Goal: Information Seeking & Learning: Learn about a topic

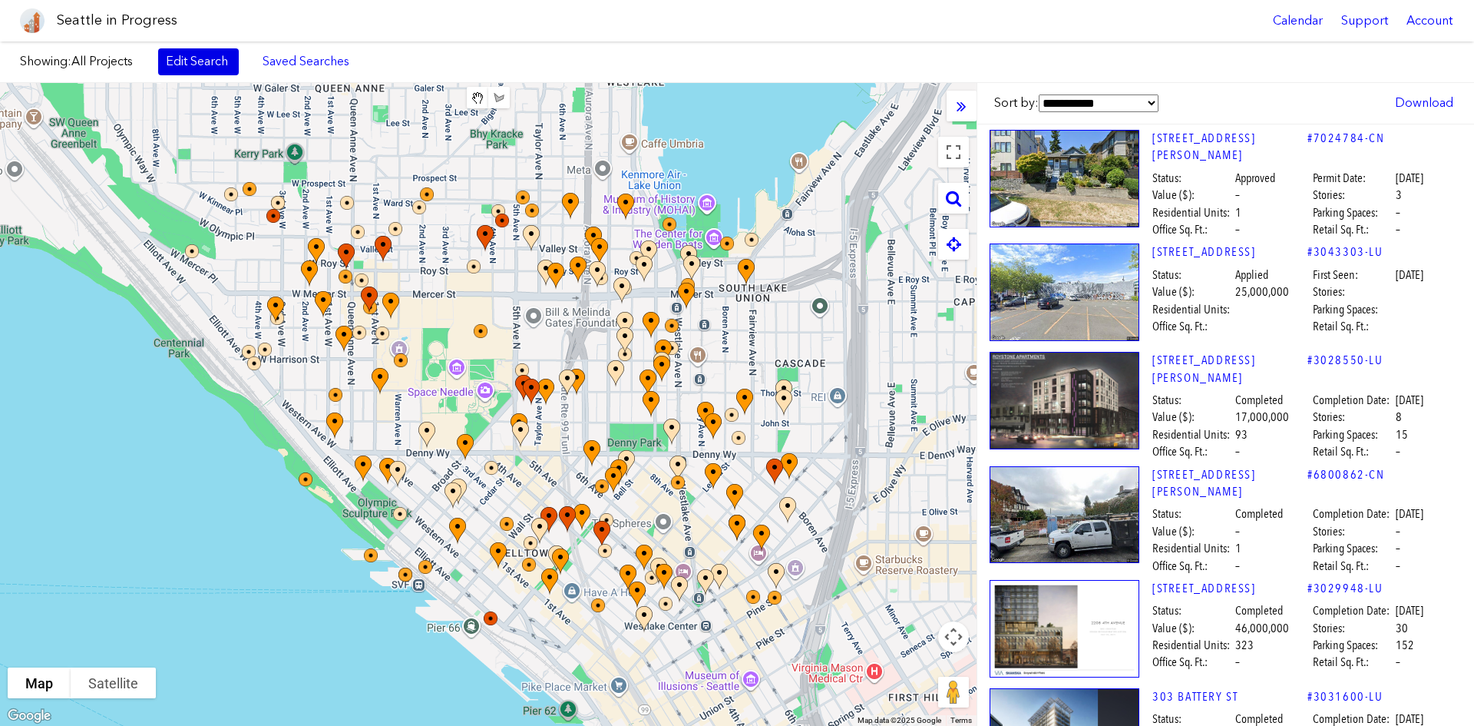
click at [233, 67] on link "Edit Search" at bounding box center [198, 61] width 81 height 26
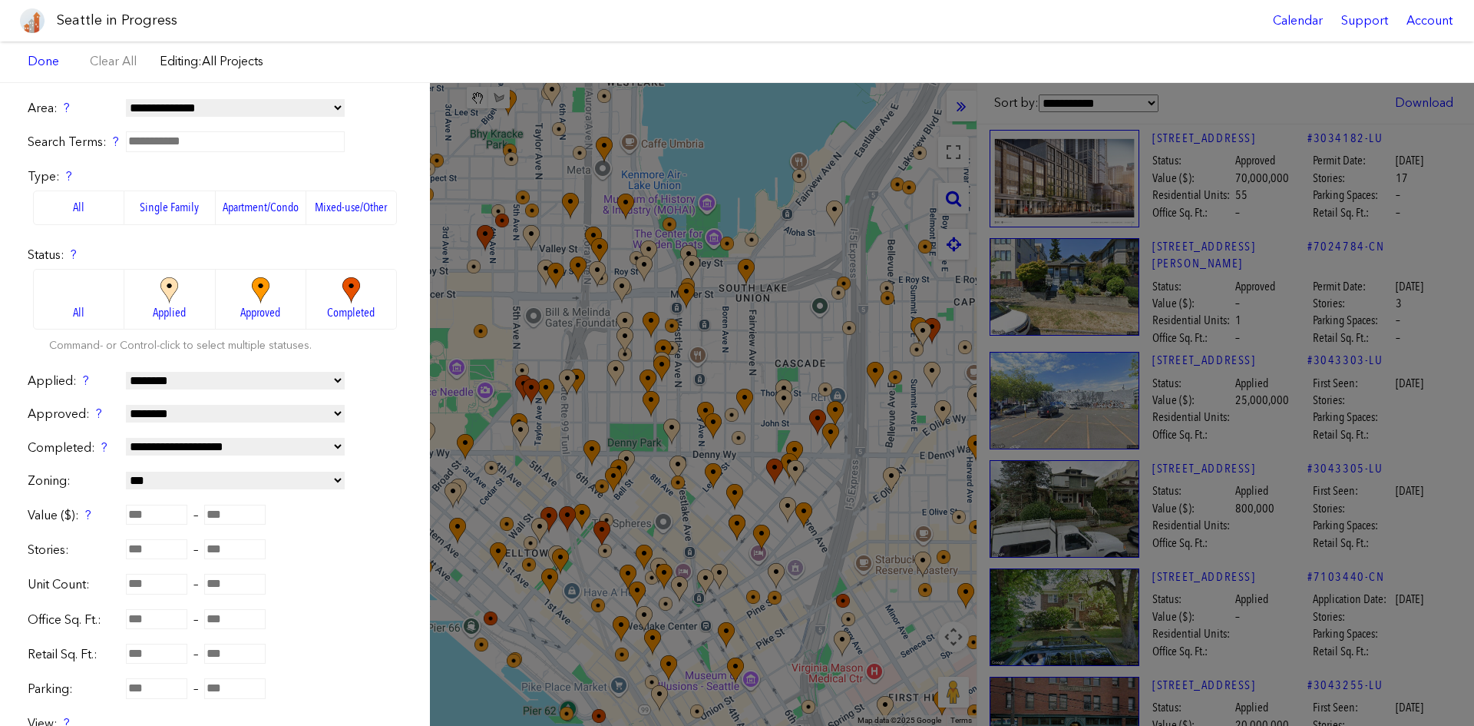
click at [219, 480] on select "**********" at bounding box center [235, 481] width 219 height 18
select select "**"
click at [126, 472] on select "**********" at bounding box center [235, 481] width 219 height 18
click at [197, 383] on select "**********" at bounding box center [235, 381] width 219 height 18
select select "*********"
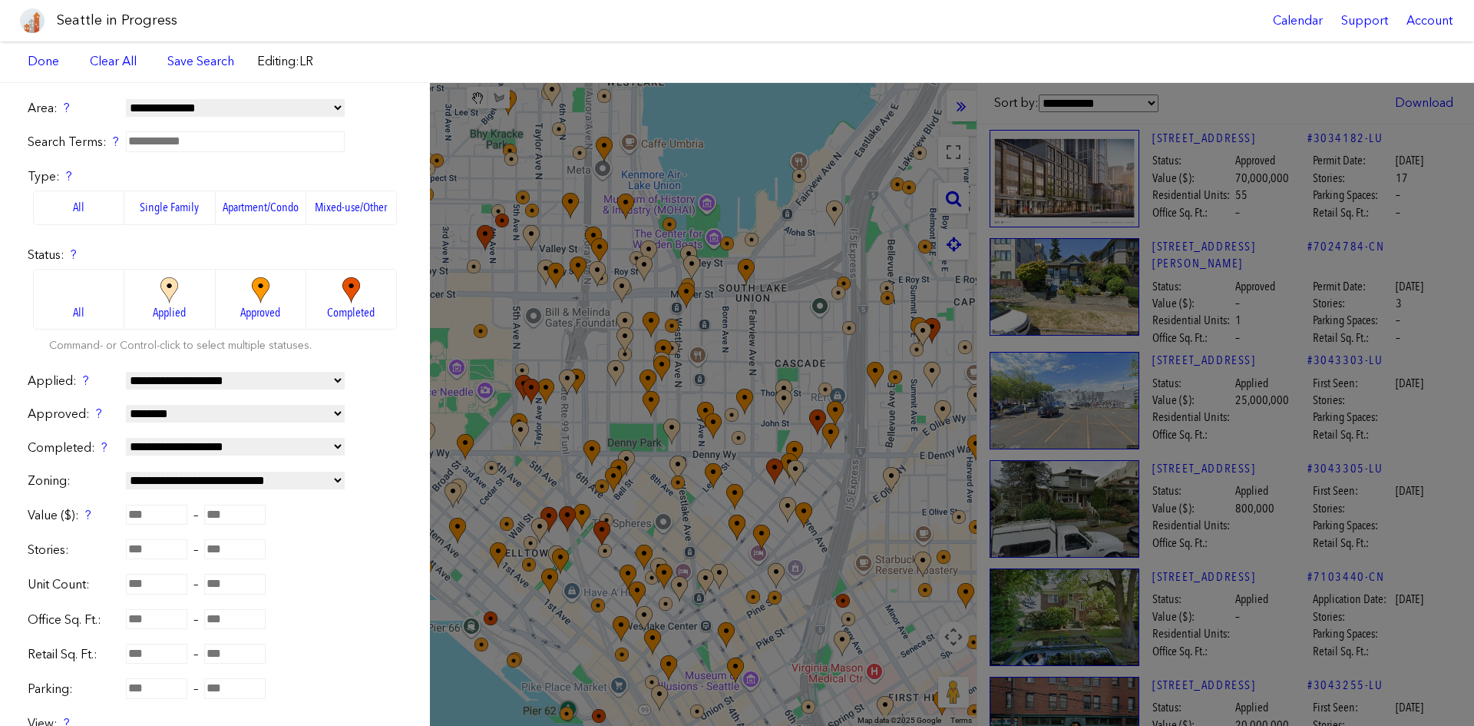
click at [126, 372] on select "**********" at bounding box center [235, 381] width 219 height 18
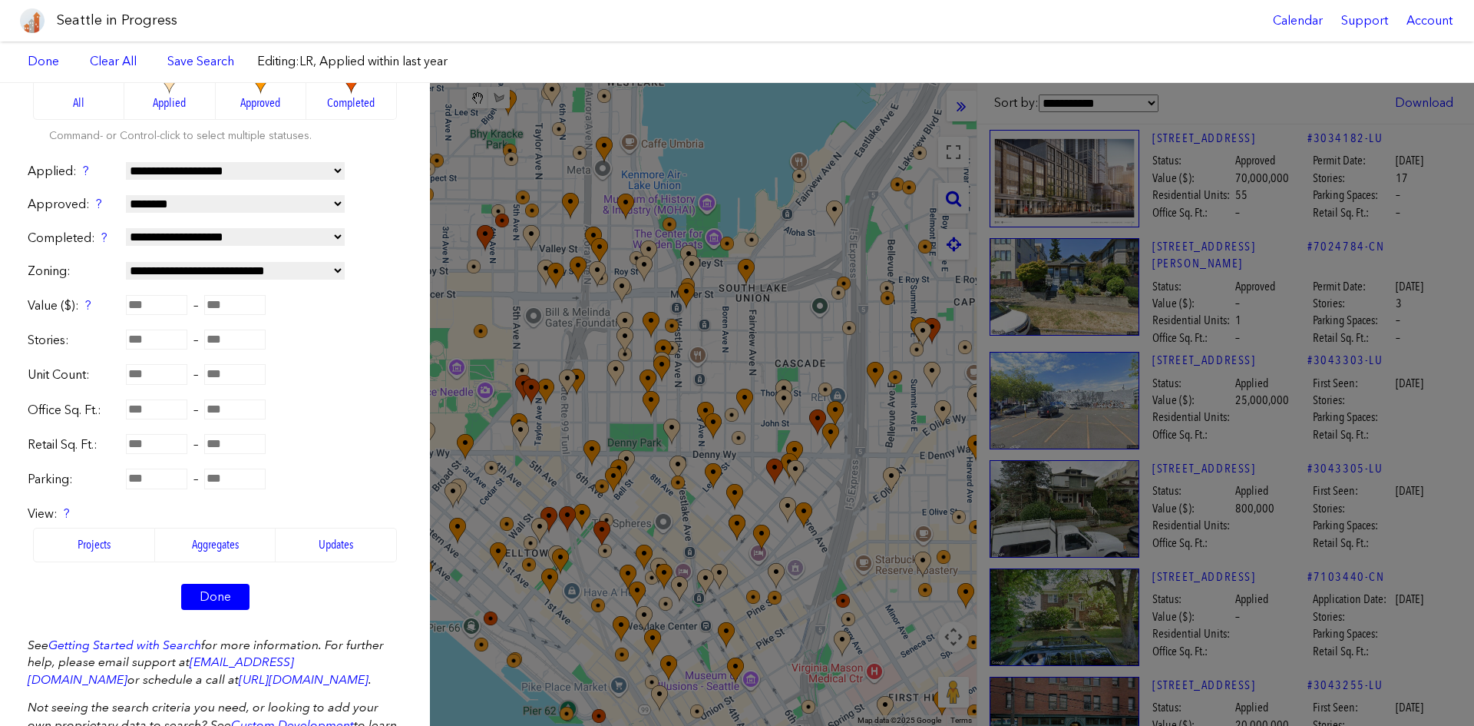
scroll to position [262, 0]
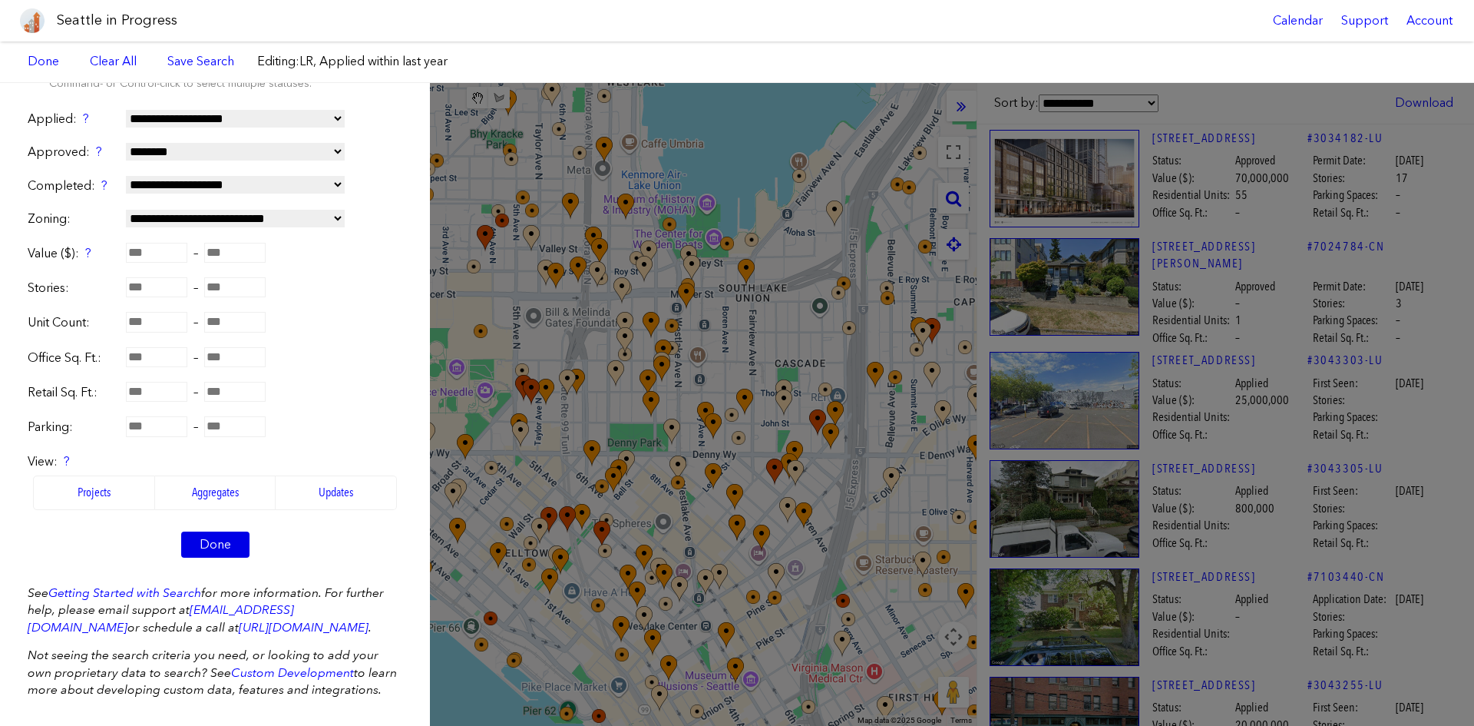
click at [204, 544] on link "Done" at bounding box center [215, 544] width 68 height 26
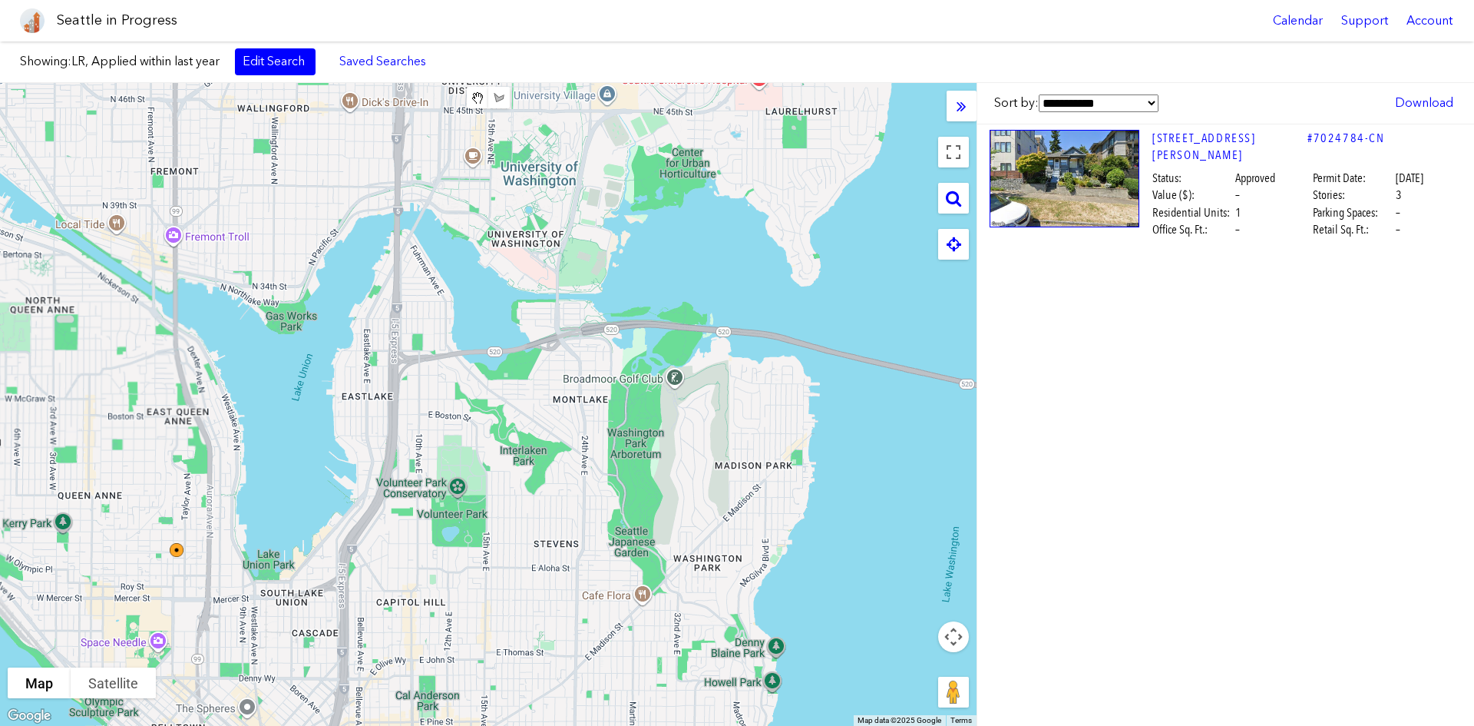
drag, startPoint x: 733, startPoint y: 329, endPoint x: 246, endPoint y: 594, distance: 554.6
click at [246, 544] on div at bounding box center [488, 404] width 977 height 643
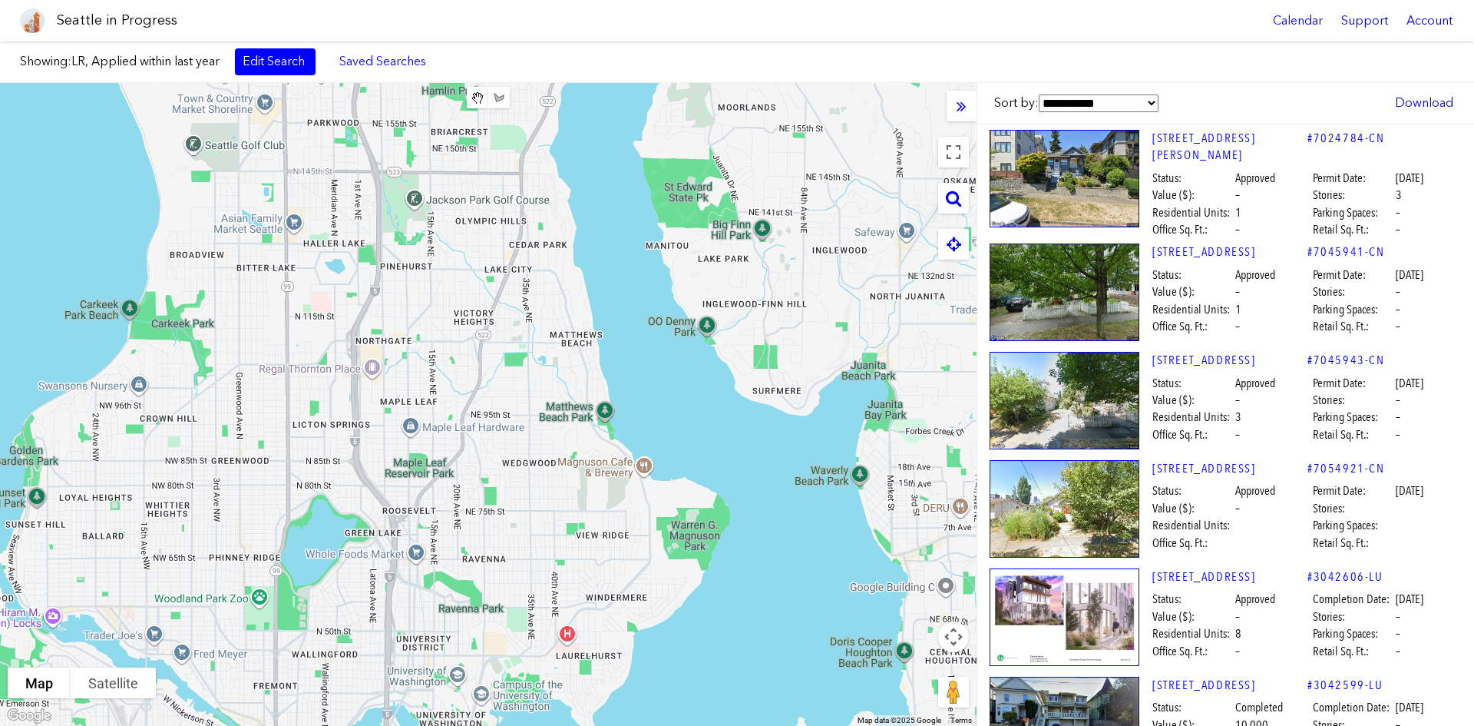
drag, startPoint x: 472, startPoint y: 273, endPoint x: 523, endPoint y: 634, distance: 363.8
click at [523, 544] on div at bounding box center [488, 404] width 977 height 643
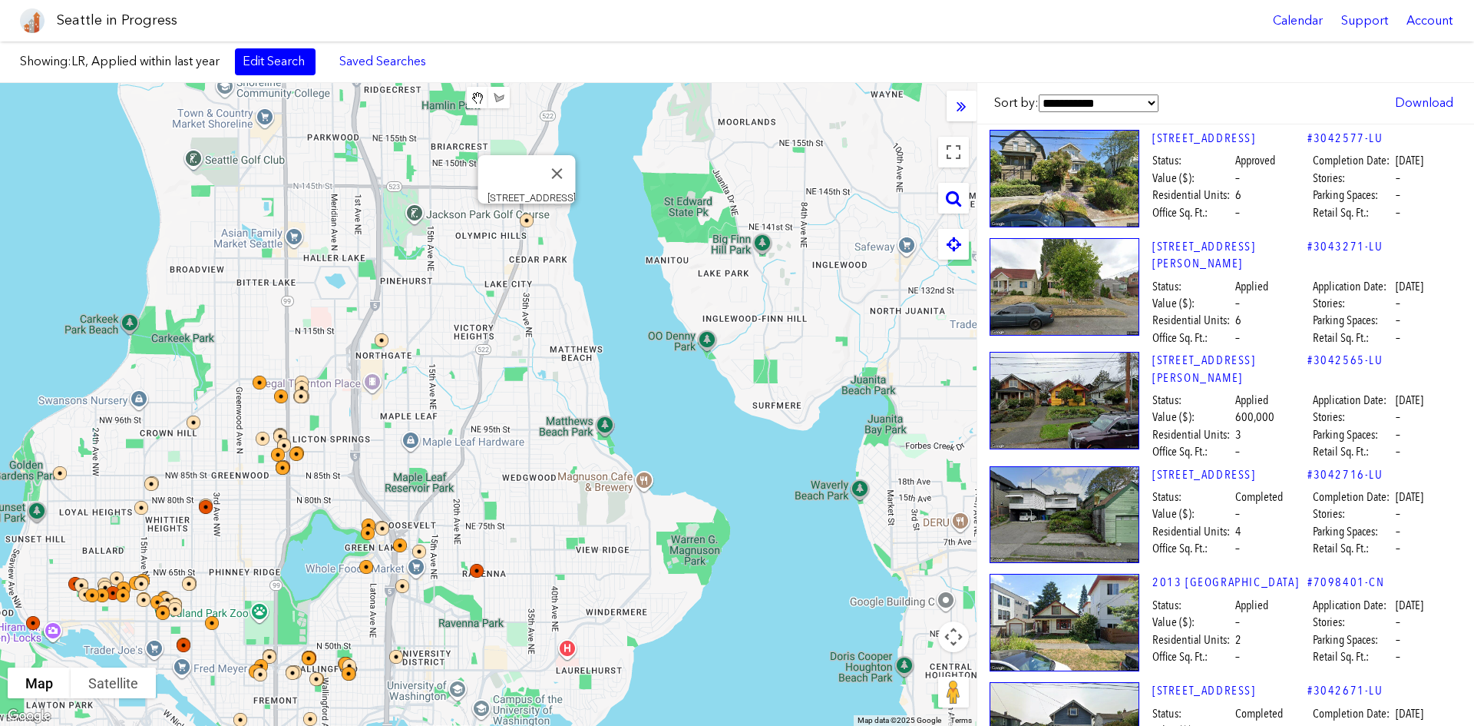
click at [521, 216] on img at bounding box center [537, 230] width 46 height 46
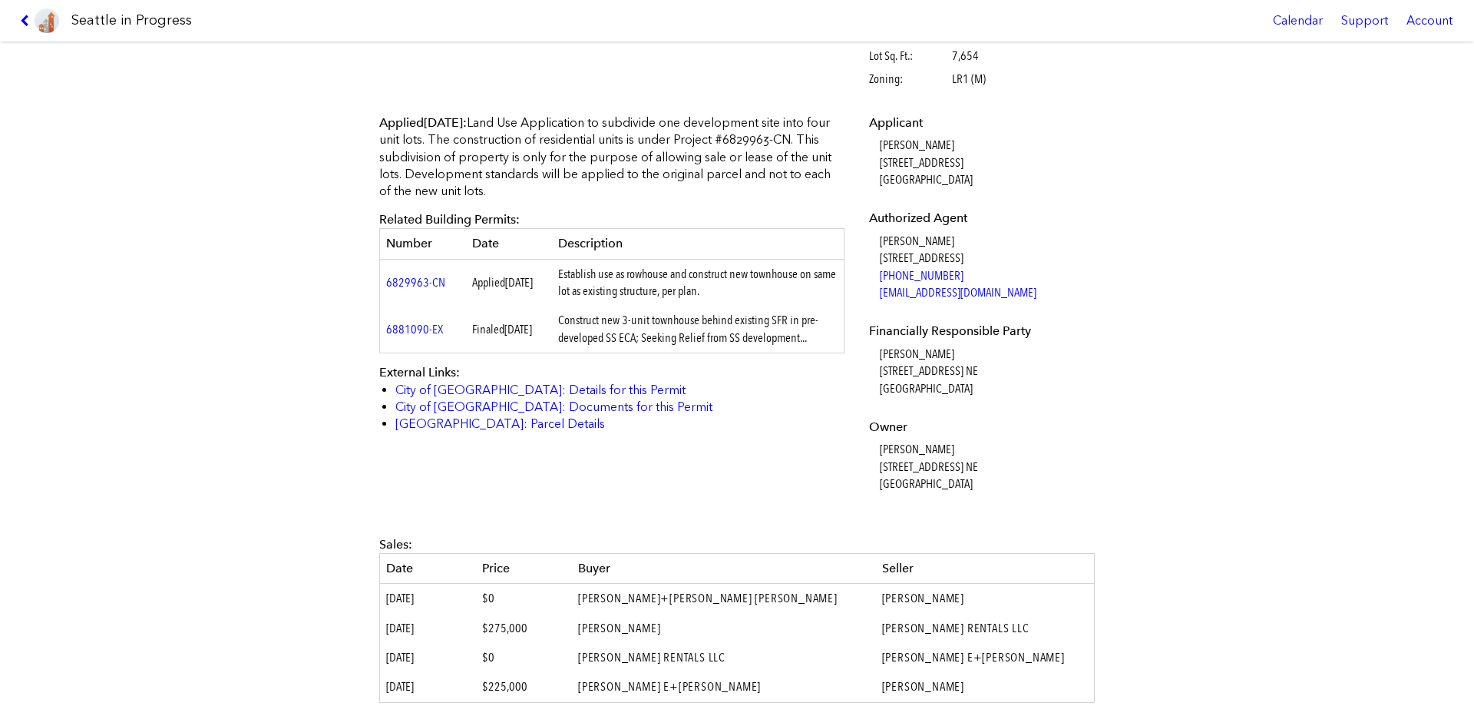
scroll to position [384, 0]
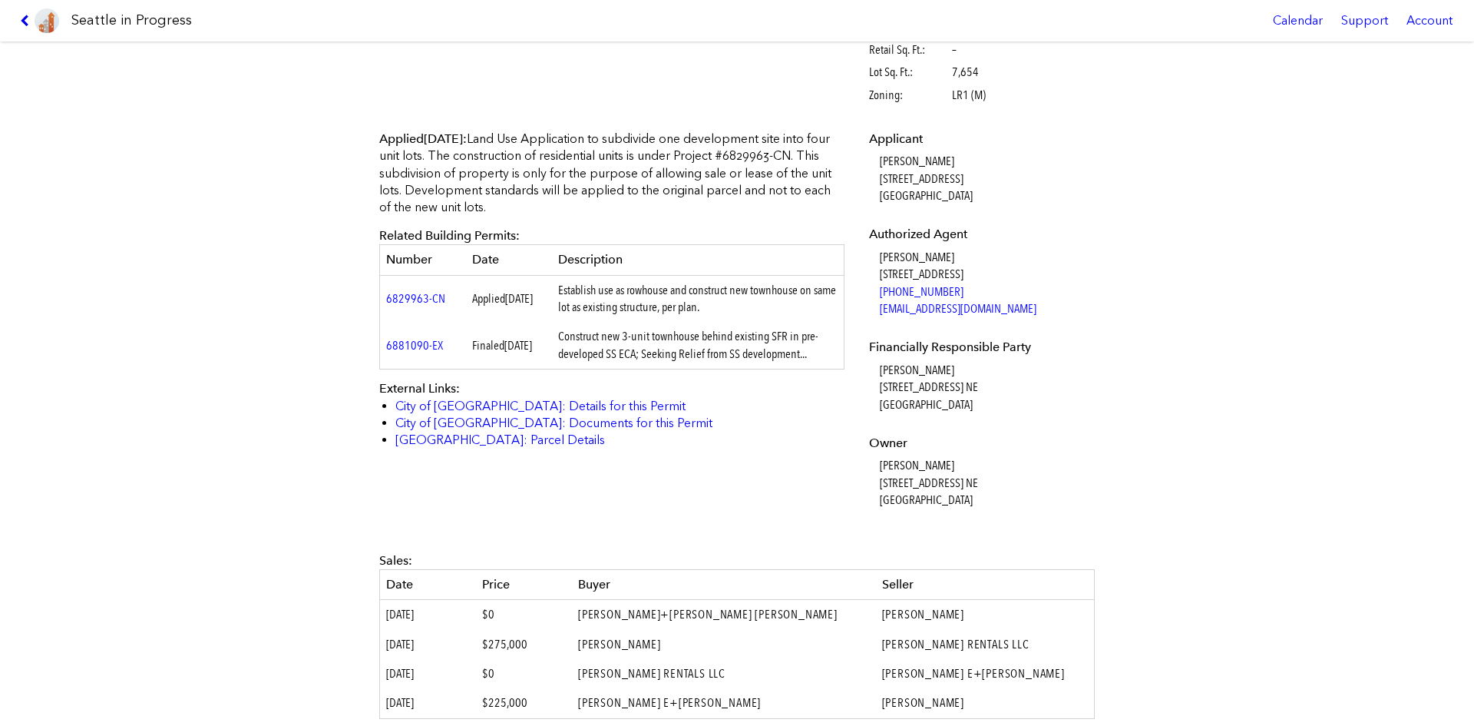
click at [27, 18] on icon at bounding box center [27, 21] width 15 height 12
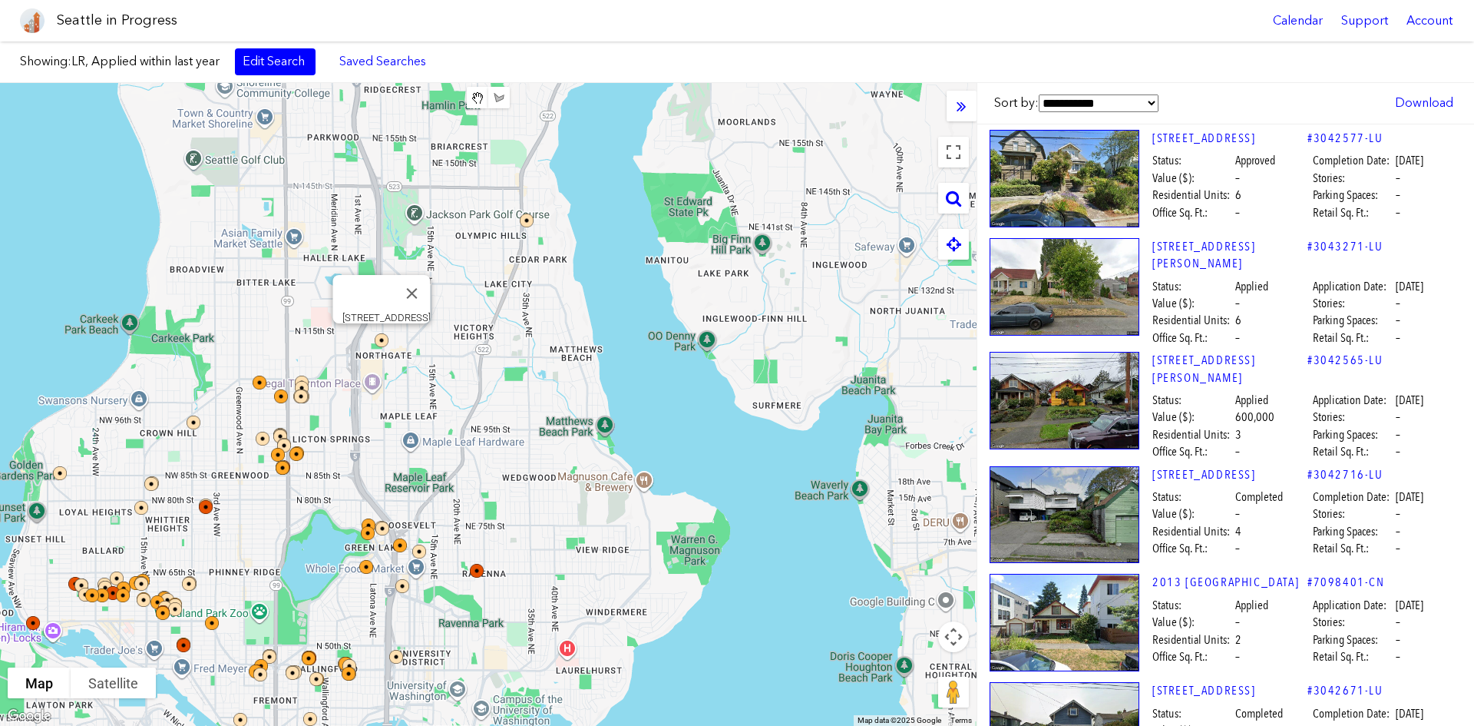
click at [382, 343] on img at bounding box center [392, 350] width 46 height 46
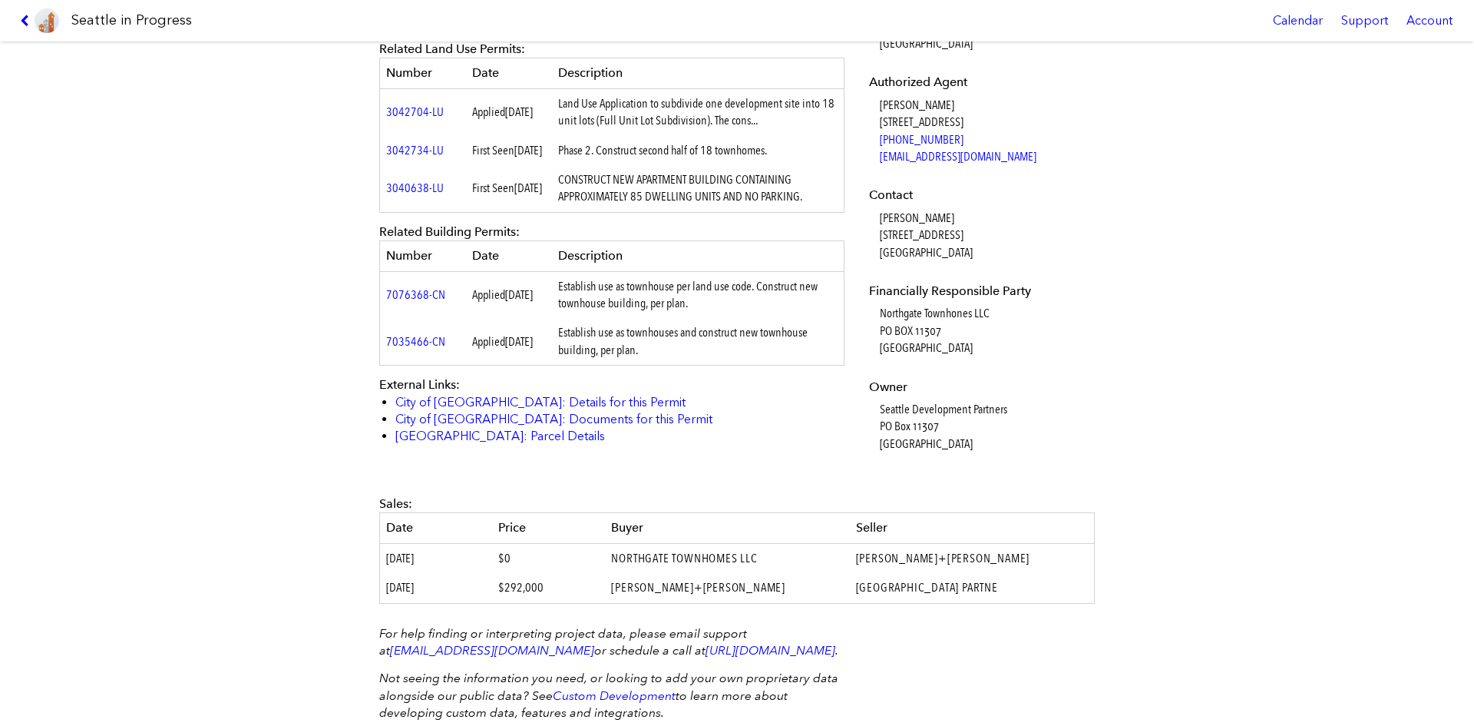
scroll to position [538, 0]
click at [26, 17] on icon at bounding box center [27, 21] width 15 height 12
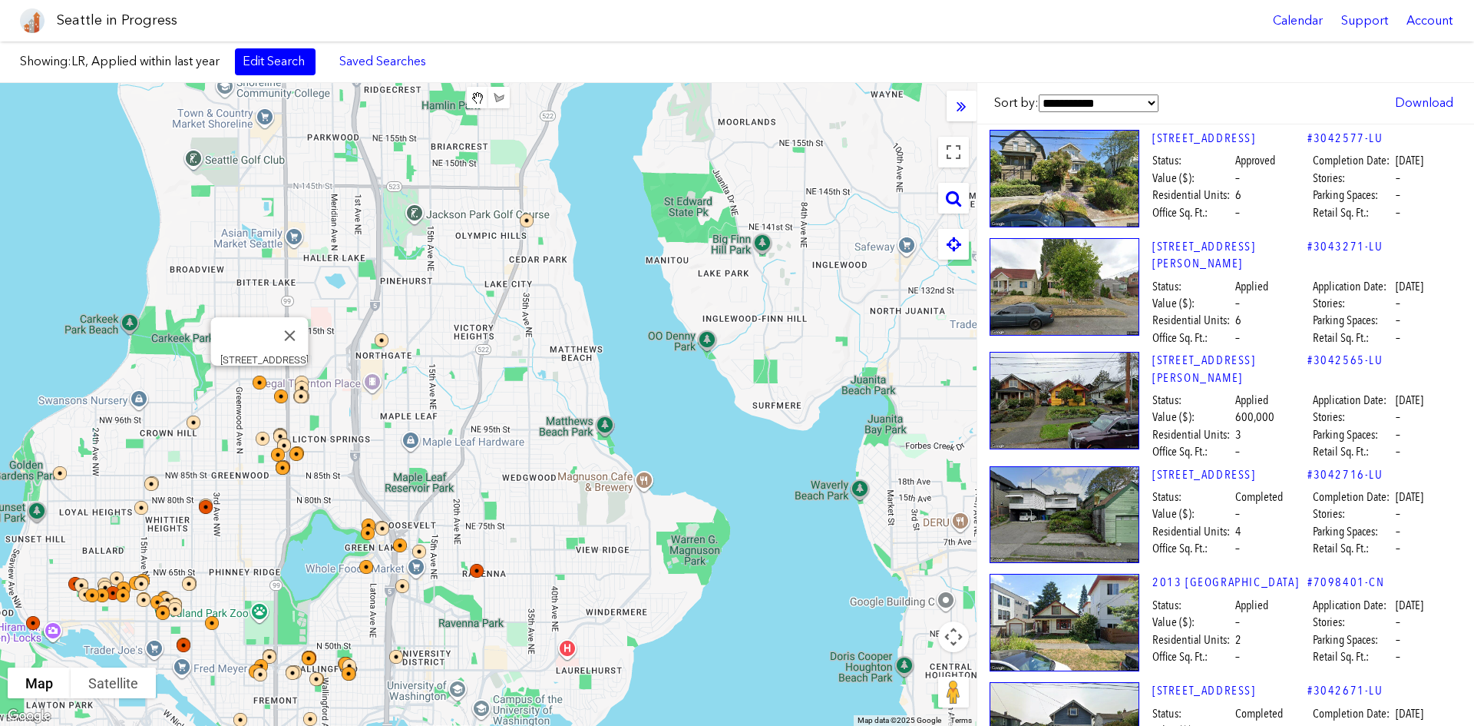
click at [256, 386] on img at bounding box center [270, 392] width 46 height 46
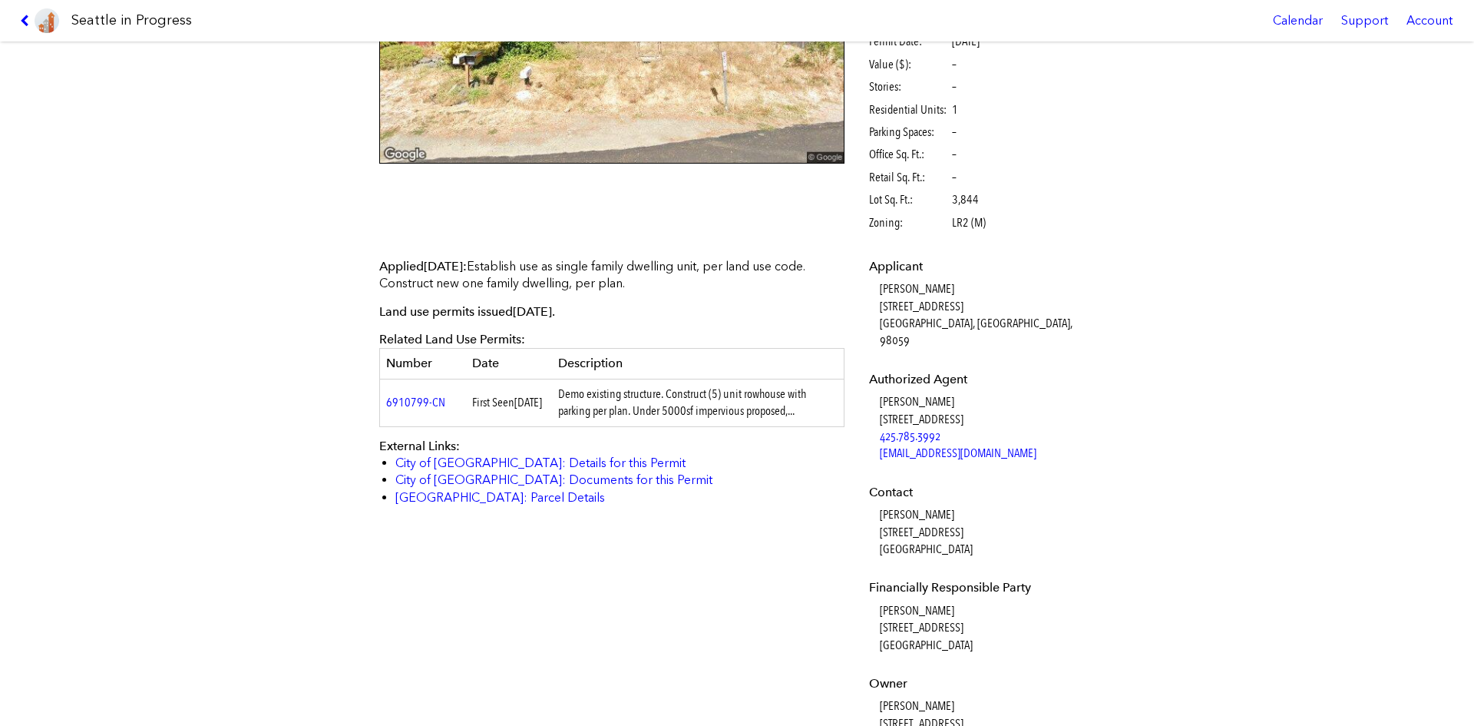
scroll to position [538, 0]
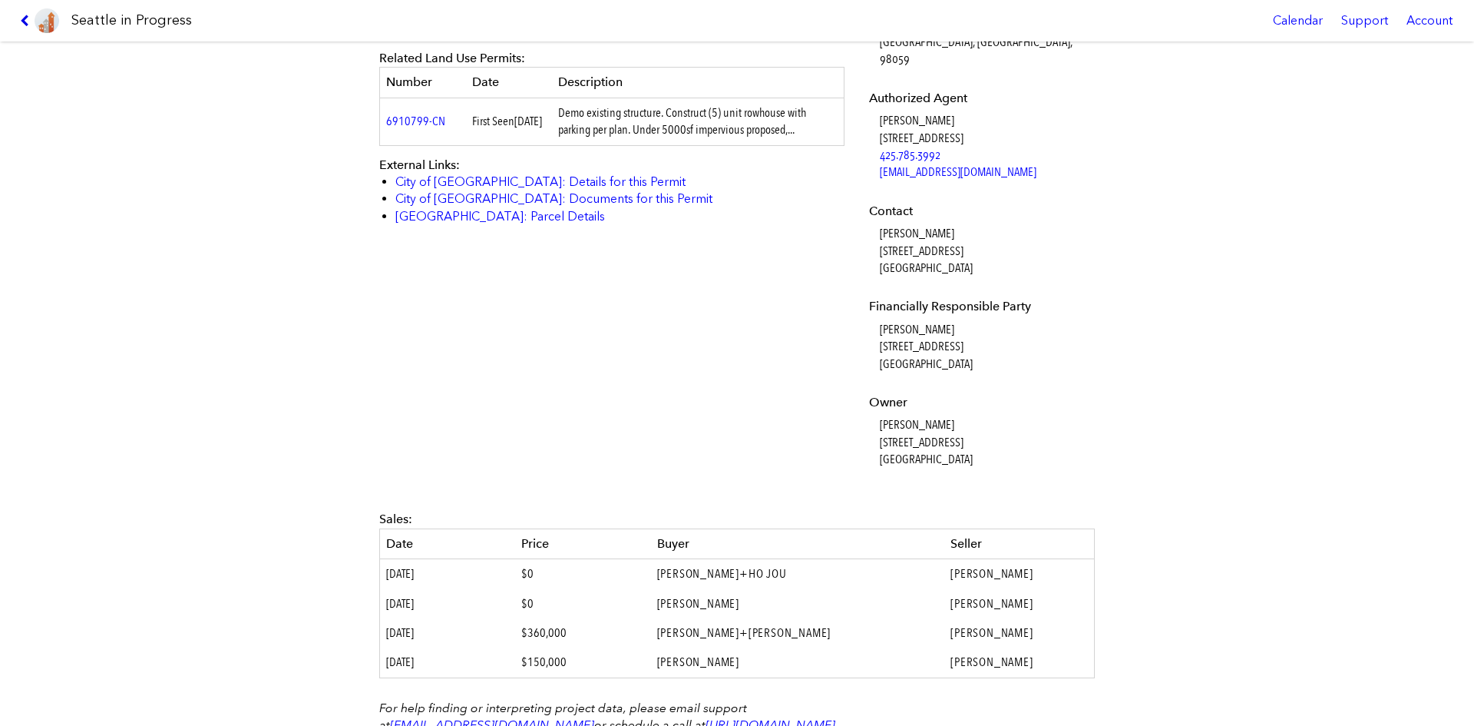
click at [32, 23] on icon at bounding box center [27, 21] width 15 height 12
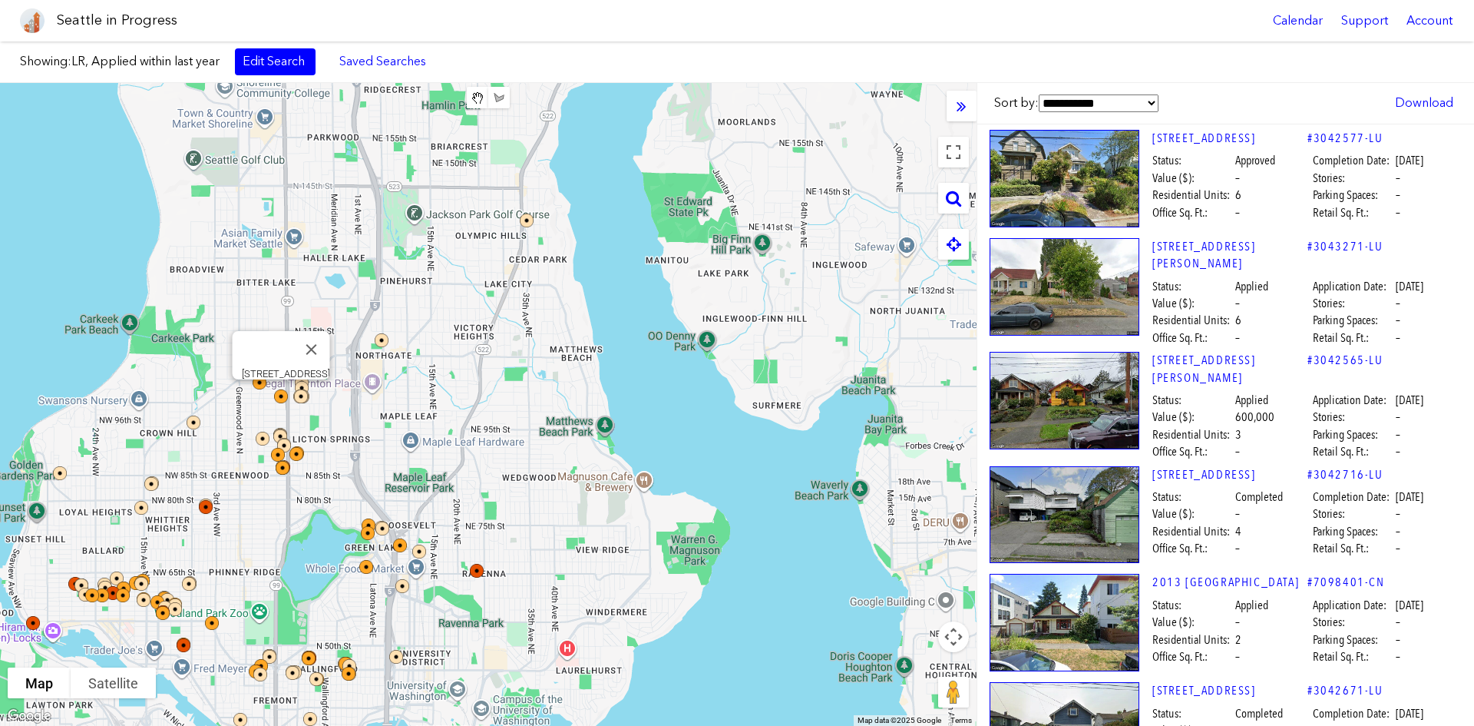
click at [280, 397] on img at bounding box center [291, 406] width 46 height 46
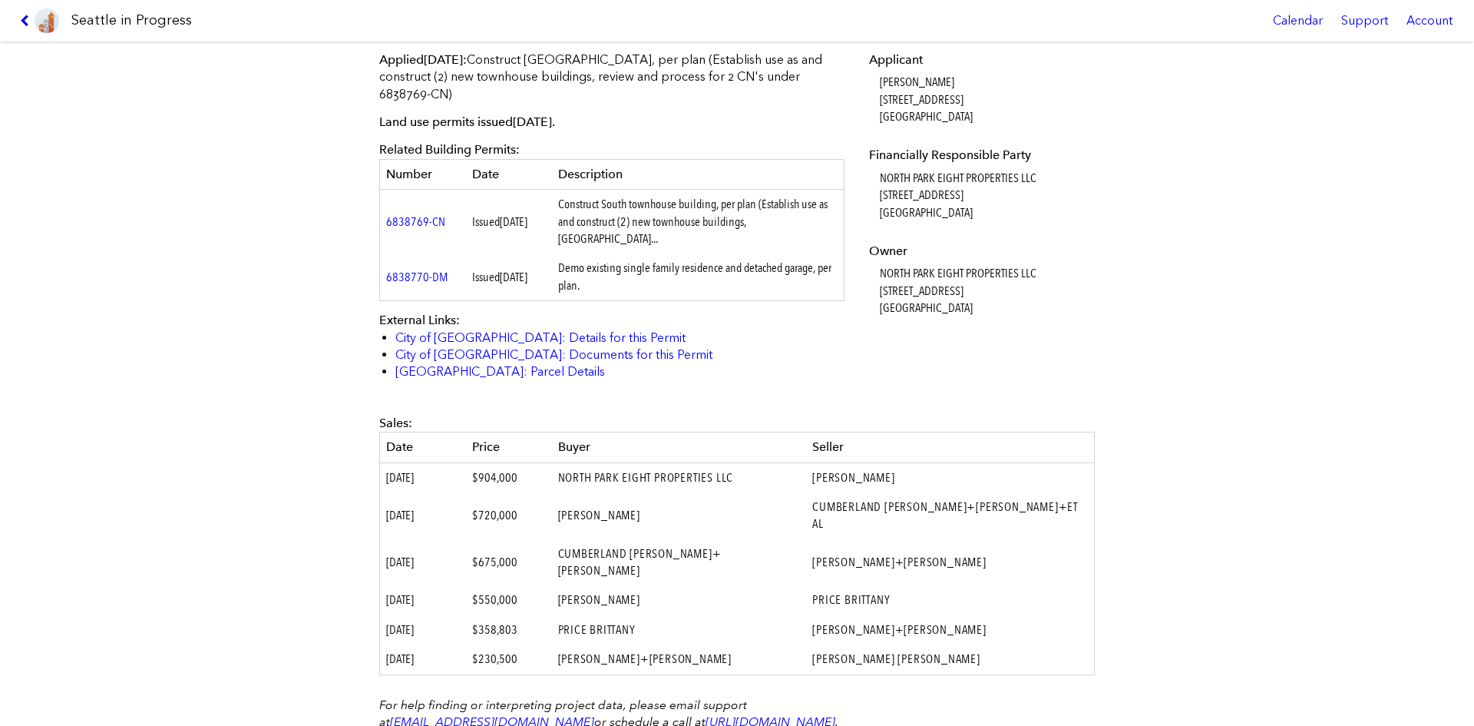
scroll to position [556, 0]
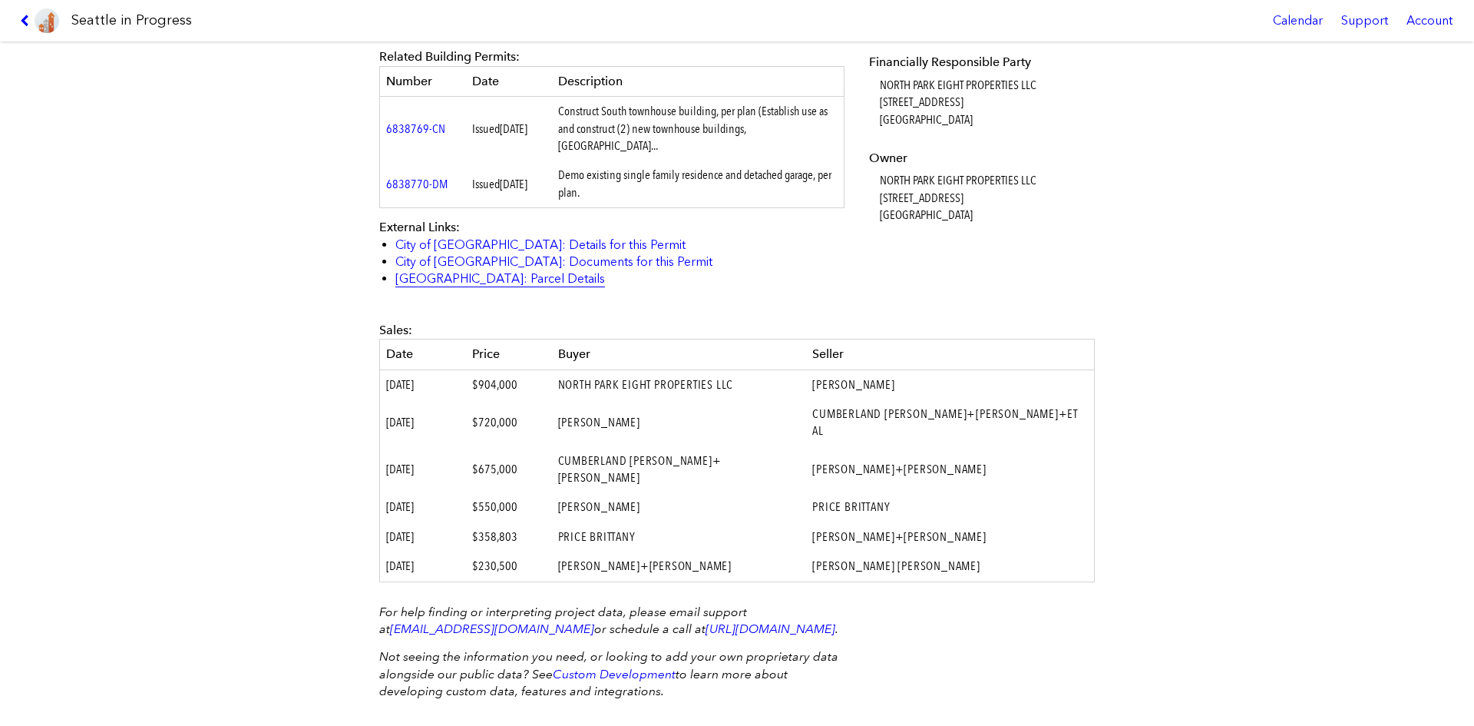
click at [481, 271] on link "[GEOGRAPHIC_DATA]: Parcel Details" at bounding box center [500, 278] width 210 height 15
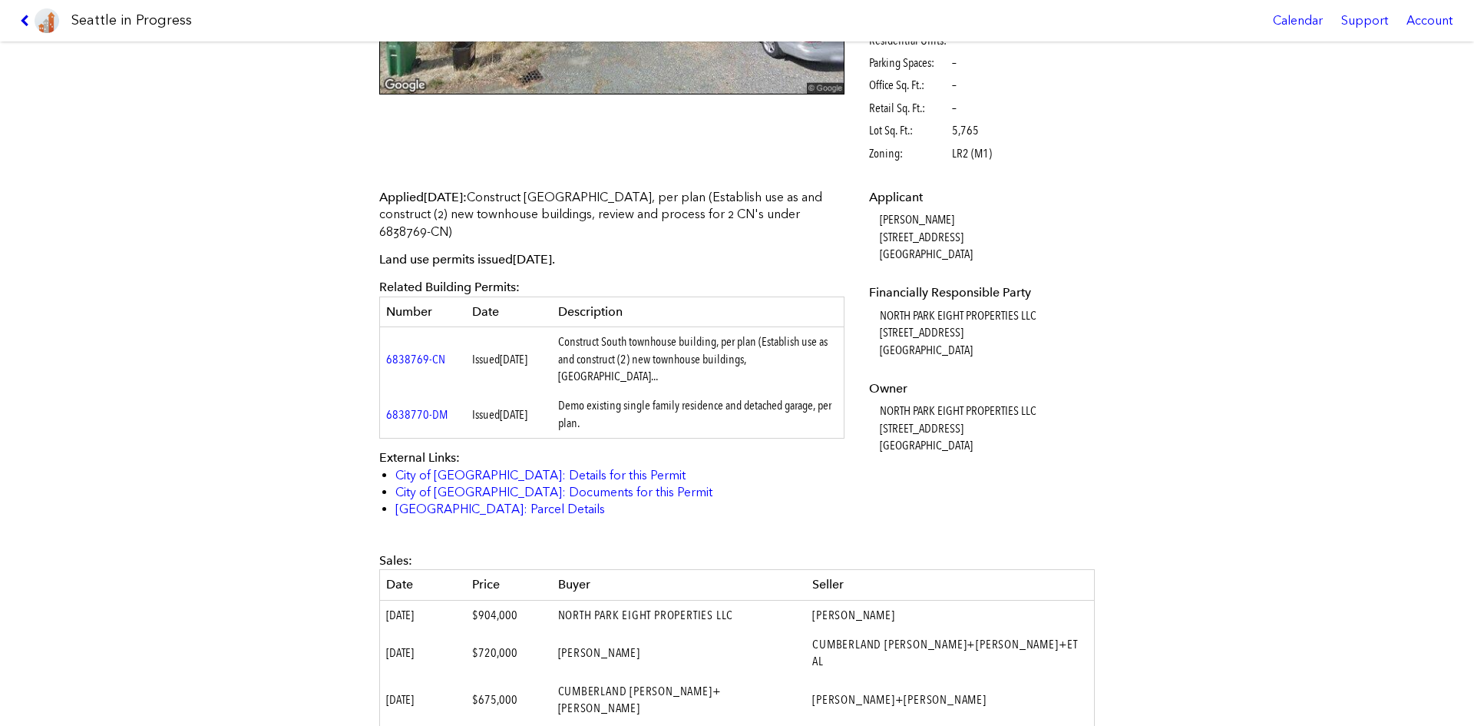
click at [27, 23] on icon at bounding box center [27, 21] width 15 height 12
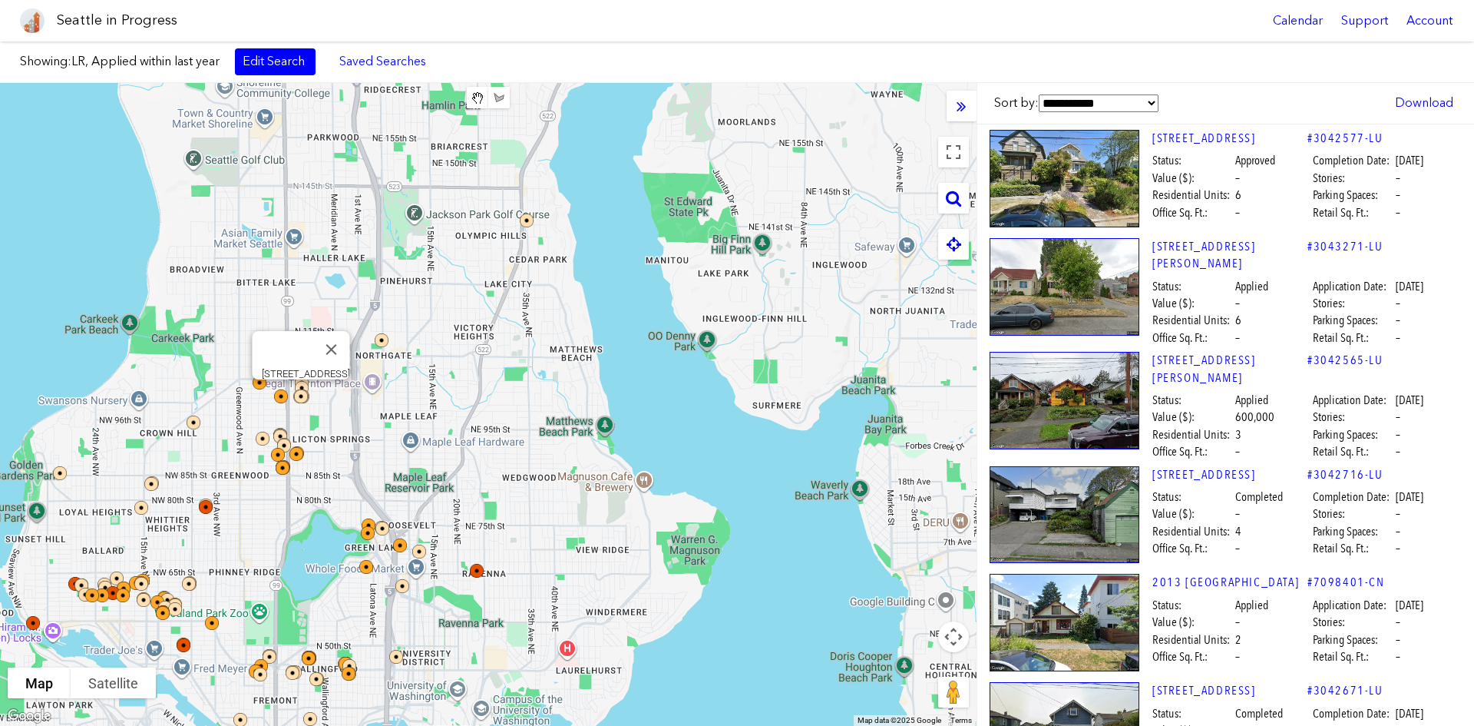
click at [299, 393] on img at bounding box center [311, 406] width 46 height 46
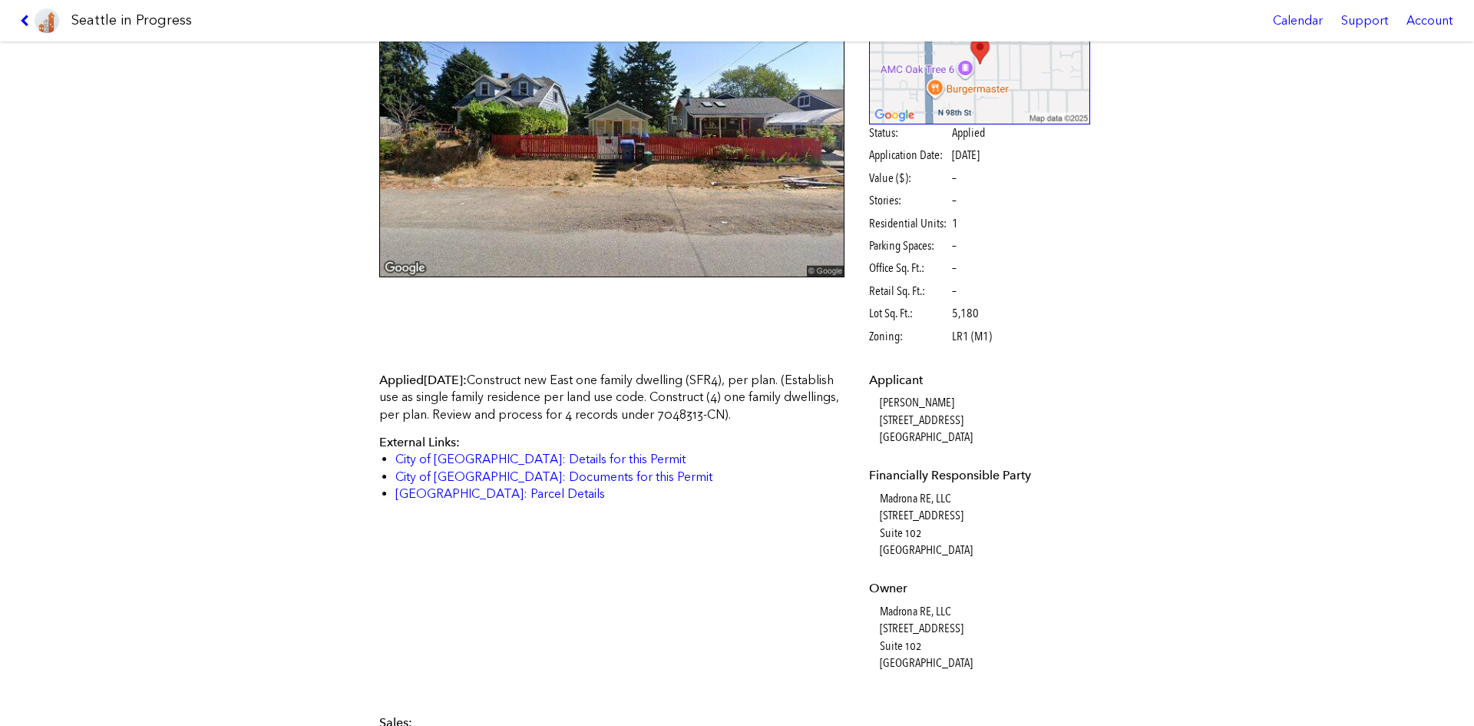
scroll to position [154, 0]
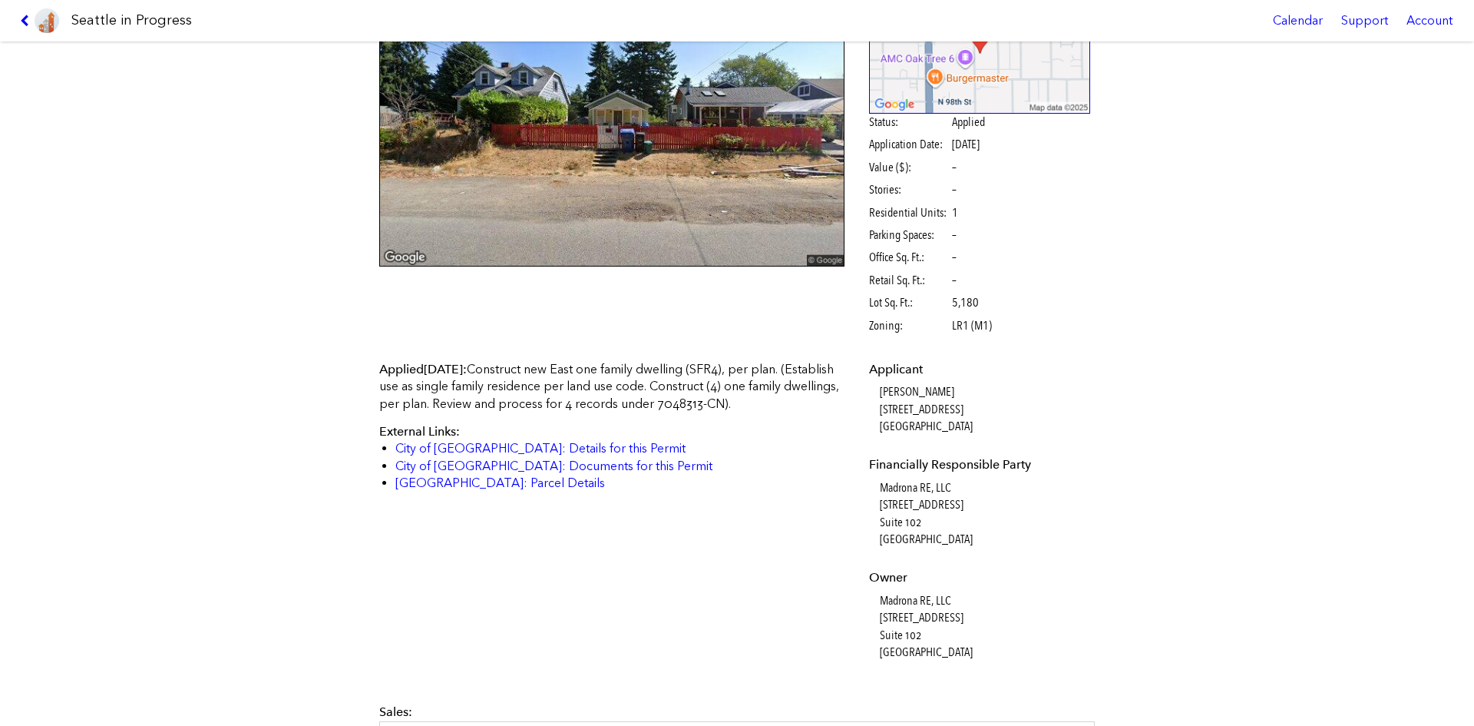
click at [14, 18] on link at bounding box center [39, 20] width 51 height 41
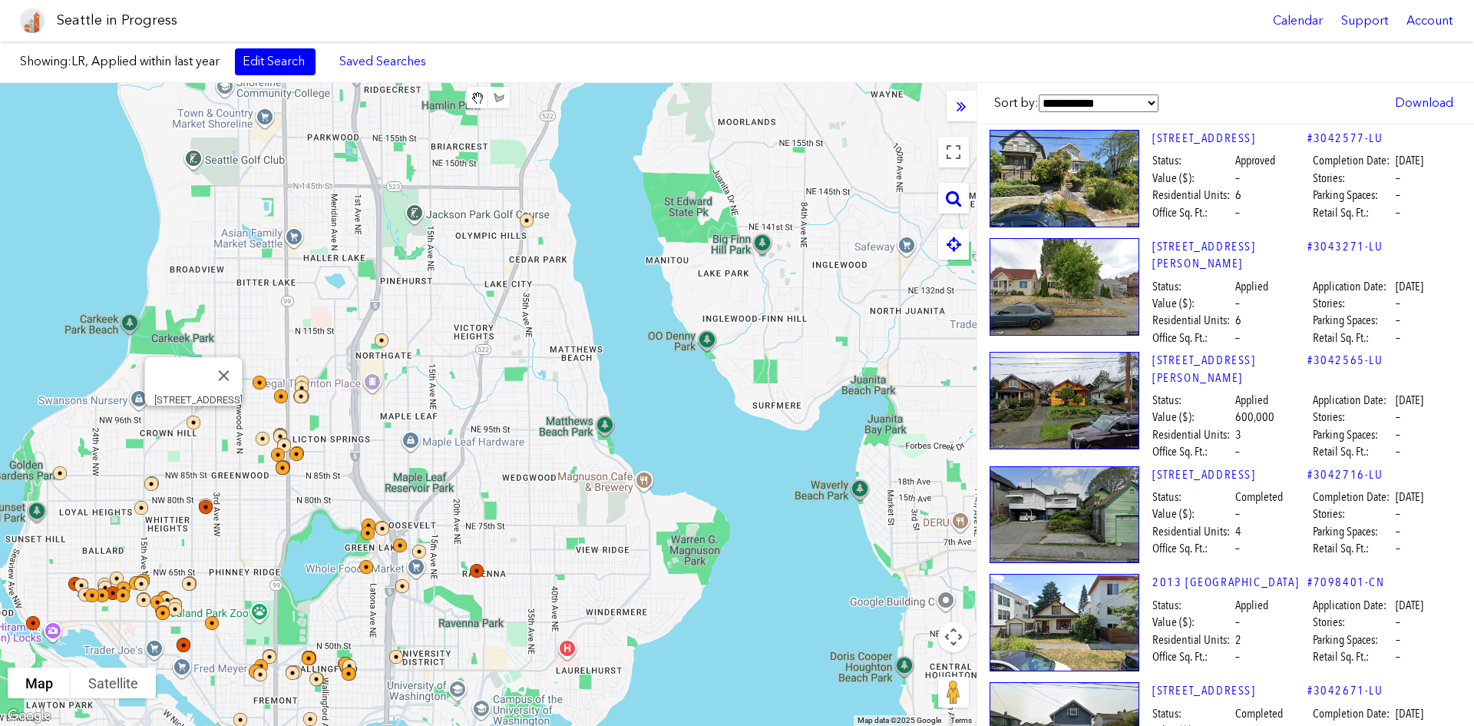
click at [191, 423] on img at bounding box center [203, 432] width 46 height 46
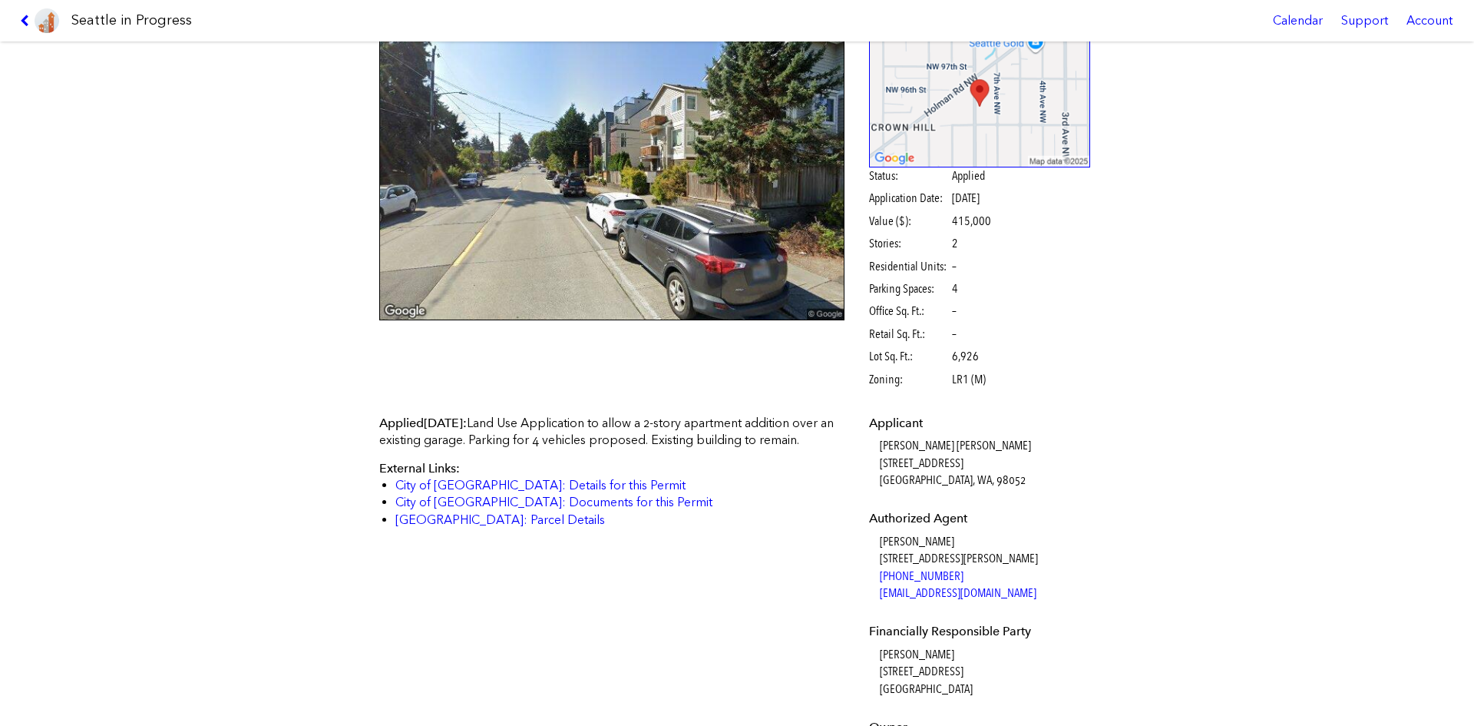
scroll to position [307, 0]
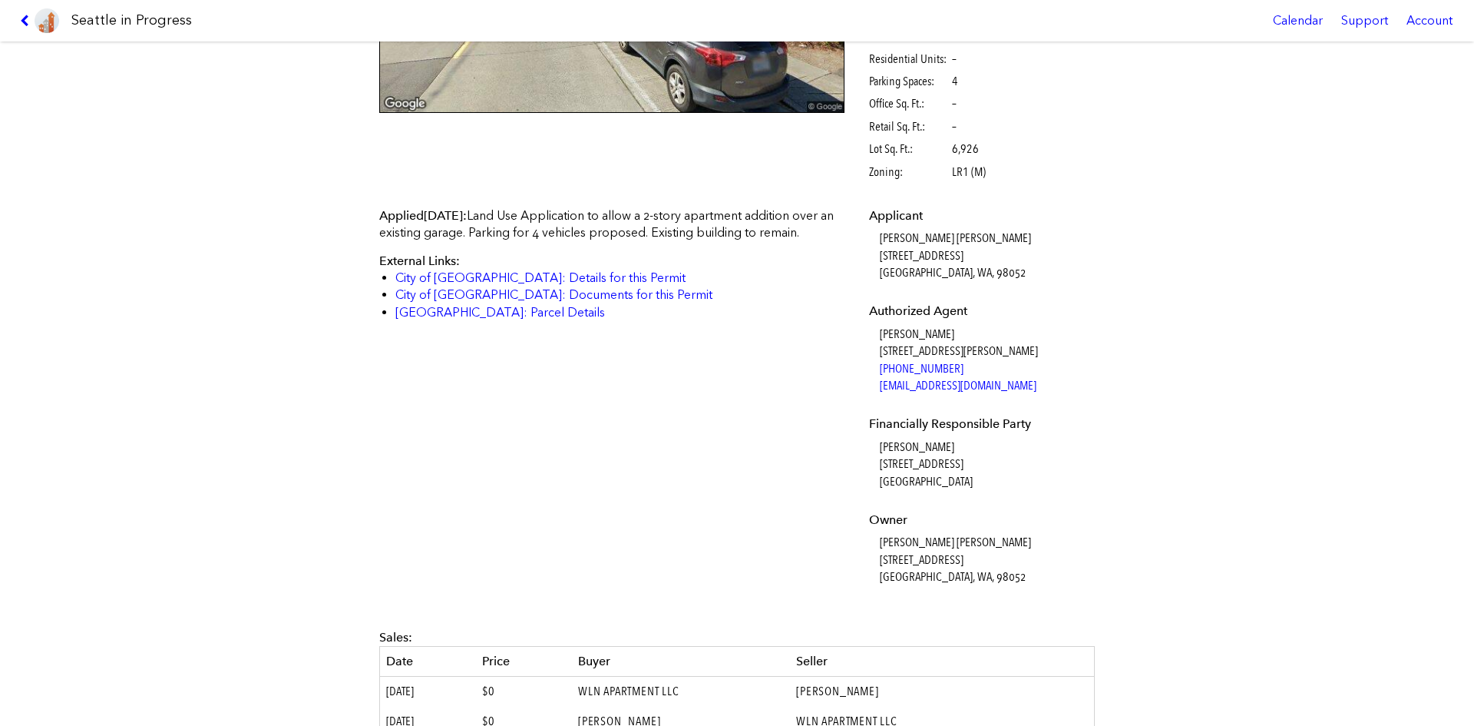
click at [24, 11] on link at bounding box center [39, 20] width 51 height 41
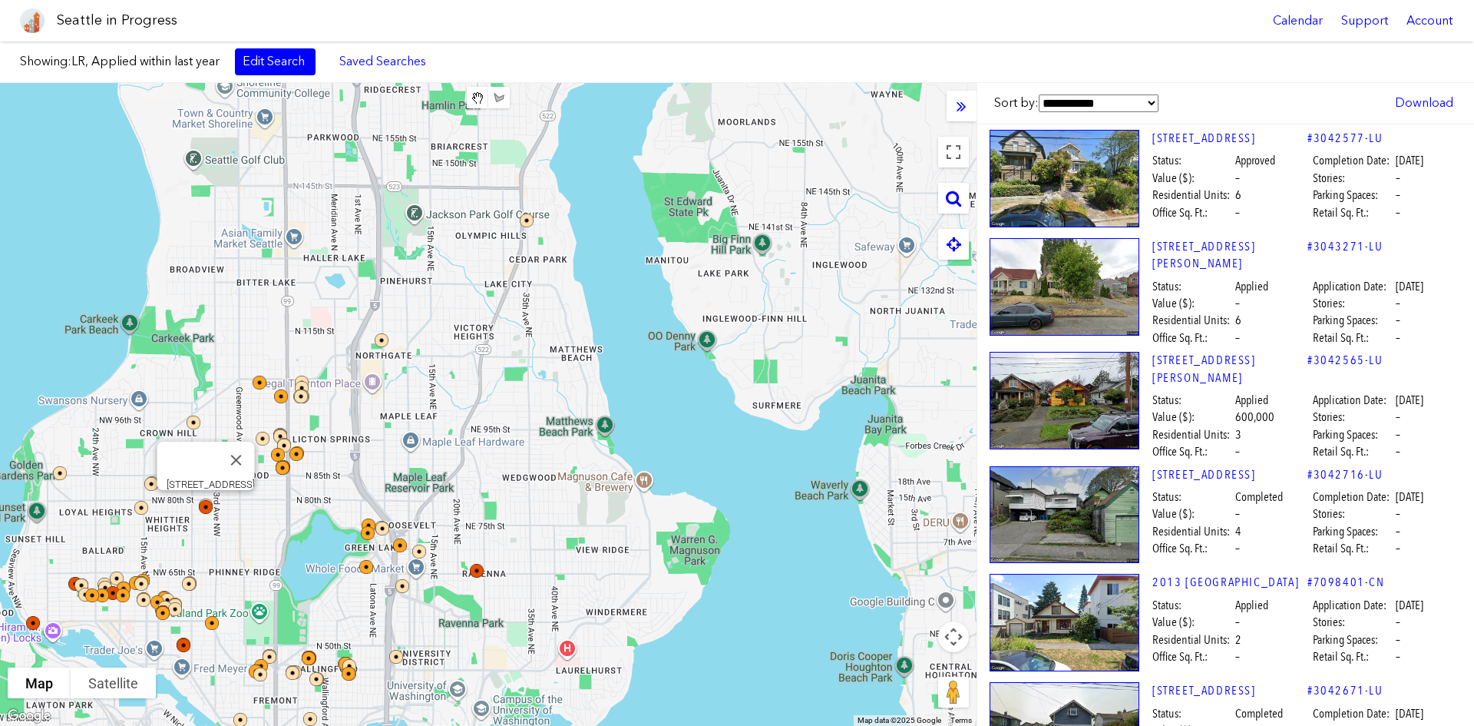
click at [207, 509] on img at bounding box center [216, 517] width 46 height 46
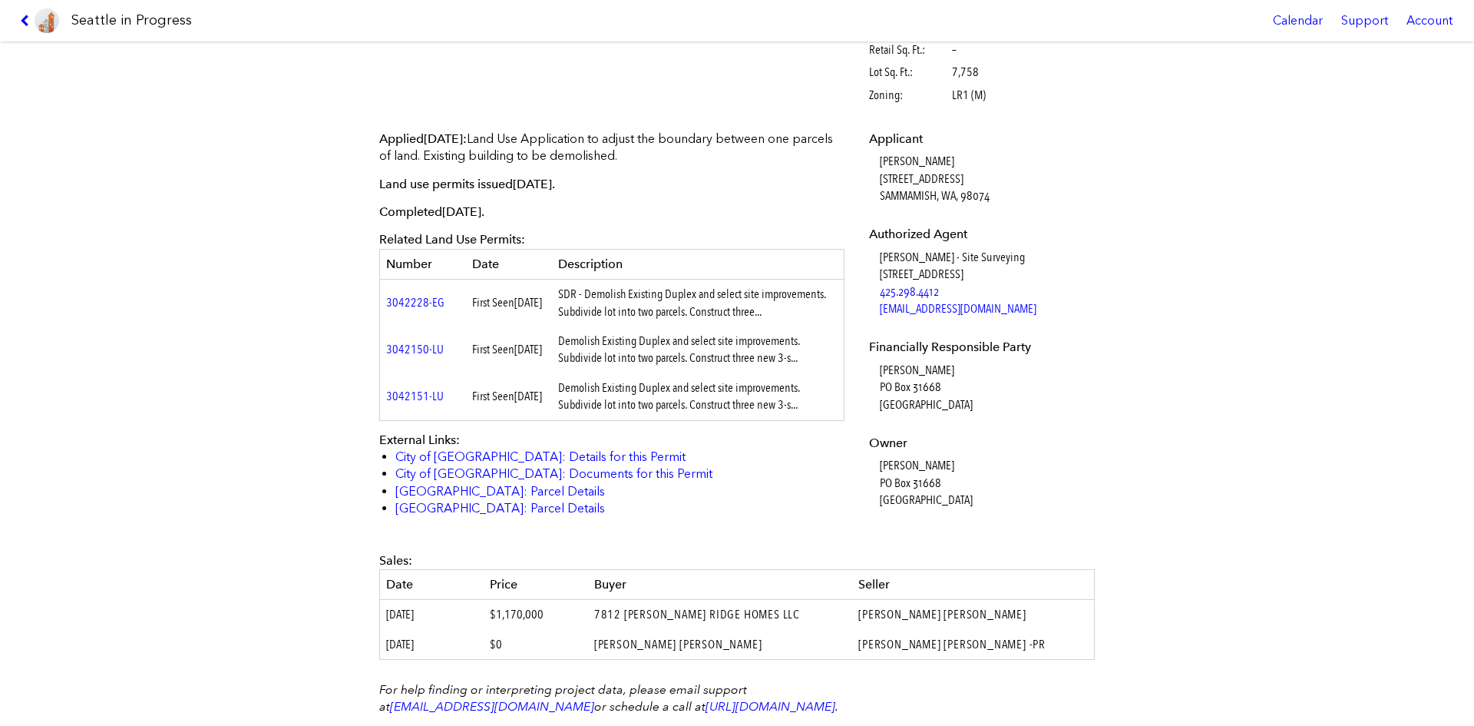
scroll to position [154, 0]
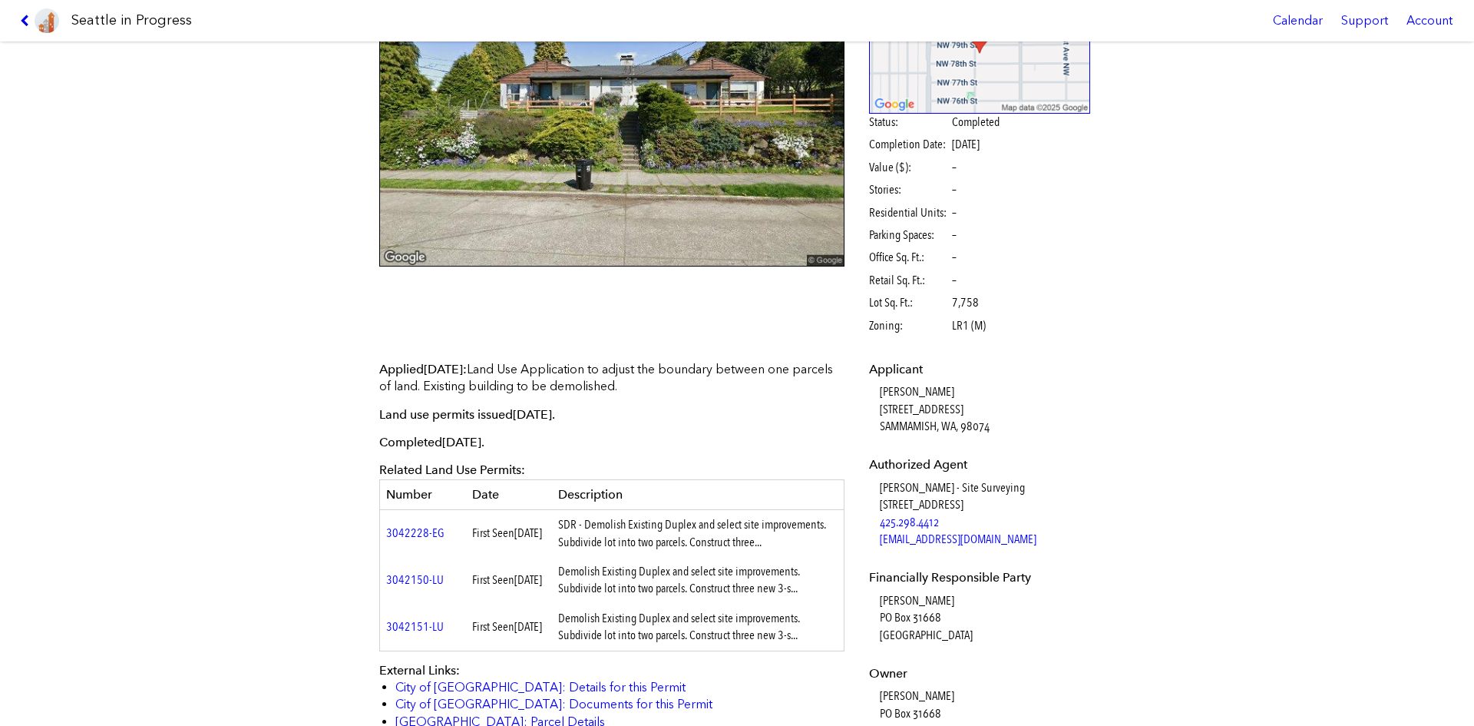
click at [31, 19] on icon at bounding box center [27, 21] width 15 height 12
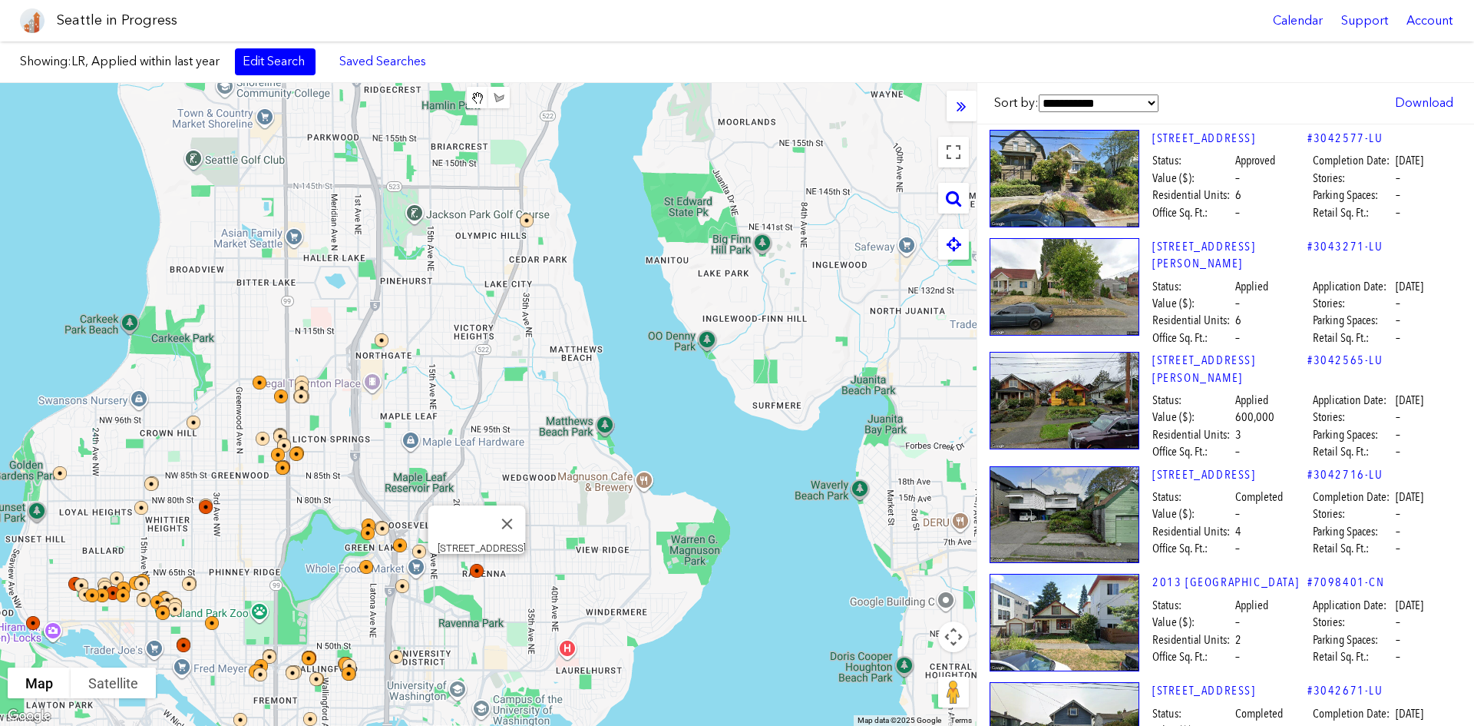
click at [479, 544] on img at bounding box center [487, 581] width 46 height 46
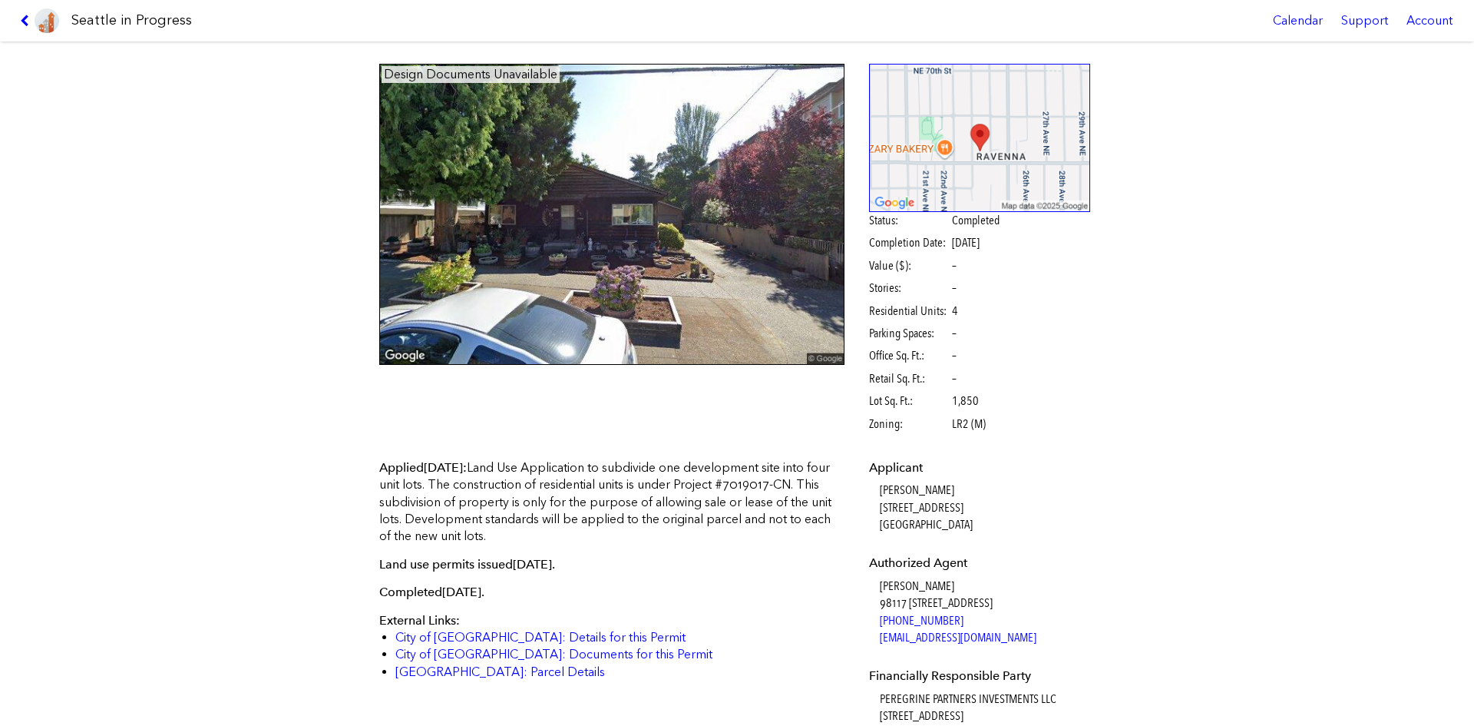
scroll to position [154, 0]
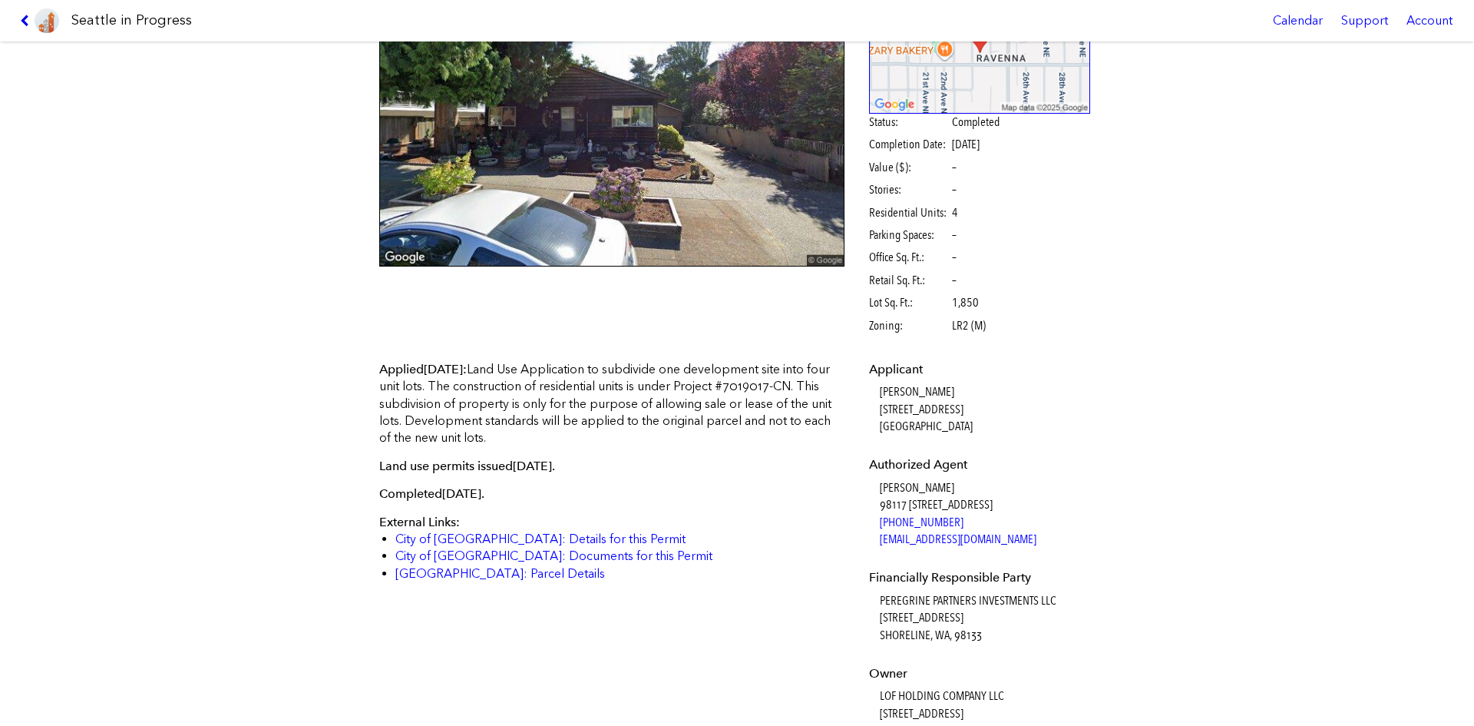
click at [24, 15] on icon at bounding box center [27, 21] width 15 height 12
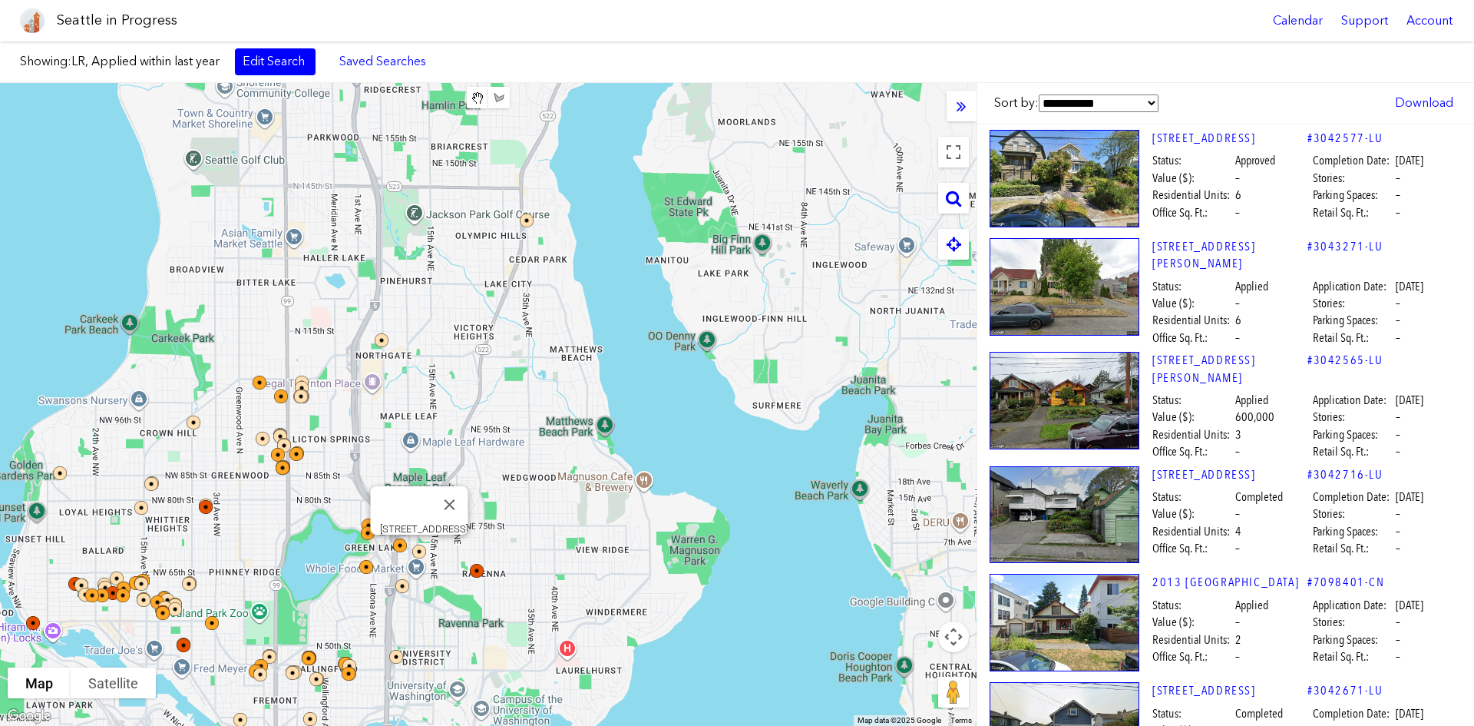
click at [417, 544] on img at bounding box center [429, 561] width 46 height 46
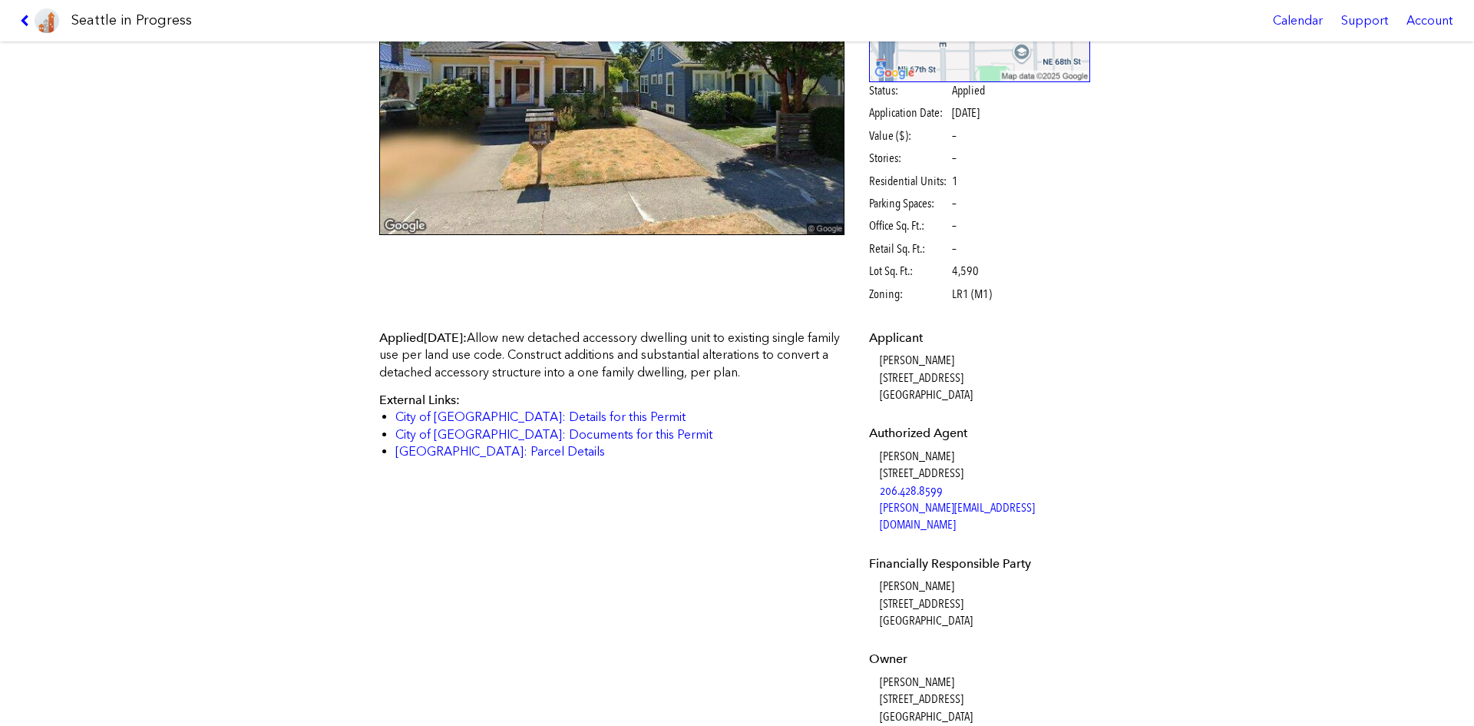
scroll to position [307, 0]
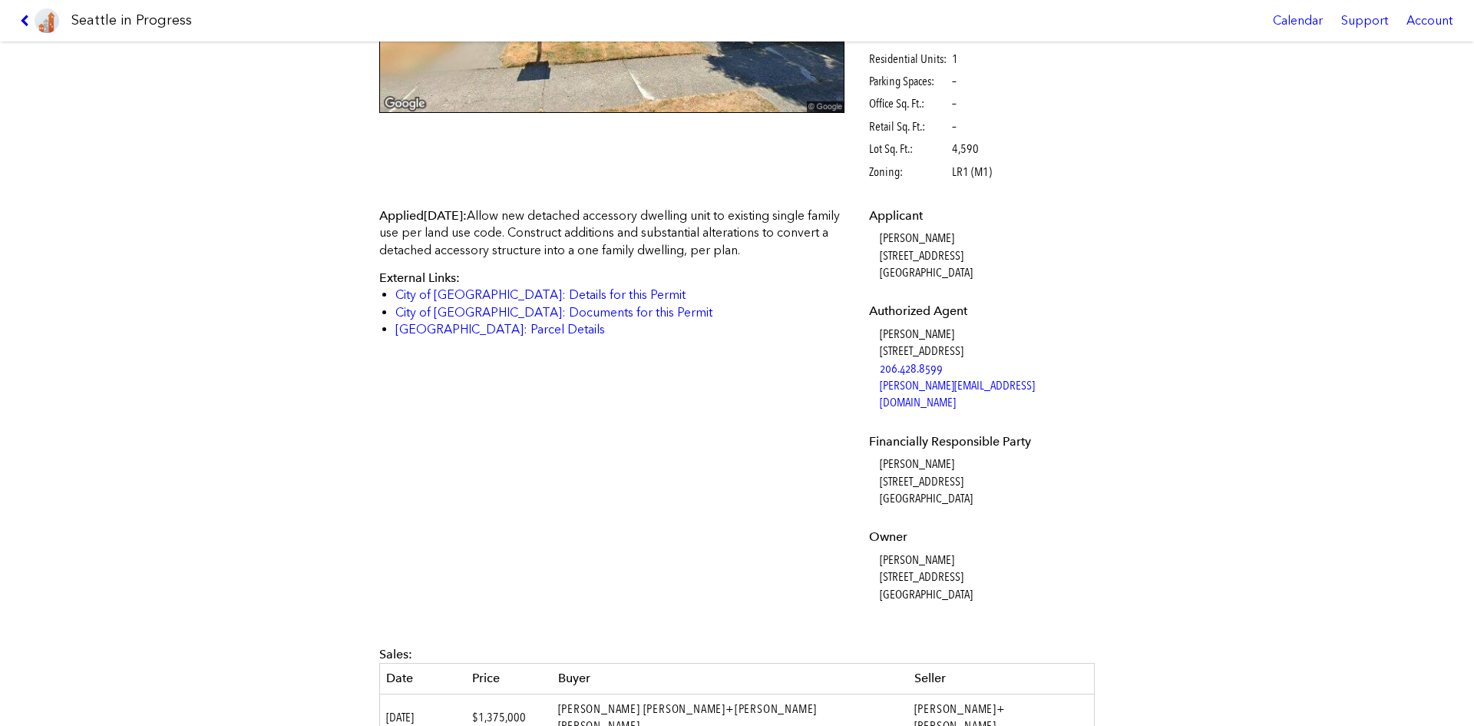
click at [24, 18] on icon at bounding box center [27, 21] width 15 height 12
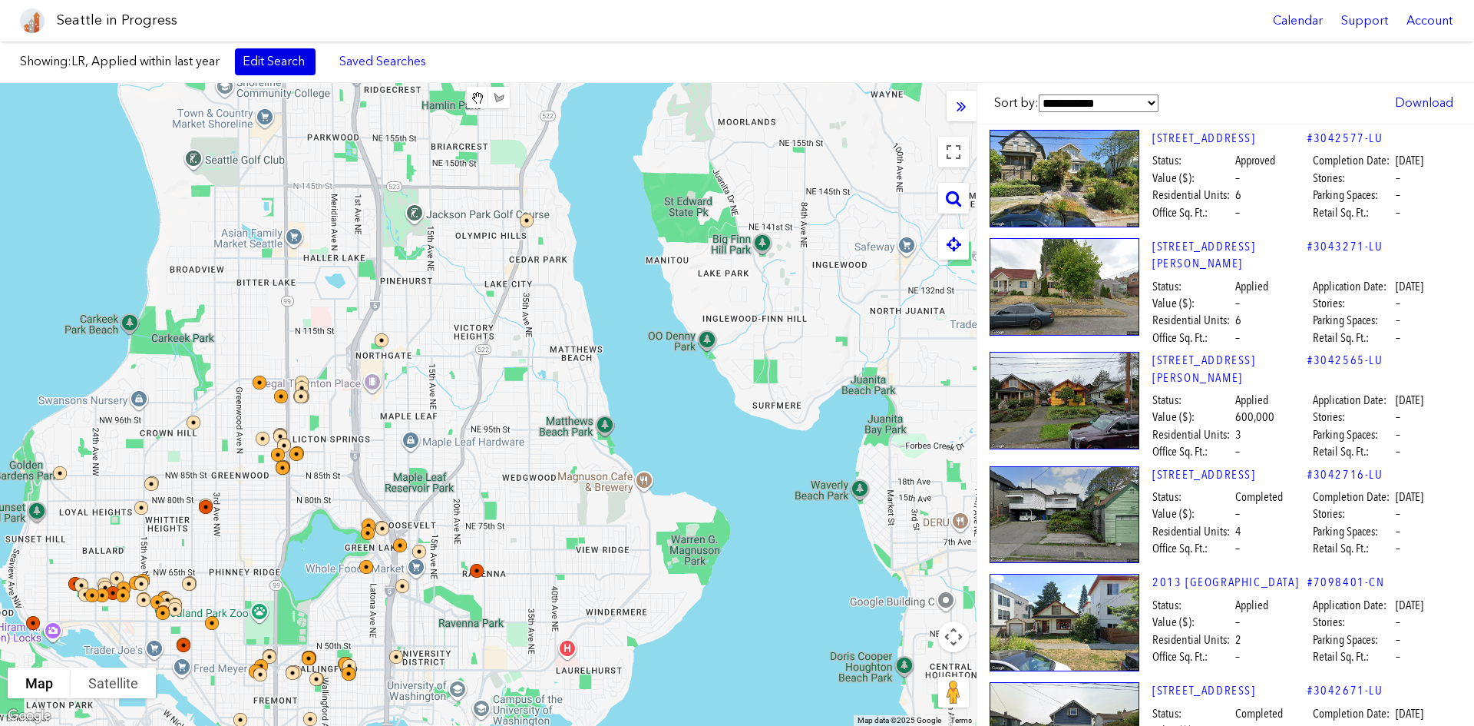
click at [296, 58] on link "Edit Search" at bounding box center [275, 61] width 81 height 26
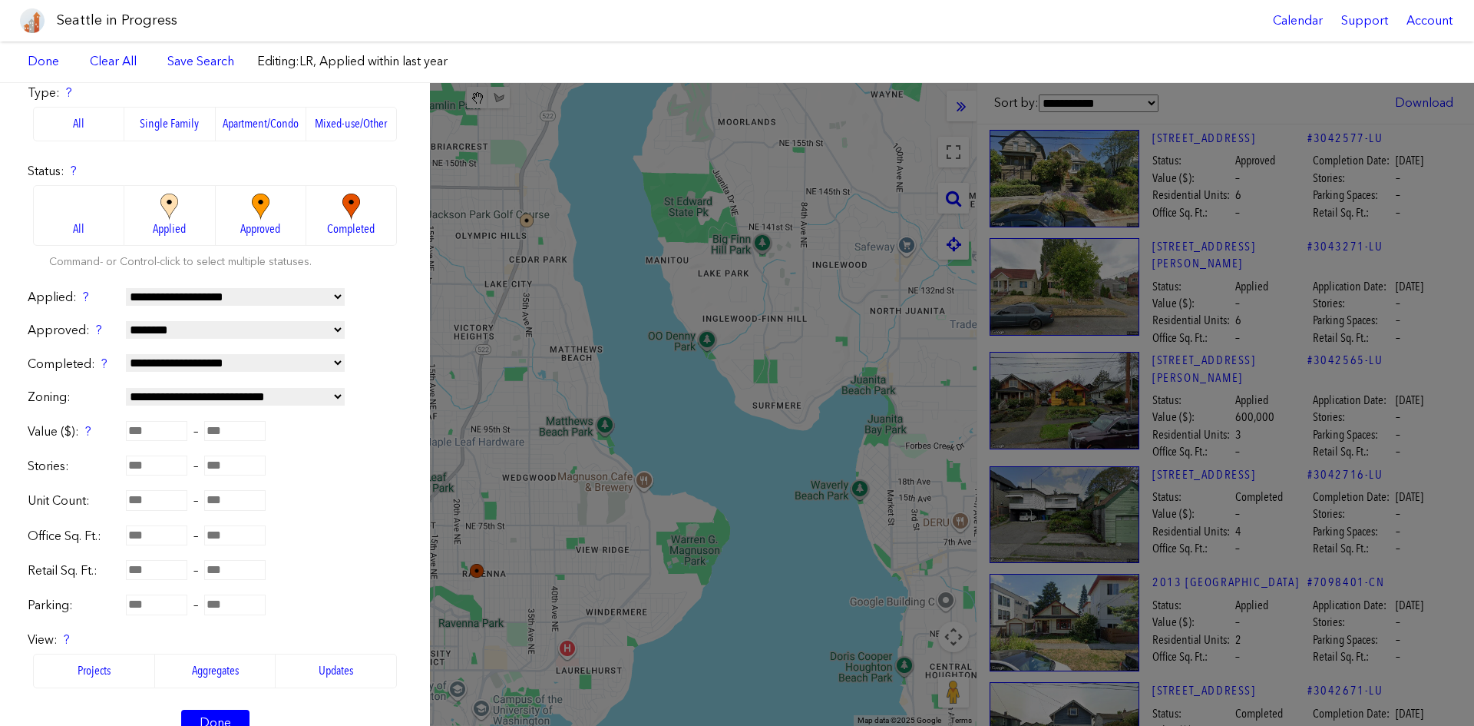
scroll to position [154, 0]
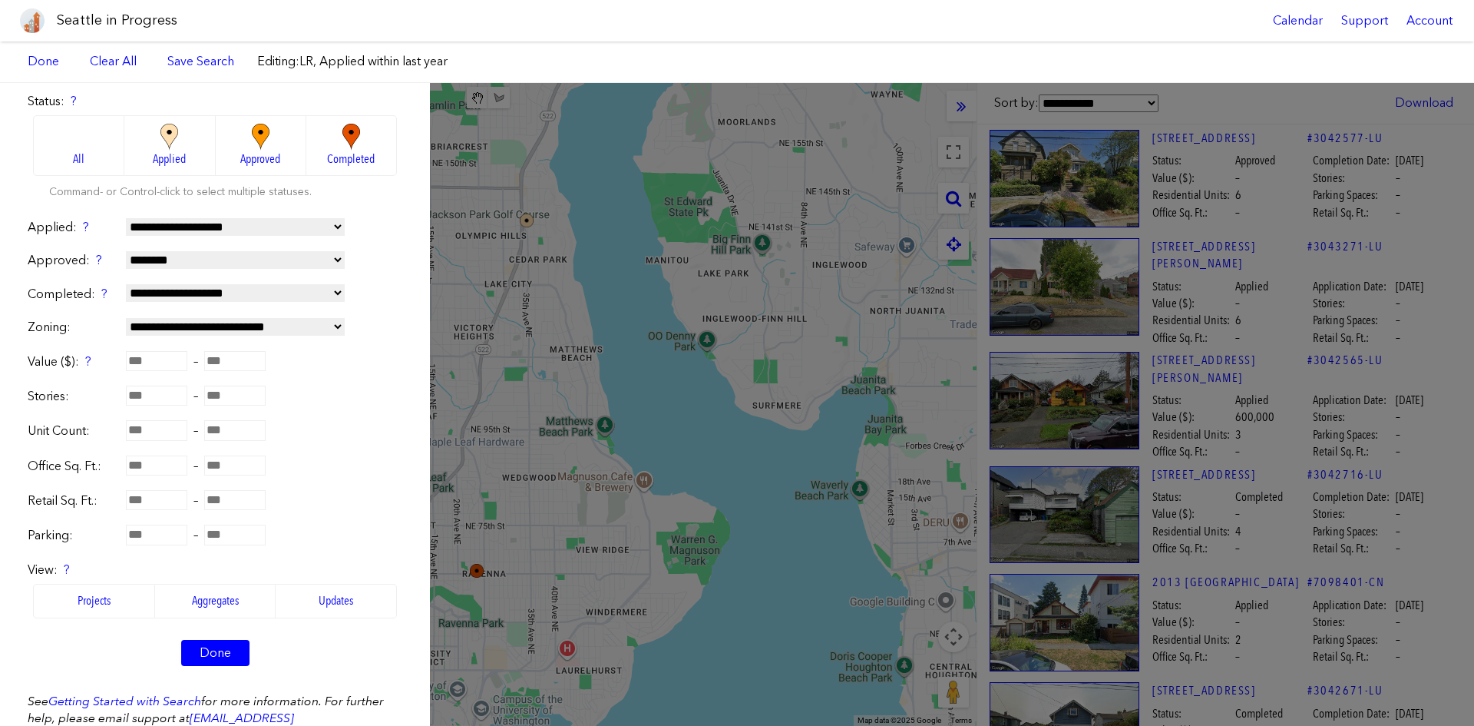
click at [153, 401] on input "number" at bounding box center [156, 396] width 61 height 20
type input "*"
click at [211, 544] on link "Done" at bounding box center [215, 653] width 68 height 26
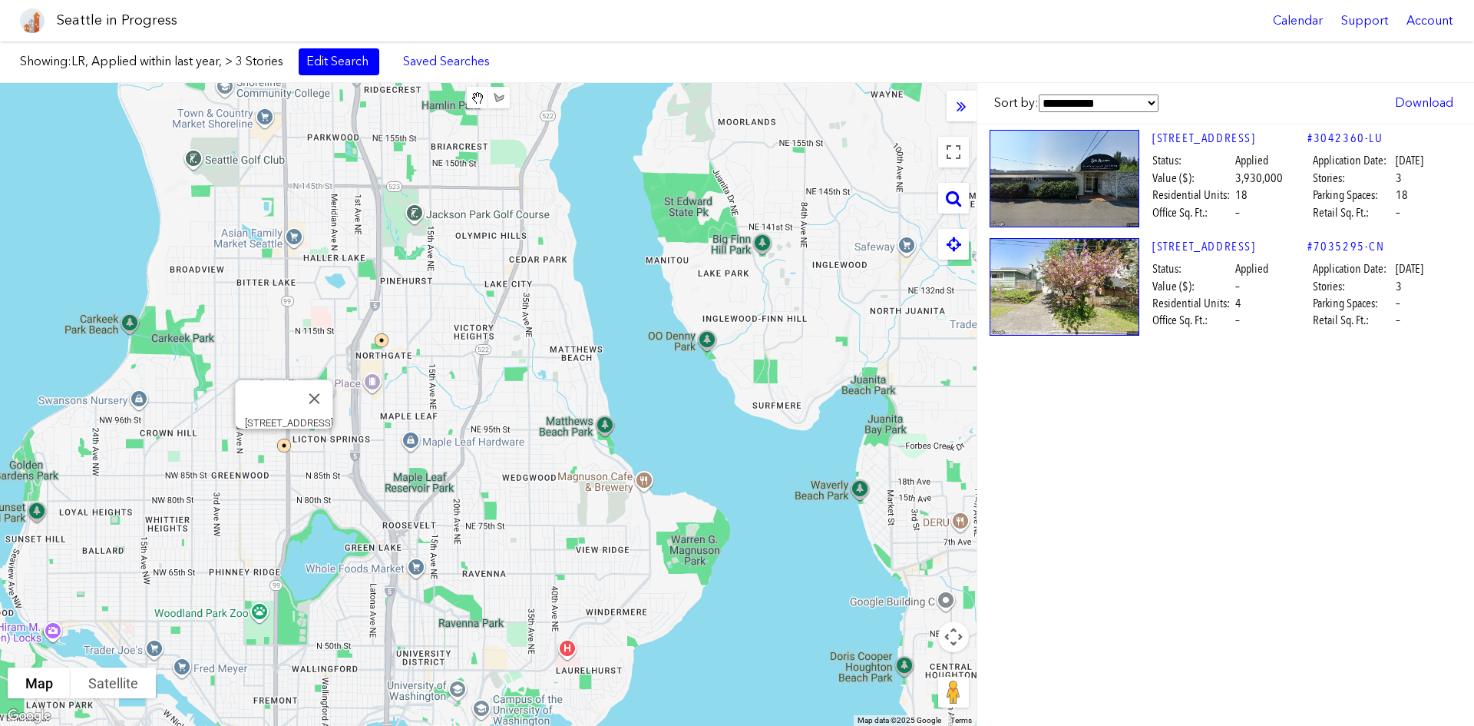
click at [283, 445] on img at bounding box center [294, 455] width 46 height 46
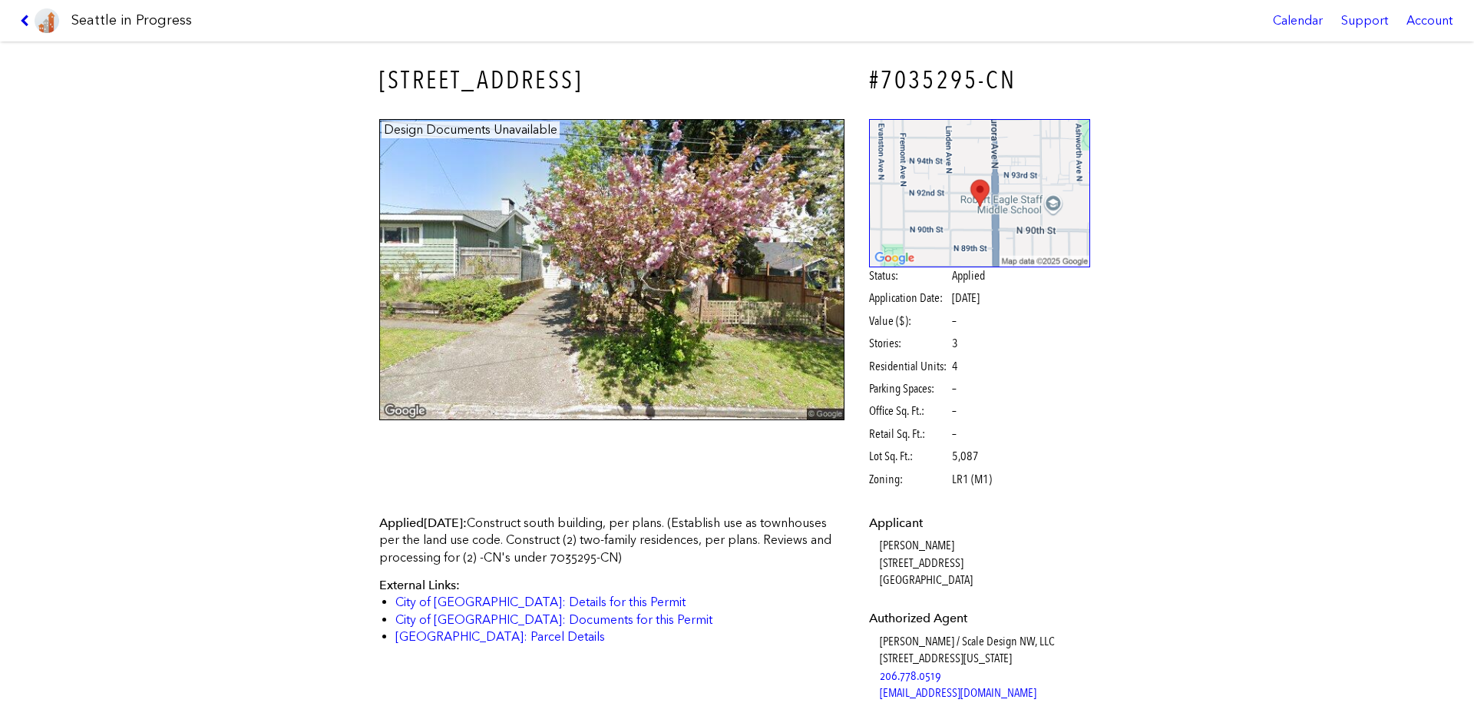
click at [25, 21] on icon at bounding box center [27, 21] width 15 height 12
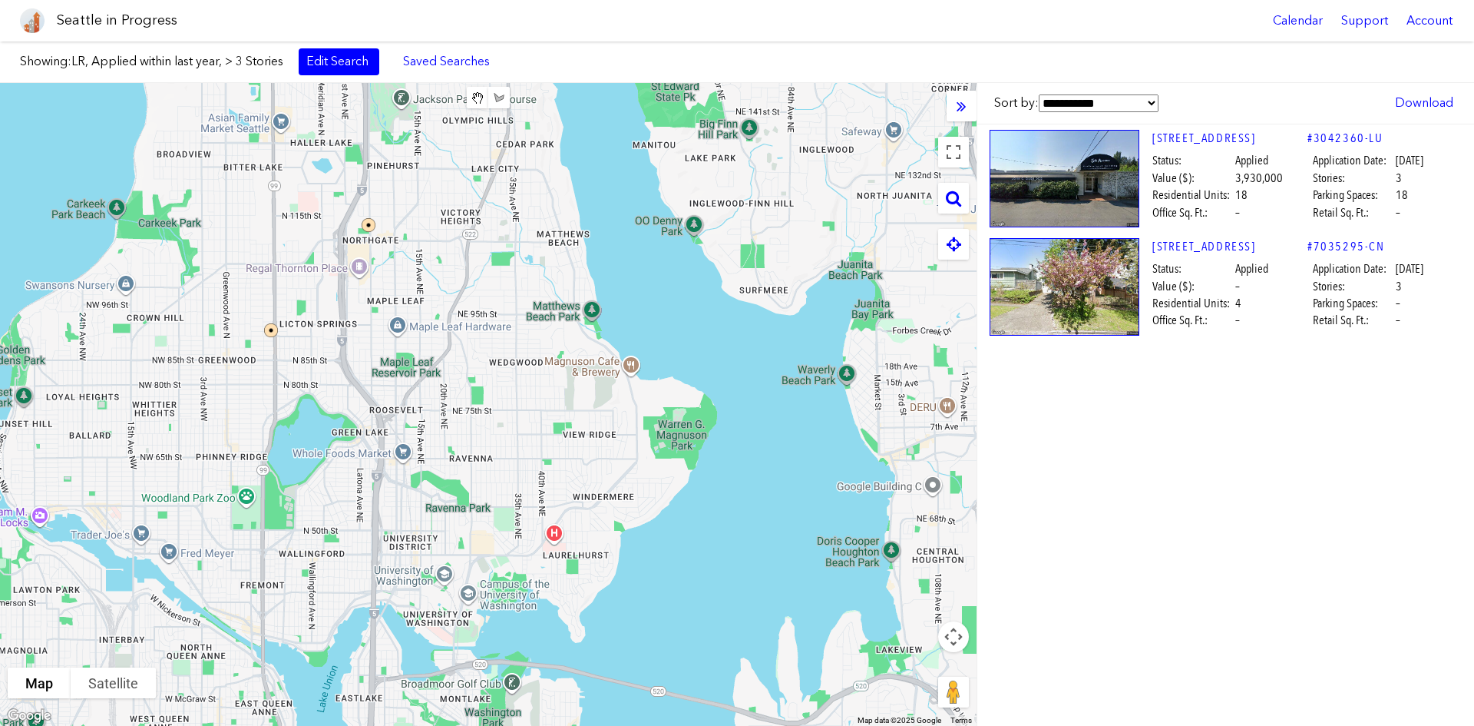
drag, startPoint x: 562, startPoint y: 553, endPoint x: 549, endPoint y: 431, distance: 122.8
click at [549, 431] on div at bounding box center [488, 404] width 977 height 643
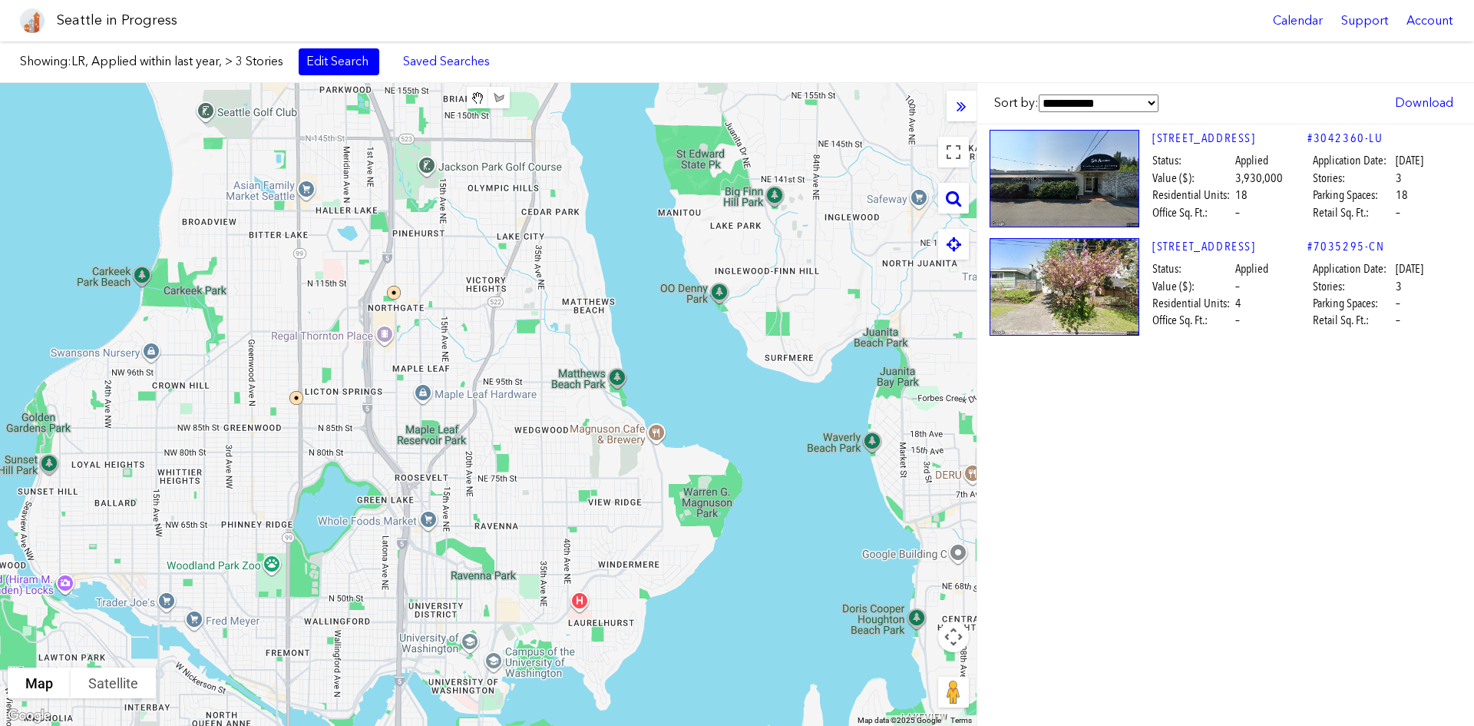
drag, startPoint x: 499, startPoint y: 320, endPoint x: 430, endPoint y: 318, distance: 69.2
click at [551, 501] on div at bounding box center [488, 404] width 977 height 643
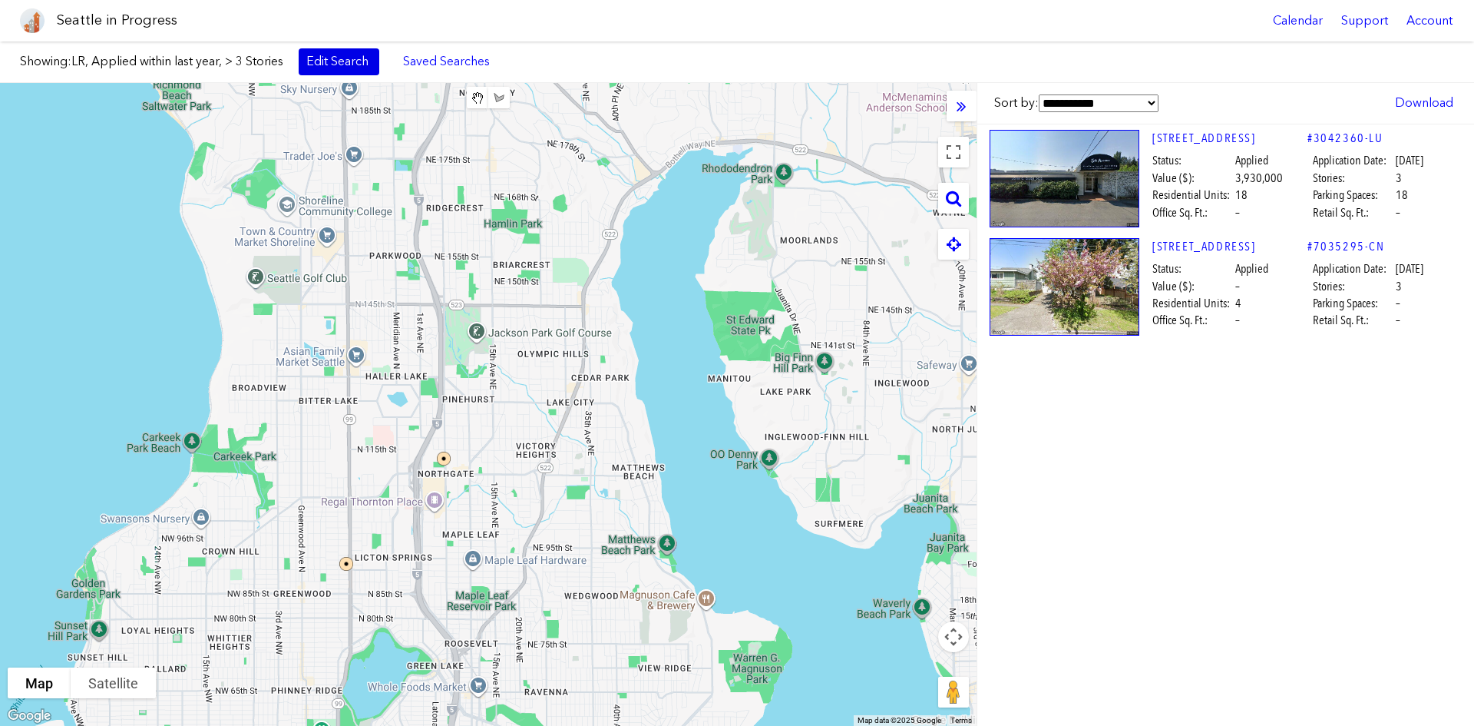
click at [325, 65] on link "Edit Search" at bounding box center [339, 61] width 81 height 26
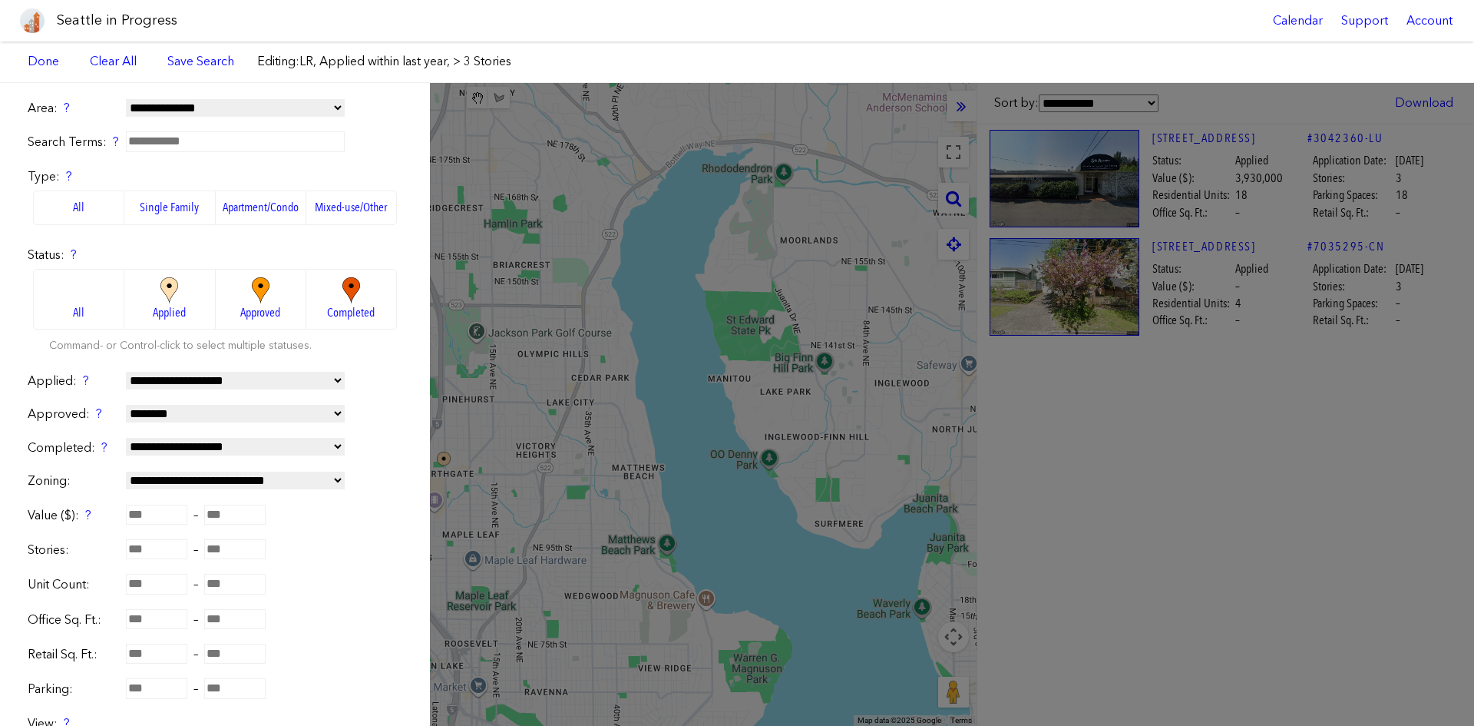
click at [180, 380] on select "**********" at bounding box center [235, 381] width 219 height 18
select select "*****"
click at [126, 372] on select "**********" at bounding box center [235, 381] width 219 height 18
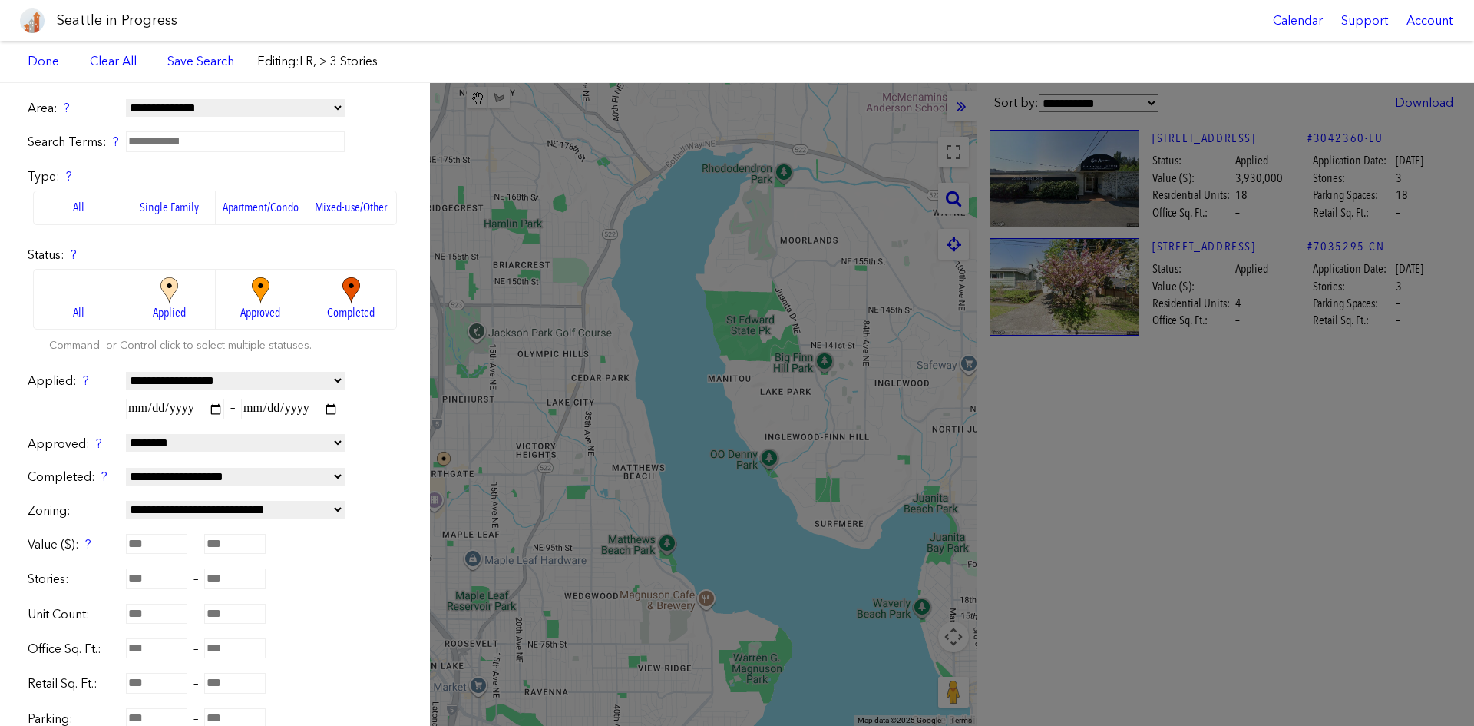
click at [140, 410] on input "date" at bounding box center [175, 409] width 98 height 20
type input "**********"
click at [303, 405] on input "date" at bounding box center [290, 409] width 98 height 20
click at [145, 544] on input "*" at bounding box center [156, 578] width 61 height 20
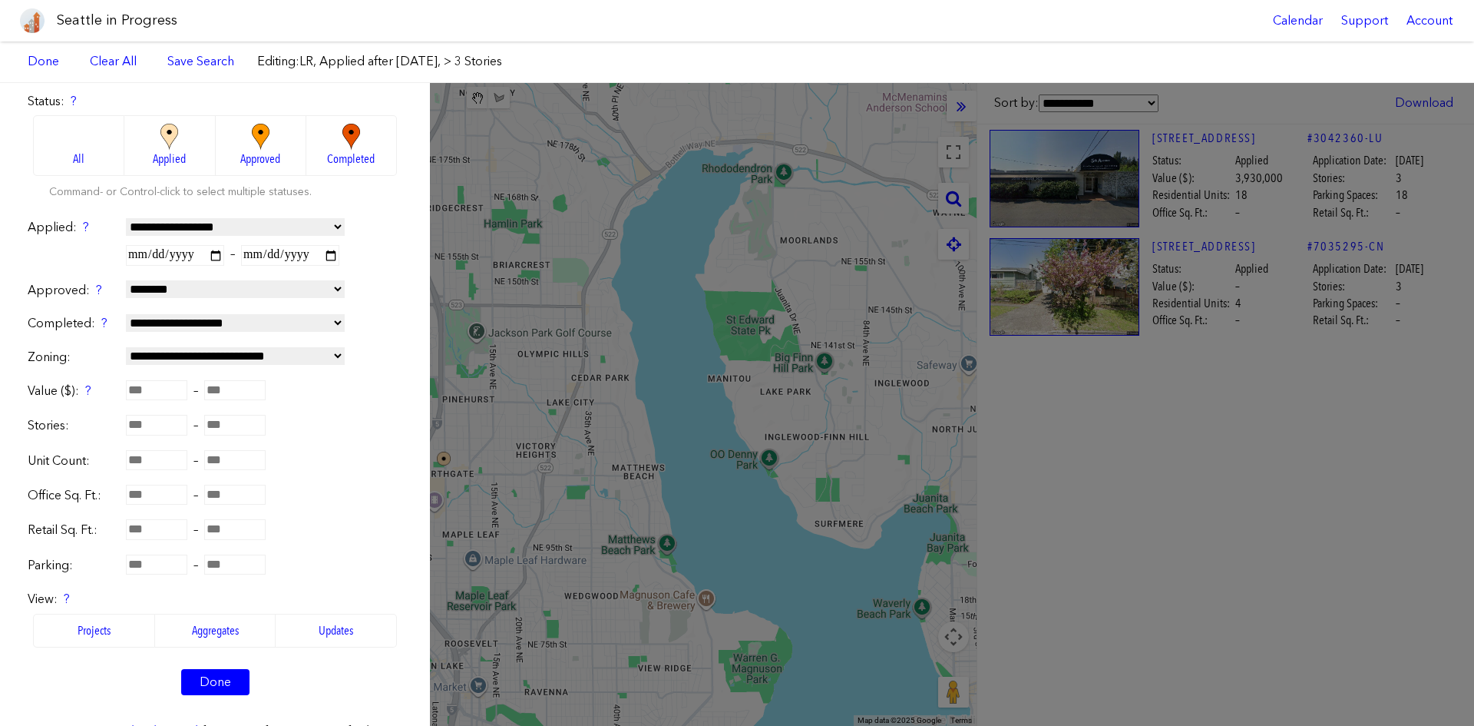
scroll to position [316, 0]
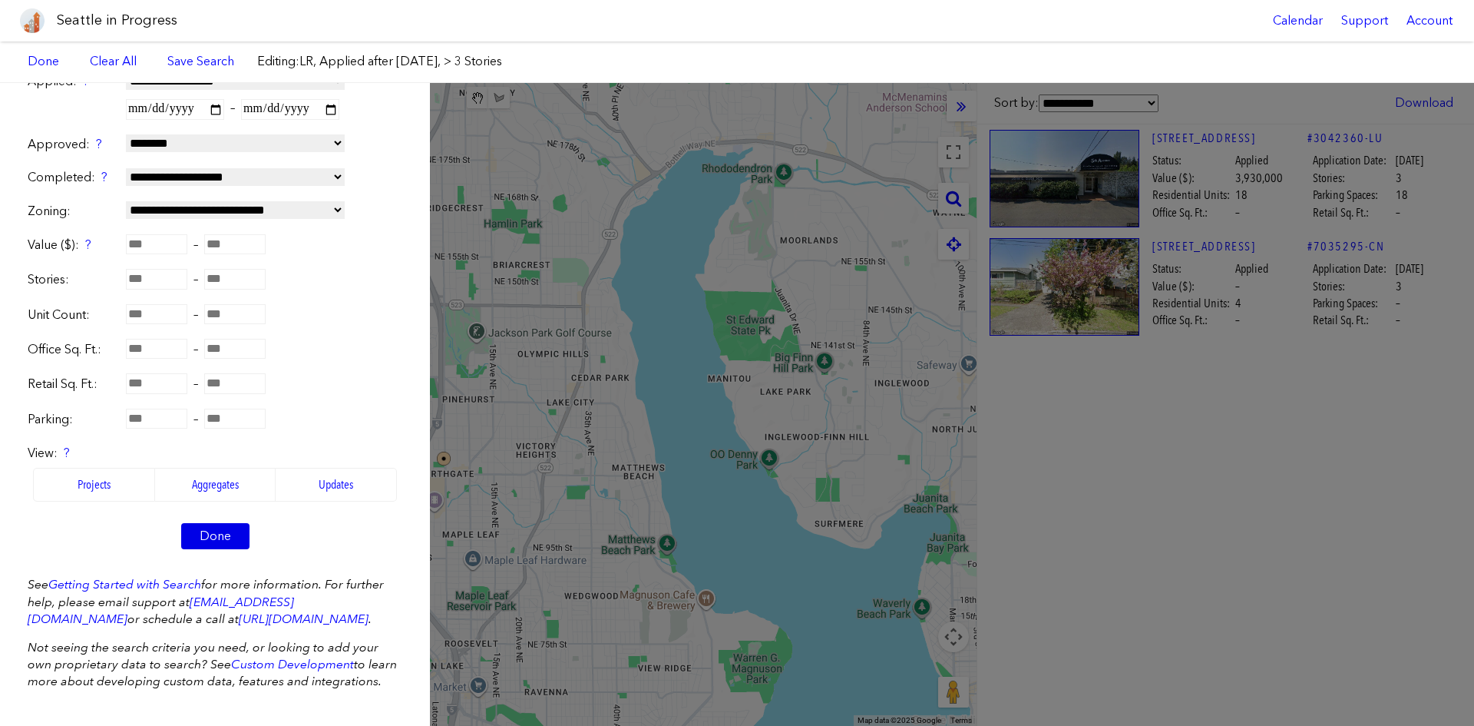
type input "*"
click at [202, 523] on link "Done" at bounding box center [215, 536] width 68 height 26
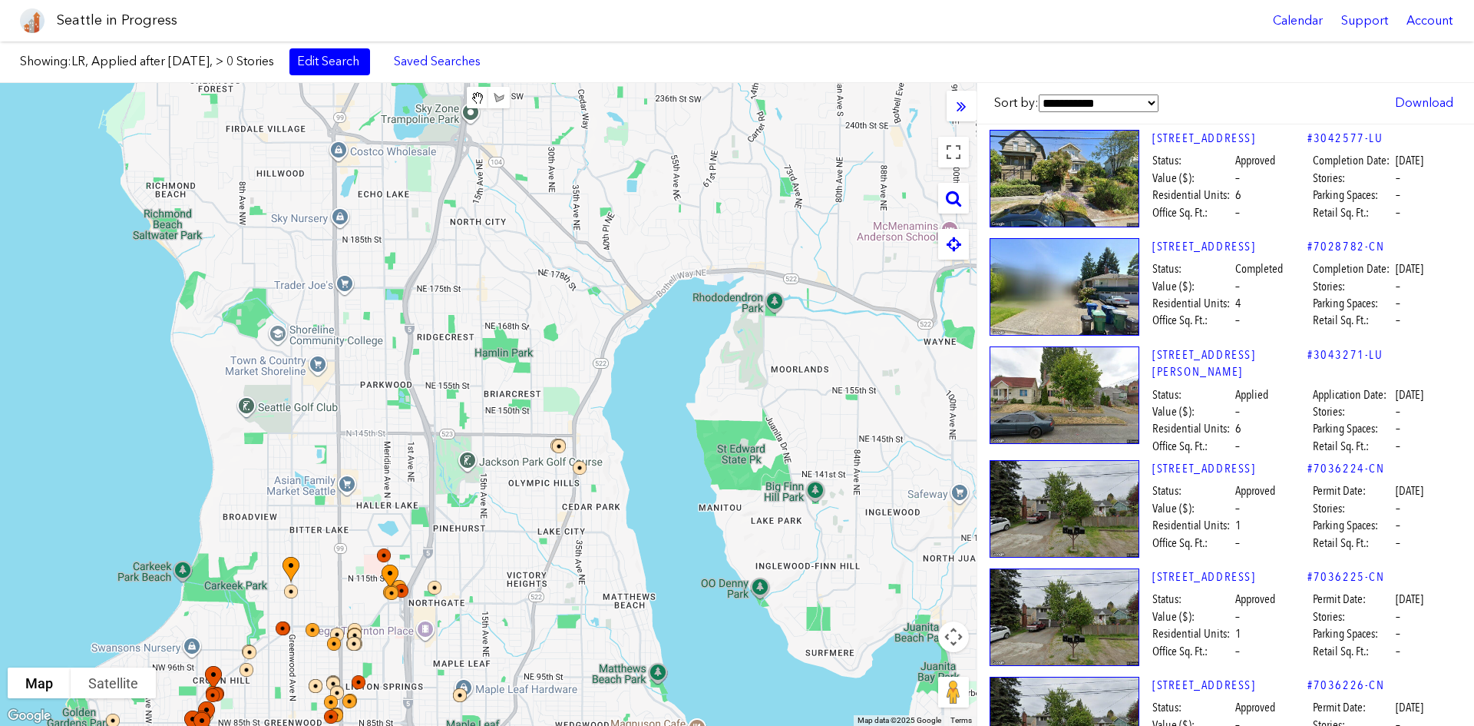
drag, startPoint x: 565, startPoint y: 247, endPoint x: 558, endPoint y: 454, distance: 206.7
click at [555, 381] on div at bounding box center [488, 404] width 977 height 643
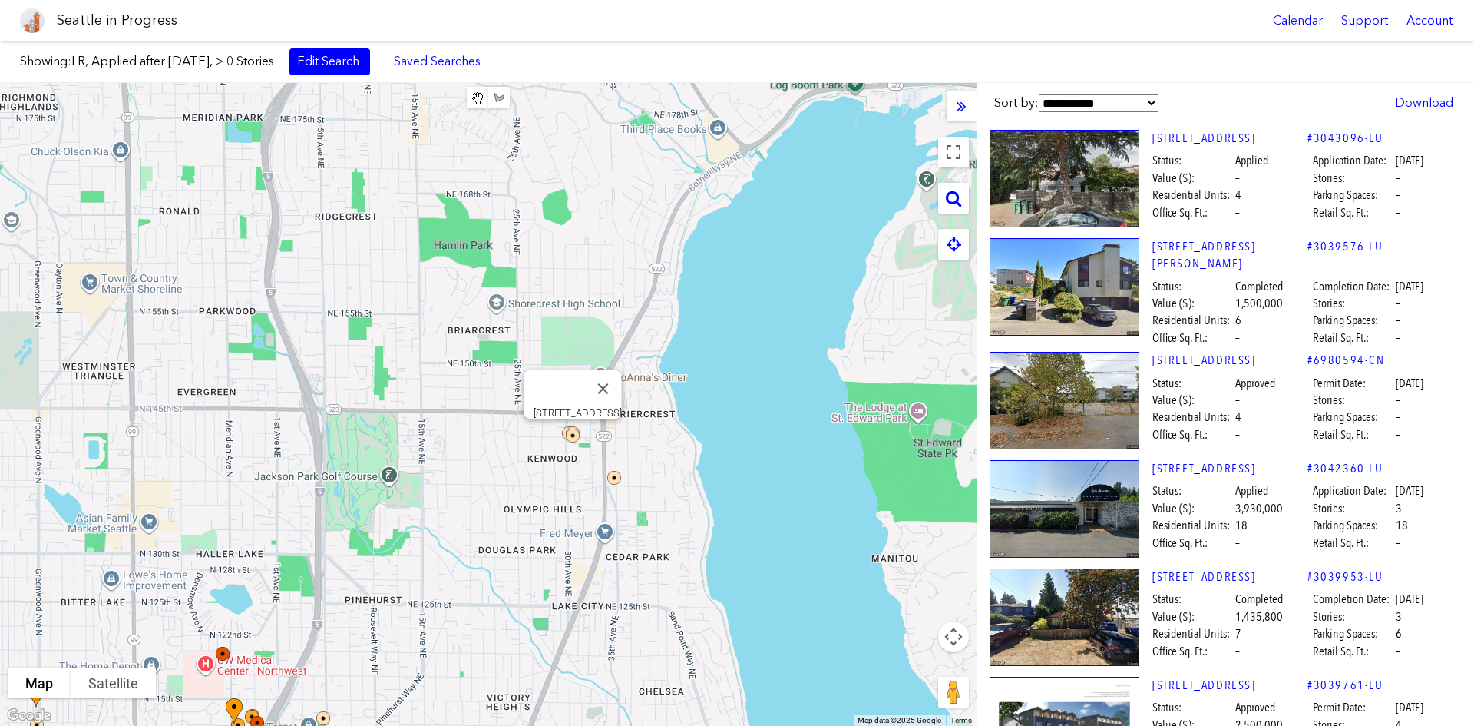
click at [568, 432] on img at bounding box center [583, 445] width 46 height 46
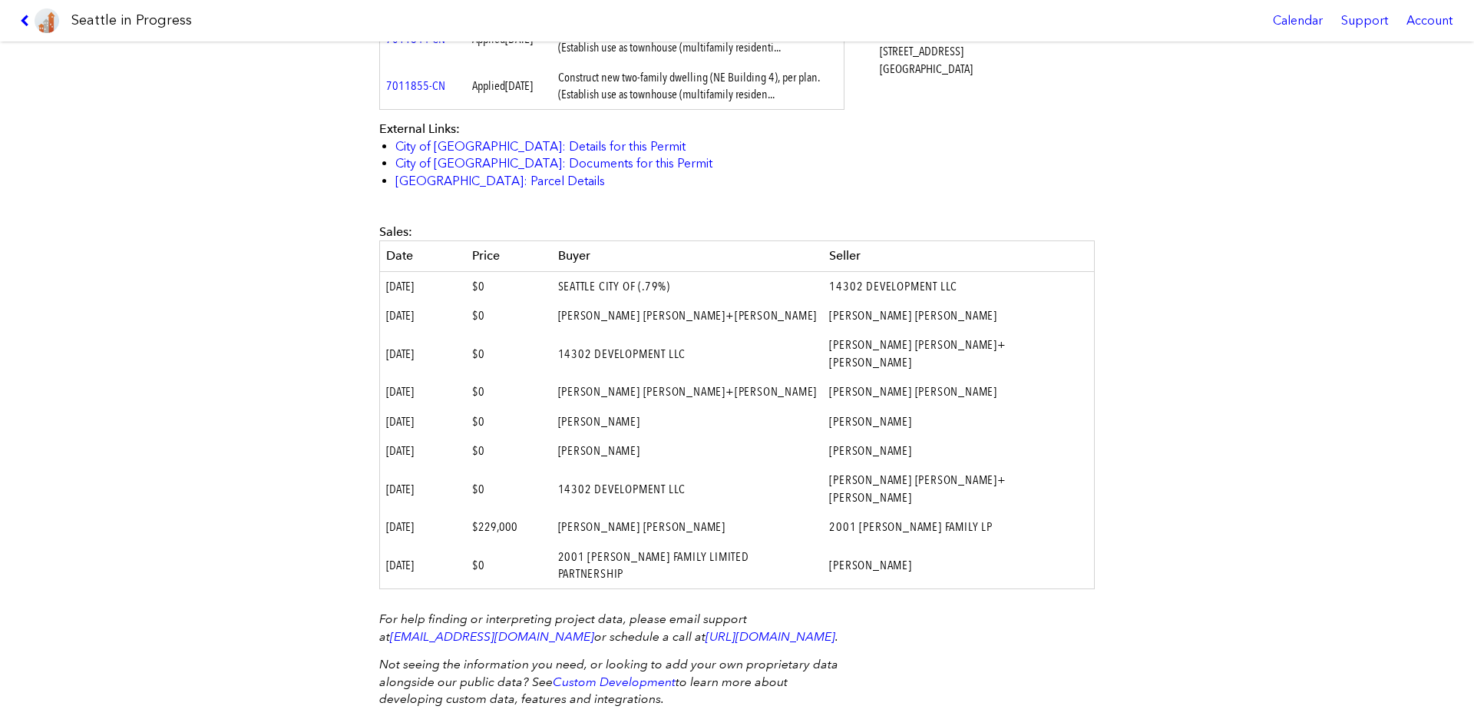
scroll to position [744, 0]
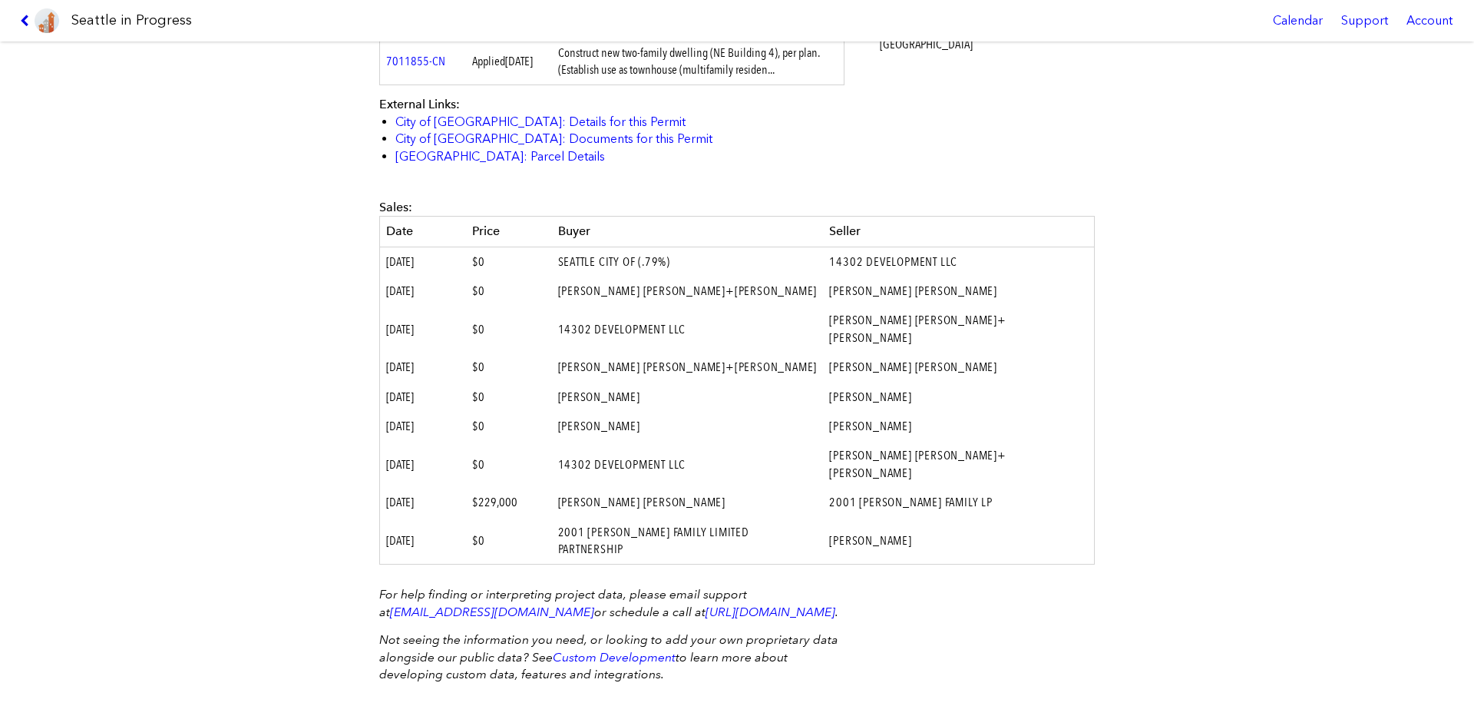
click at [25, 24] on icon at bounding box center [27, 21] width 15 height 12
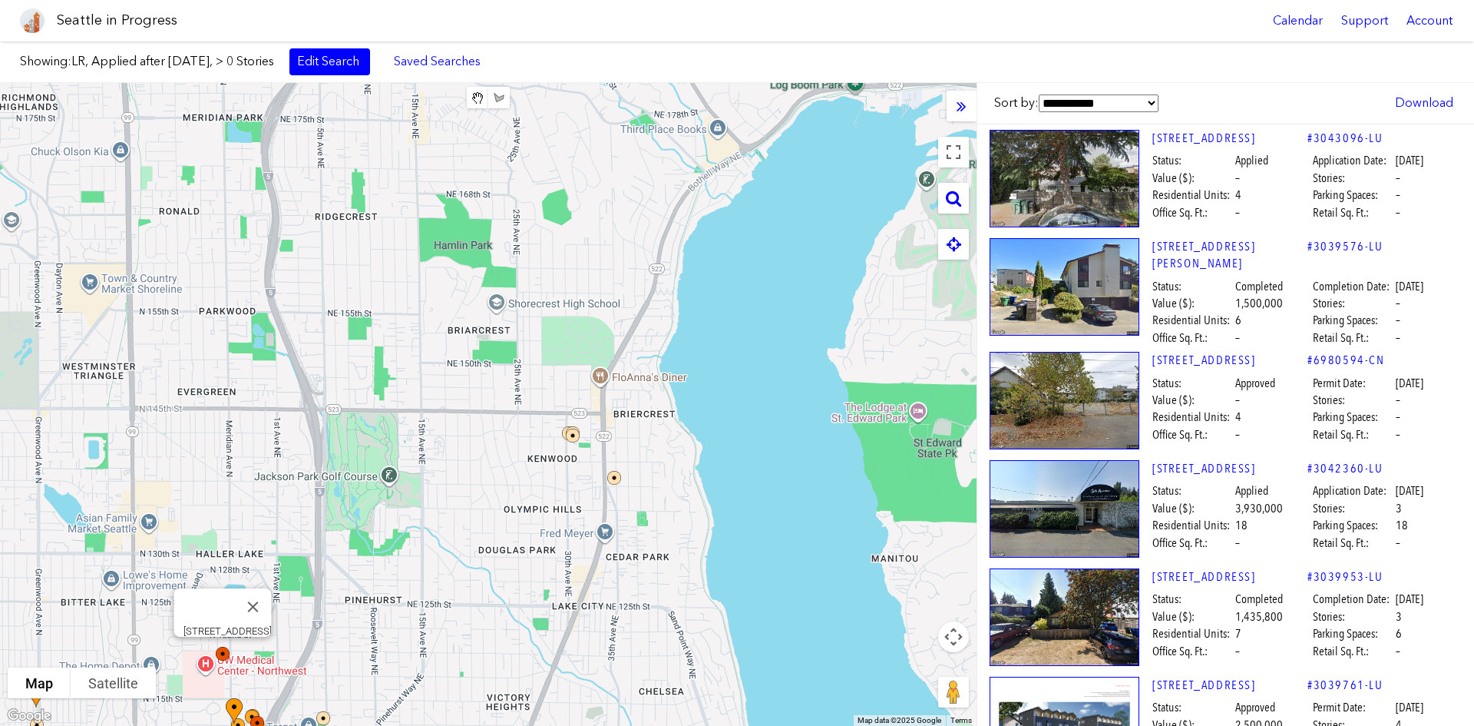
click at [228, 544] on img at bounding box center [233, 663] width 46 height 46
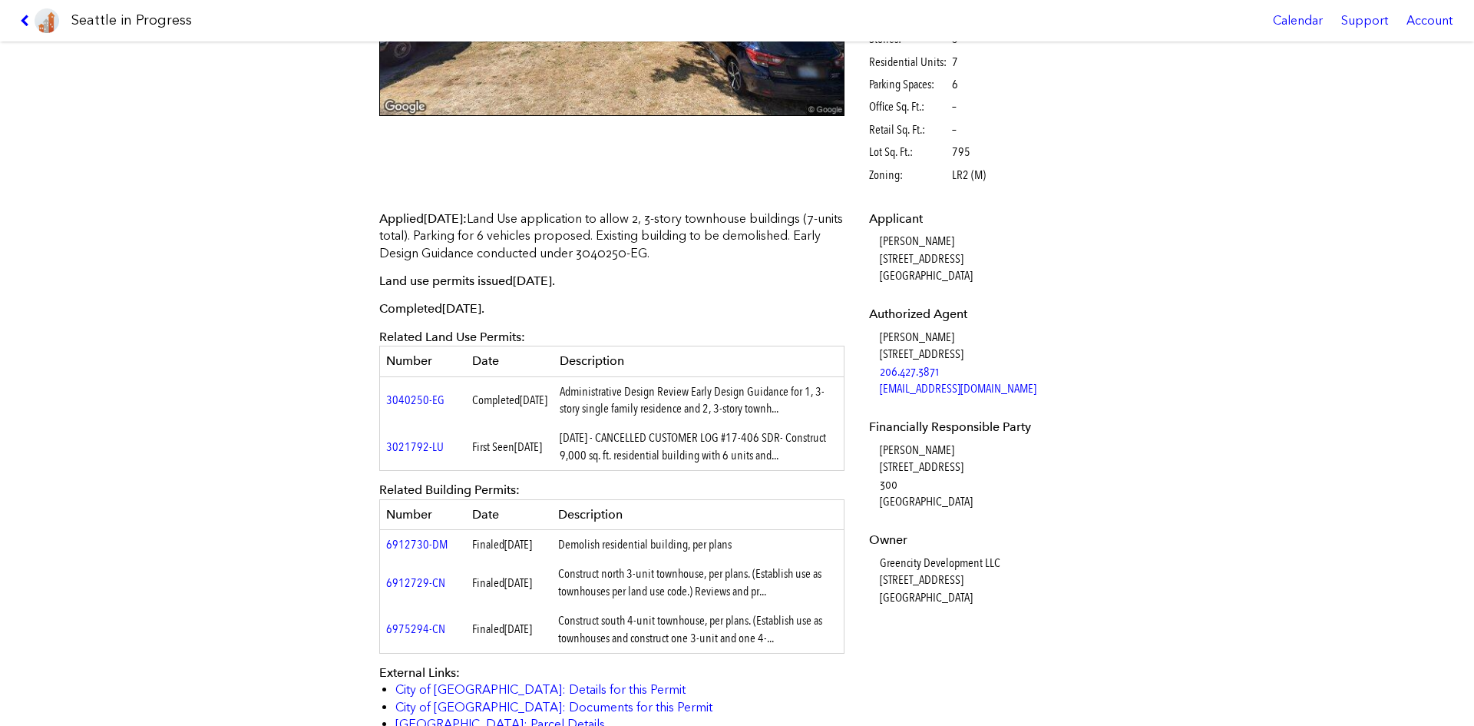
scroll to position [329, 0]
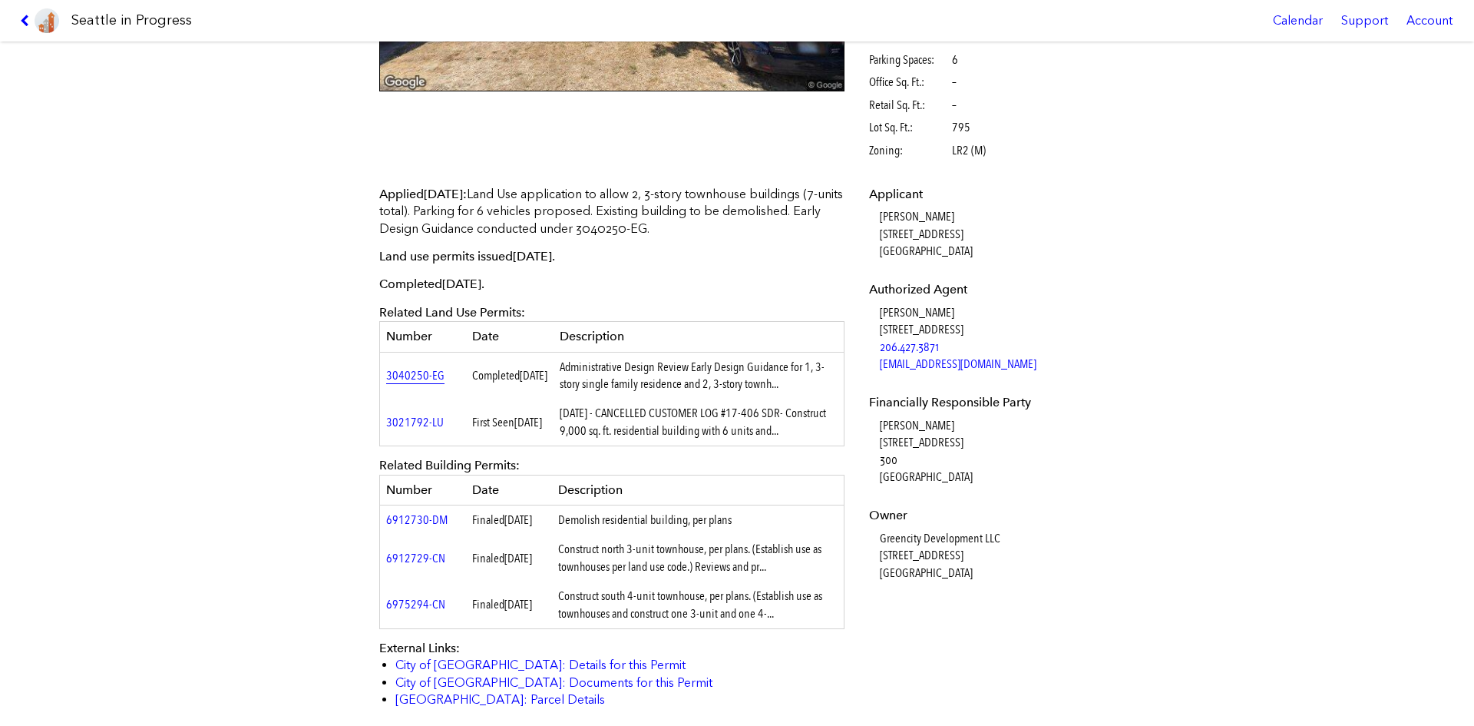
click at [425, 375] on link "3040250-EG" at bounding box center [415, 375] width 58 height 15
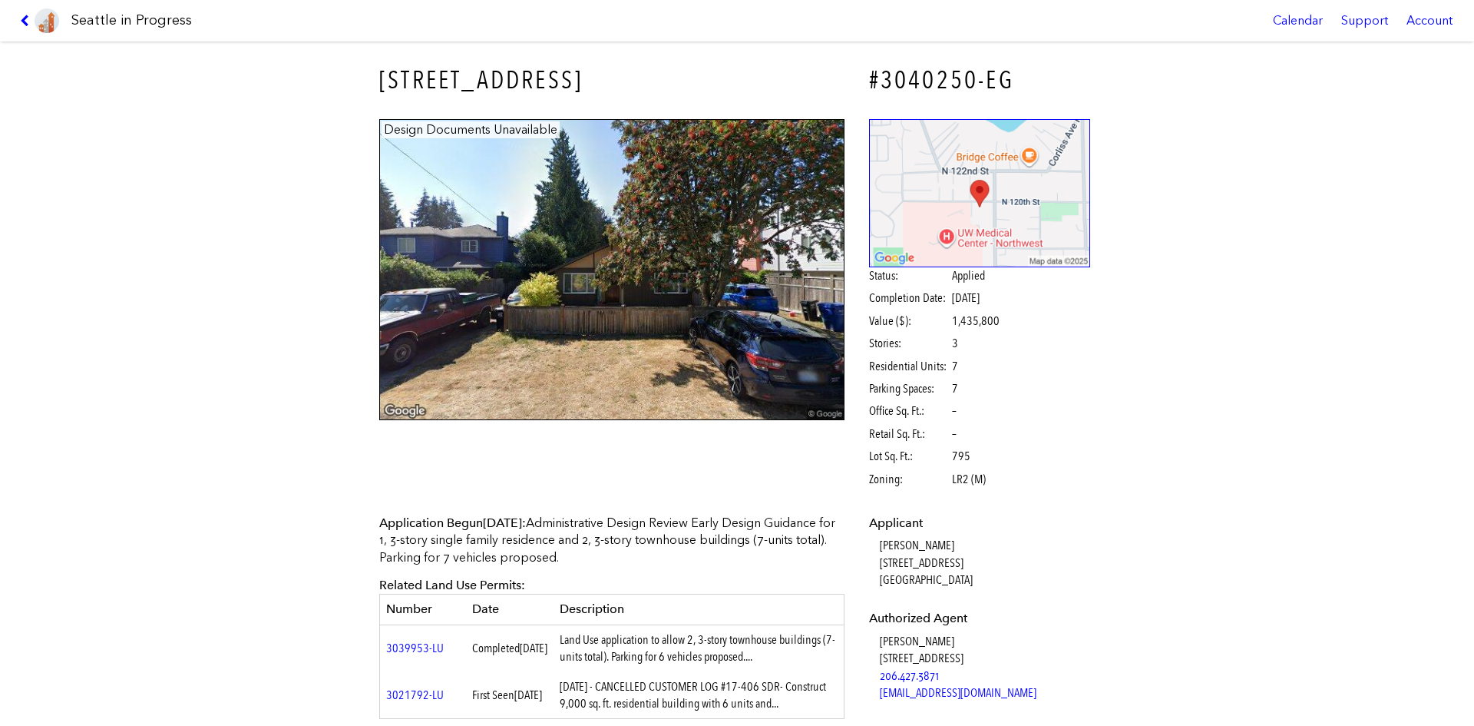
click at [19, 21] on link at bounding box center [39, 20] width 51 height 41
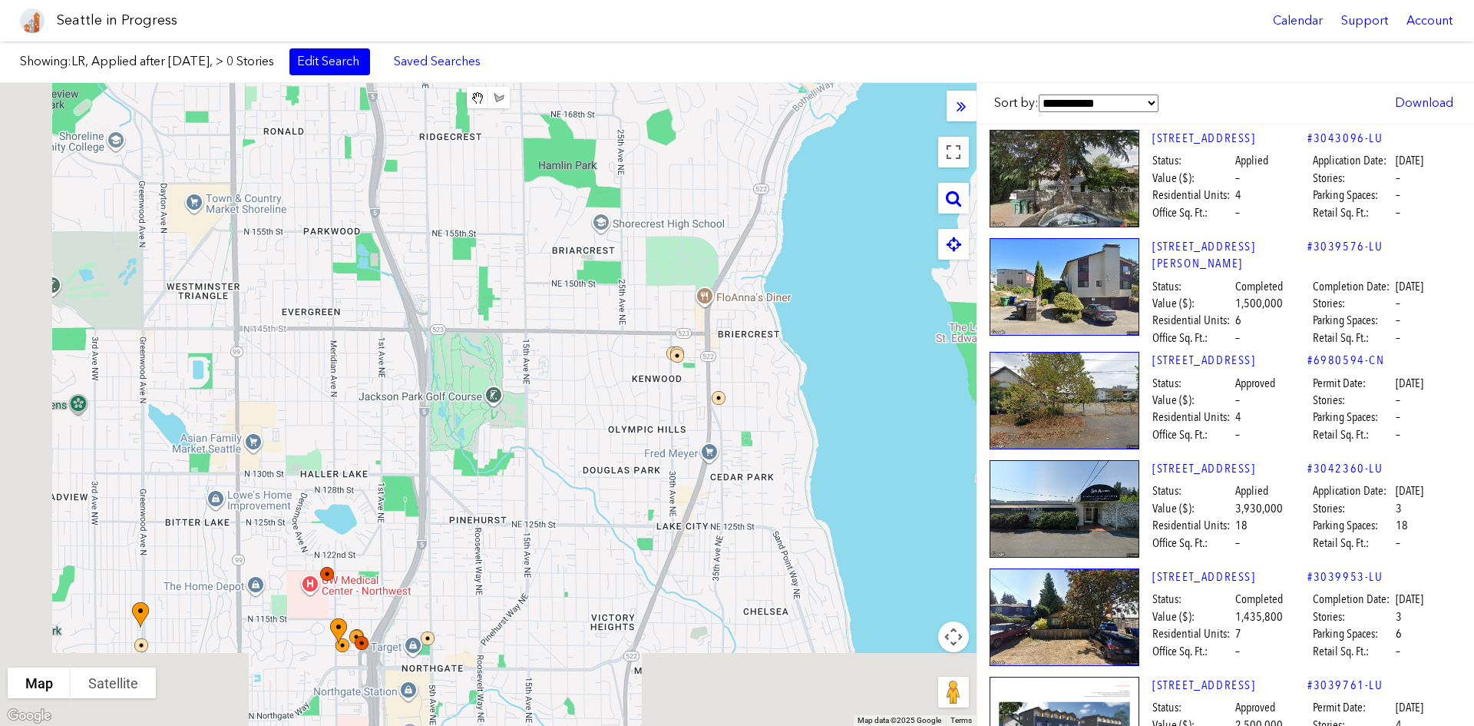
drag, startPoint x: 305, startPoint y: 501, endPoint x: 490, endPoint y: 383, distance: 219.2
click at [490, 383] on div at bounding box center [488, 404] width 977 height 643
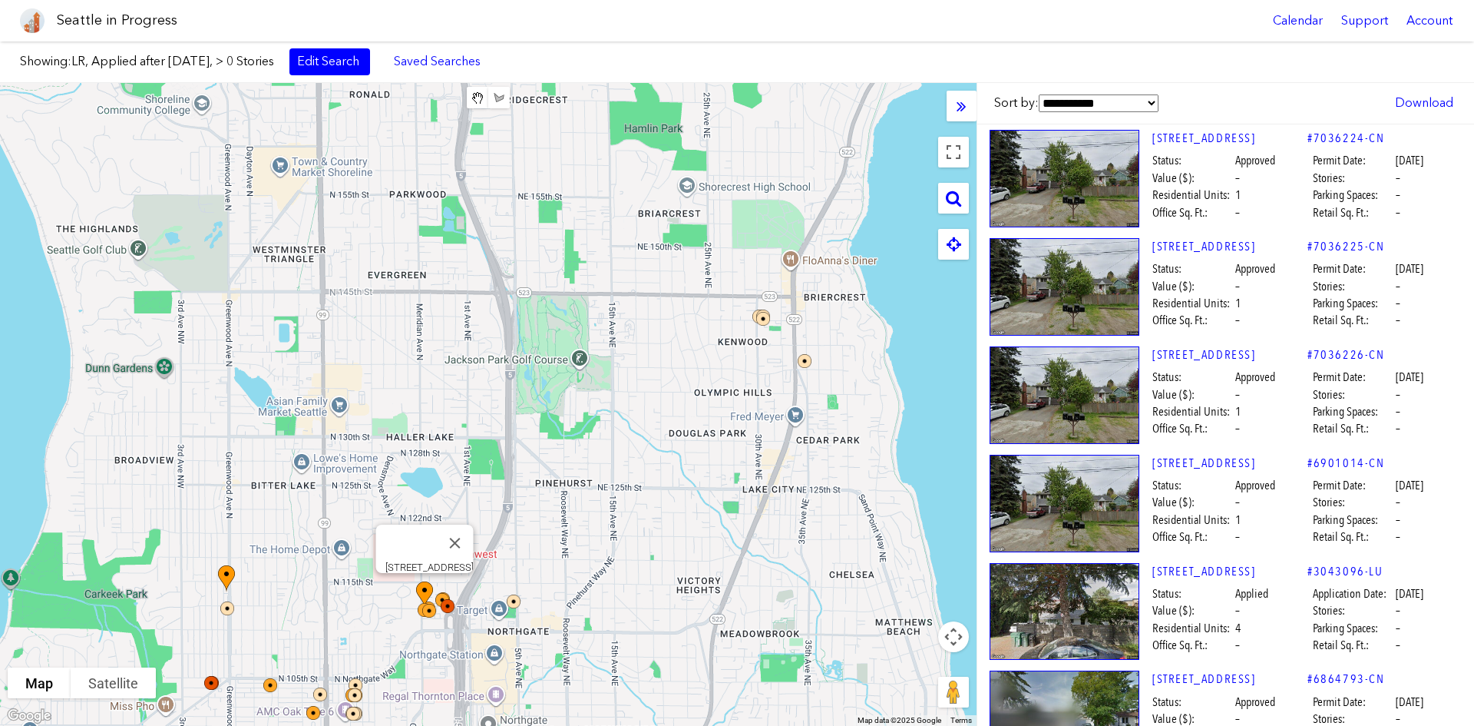
click at [422, 544] on img at bounding box center [433, 608] width 46 height 66
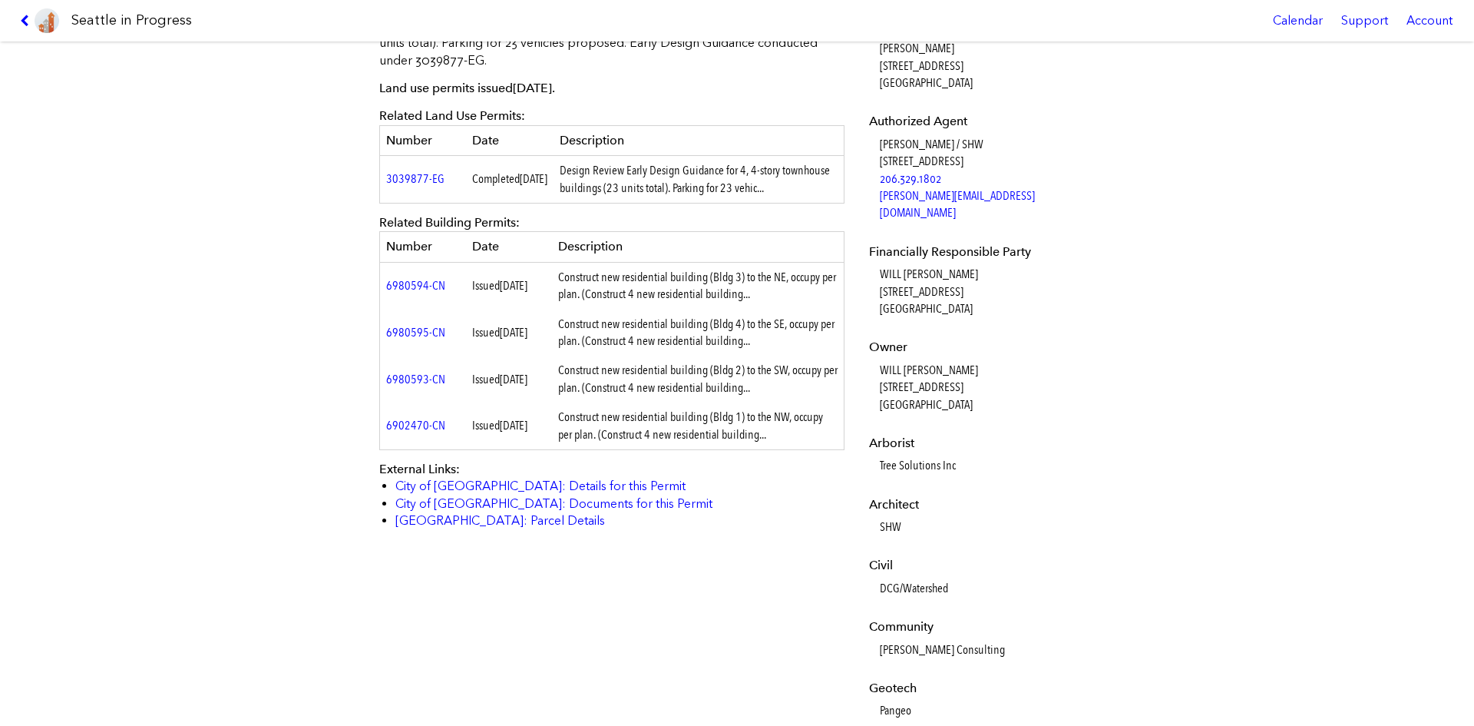
scroll to position [475, 0]
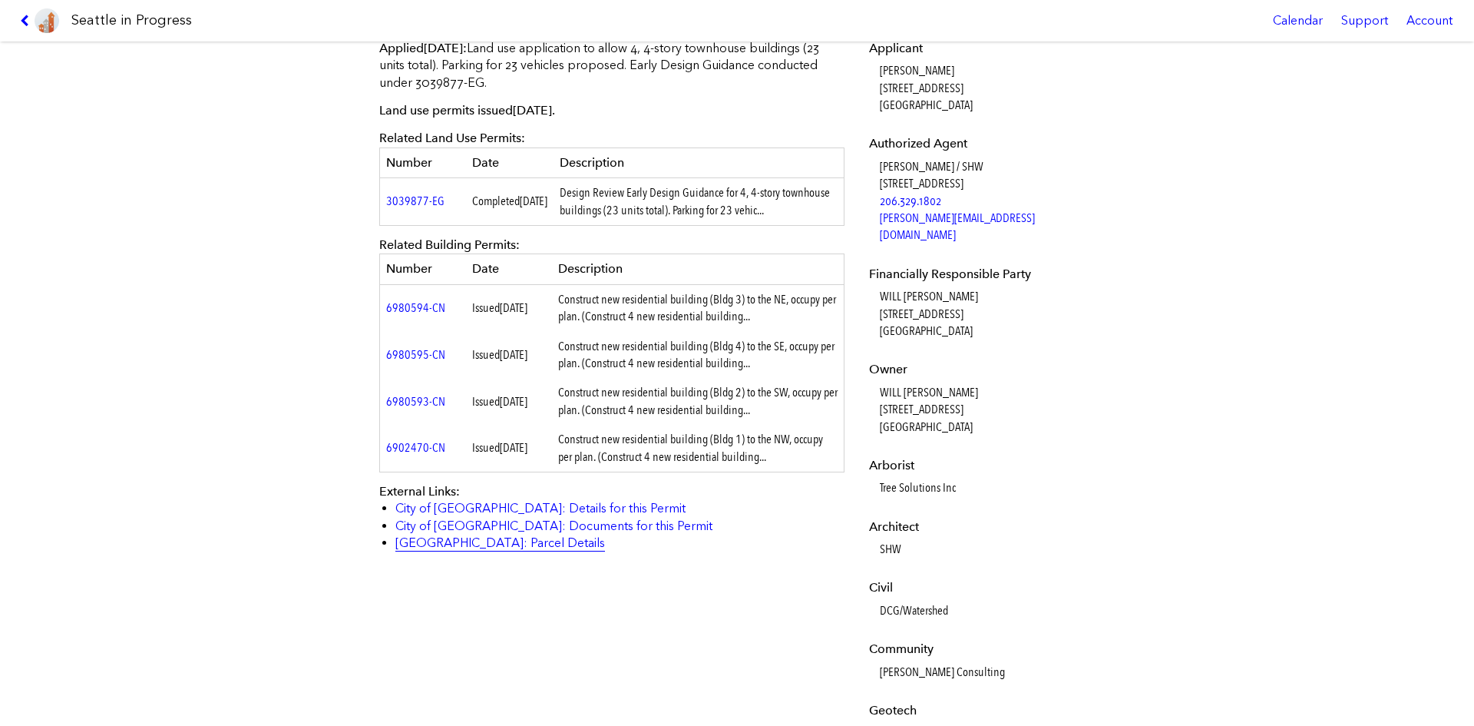
click at [512, 544] on link "[GEOGRAPHIC_DATA]: Parcel Details" at bounding box center [500, 542] width 210 height 15
click at [27, 16] on icon at bounding box center [27, 21] width 15 height 12
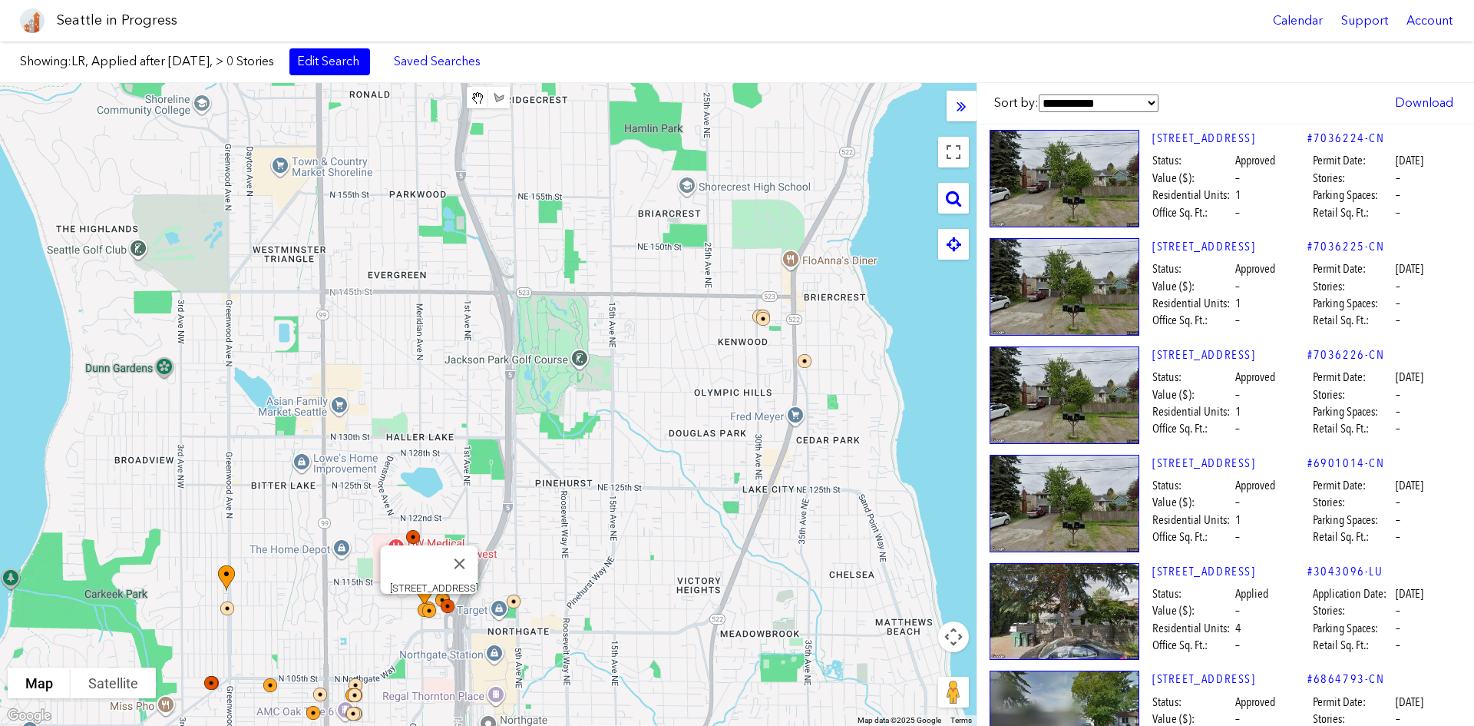
click at [448, 544] on img at bounding box center [439, 620] width 46 height 46
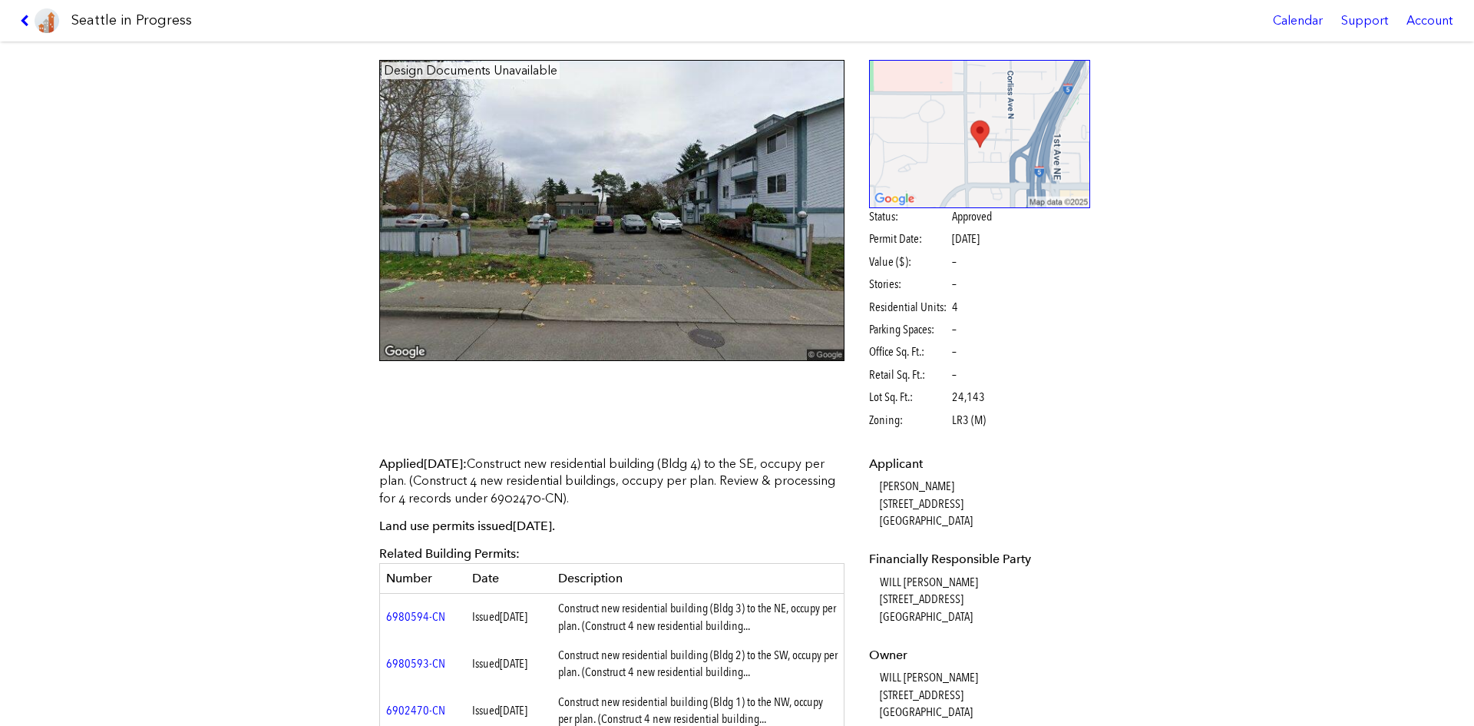
scroll to position [48, 0]
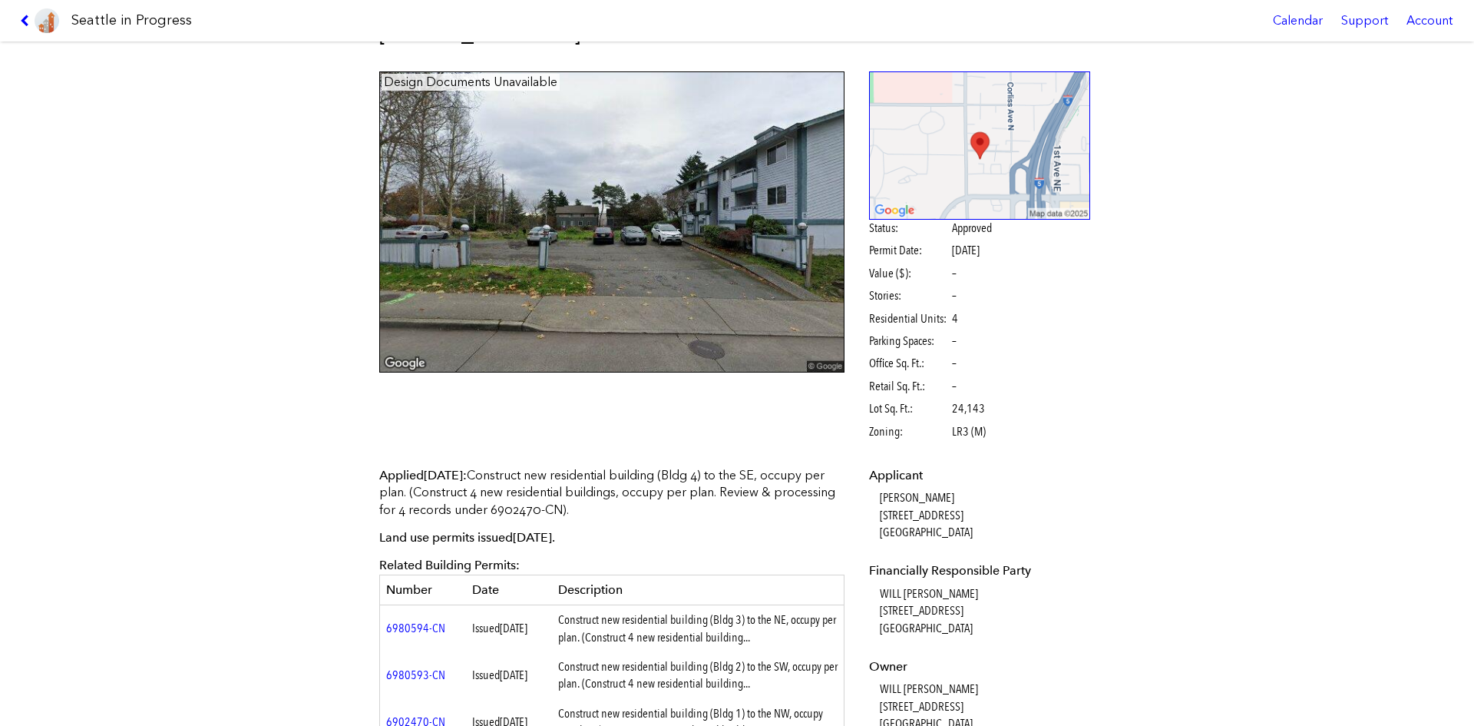
click at [15, 17] on link at bounding box center [39, 20] width 51 height 41
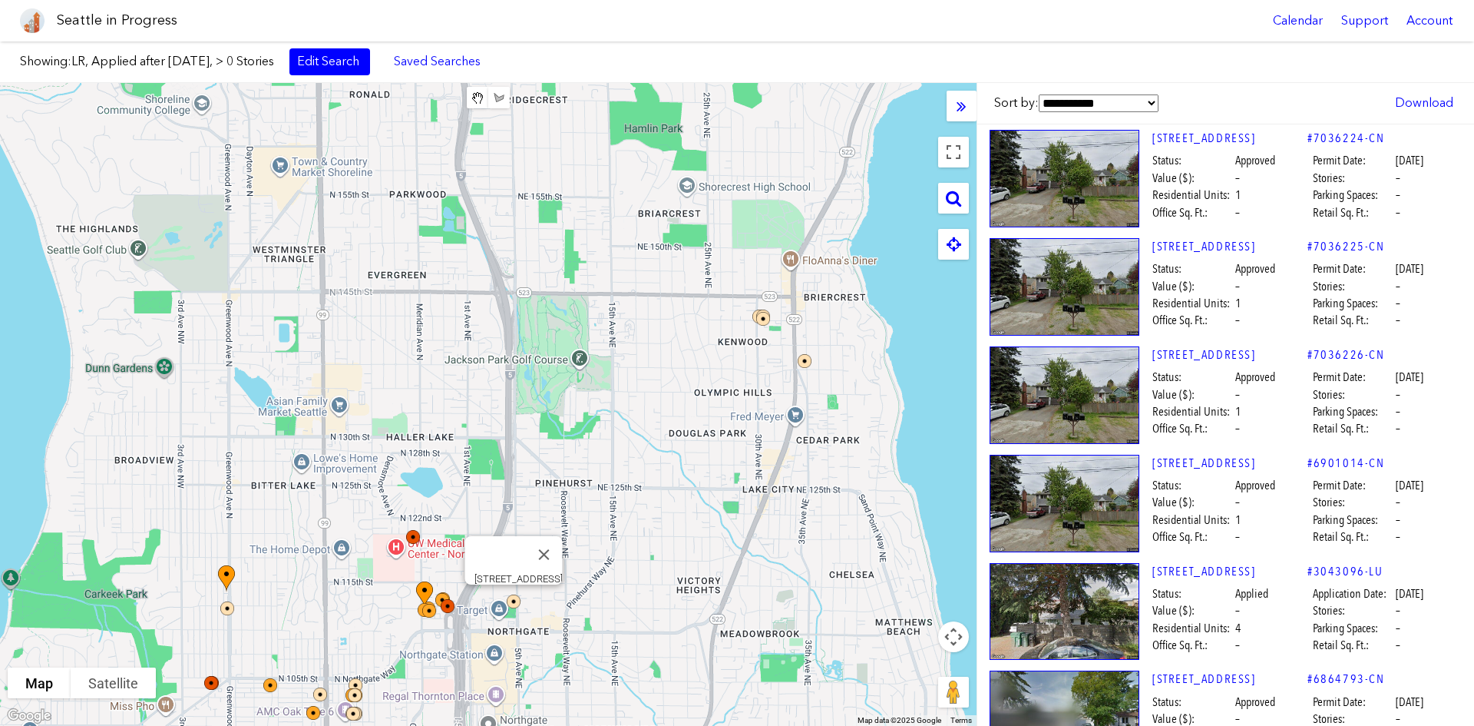
click at [511, 544] on img at bounding box center [524, 611] width 46 height 46
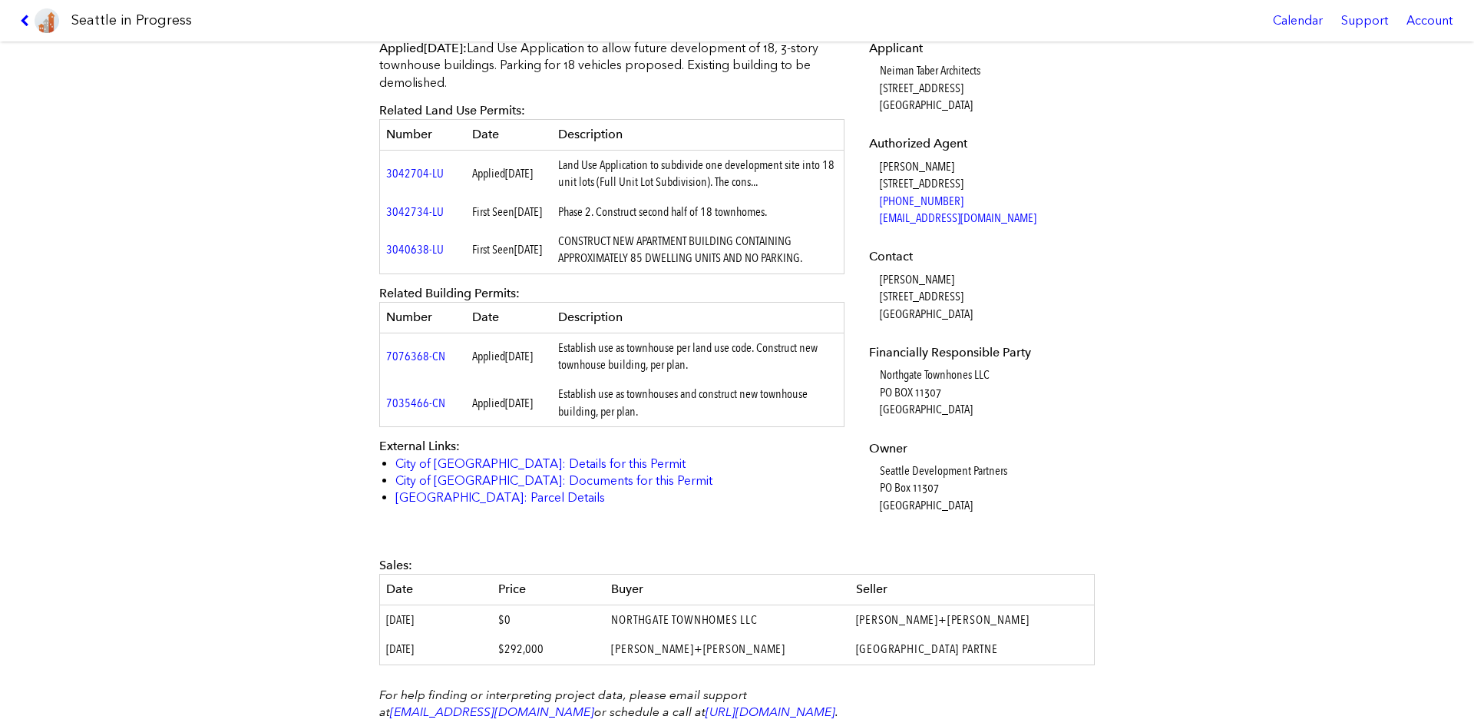
scroll to position [610, 0]
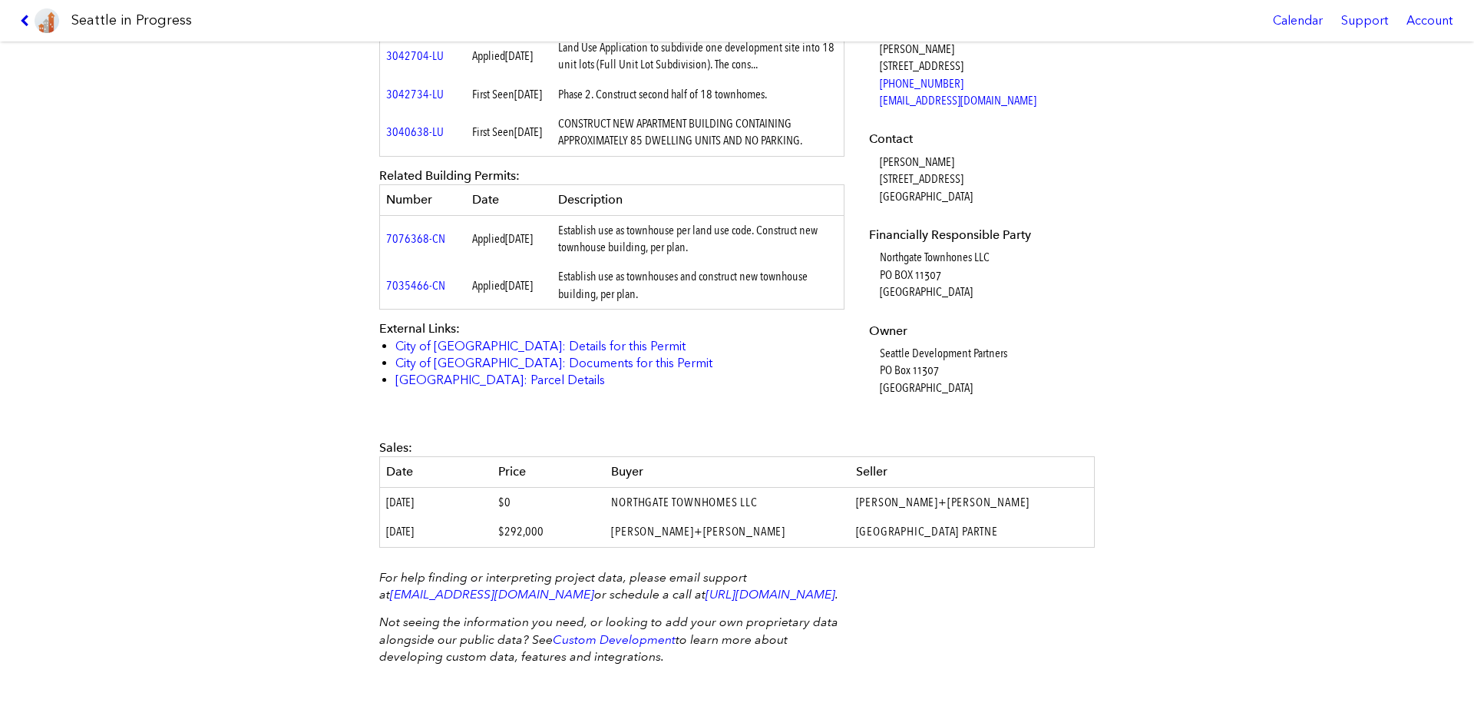
click at [24, 17] on icon at bounding box center [27, 21] width 15 height 12
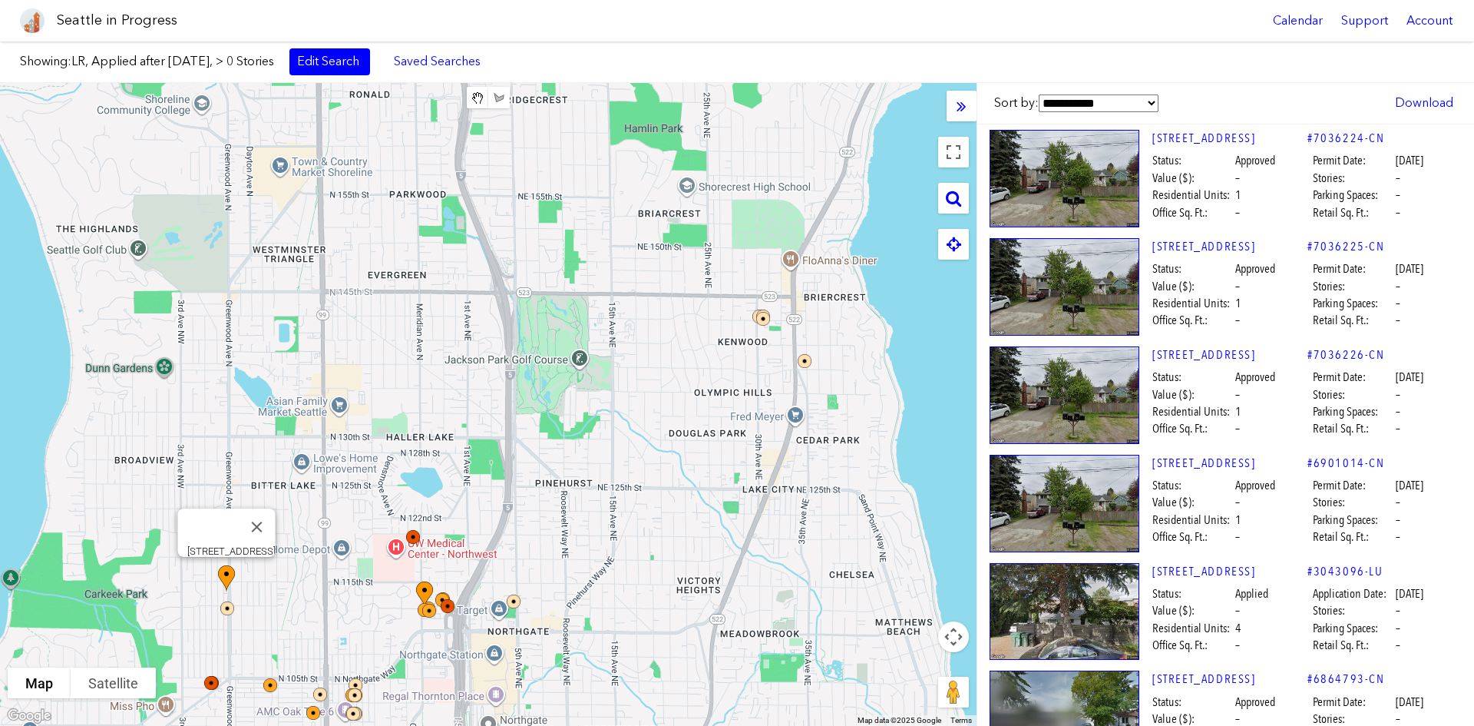
click at [225, 544] on img at bounding box center [235, 592] width 46 height 66
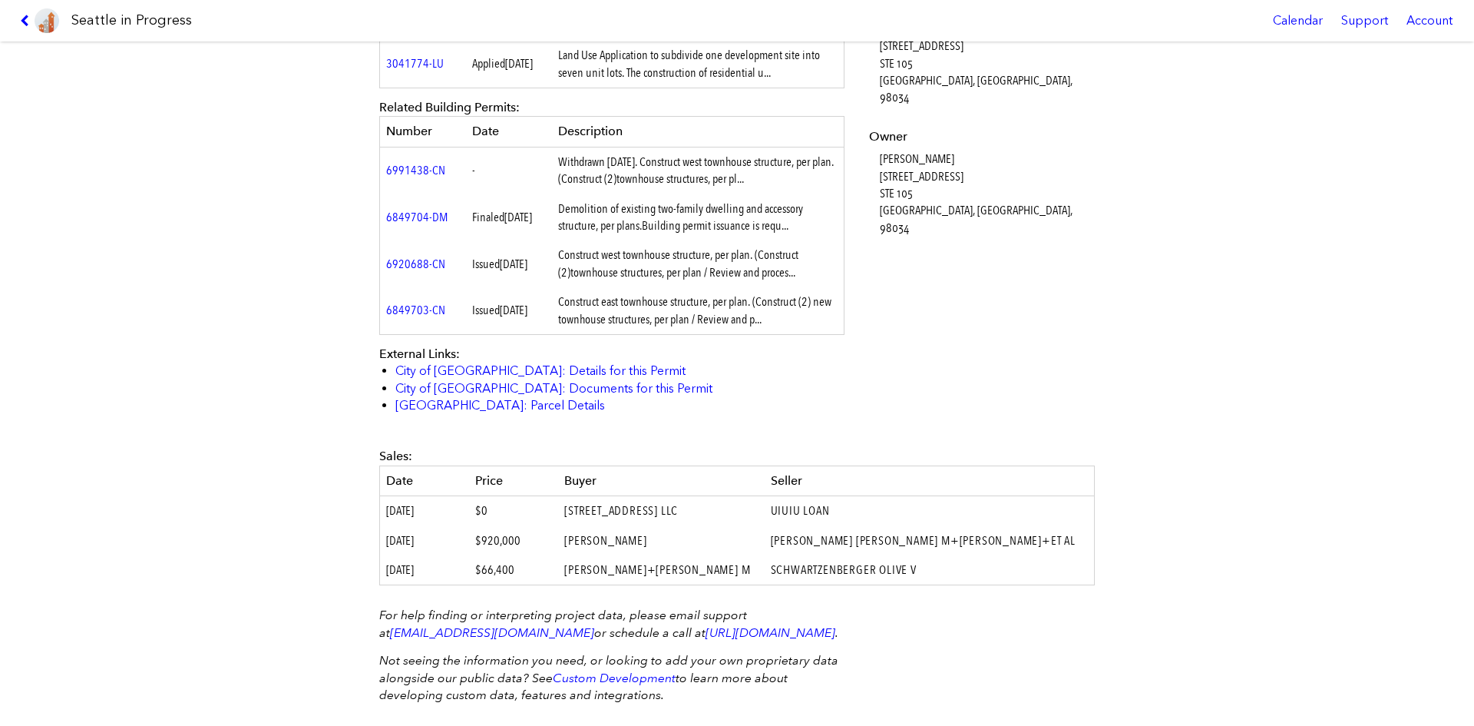
scroll to position [614, 0]
click at [24, 15] on icon at bounding box center [27, 21] width 15 height 12
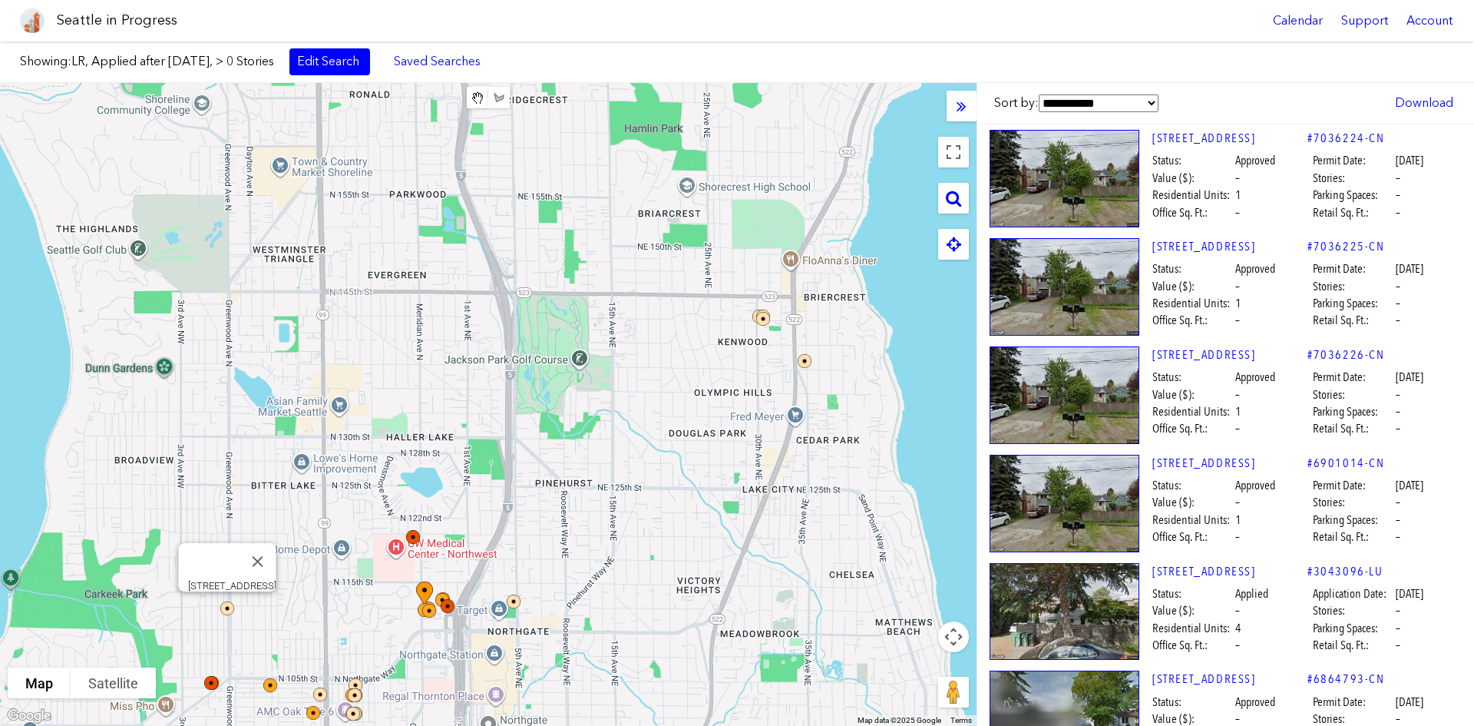
click at [228, 544] on img at bounding box center [237, 618] width 46 height 46
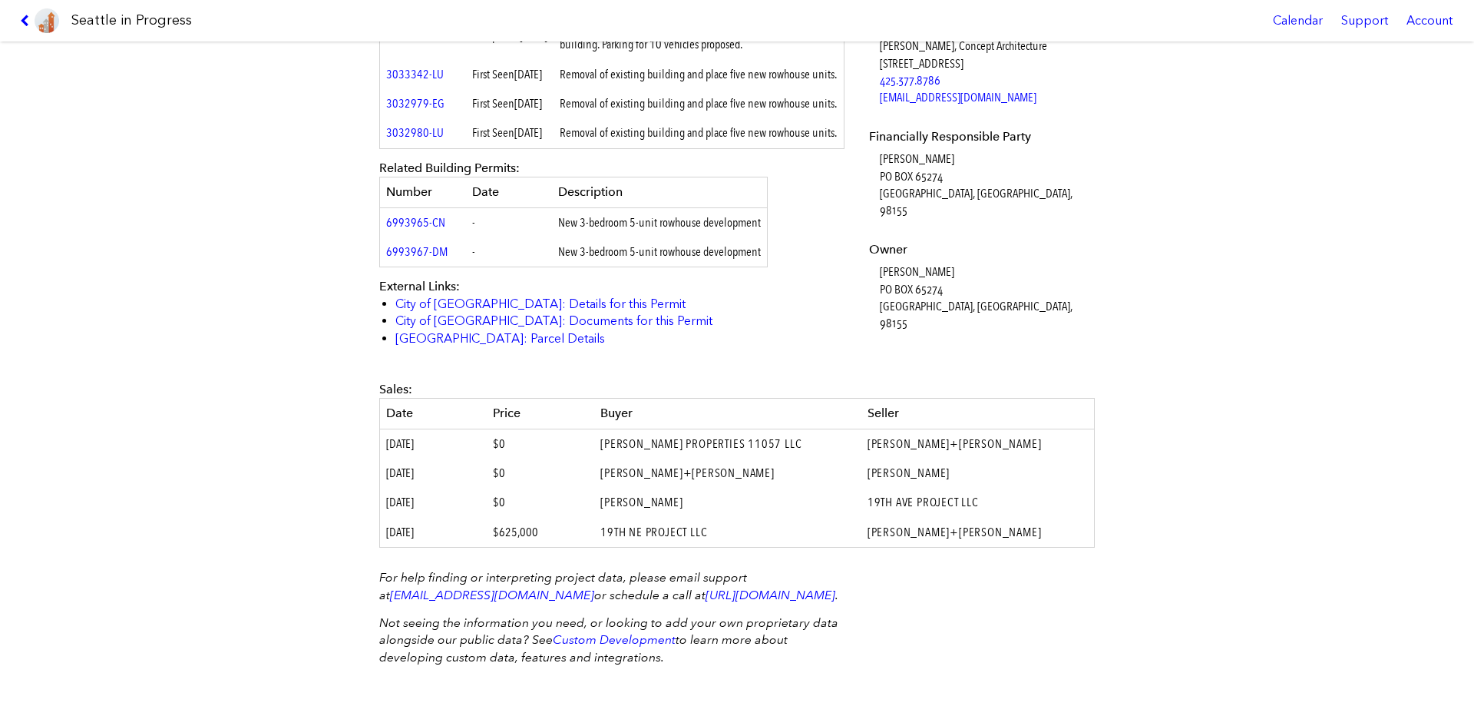
scroll to position [681, 0]
click at [29, 12] on link at bounding box center [39, 20] width 51 height 41
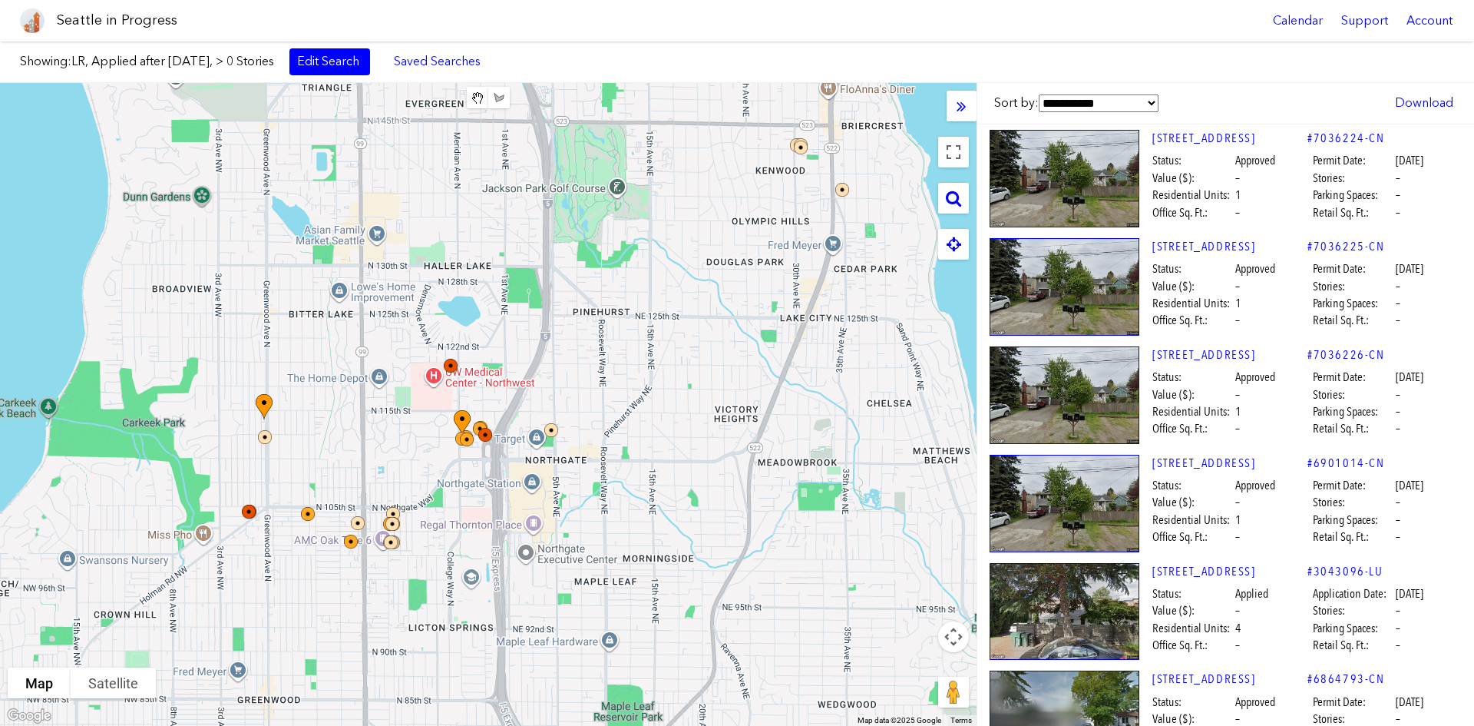
drag, startPoint x: 229, startPoint y: 458, endPoint x: 235, endPoint y: 435, distance: 23.8
click at [235, 435] on div at bounding box center [488, 404] width 977 height 643
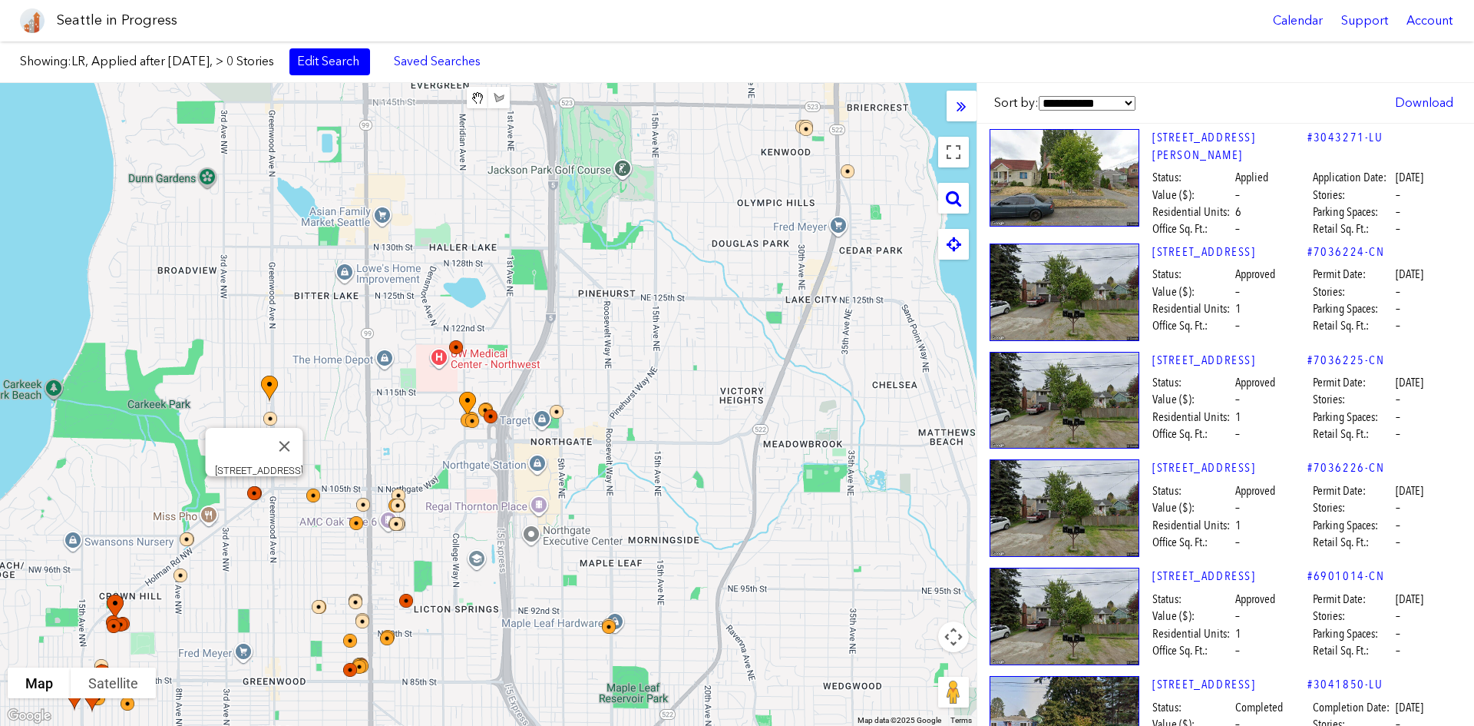
click at [253, 496] on div "[STREET_ADDRESS]" at bounding box center [488, 404] width 977 height 643
click at [253, 496] on img at bounding box center [264, 503] width 46 height 46
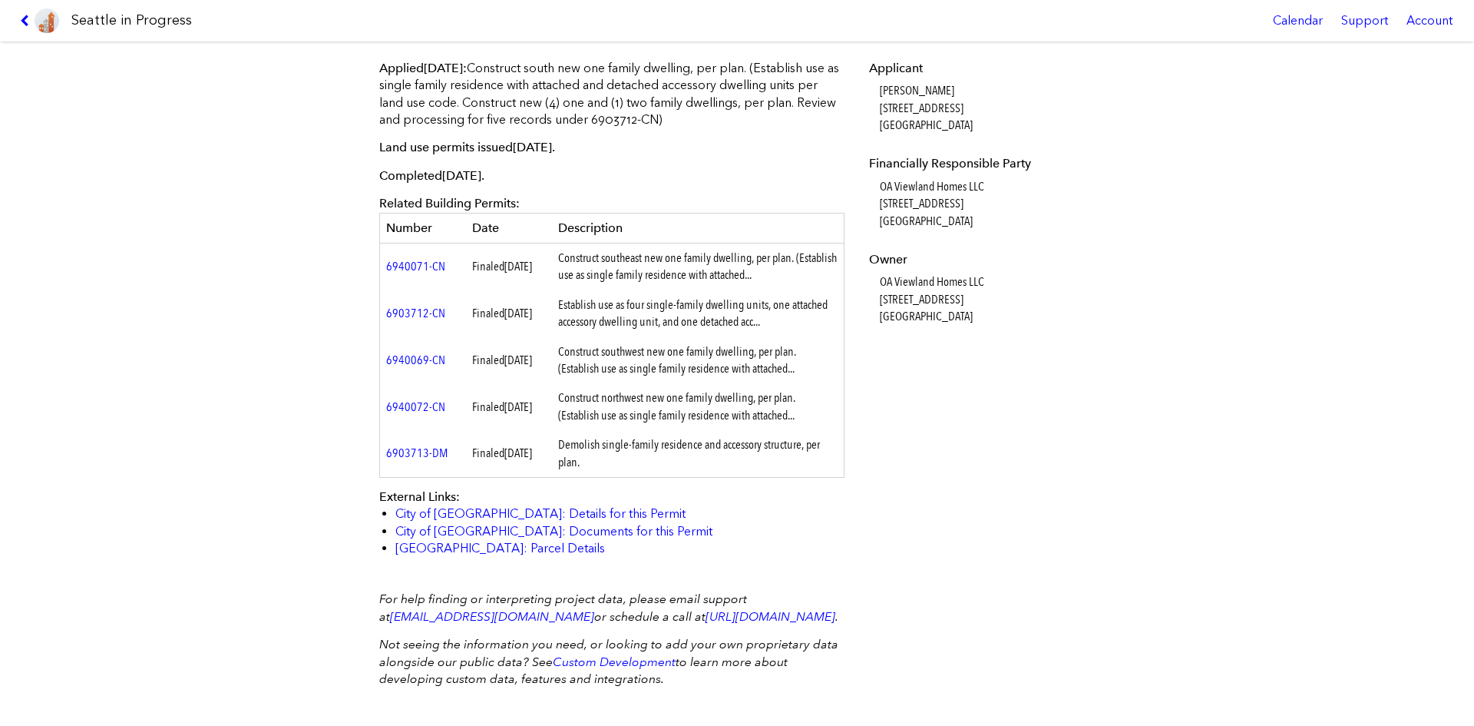
scroll to position [494, 0]
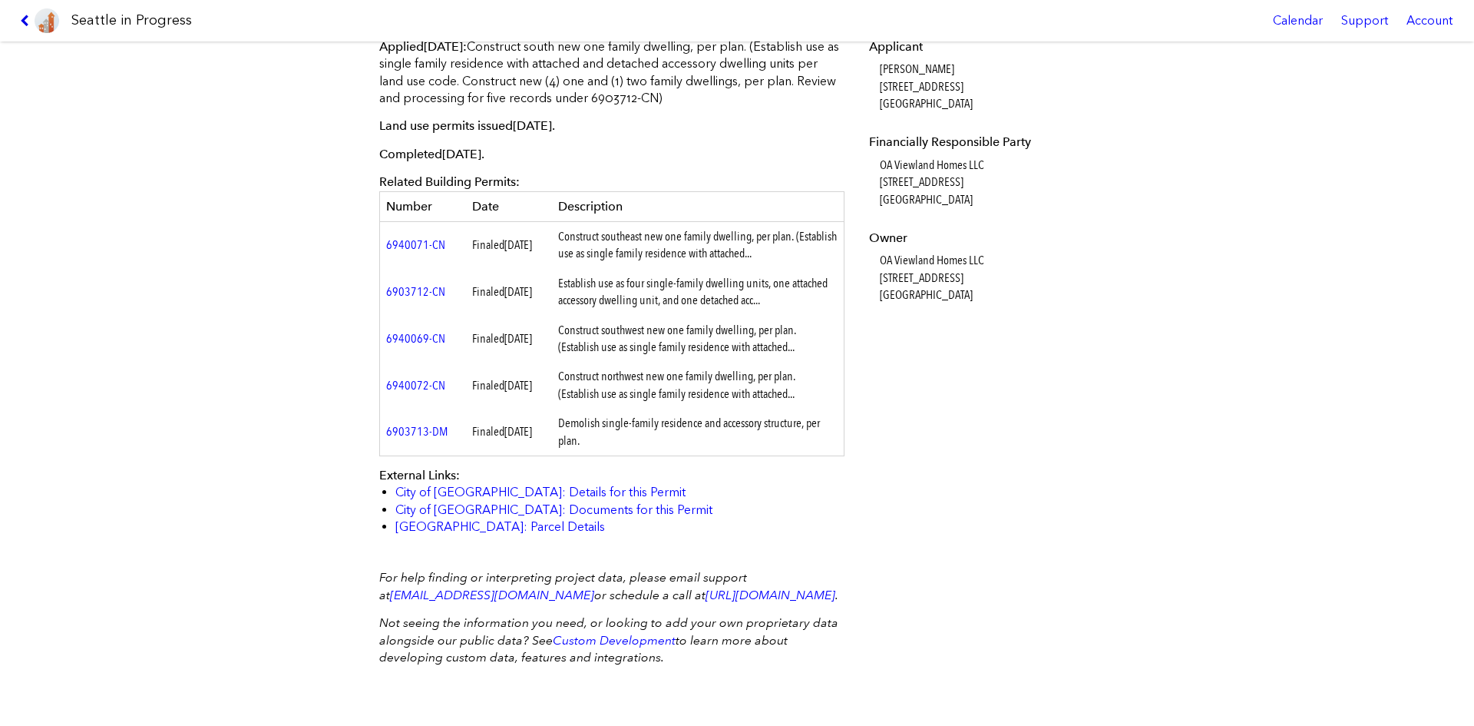
click at [30, 18] on icon at bounding box center [27, 21] width 15 height 12
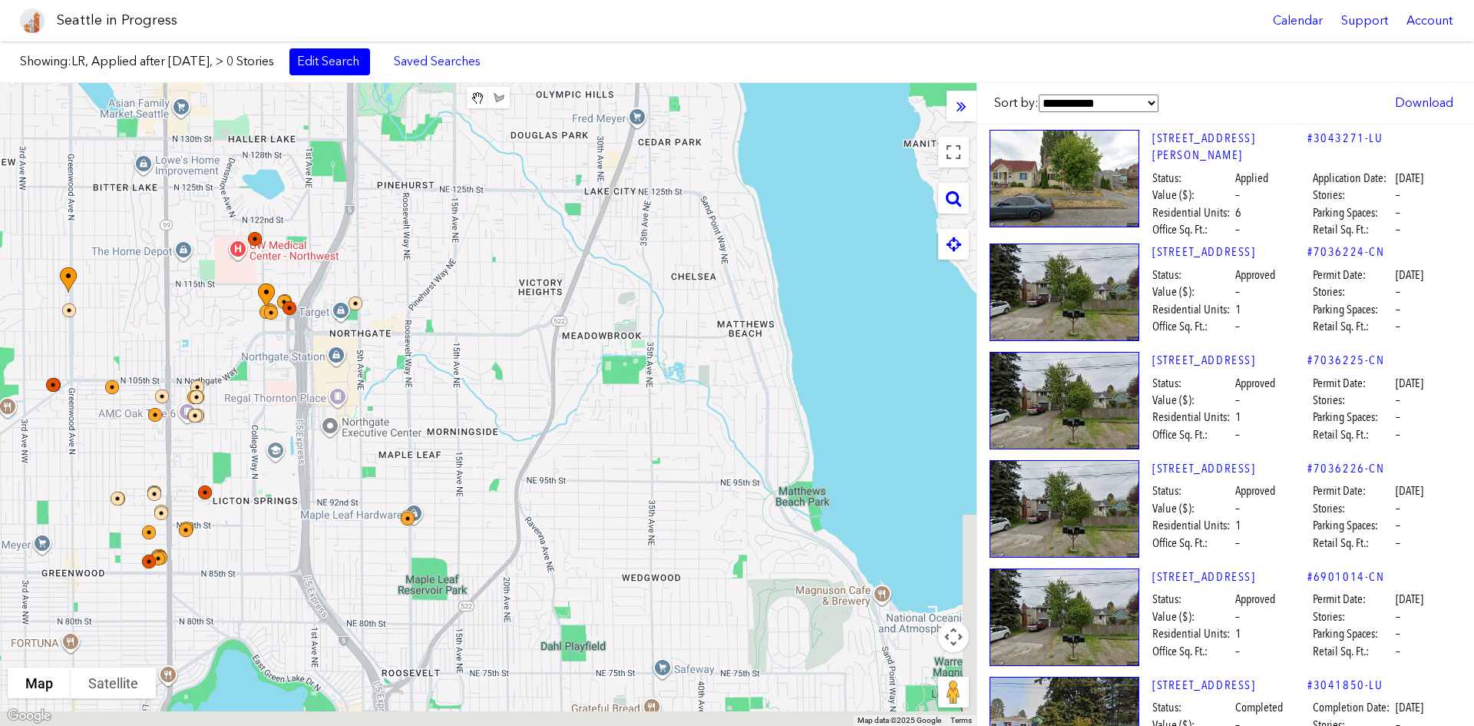
drag, startPoint x: 787, startPoint y: 472, endPoint x: 531, endPoint y: 333, distance: 291.4
click at [531, 333] on div at bounding box center [488, 404] width 977 height 643
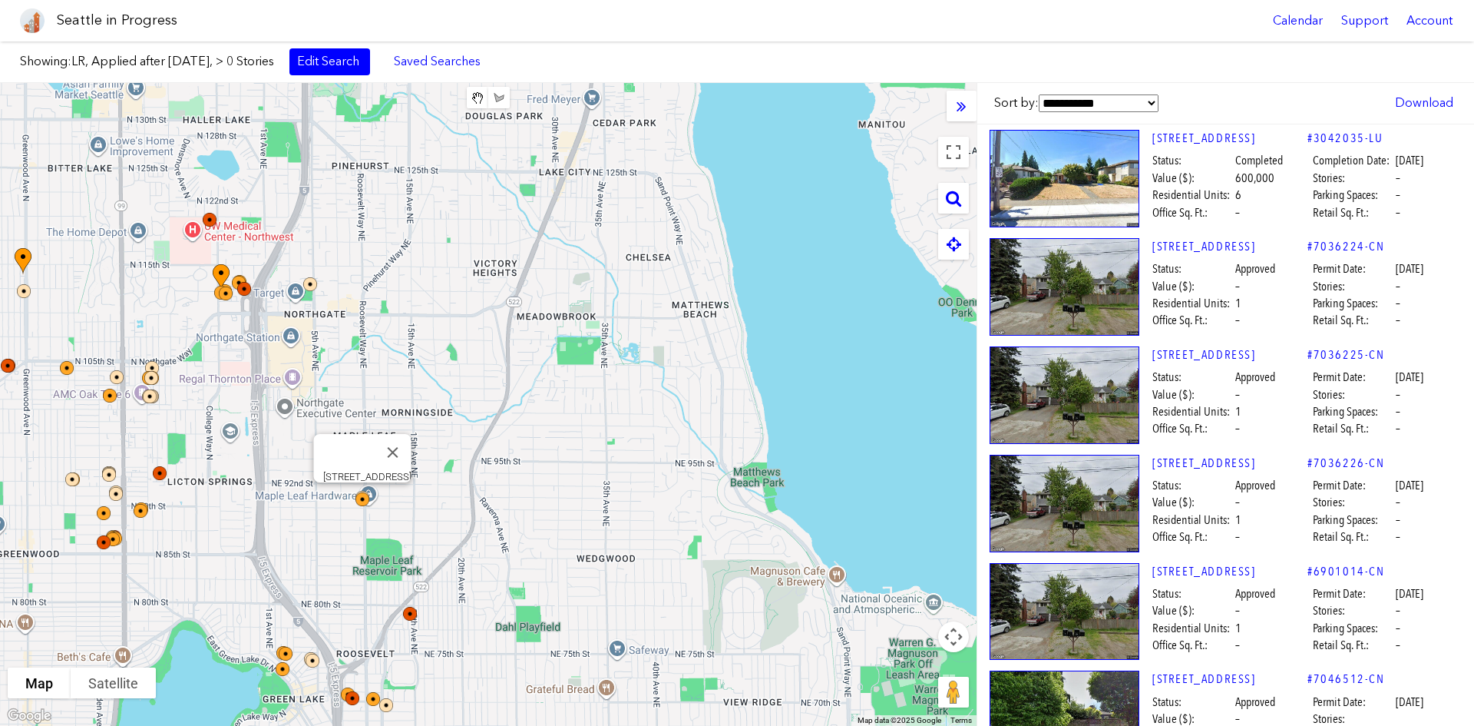
click at [365, 495] on img at bounding box center [372, 509] width 46 height 46
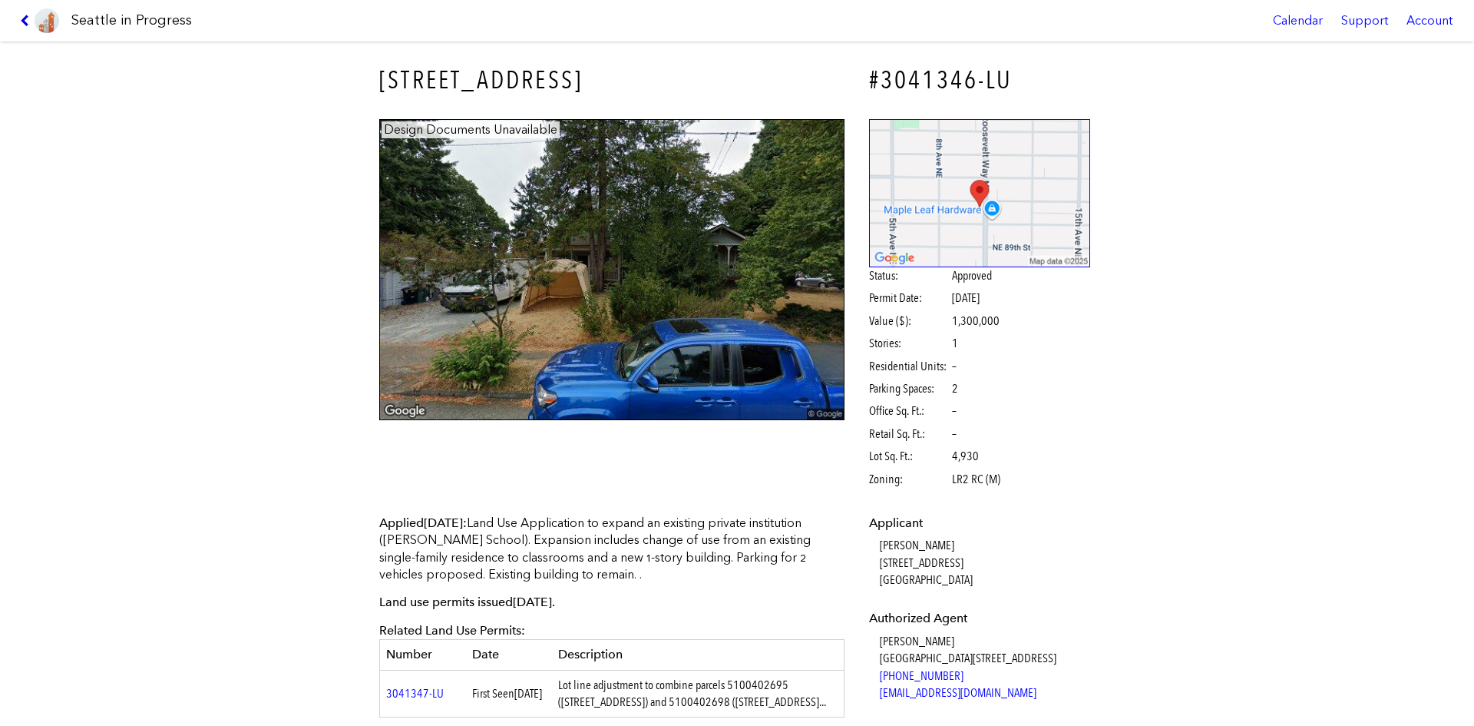
click at [26, 18] on icon at bounding box center [27, 21] width 15 height 12
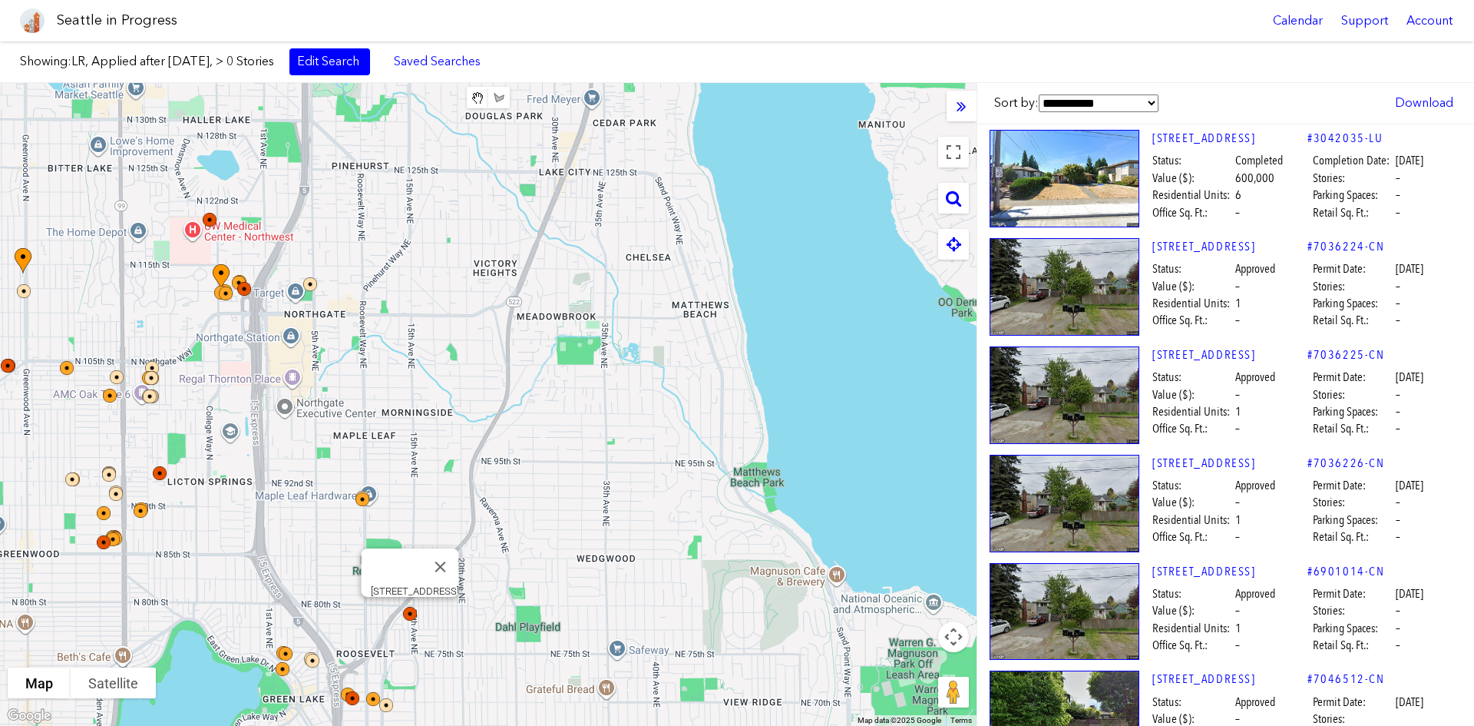
click at [407, 544] on img at bounding box center [420, 624] width 46 height 46
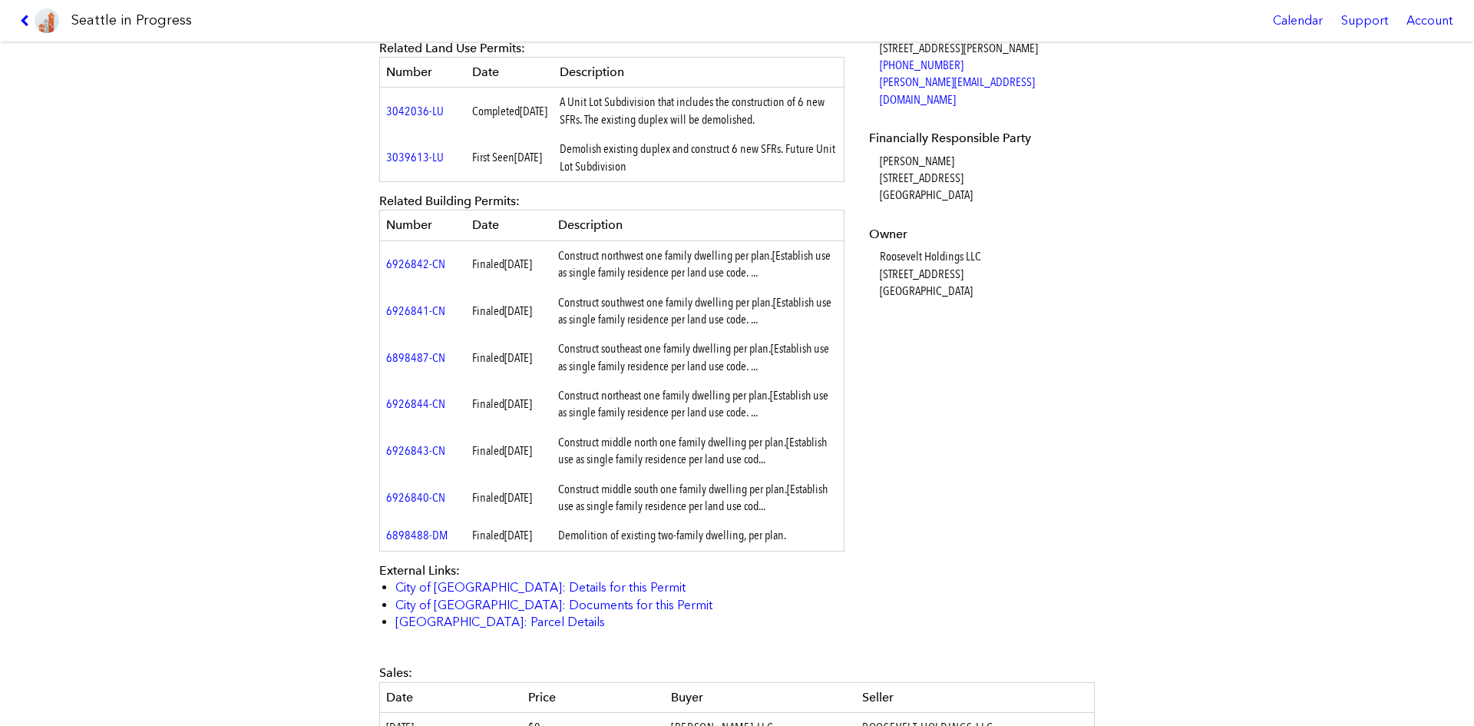
scroll to position [768, 0]
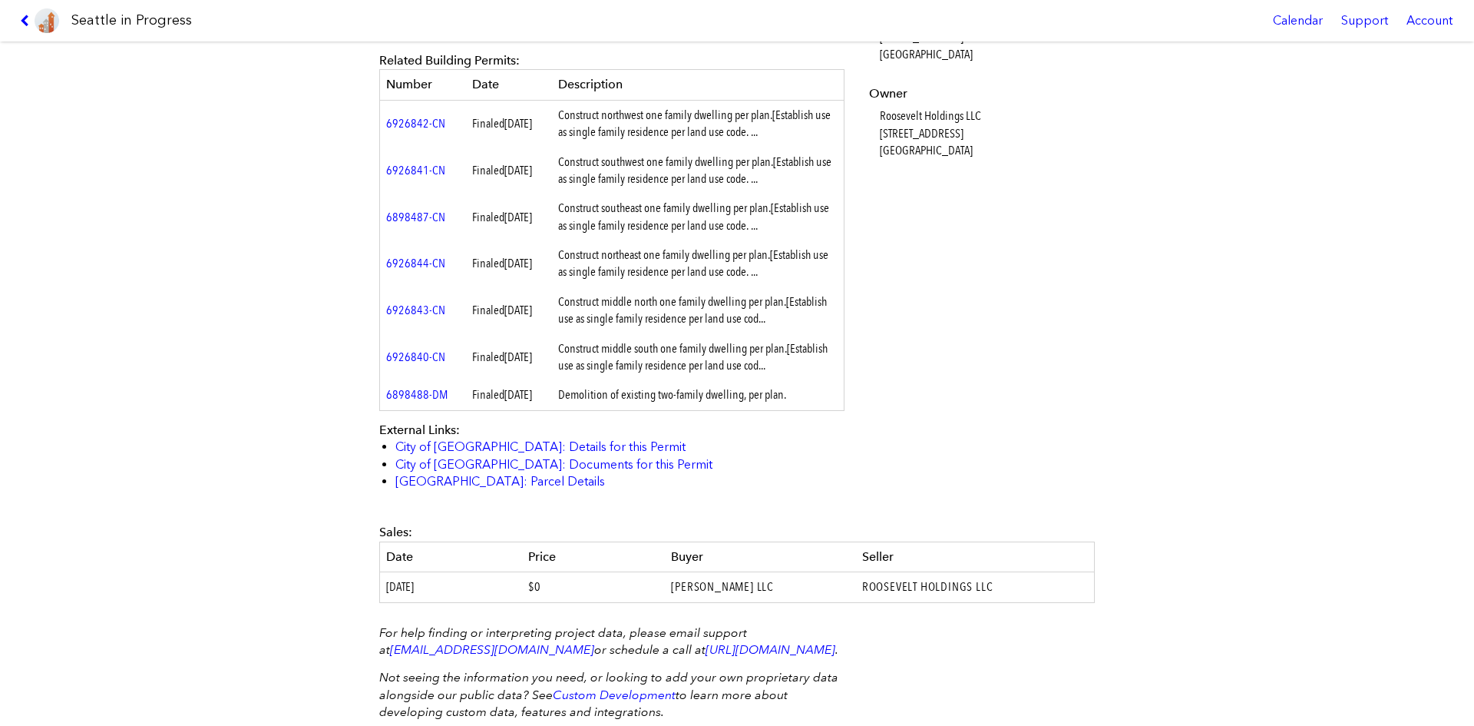
click at [17, 16] on link at bounding box center [39, 20] width 51 height 41
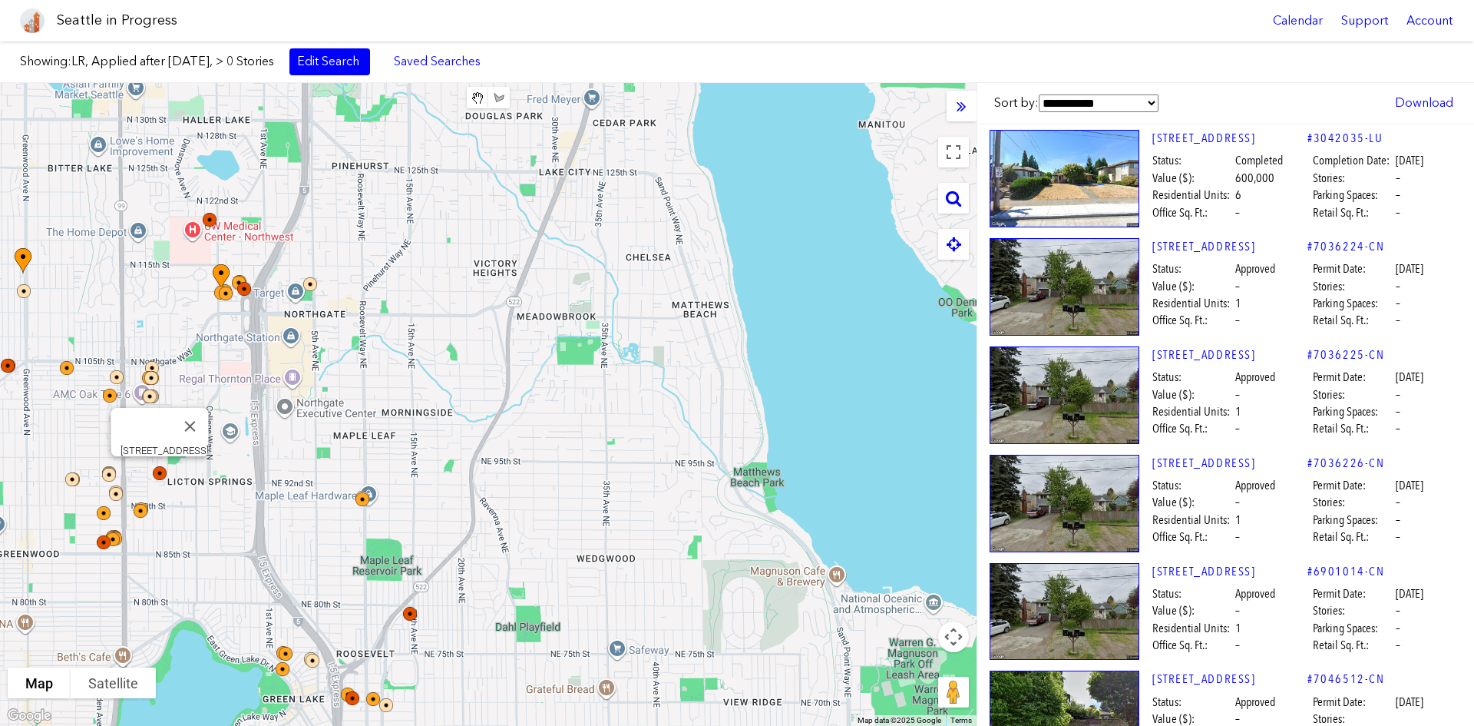
click at [157, 472] on img at bounding box center [170, 483] width 46 height 46
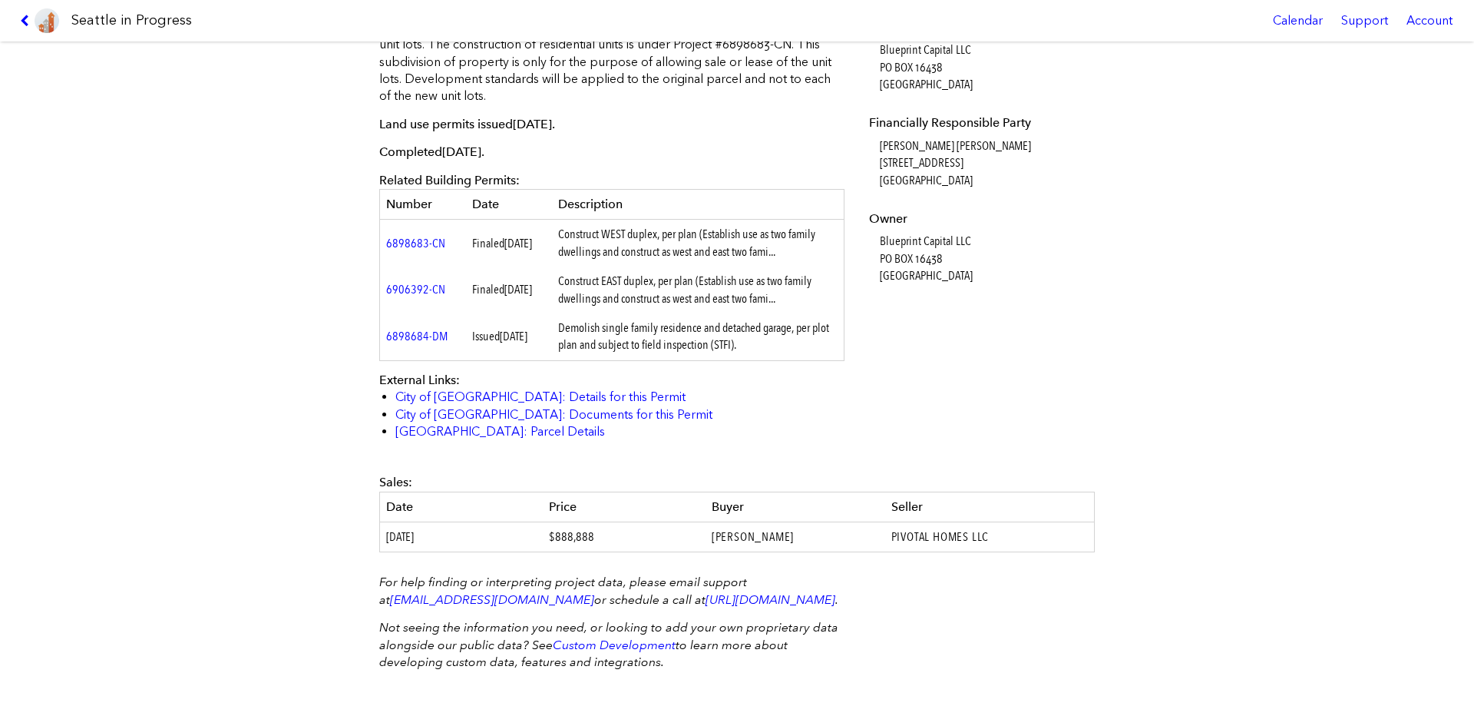
scroll to position [518, 0]
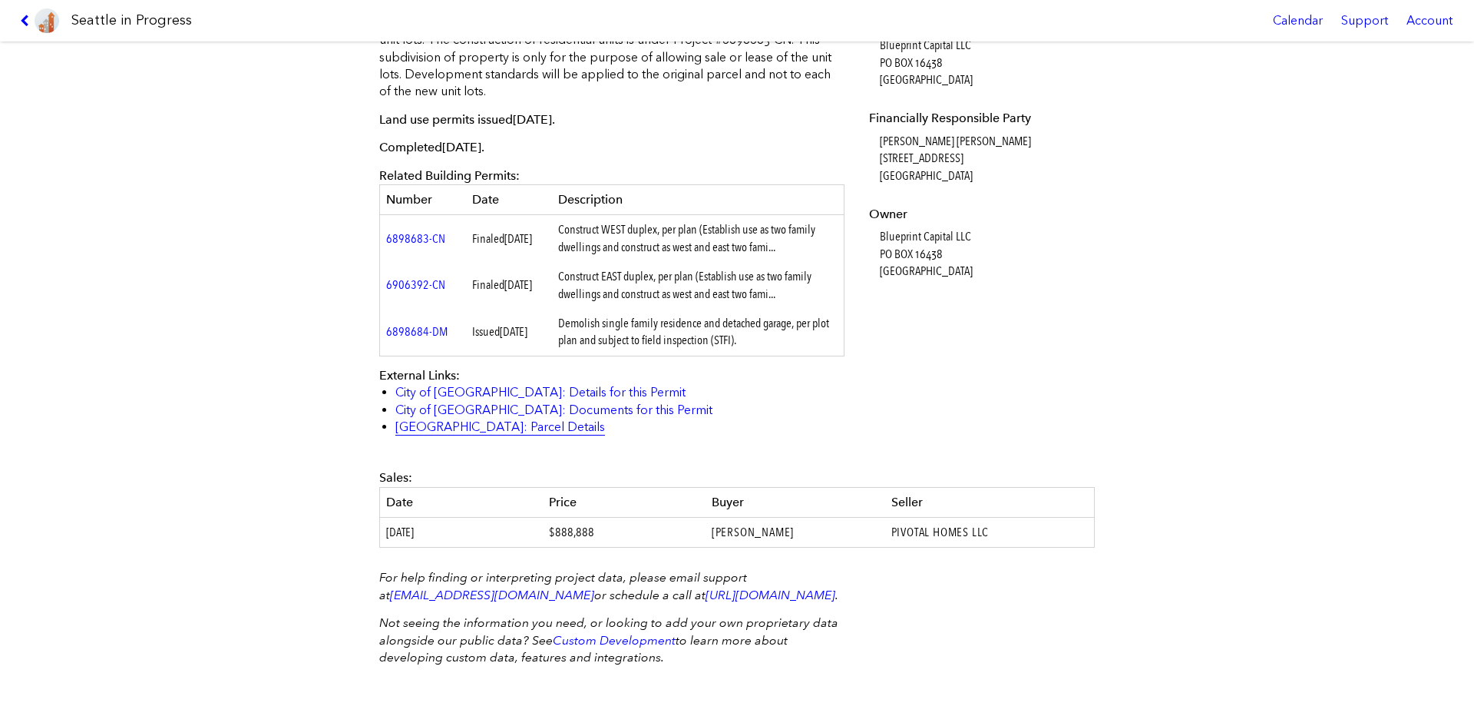
click at [492, 419] on link "[GEOGRAPHIC_DATA]: Parcel Details" at bounding box center [500, 426] width 210 height 15
click at [28, 20] on icon at bounding box center [27, 21] width 15 height 12
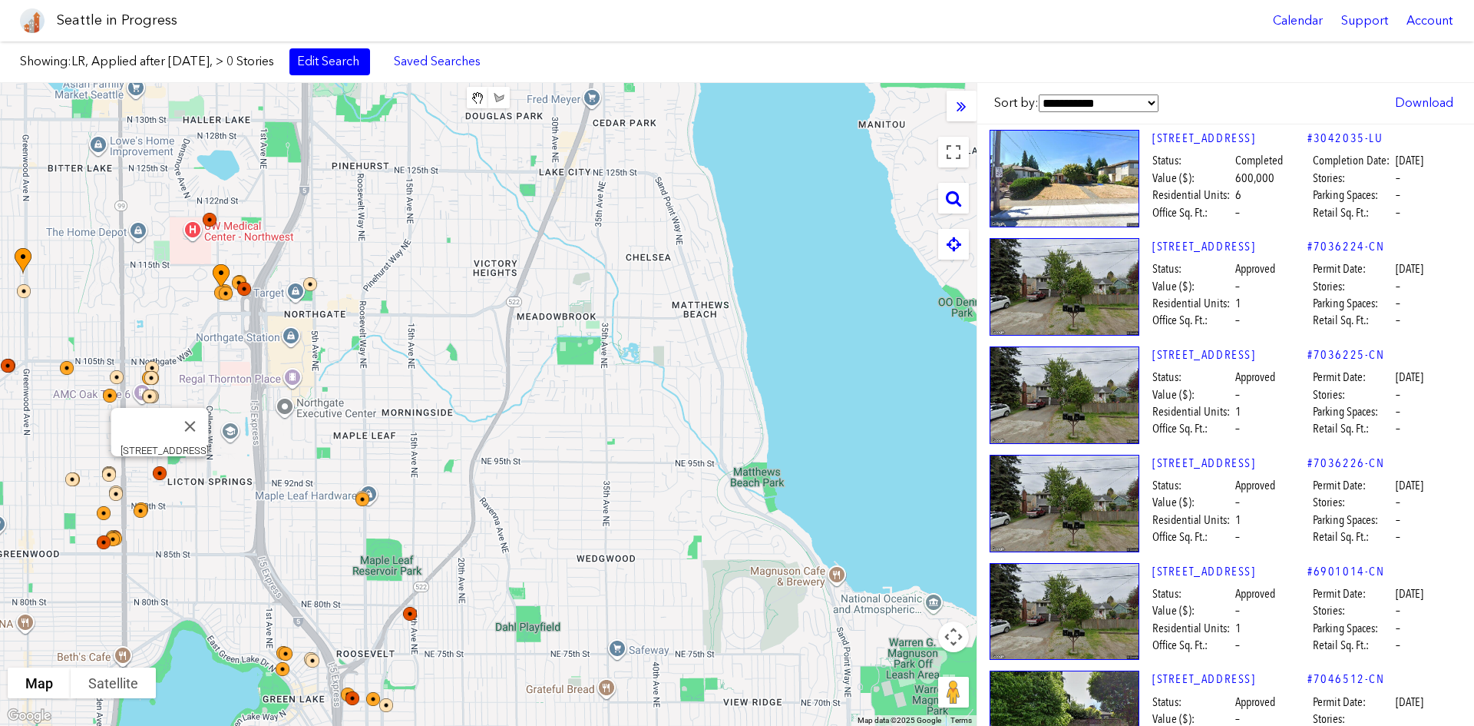
click at [157, 472] on img at bounding box center [170, 483] width 46 height 46
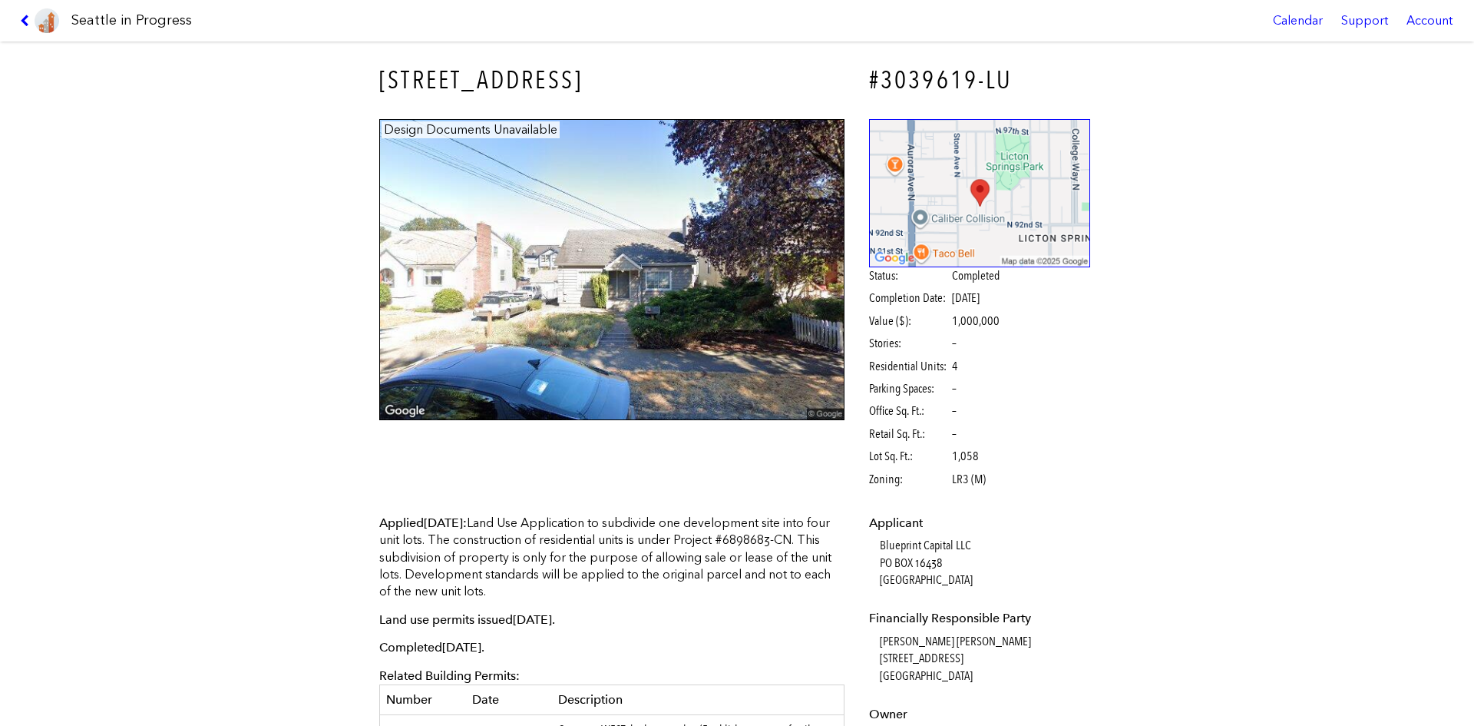
click at [31, 27] on link at bounding box center [39, 20] width 51 height 41
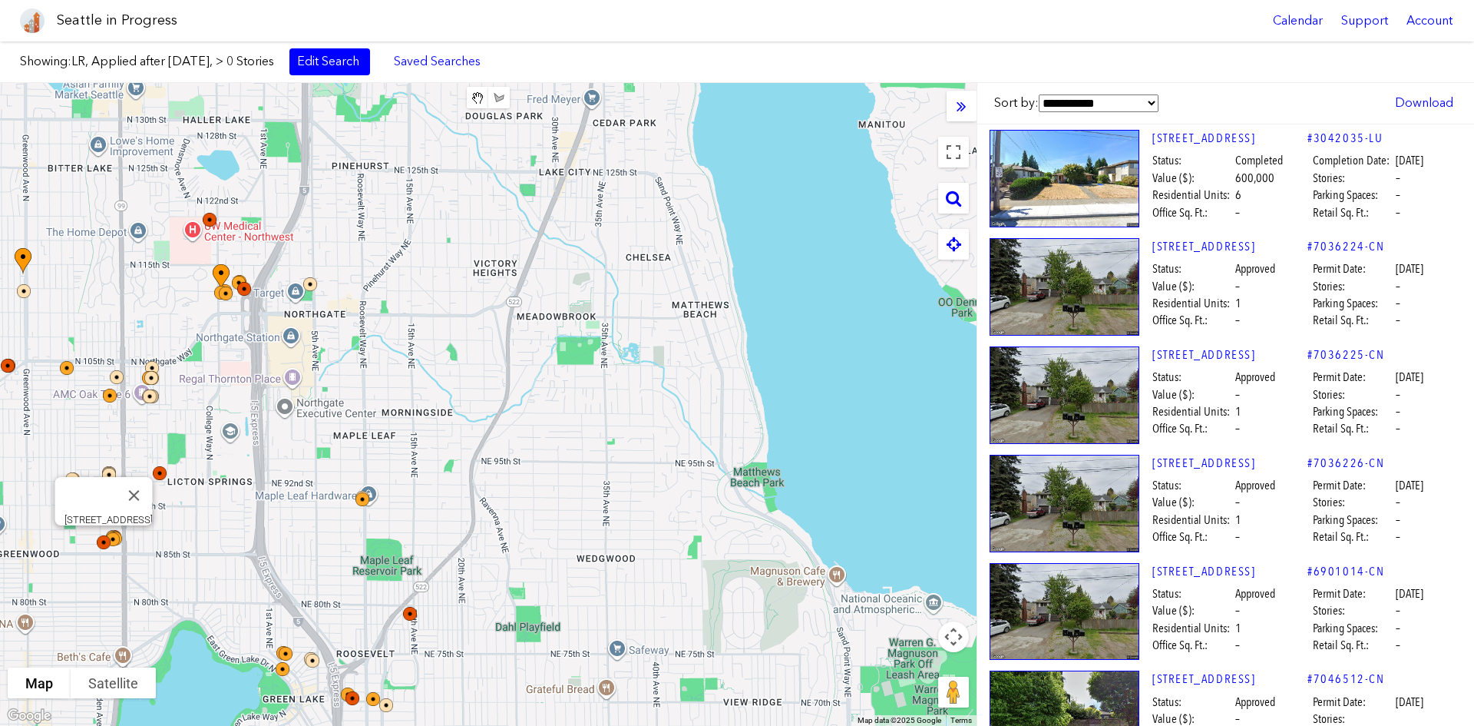
click at [99, 541] on img at bounding box center [114, 552] width 46 height 46
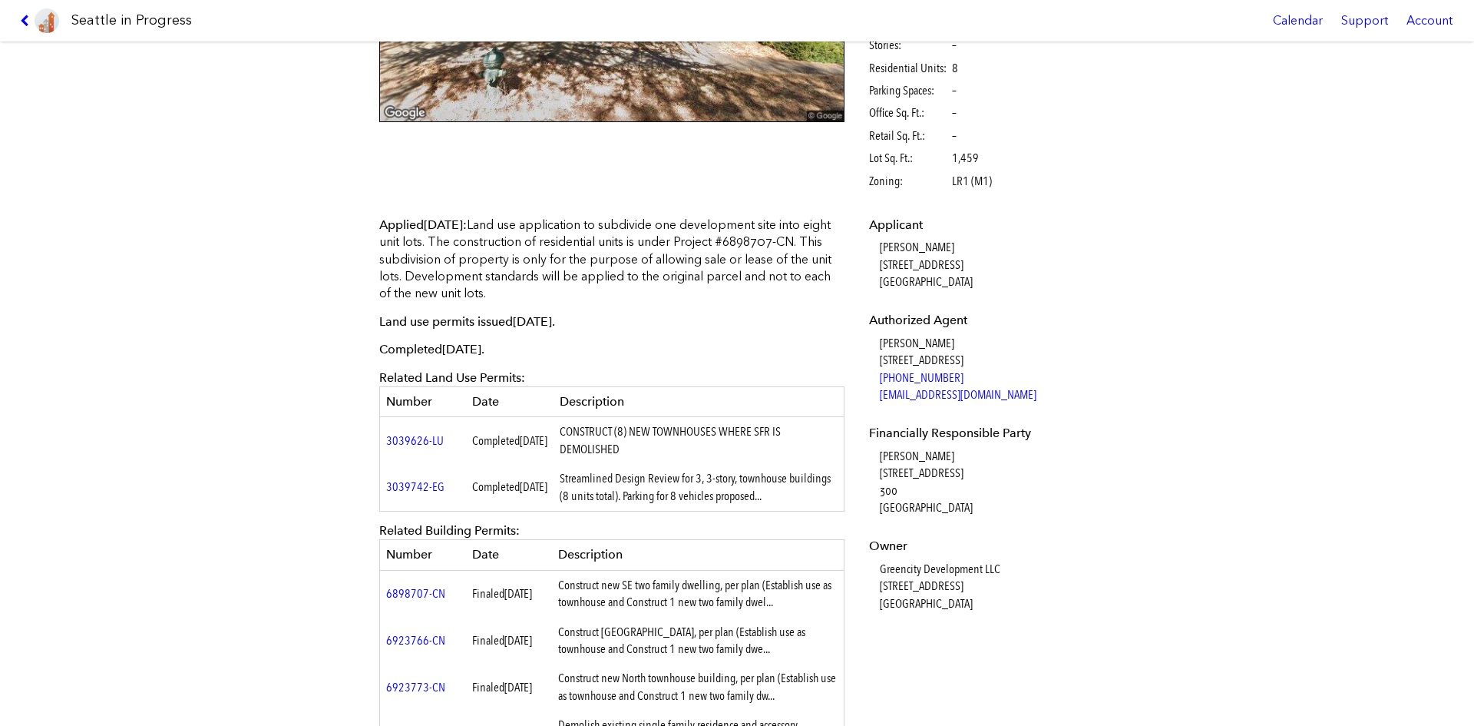
scroll to position [384, 0]
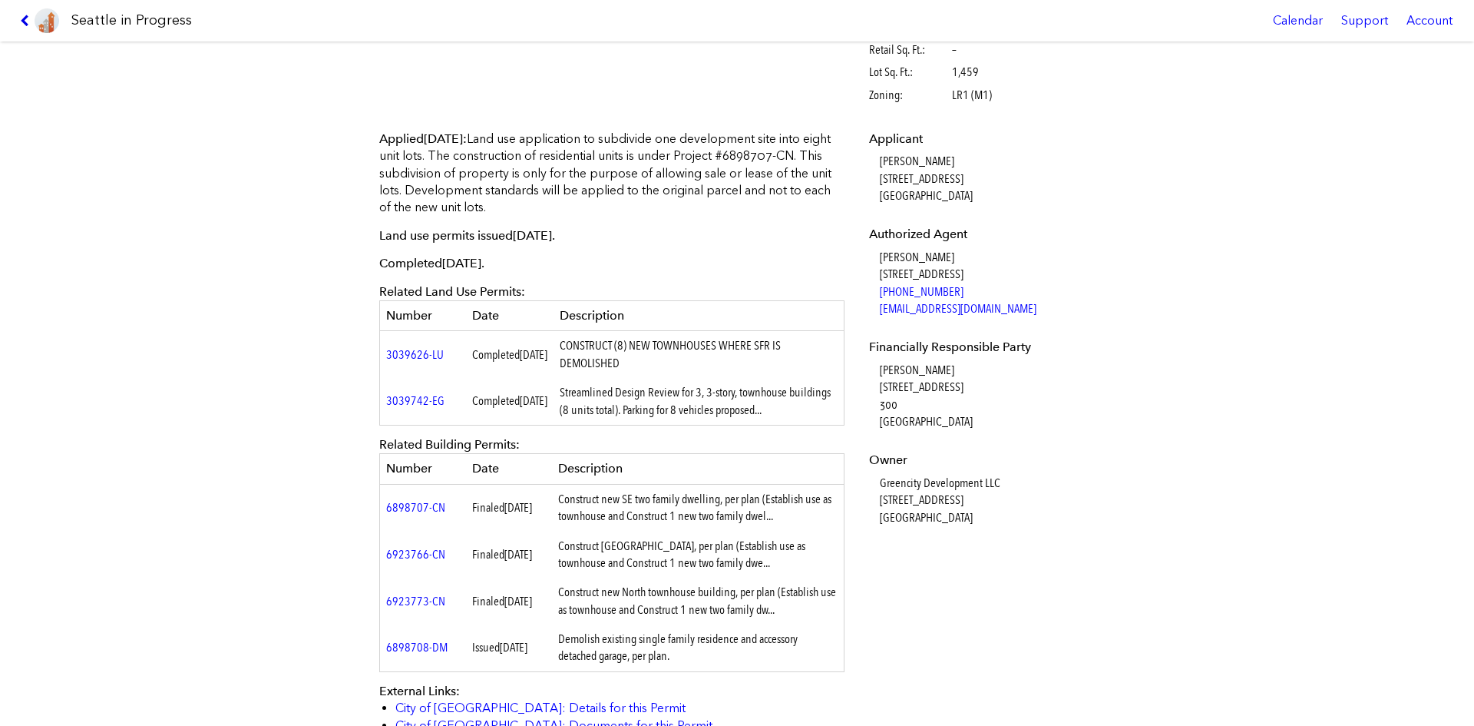
click at [28, 20] on icon at bounding box center [27, 21] width 15 height 12
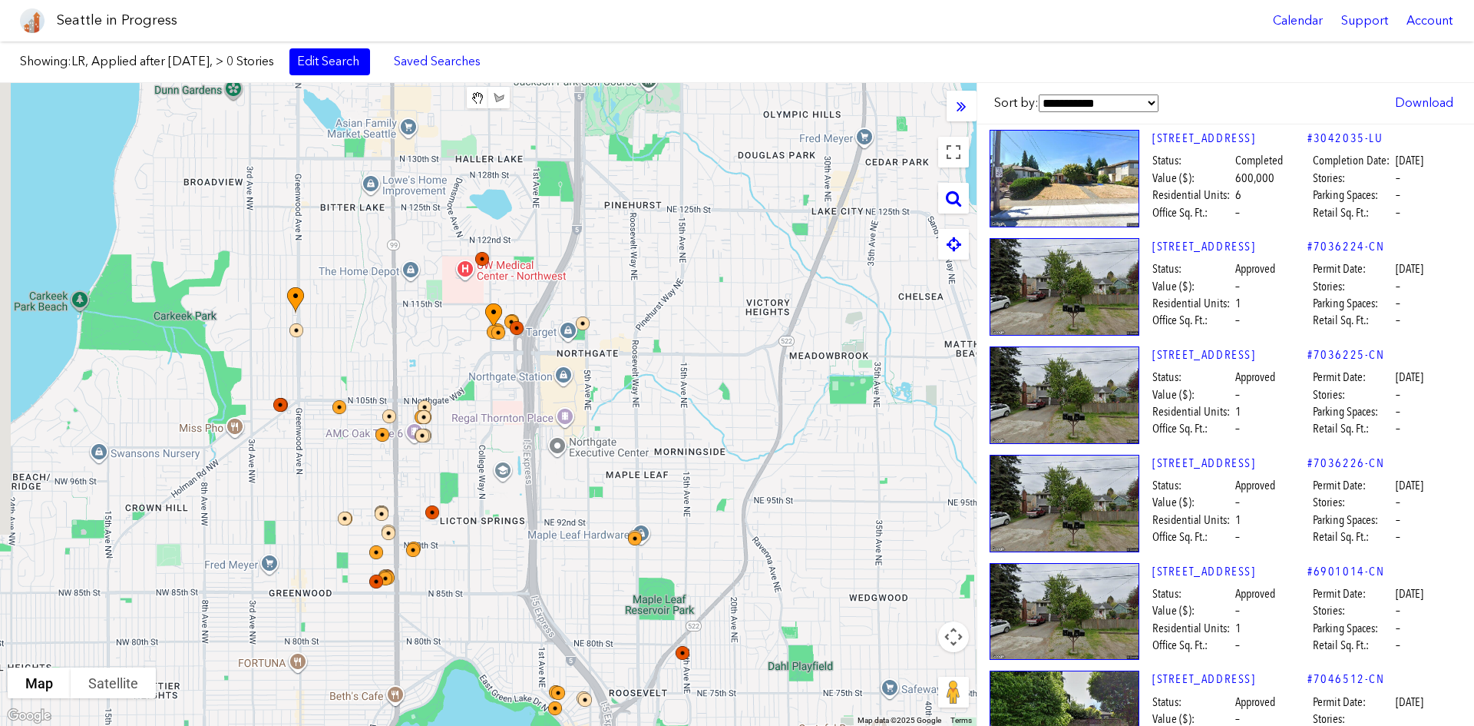
drag, startPoint x: 300, startPoint y: 323, endPoint x: 397, endPoint y: 338, distance: 97.9
click at [397, 338] on div at bounding box center [488, 404] width 977 height 643
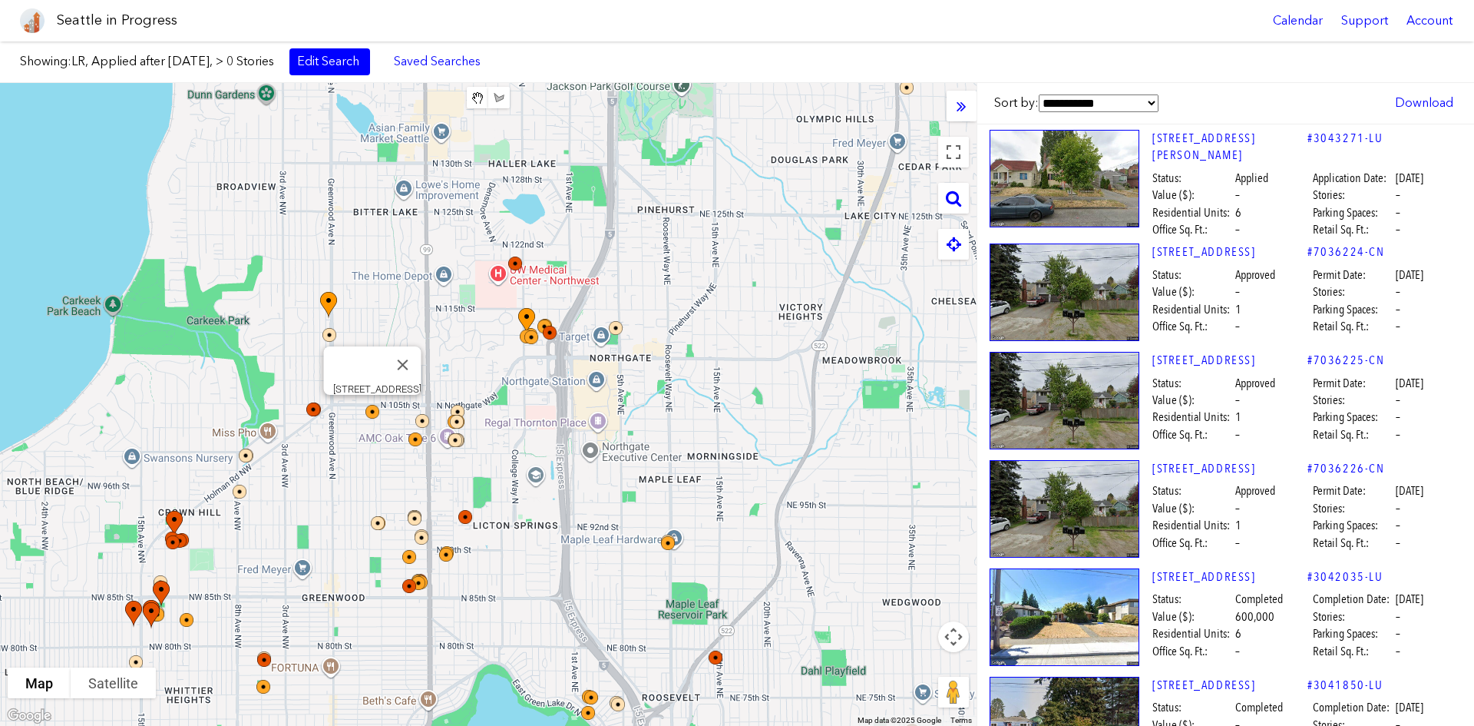
click at [372, 413] on img at bounding box center [382, 422] width 46 height 46
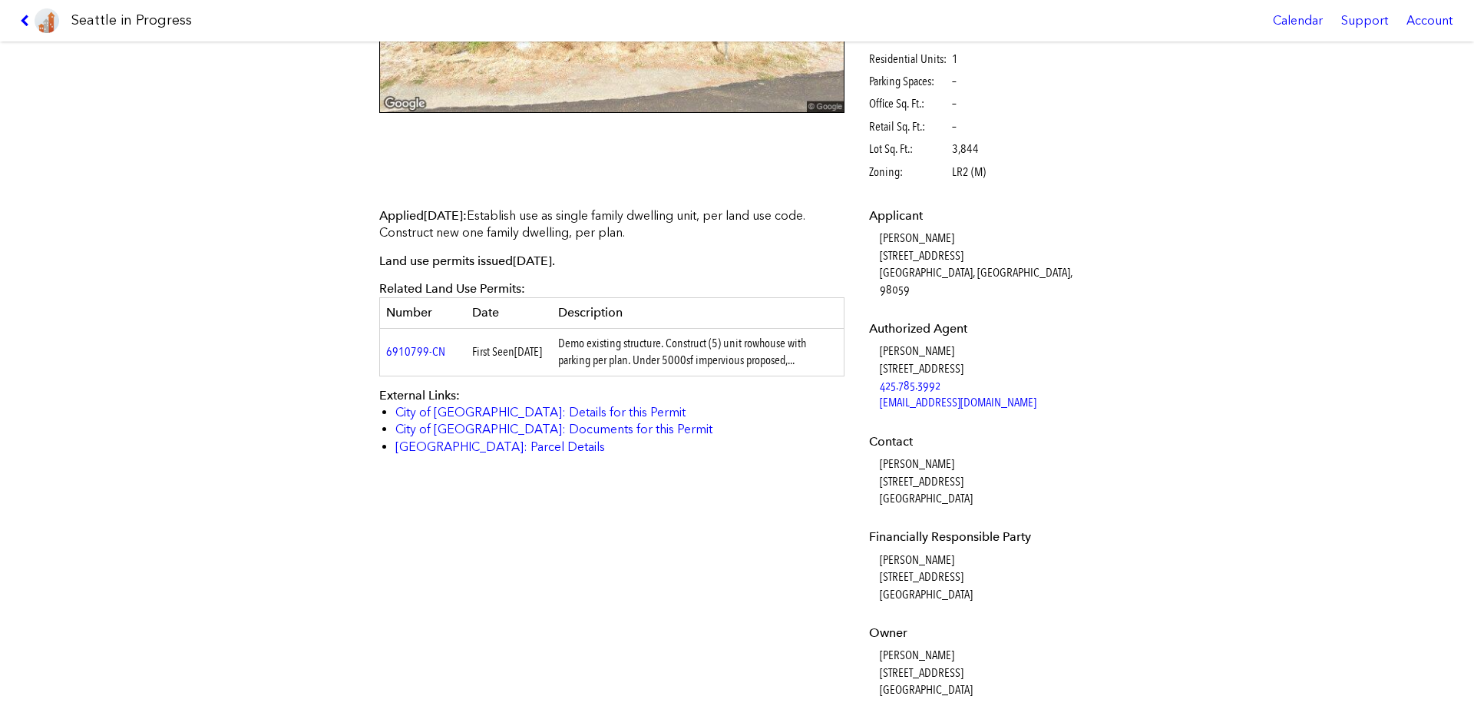
scroll to position [230, 0]
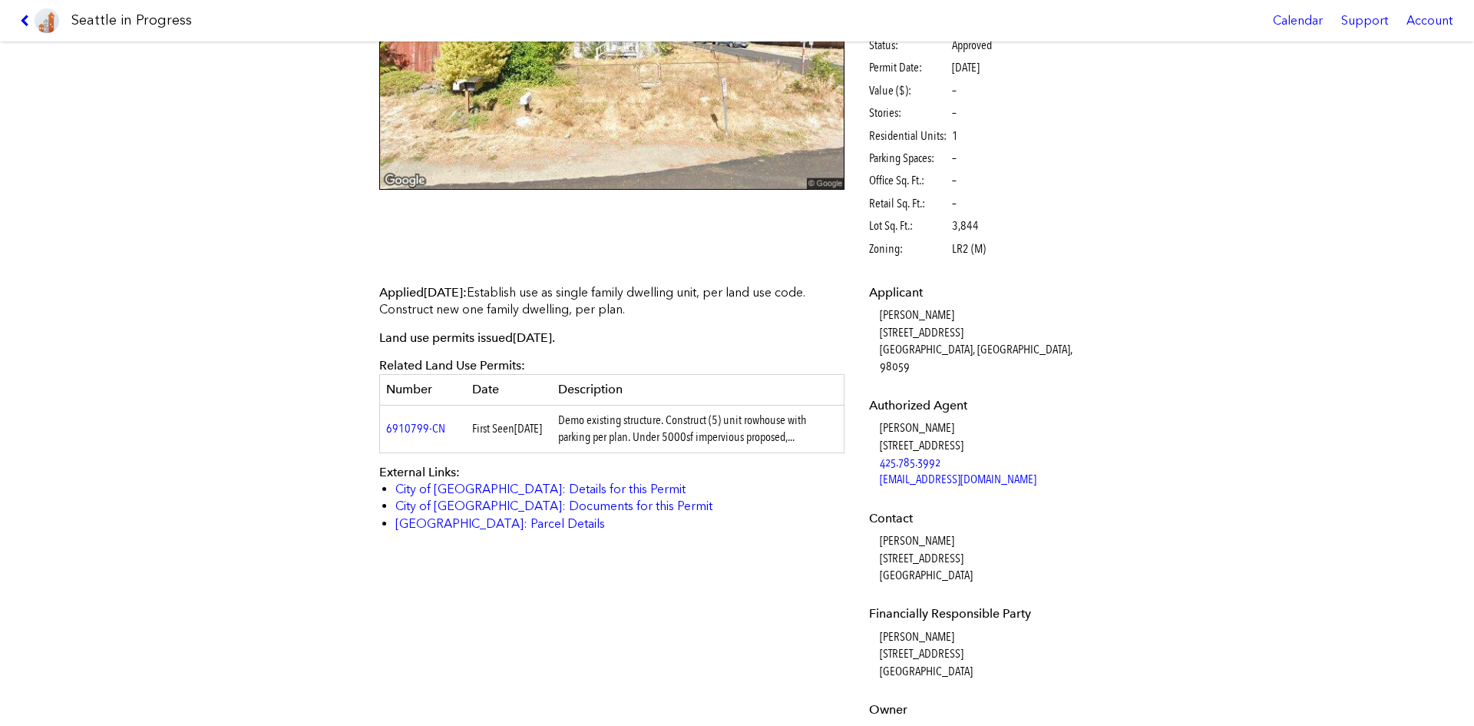
click at [25, 9] on link at bounding box center [39, 20] width 51 height 41
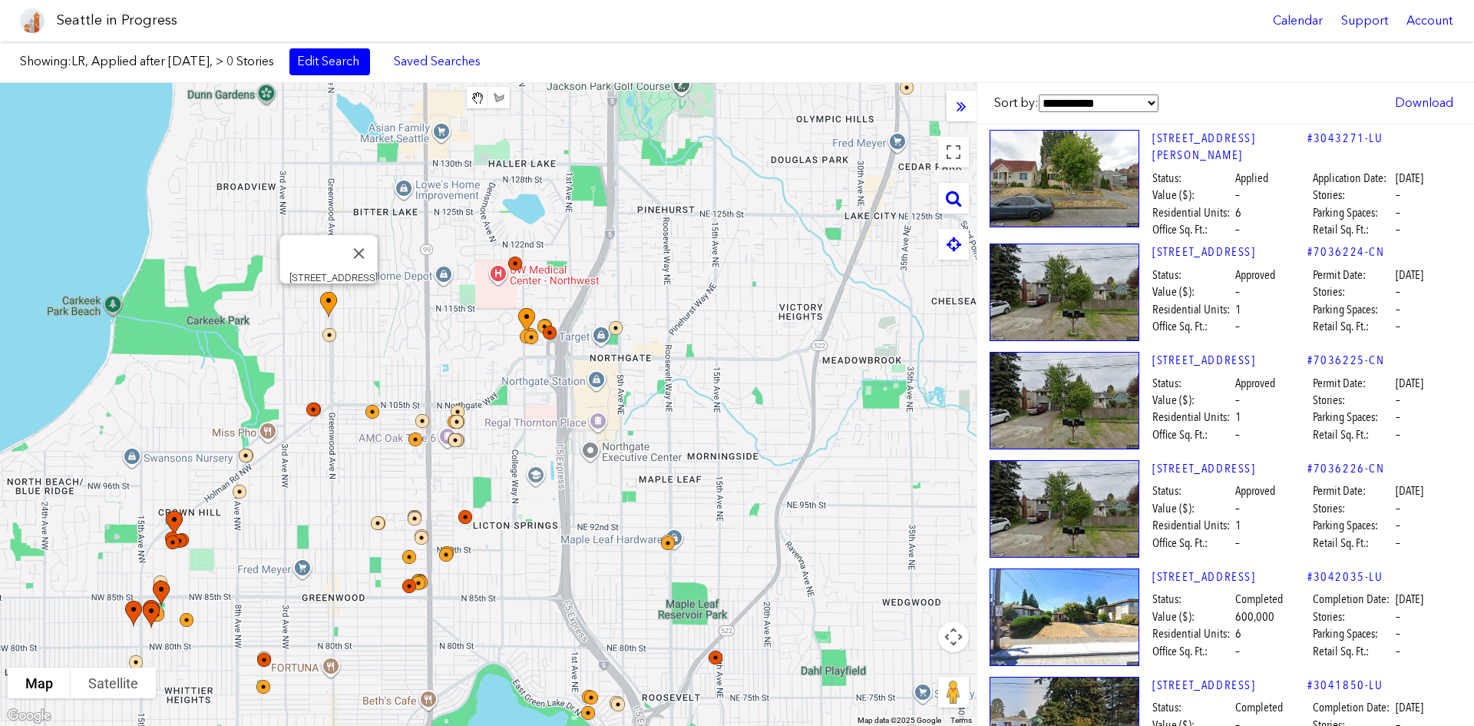
click at [326, 299] on img at bounding box center [337, 319] width 46 height 66
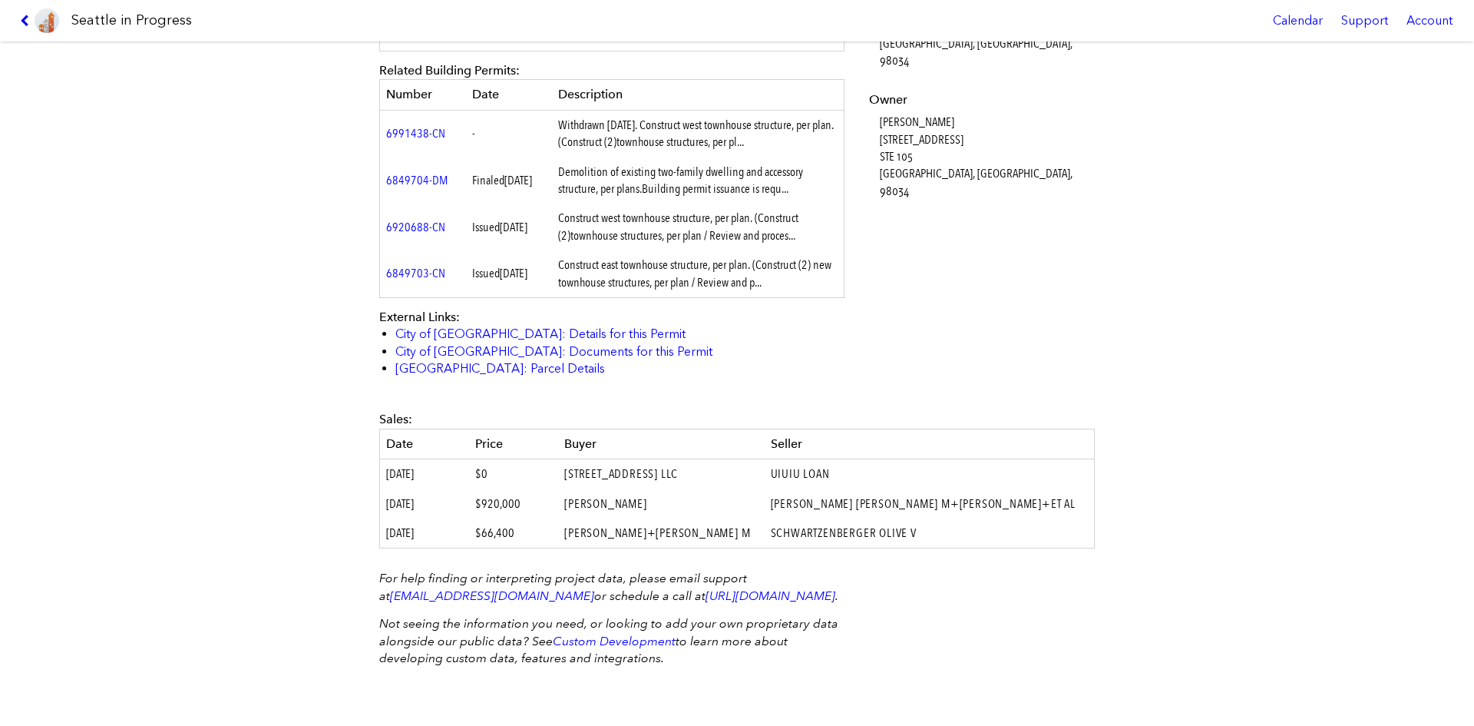
scroll to position [684, 0]
click at [24, 23] on icon at bounding box center [27, 21] width 15 height 12
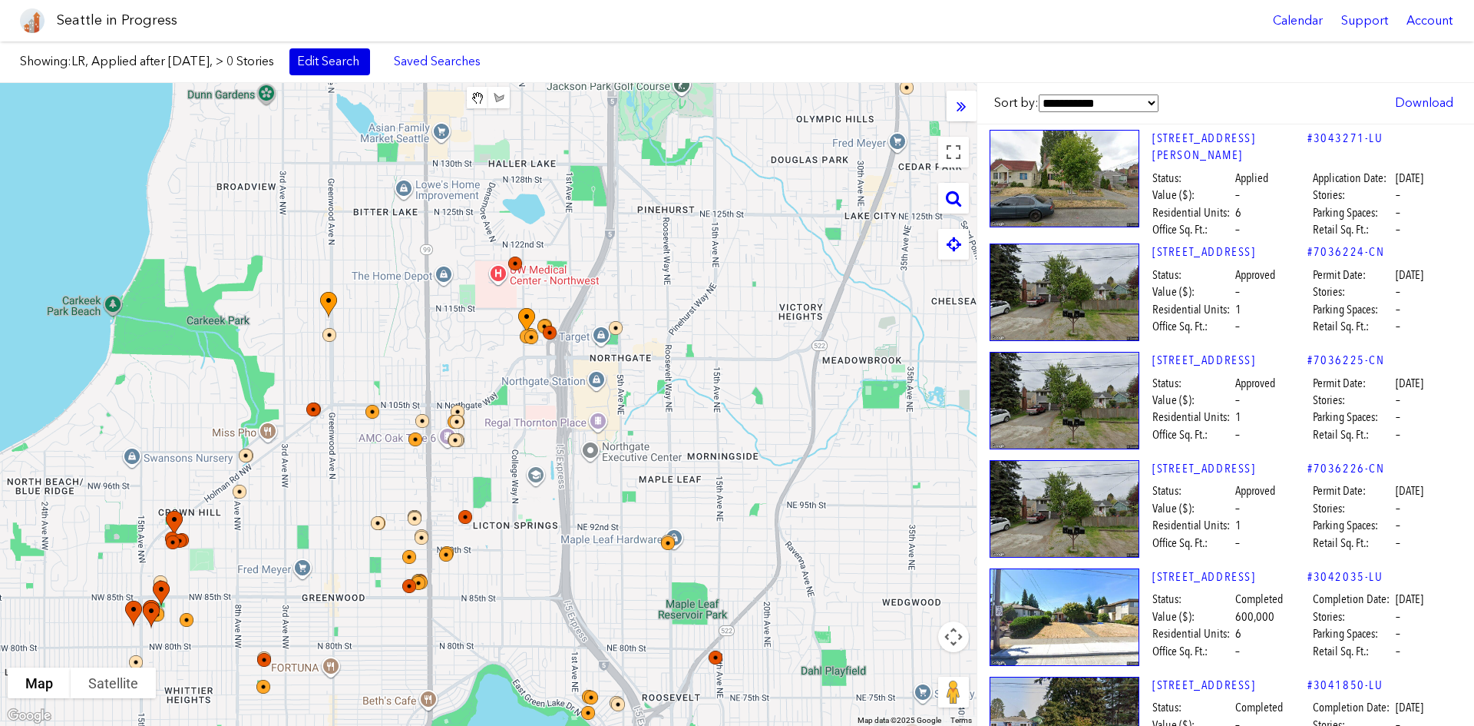
click at [350, 60] on link "Edit Search" at bounding box center [330, 61] width 81 height 26
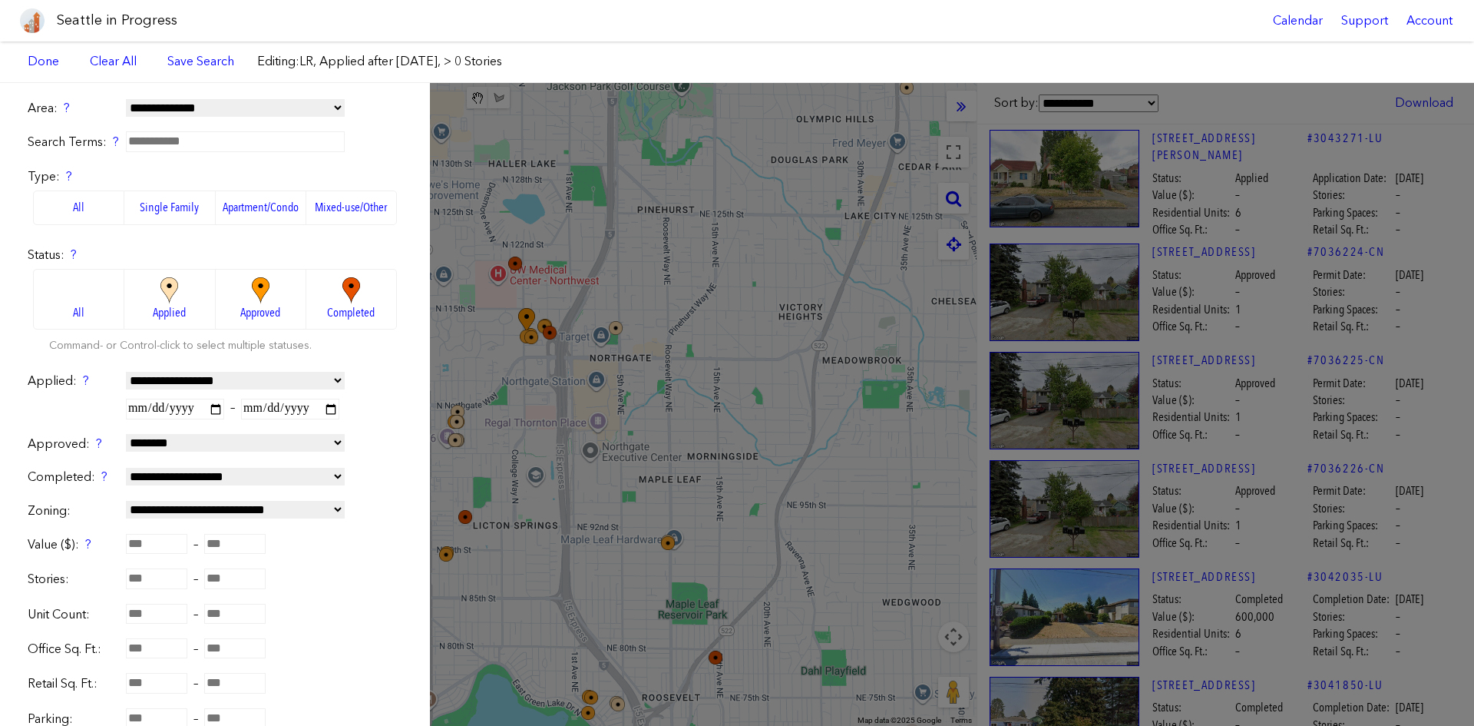
click at [234, 474] on select "**********" at bounding box center [235, 477] width 219 height 18
click at [126, 468] on select "**********" at bounding box center [235, 477] width 219 height 18
click at [219, 469] on select "**********" at bounding box center [235, 477] width 219 height 18
select select "*****"
click at [126, 468] on select "**********" at bounding box center [235, 477] width 219 height 18
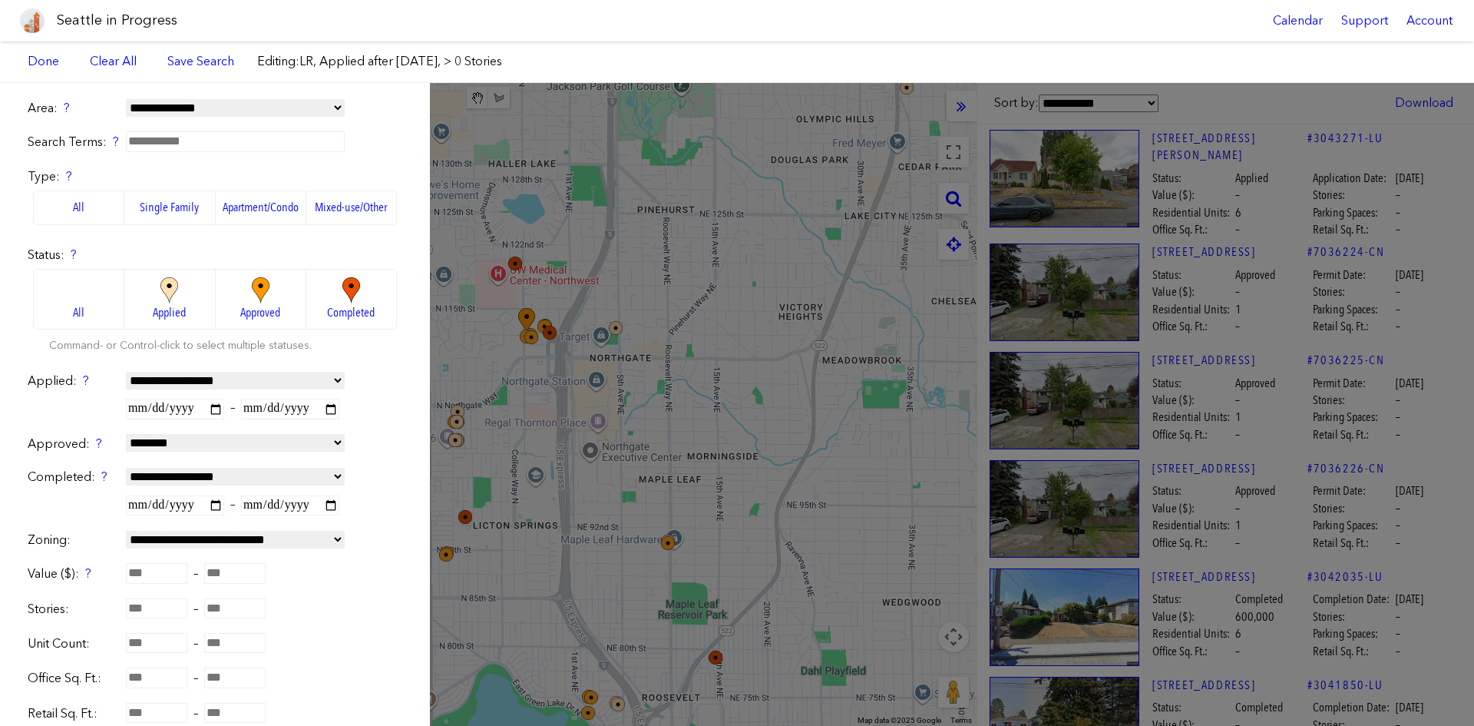
click at [181, 441] on select "**********" at bounding box center [235, 443] width 219 height 18
click at [94, 403] on div "**********" at bounding box center [215, 408] width 375 height 19
click at [157, 311] on span "Applied" at bounding box center [169, 312] width 33 height 17
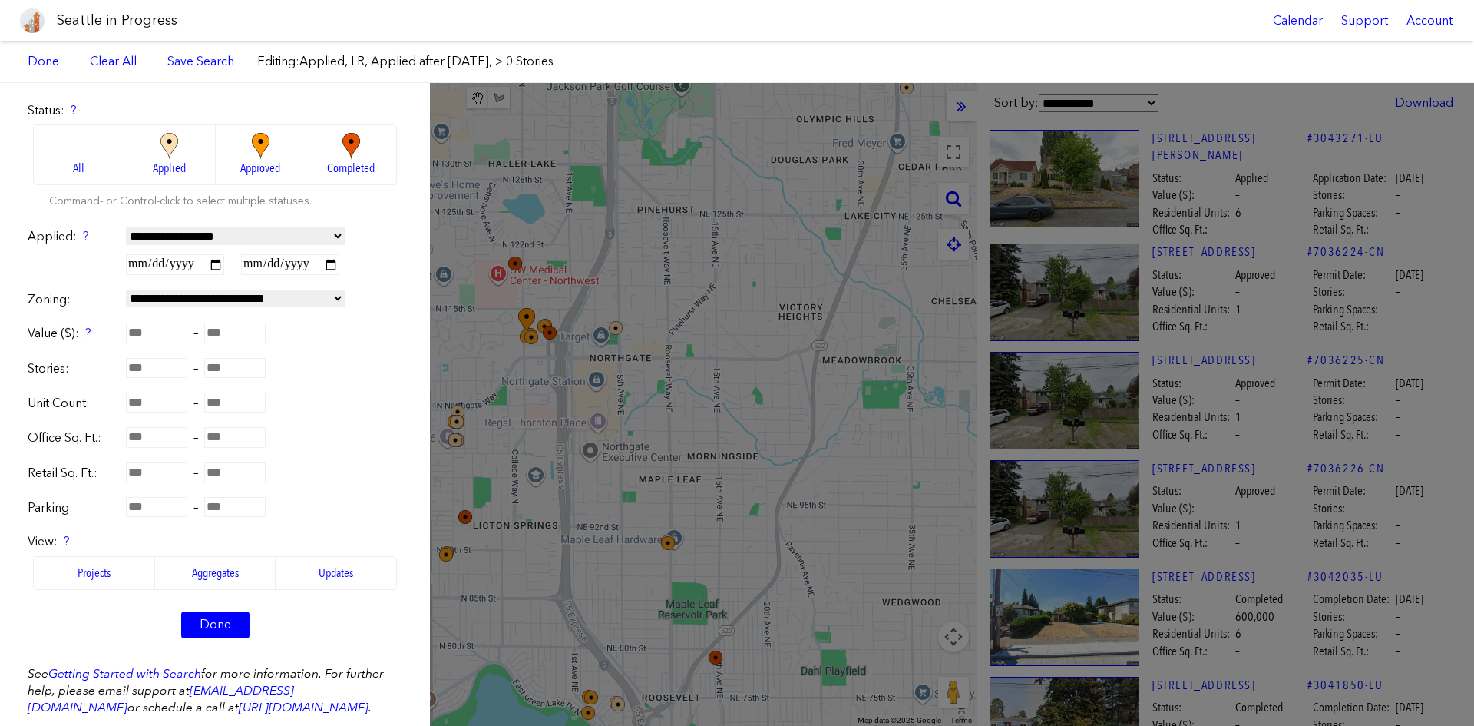
scroll to position [154, 0]
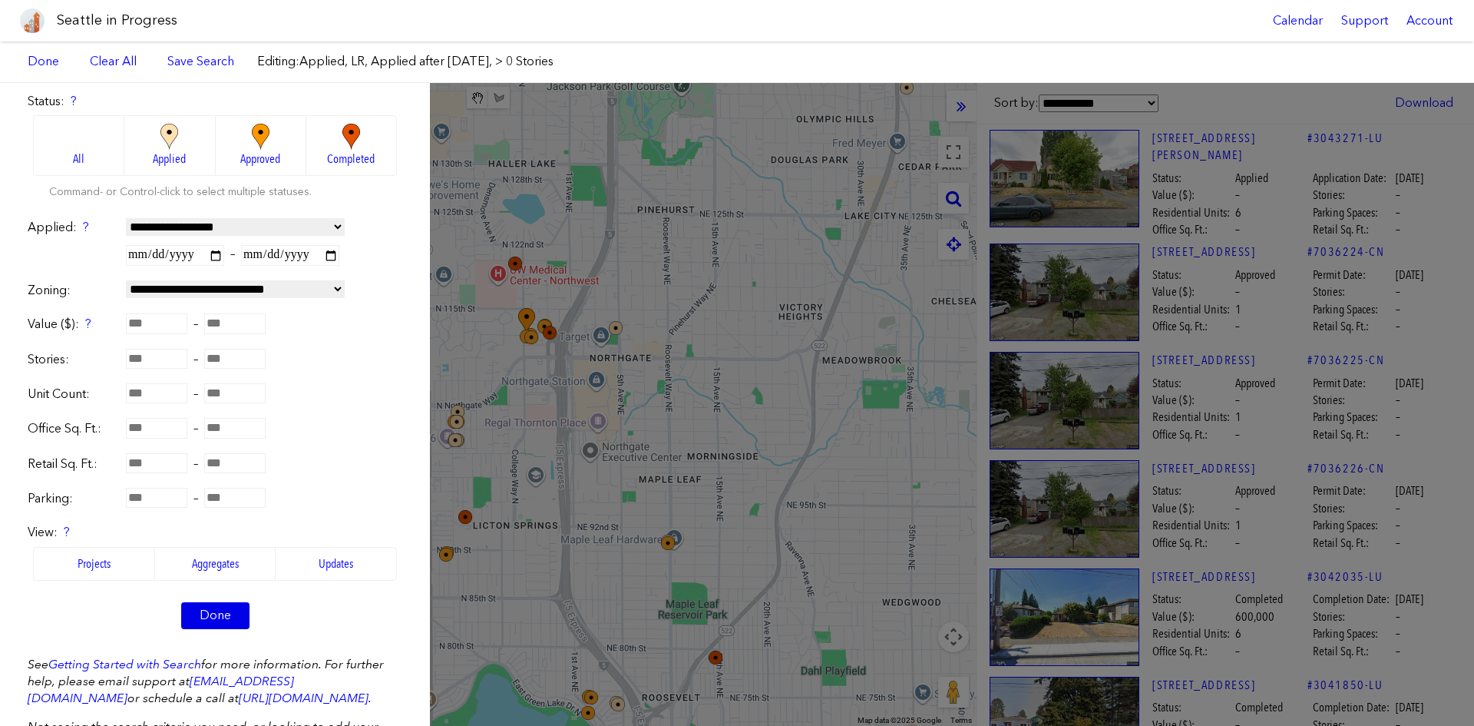
click at [204, 544] on link "Done" at bounding box center [215, 615] width 68 height 26
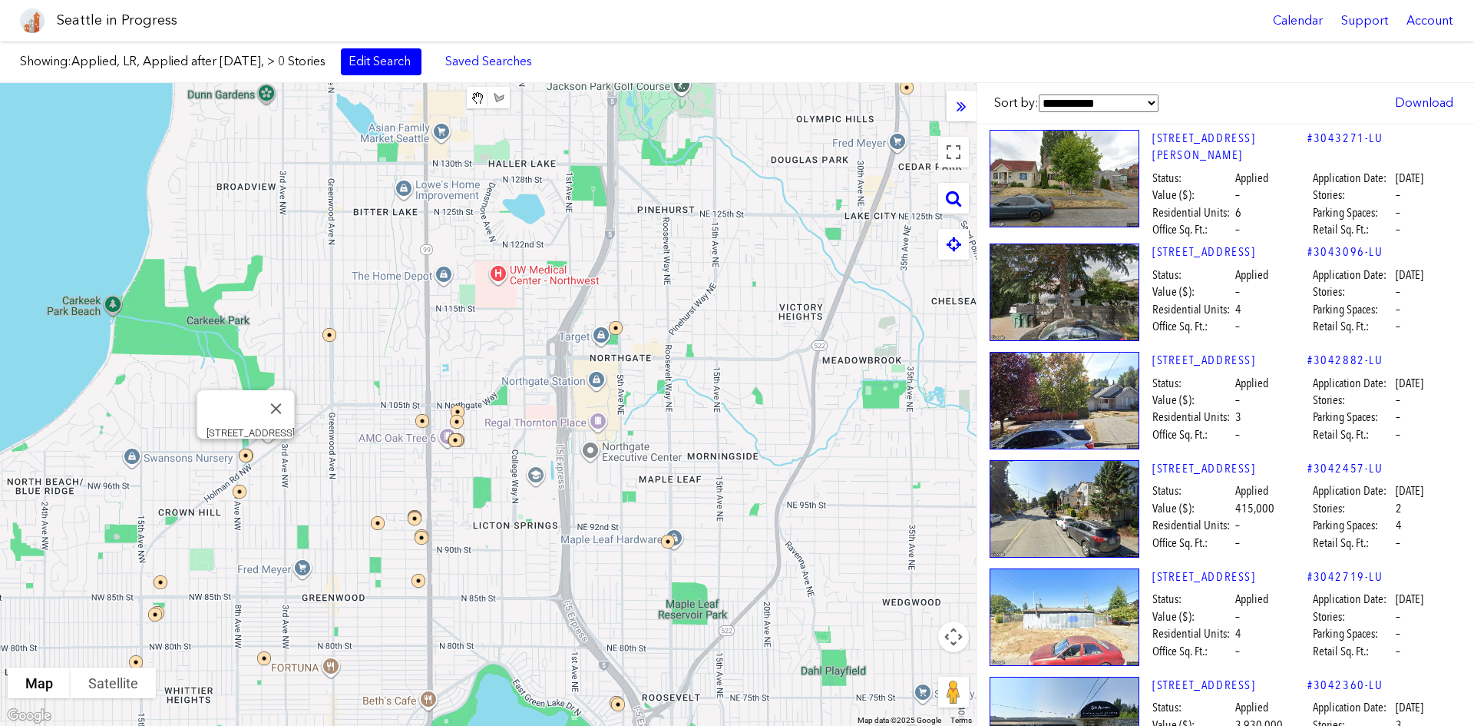
click at [248, 450] on img at bounding box center [256, 465] width 46 height 46
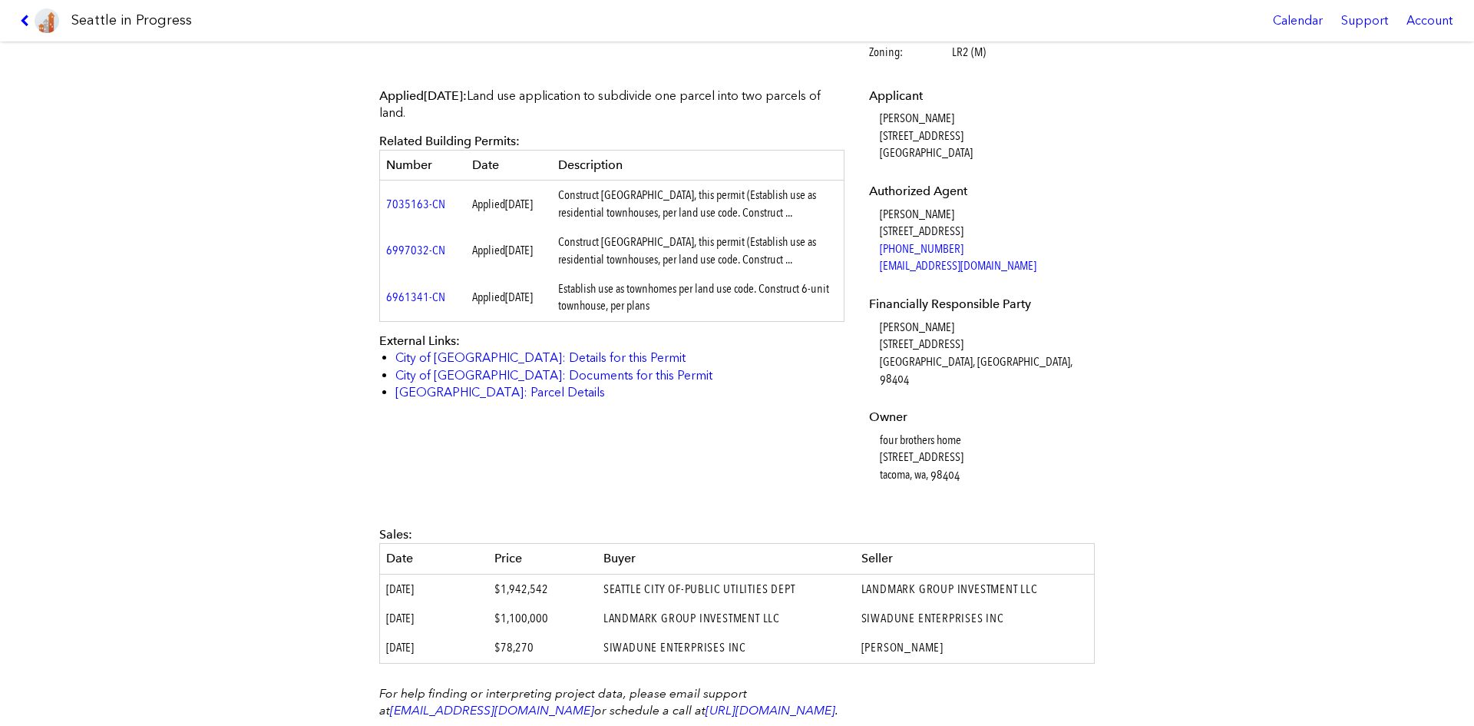
scroll to position [543, 0]
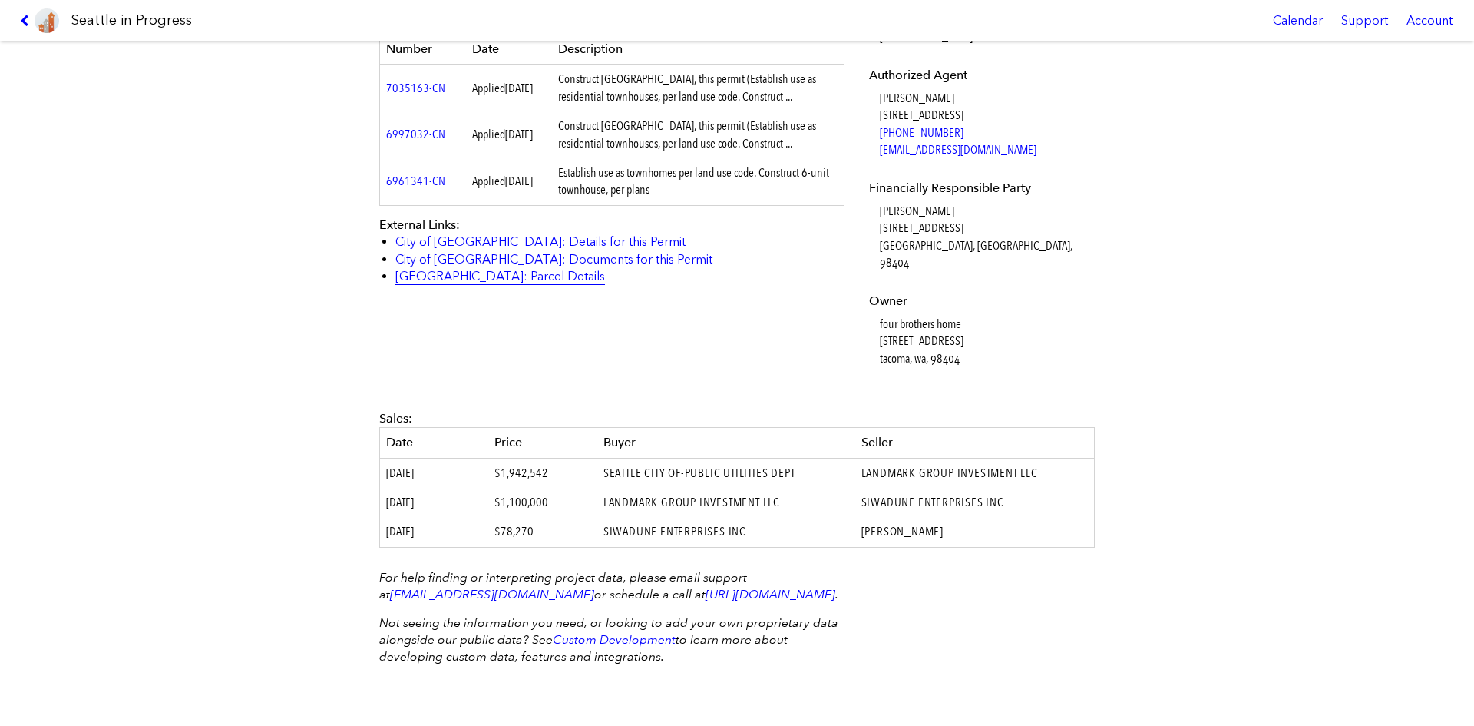
click at [488, 271] on link "[GEOGRAPHIC_DATA]: Parcel Details" at bounding box center [500, 276] width 210 height 15
click at [30, 24] on icon at bounding box center [27, 21] width 15 height 12
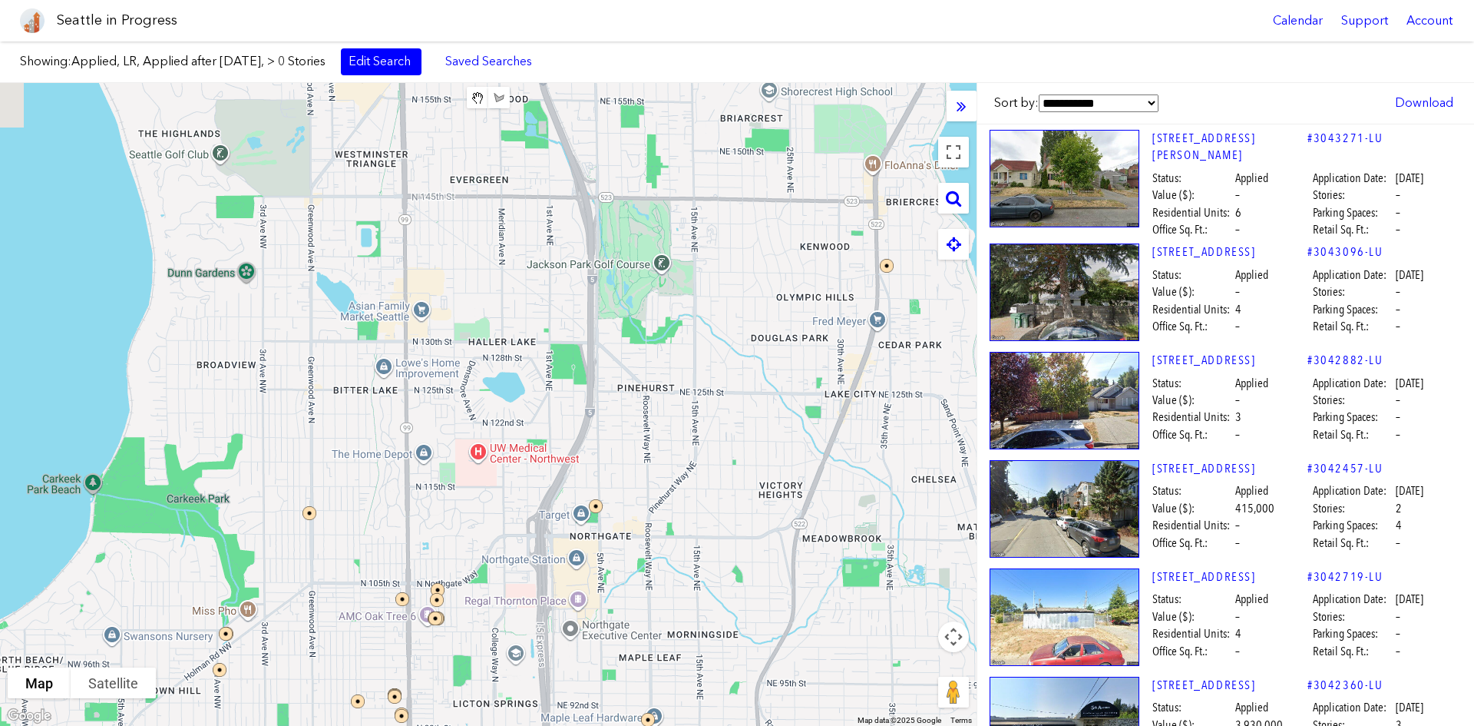
drag, startPoint x: 376, startPoint y: 245, endPoint x: 354, endPoint y: 433, distance: 189.5
click at [354, 435] on div at bounding box center [488, 404] width 977 height 643
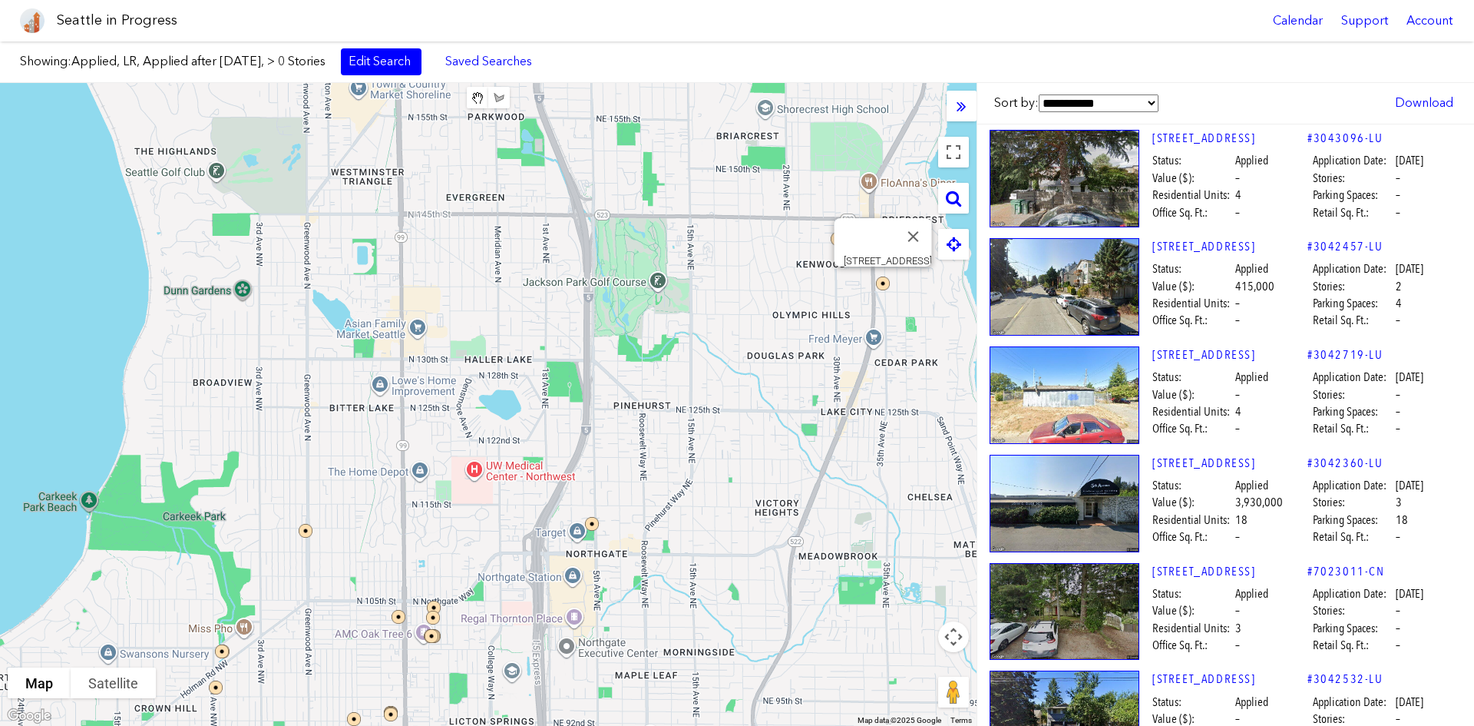
click at [886, 279] on img at bounding box center [893, 293] width 46 height 46
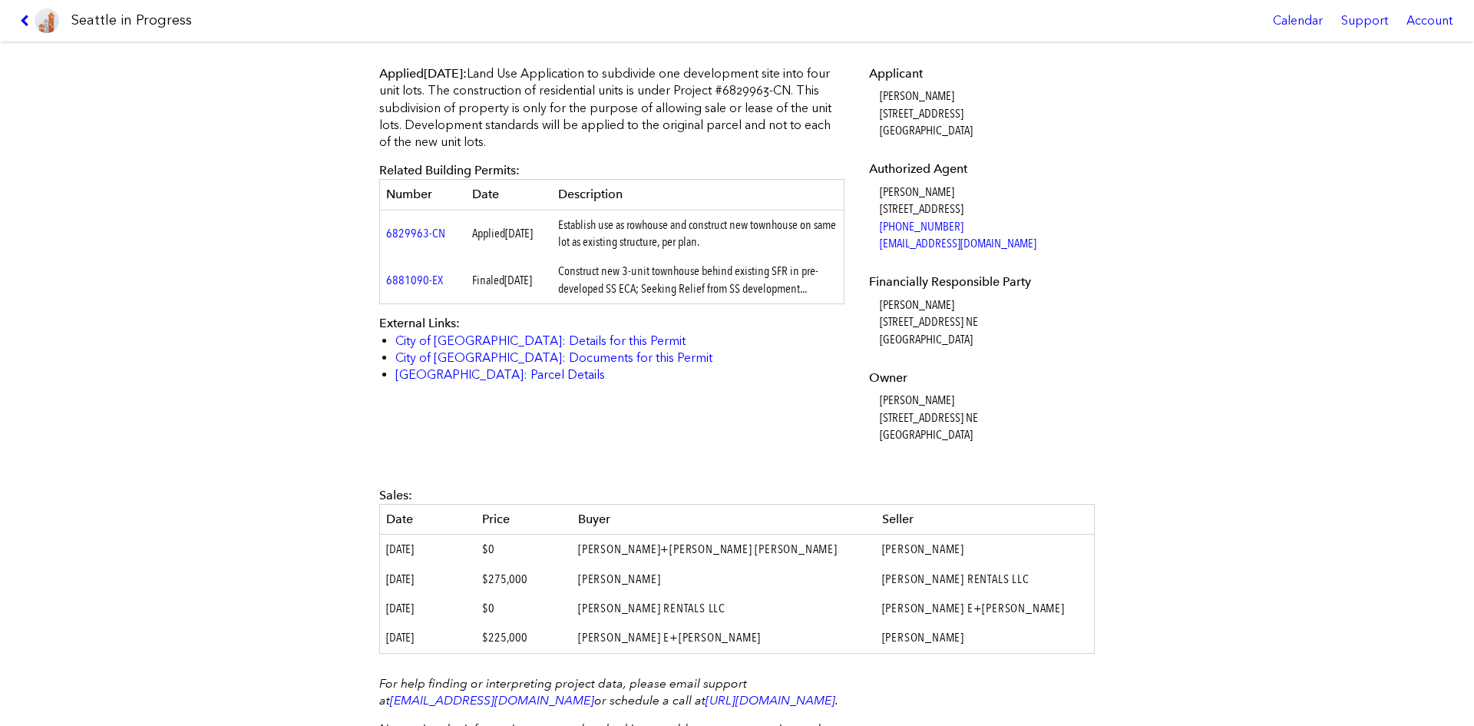
scroll to position [461, 0]
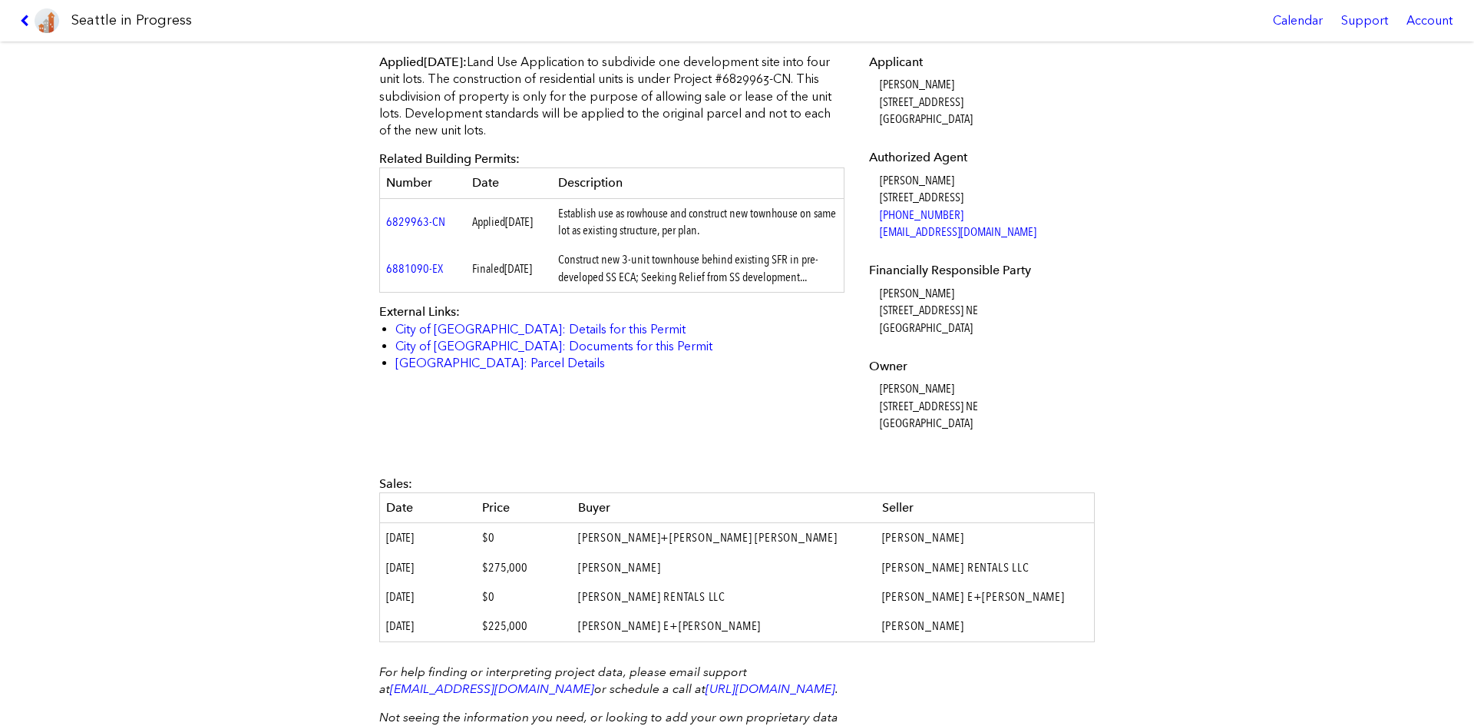
click at [18, 15] on link at bounding box center [39, 20] width 51 height 41
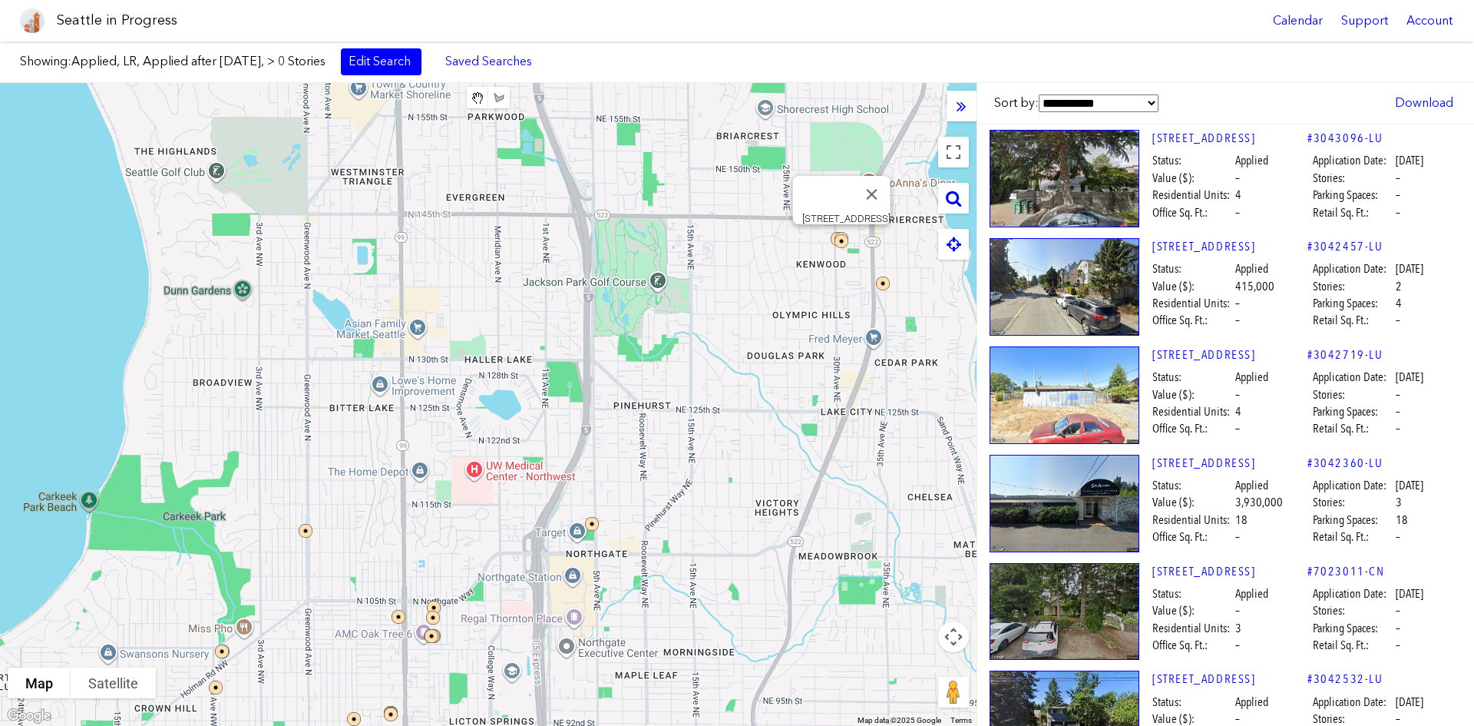
click at [841, 244] on img at bounding box center [852, 251] width 46 height 46
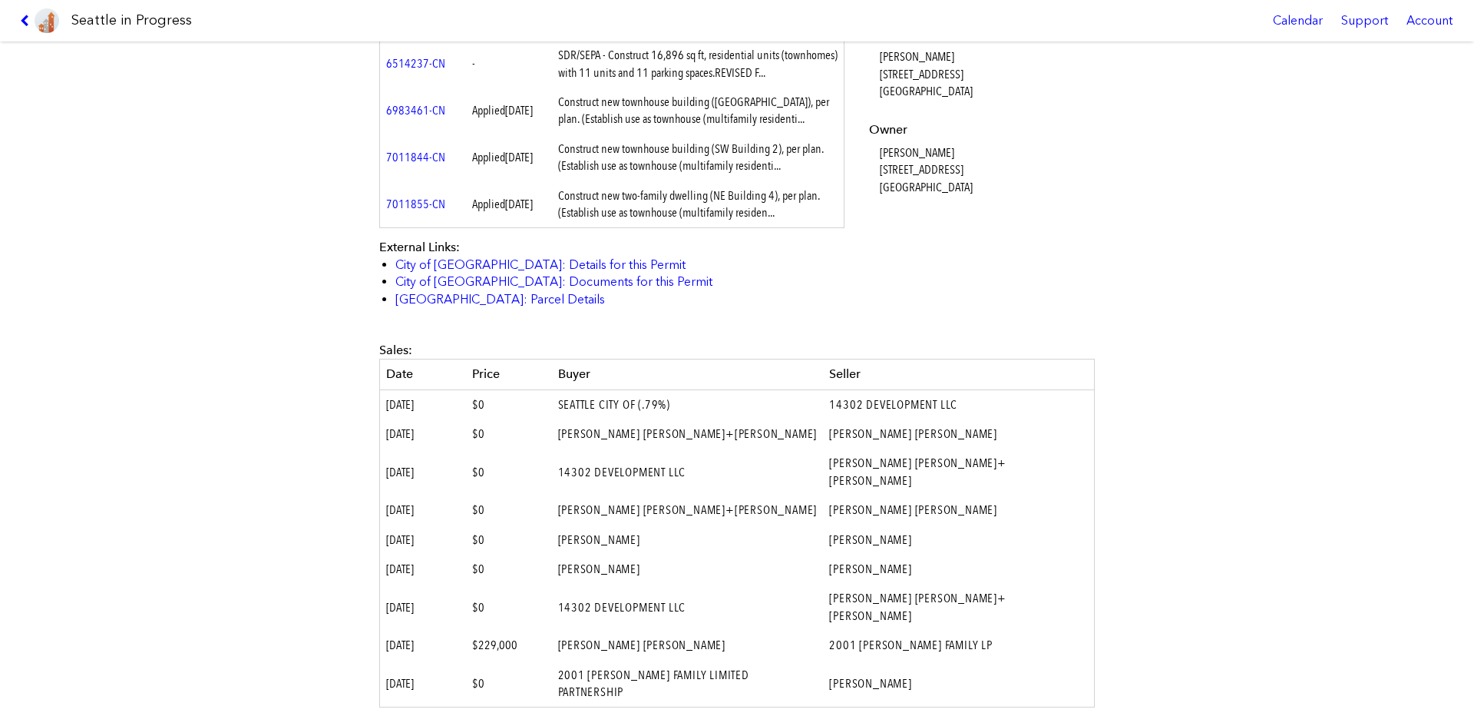
scroll to position [614, 0]
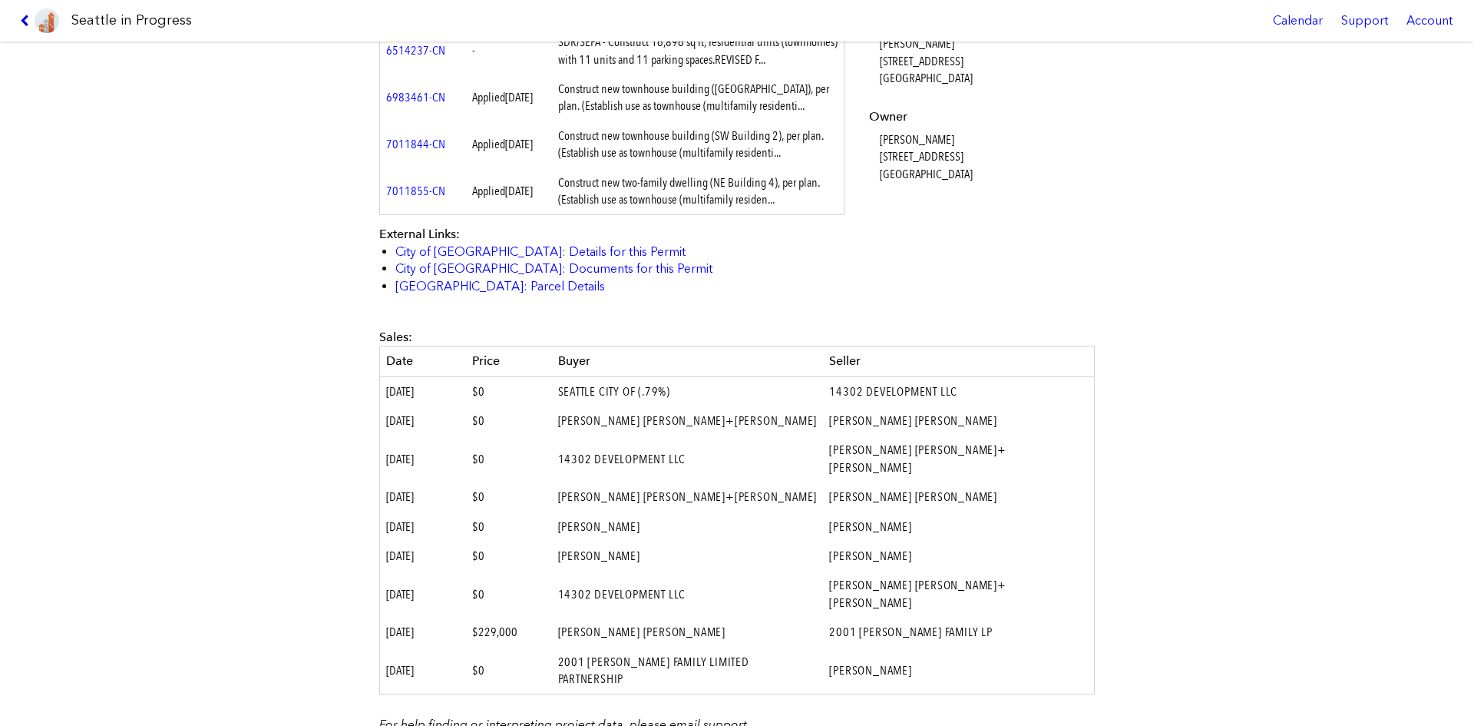
click at [25, 15] on icon at bounding box center [27, 21] width 15 height 12
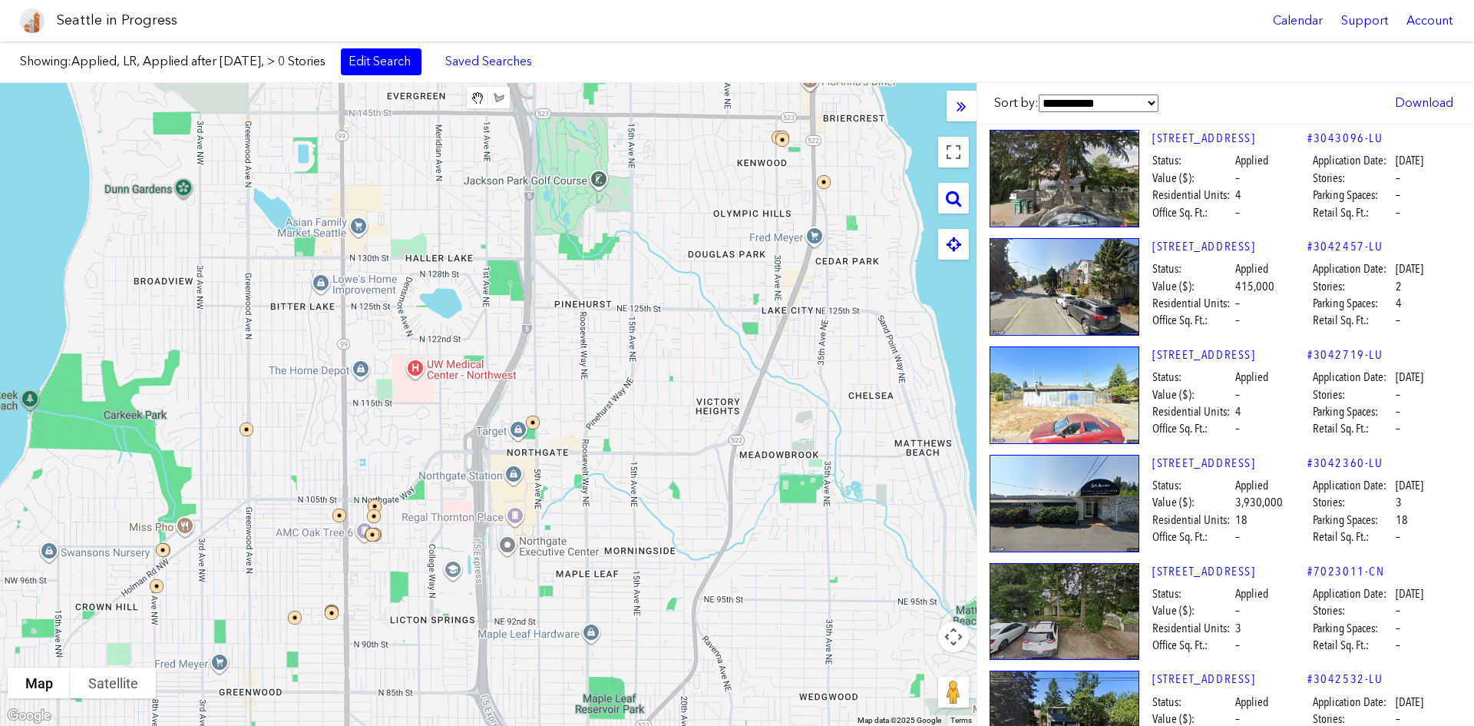
drag, startPoint x: 784, startPoint y: 397, endPoint x: 670, endPoint y: 336, distance: 128.8
click at [721, 293] on div at bounding box center [488, 404] width 977 height 643
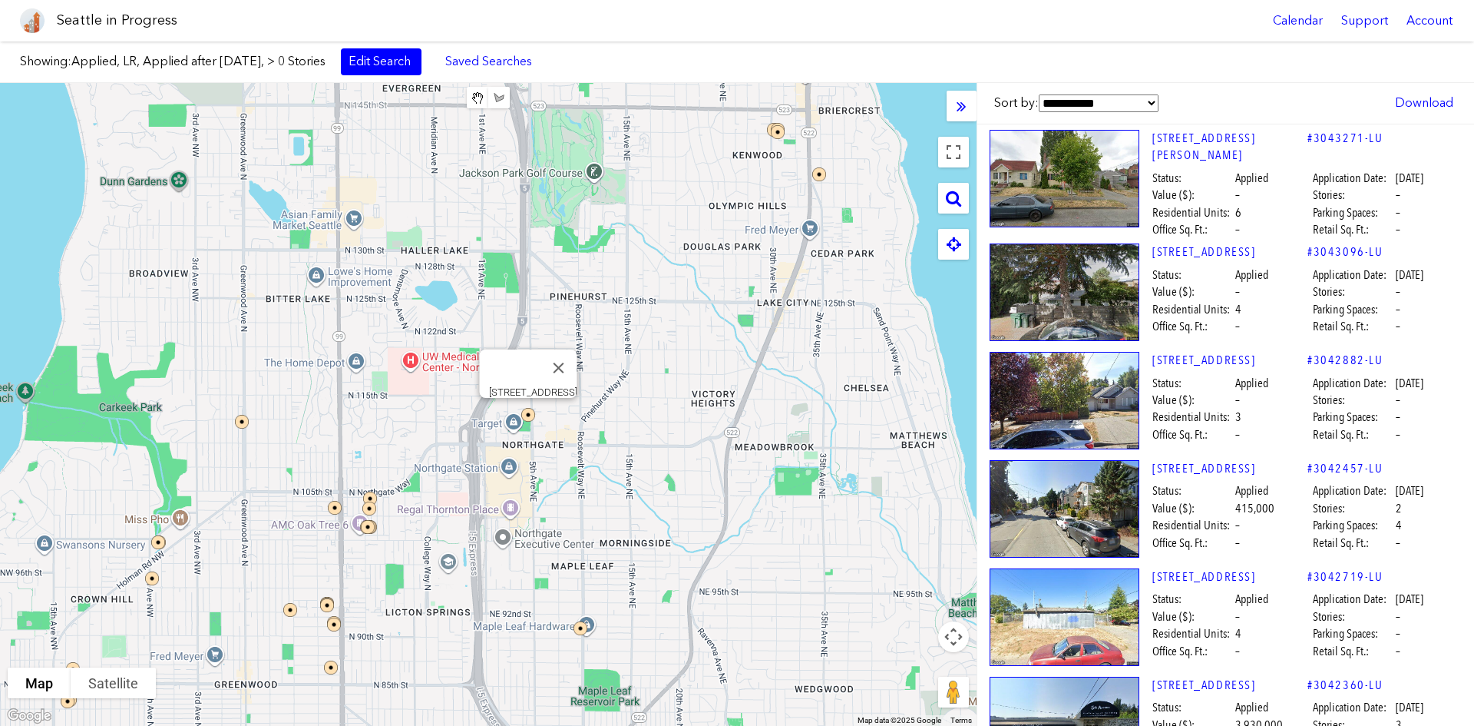
click at [528, 418] on img at bounding box center [538, 425] width 46 height 46
click at [528, 415] on img at bounding box center [538, 425] width 46 height 46
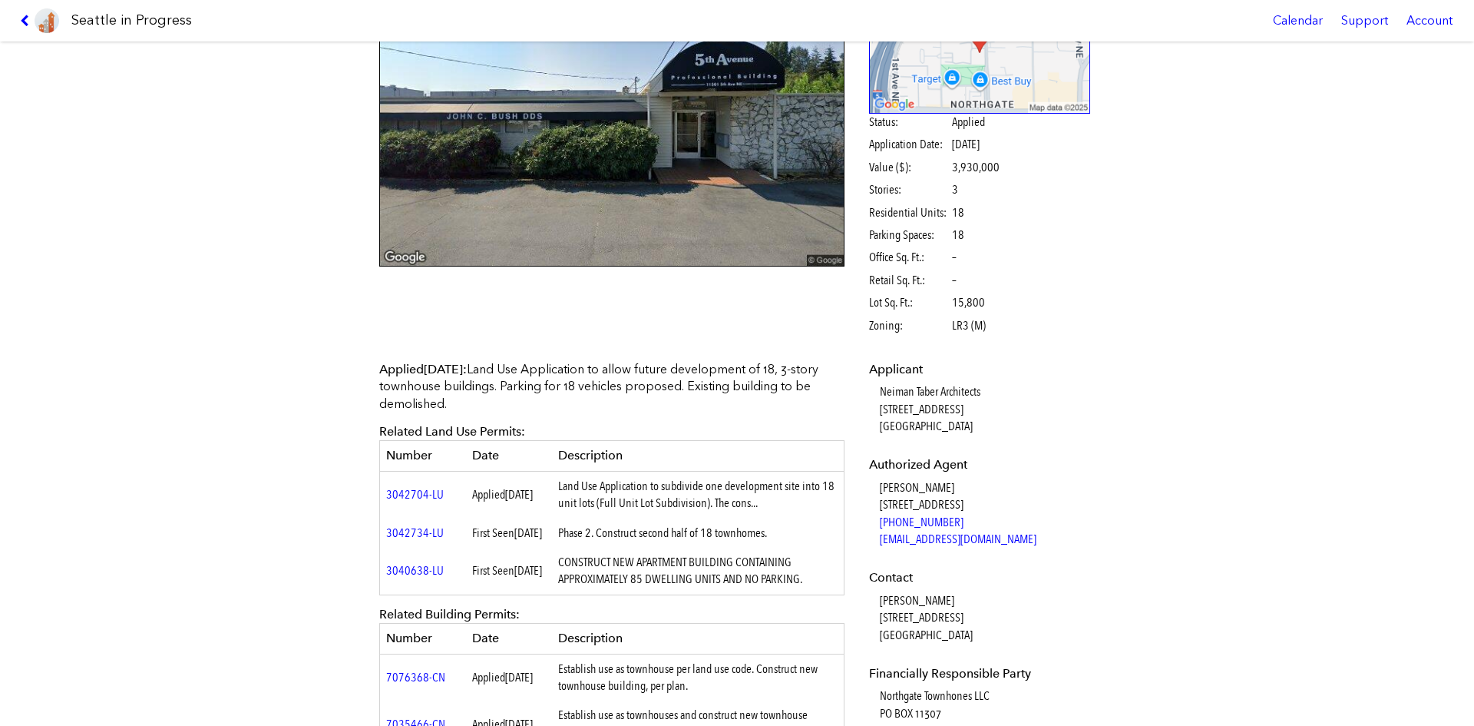
scroll to position [538, 0]
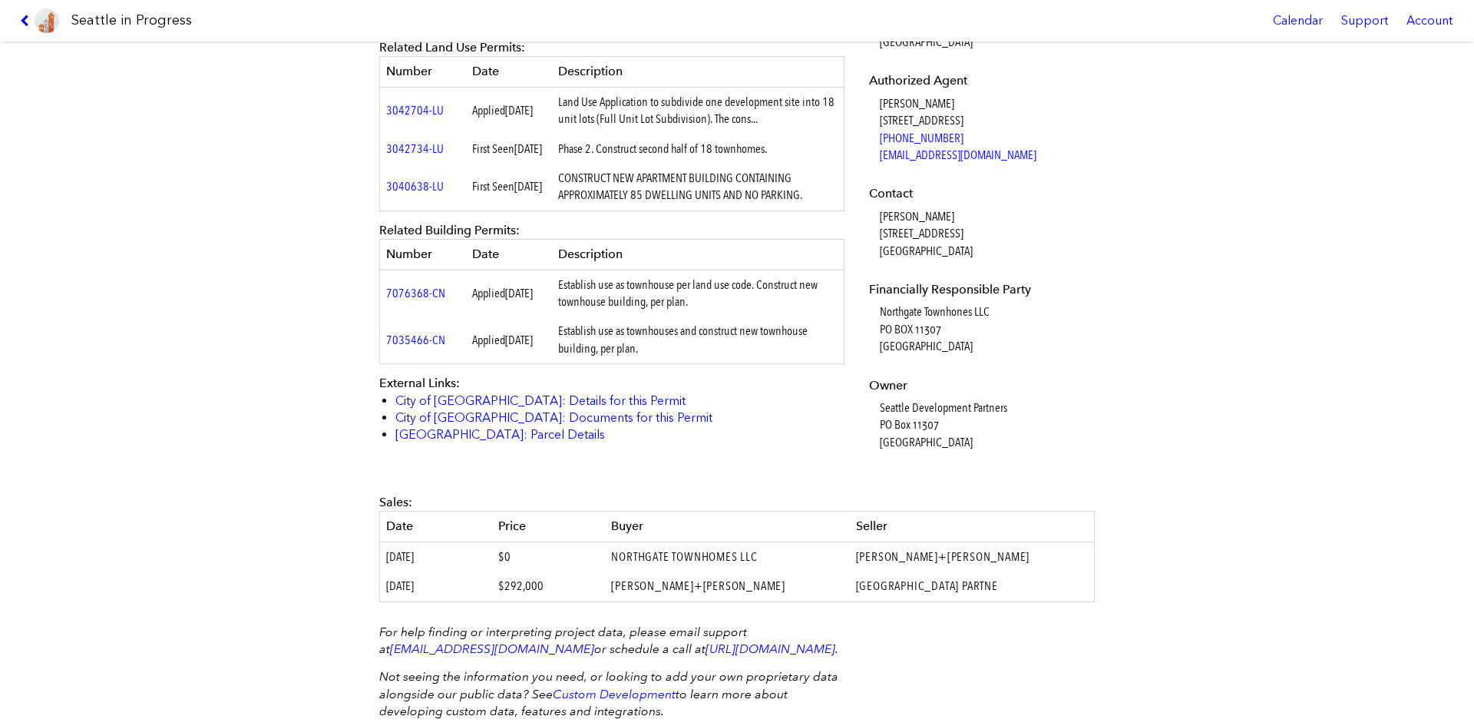
click at [23, 18] on icon at bounding box center [27, 21] width 15 height 12
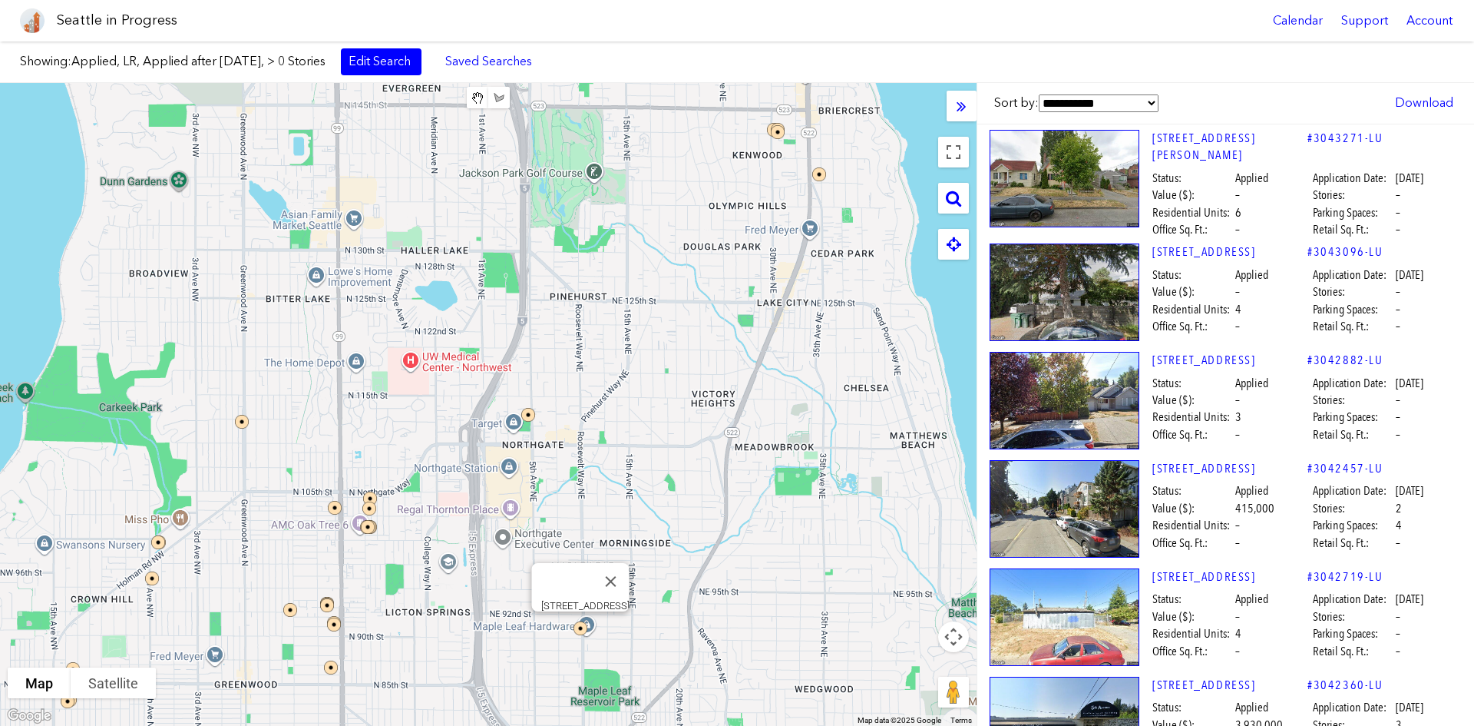
click at [582, 544] on img at bounding box center [591, 638] width 46 height 46
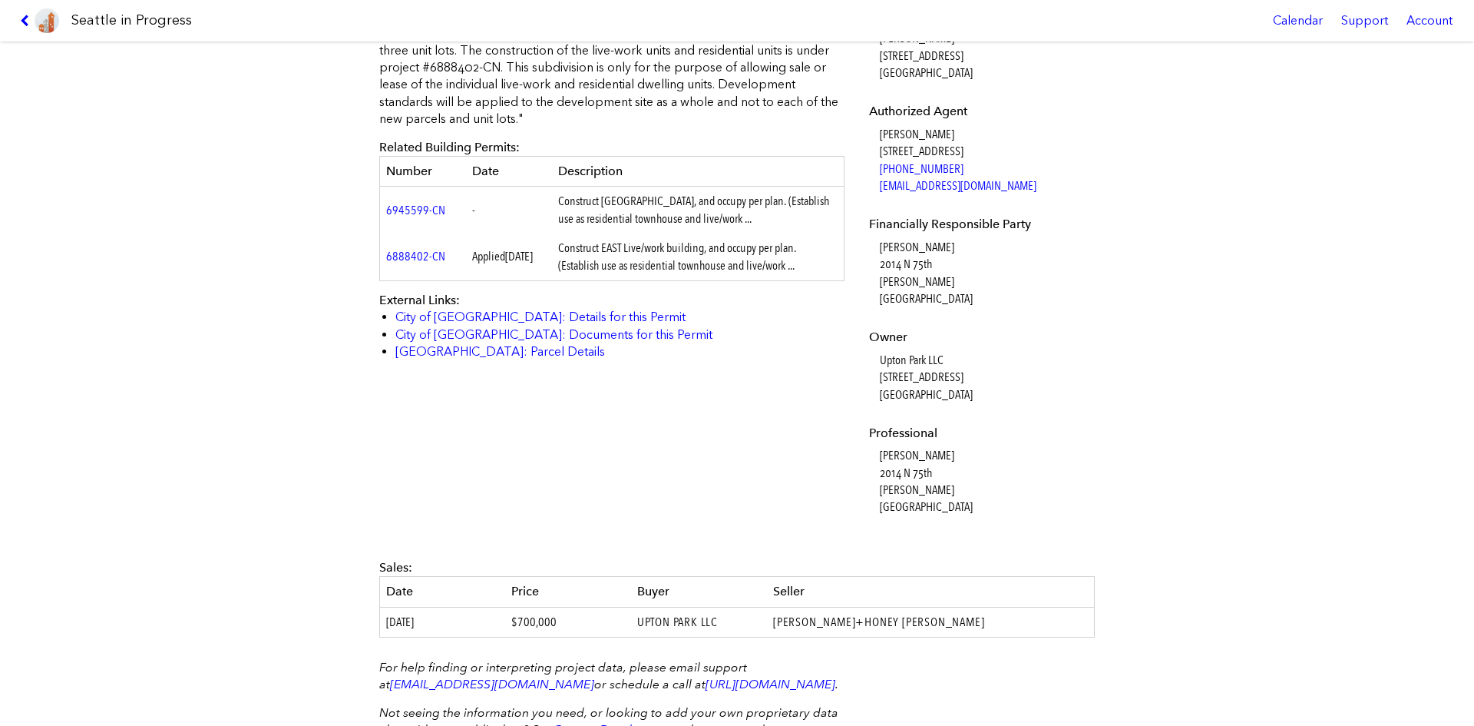
scroll to position [614, 0]
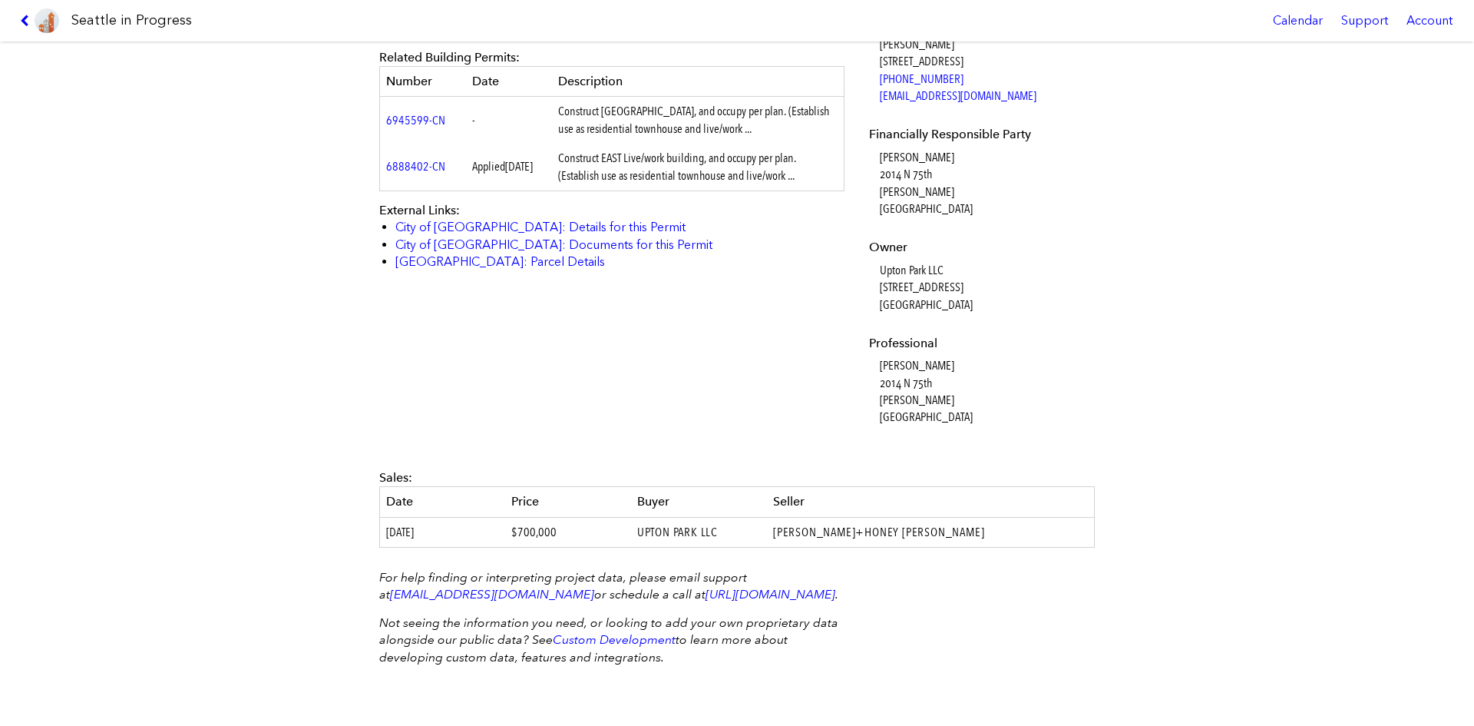
click at [19, 18] on link at bounding box center [39, 20] width 51 height 41
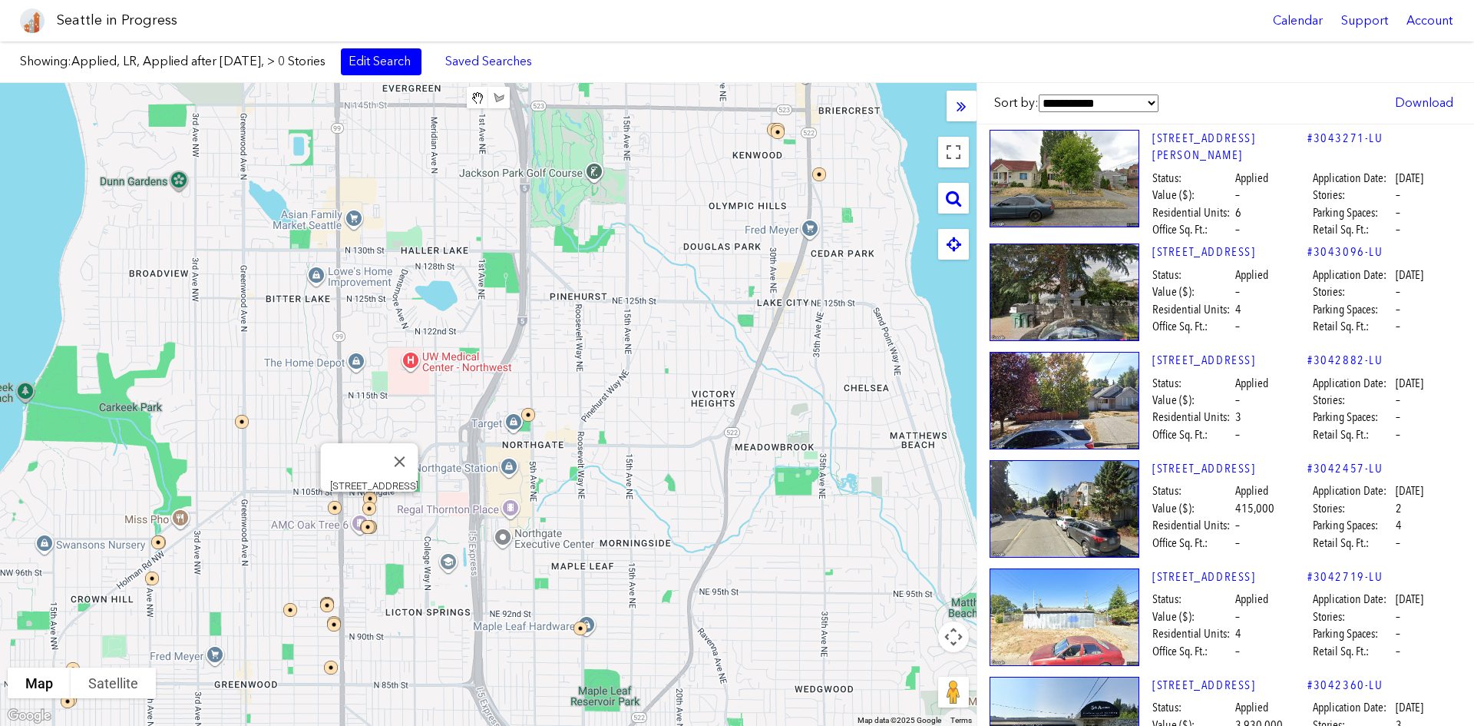
click at [368, 505] on img at bounding box center [379, 518] width 46 height 46
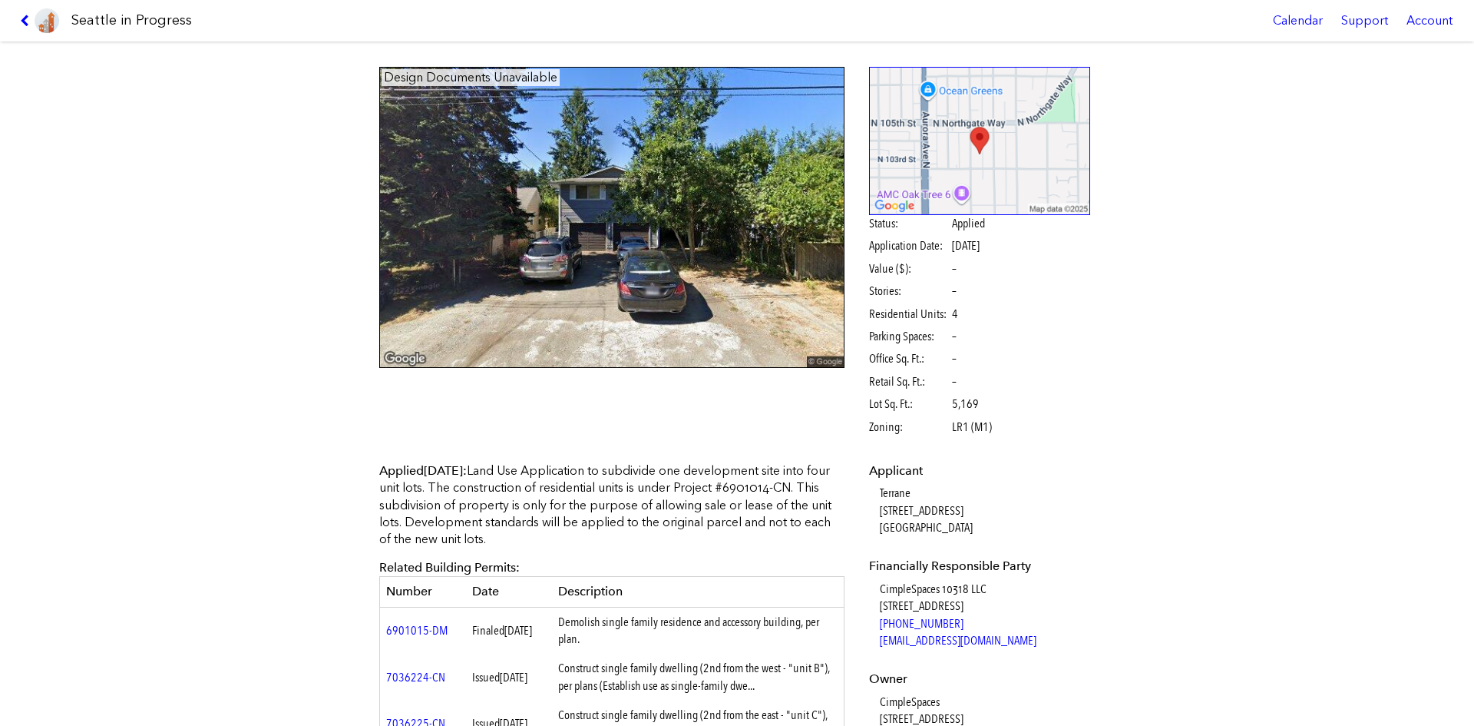
scroll to position [77, 0]
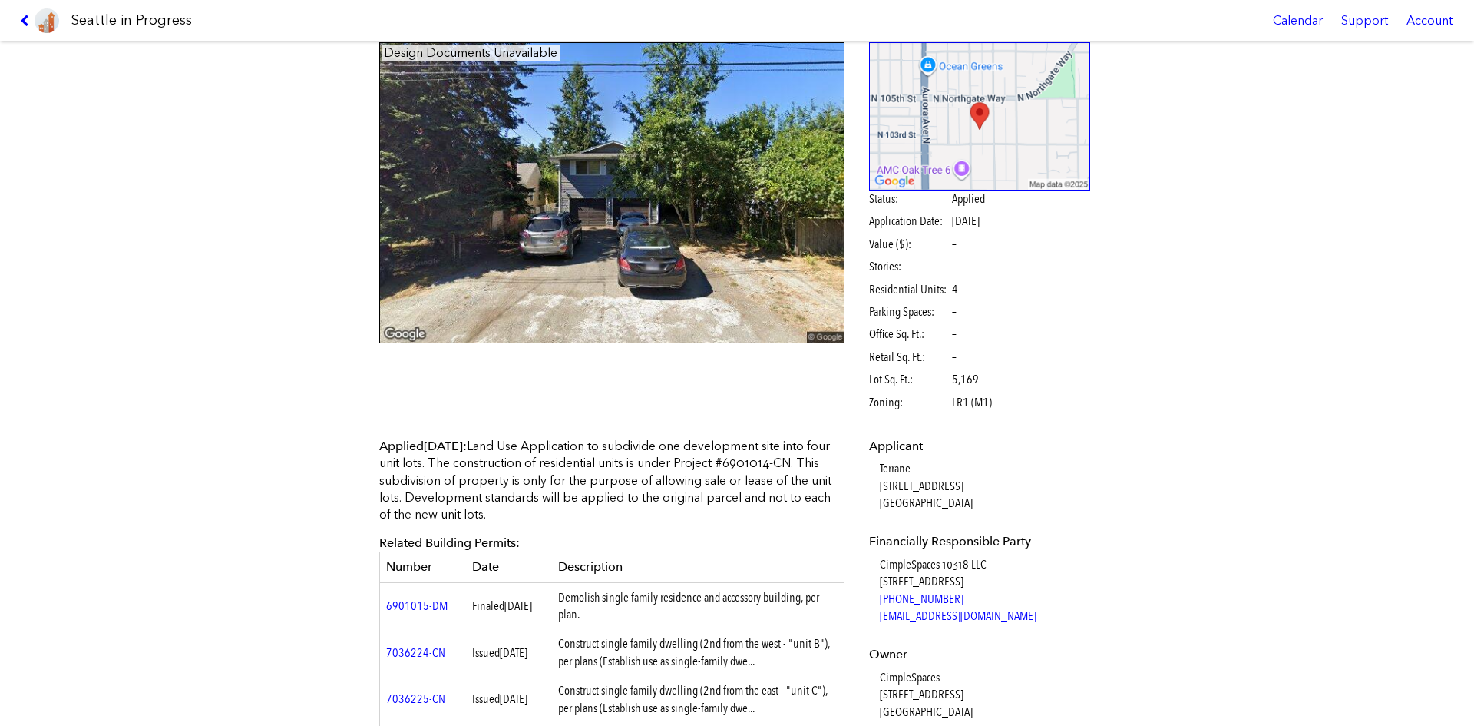
click at [28, 12] on link at bounding box center [39, 20] width 51 height 41
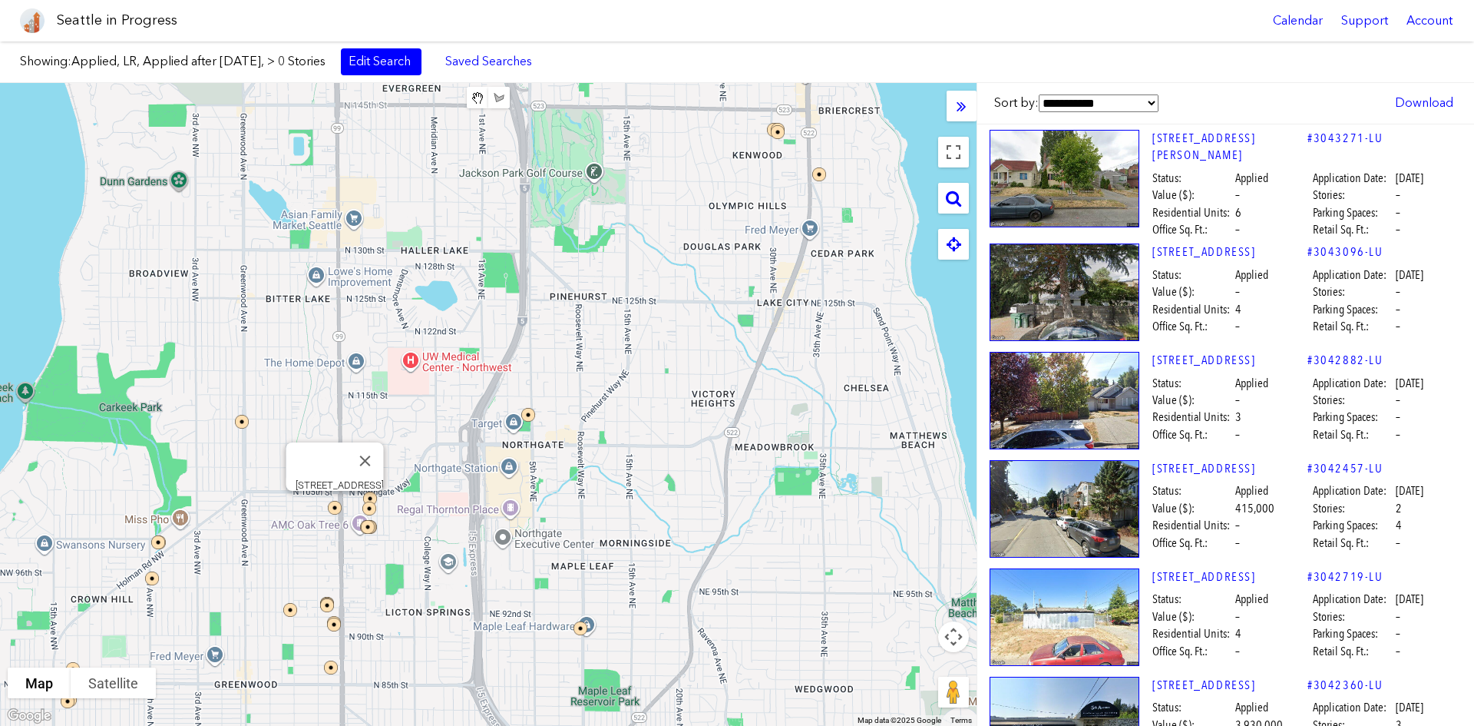
click at [329, 508] on img at bounding box center [345, 518] width 46 height 46
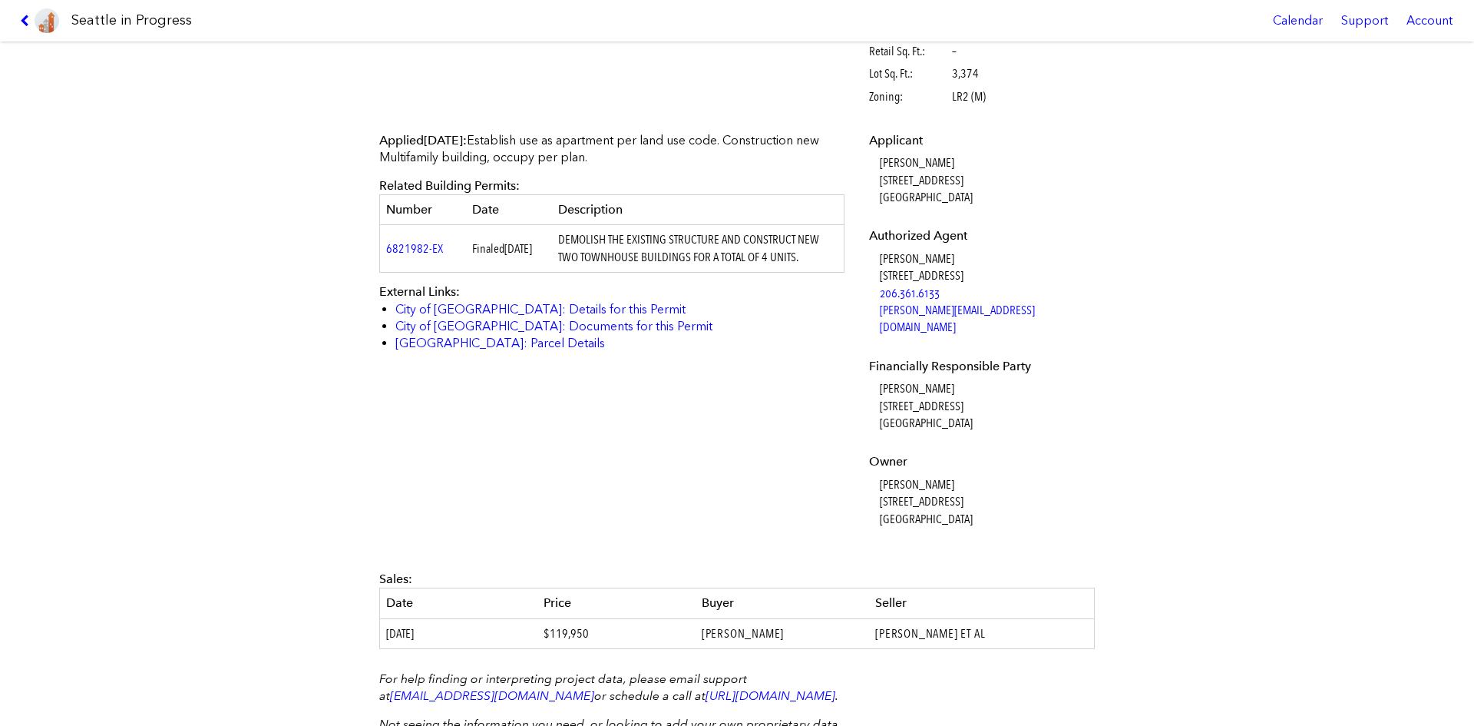
scroll to position [384, 0]
click at [30, 15] on icon at bounding box center [27, 21] width 15 height 12
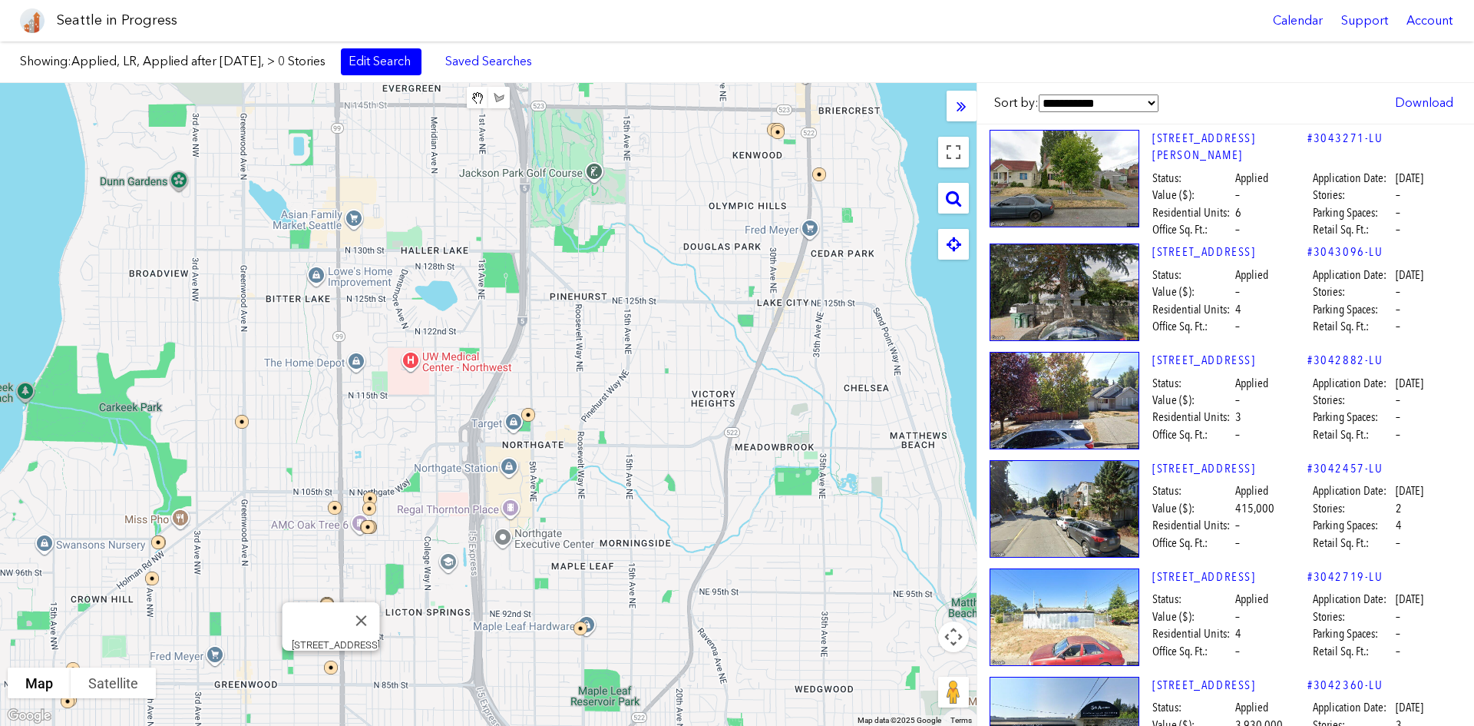
click at [329, 544] on img at bounding box center [341, 677] width 46 height 46
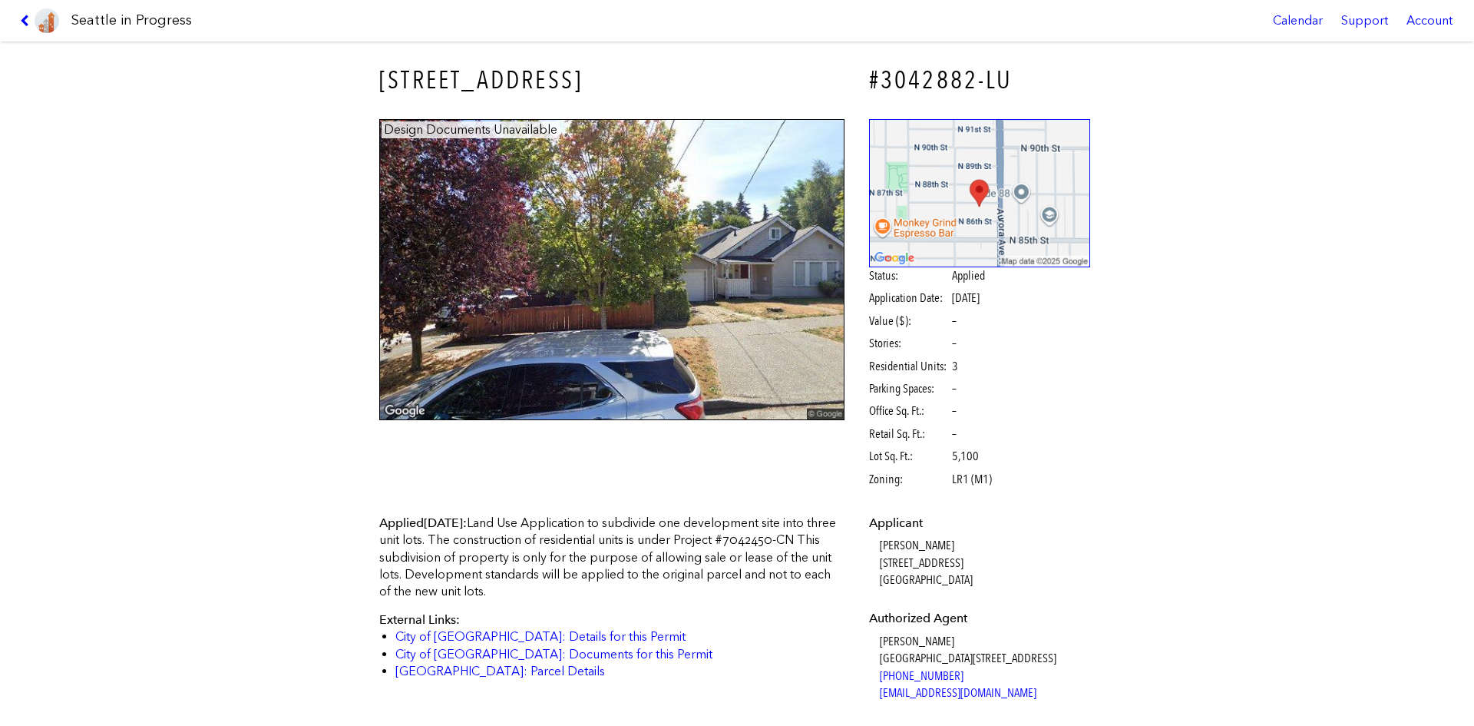
click at [26, 14] on link at bounding box center [39, 20] width 51 height 41
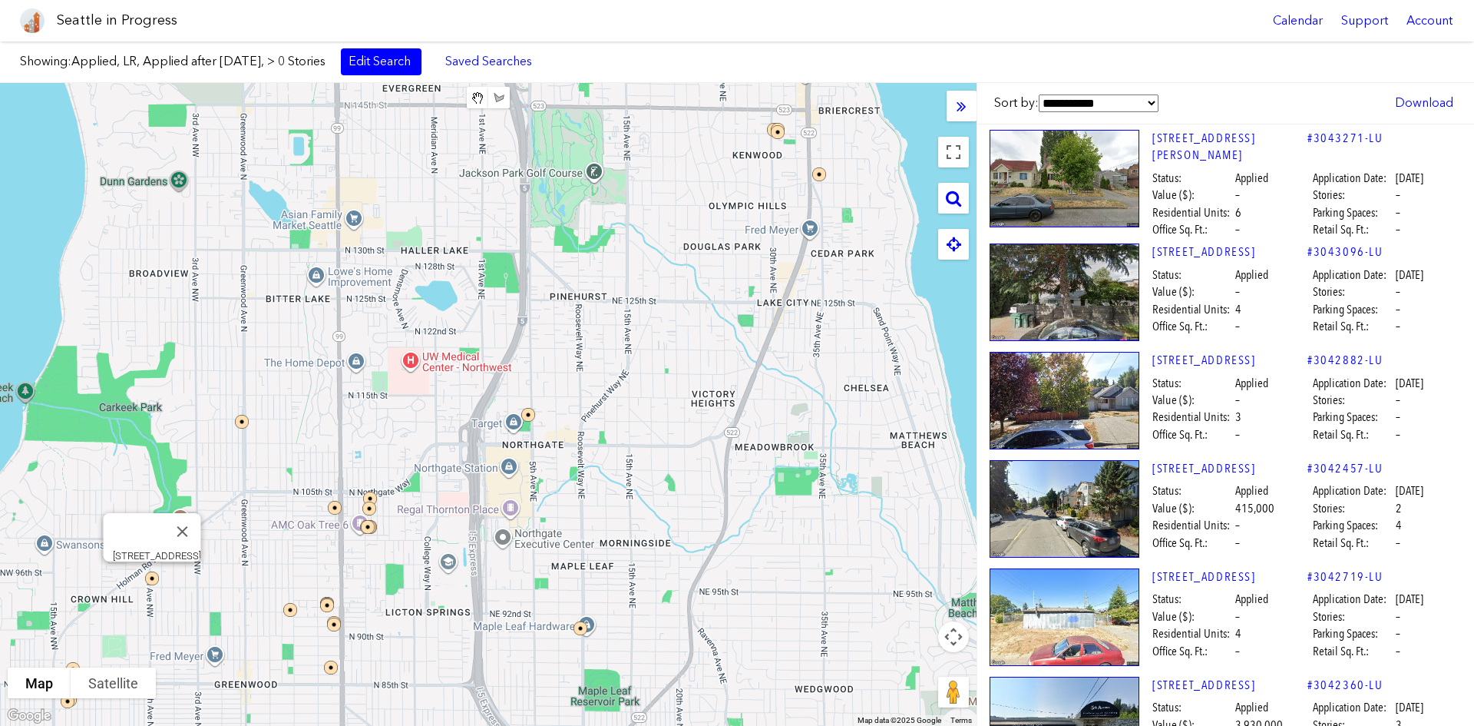
click at [151, 544] on img at bounding box center [162, 588] width 46 height 46
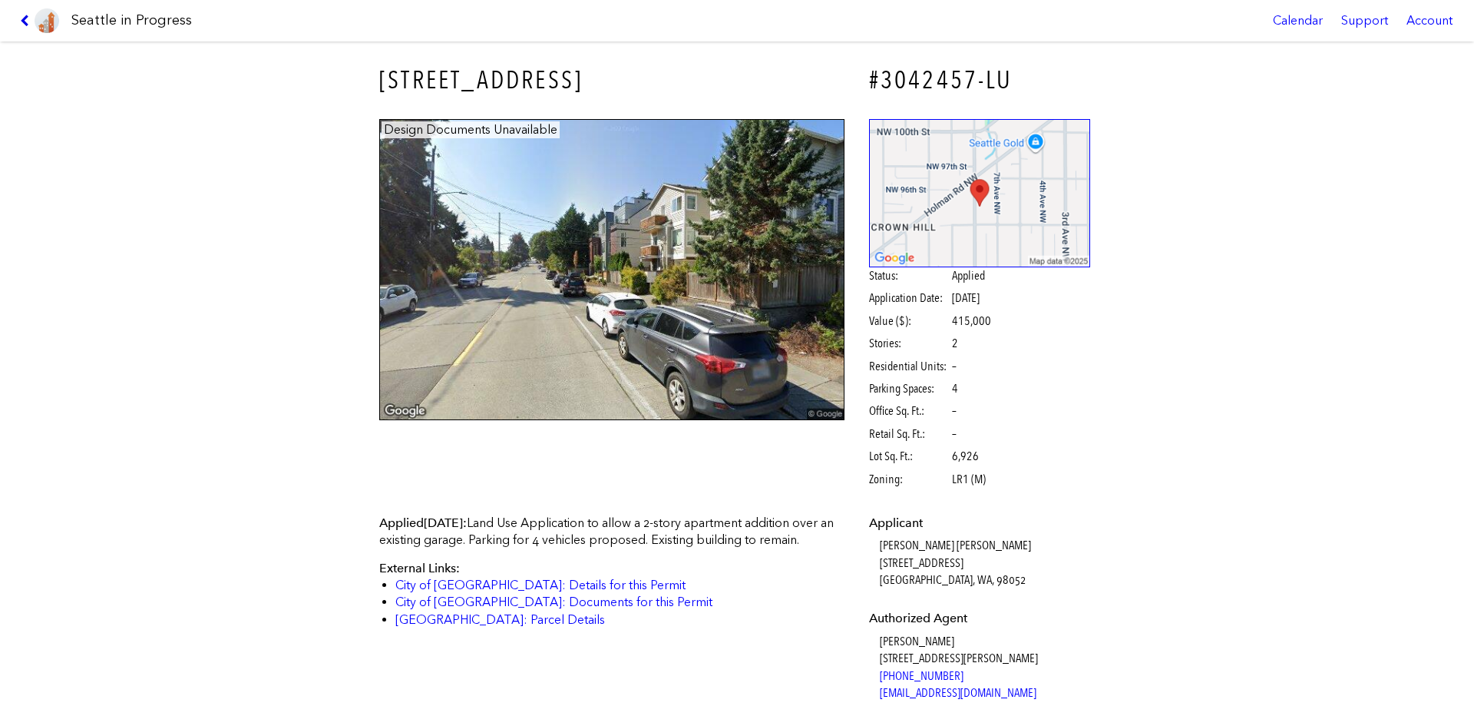
click at [25, 22] on icon at bounding box center [27, 21] width 15 height 12
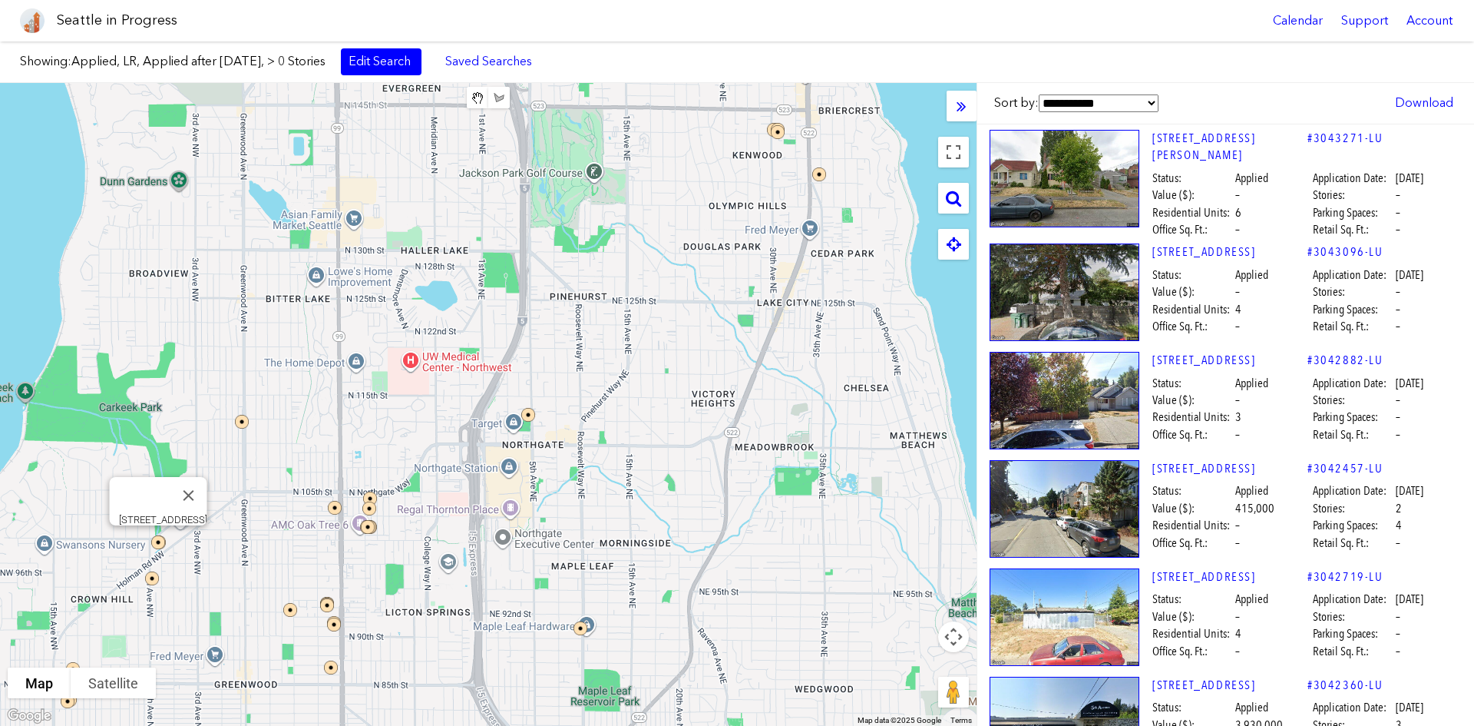
click at [156, 538] on img at bounding box center [168, 552] width 46 height 46
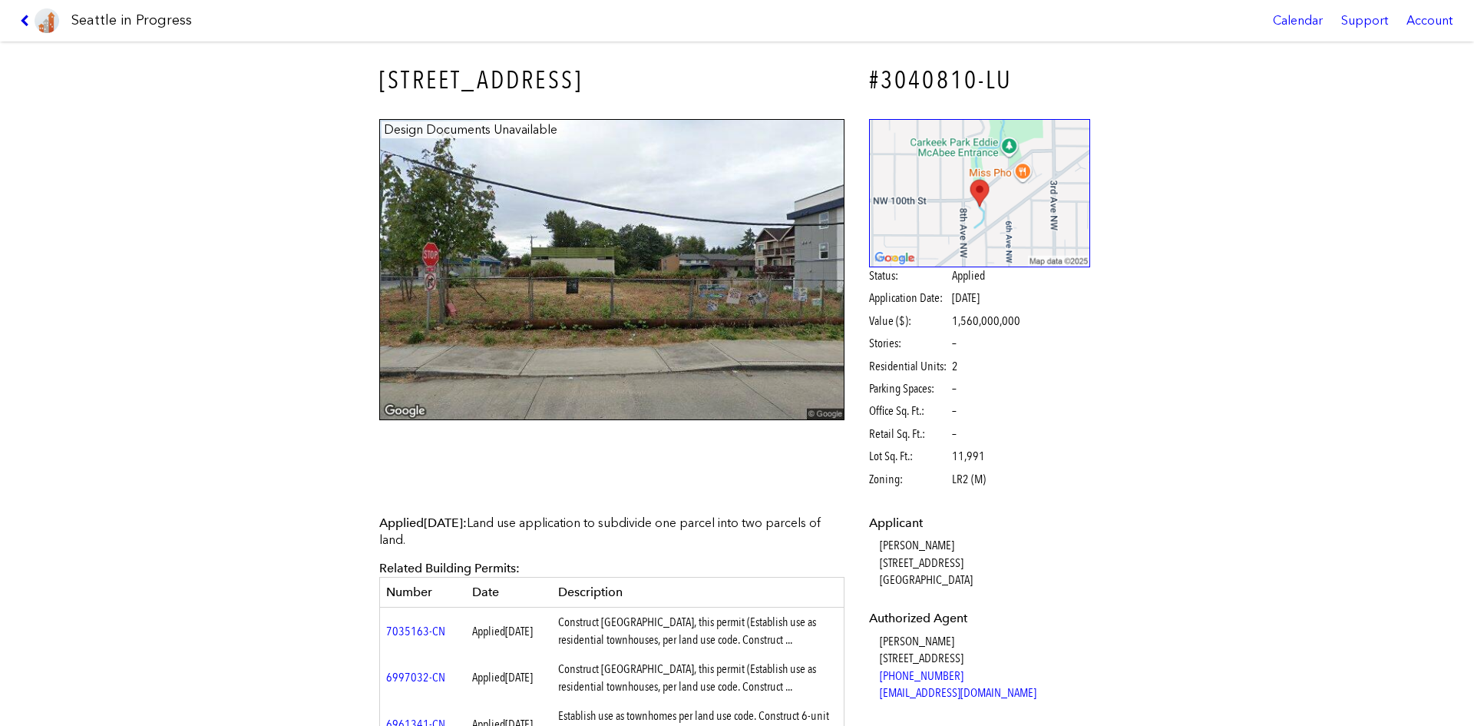
click at [23, 18] on icon at bounding box center [27, 21] width 15 height 12
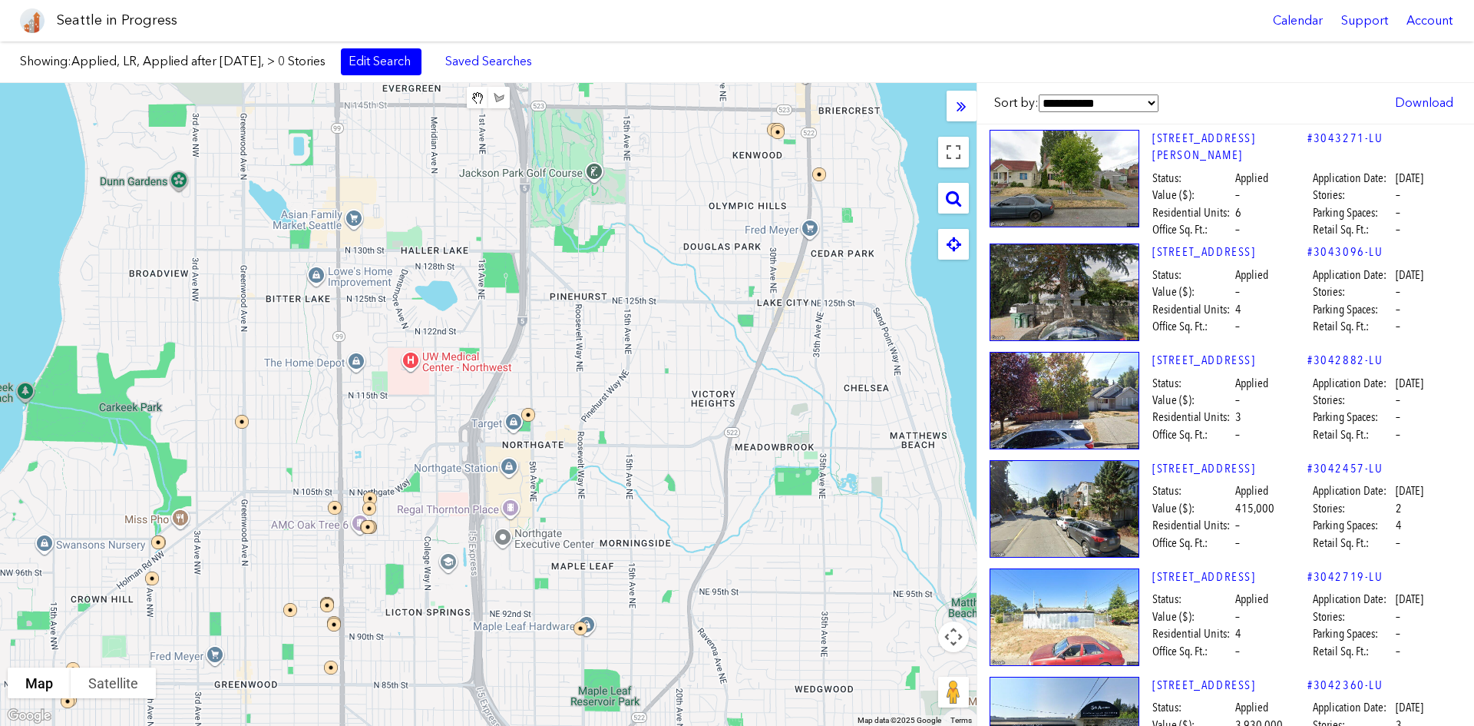
drag, startPoint x: 223, startPoint y: 300, endPoint x: 465, endPoint y: 134, distance: 293.1
click at [465, 134] on div at bounding box center [488, 404] width 977 height 643
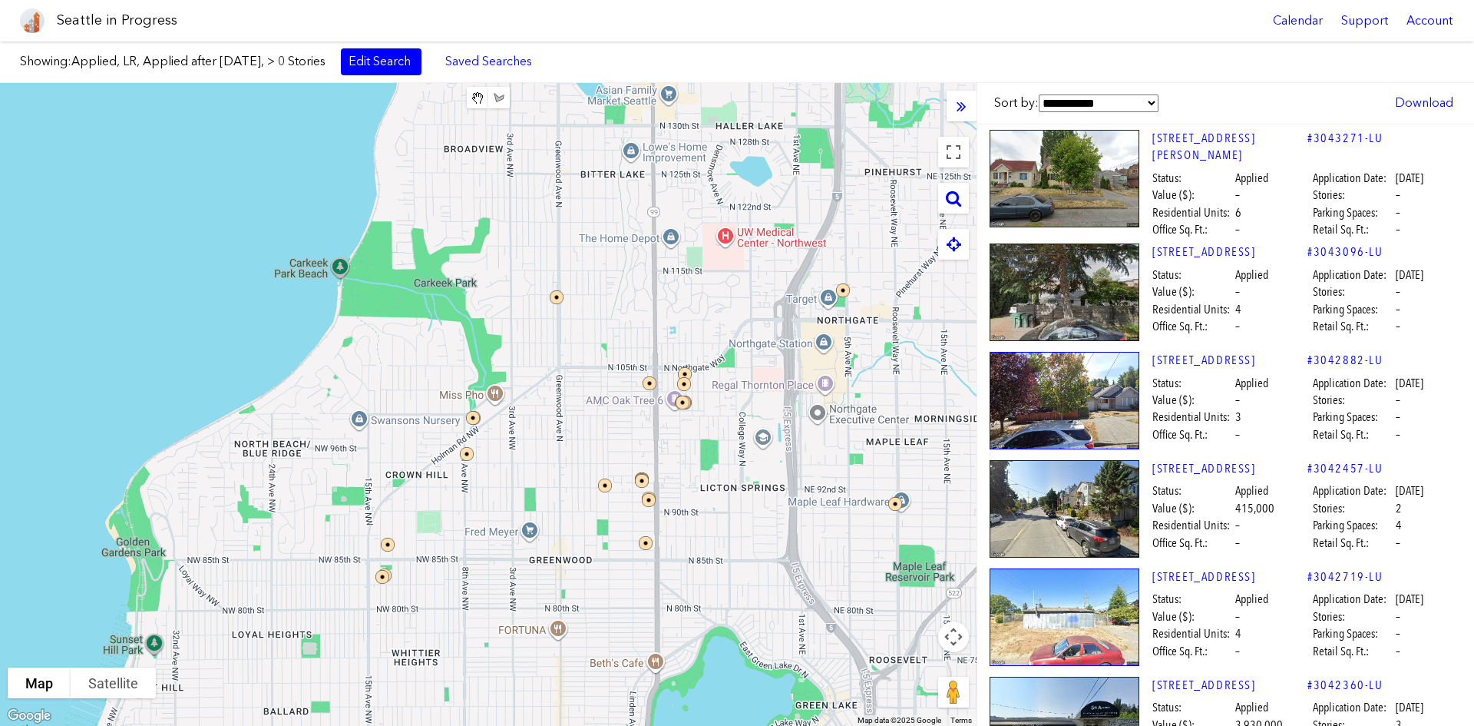
drag, startPoint x: 257, startPoint y: 358, endPoint x: 496, endPoint y: 313, distance: 243.1
click at [573, 233] on div at bounding box center [488, 404] width 977 height 643
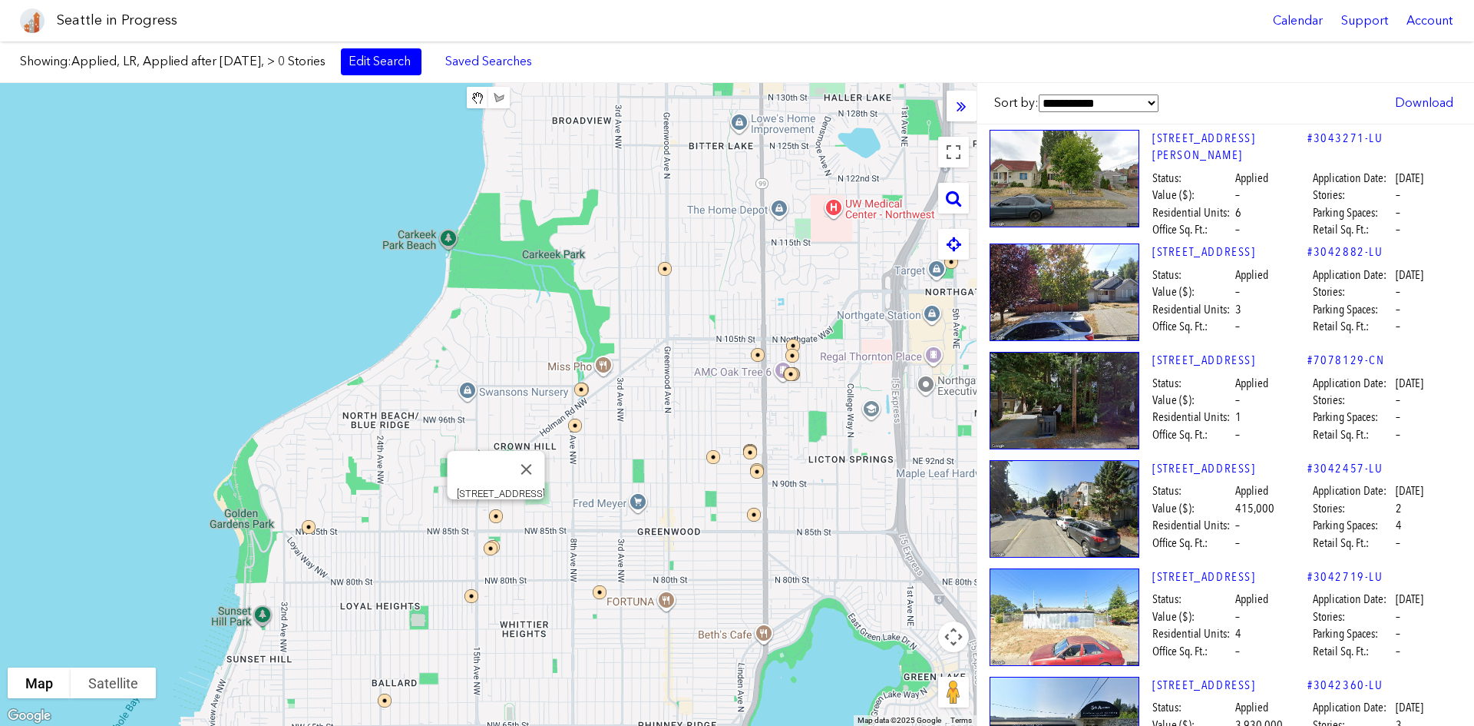
click at [498, 517] on img at bounding box center [506, 526] width 46 height 46
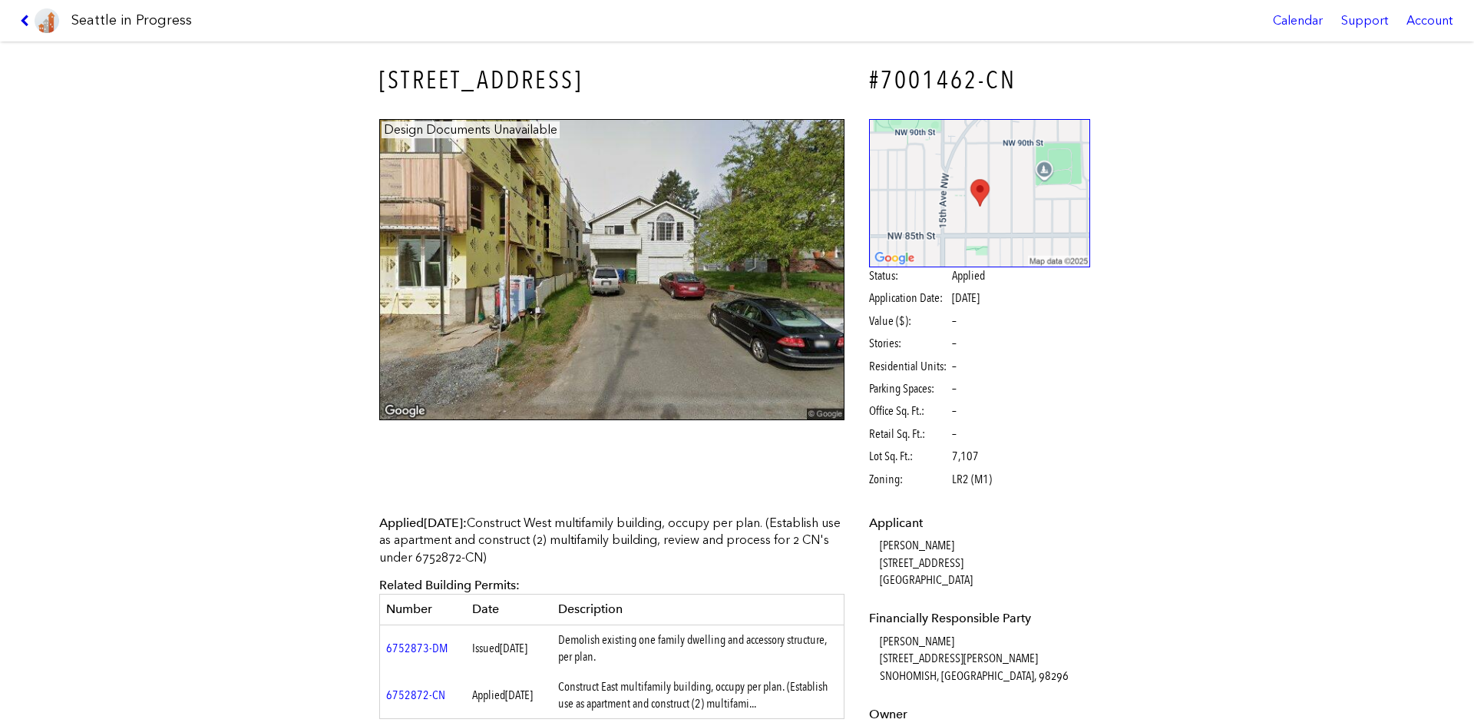
click at [33, 16] on icon at bounding box center [27, 21] width 15 height 12
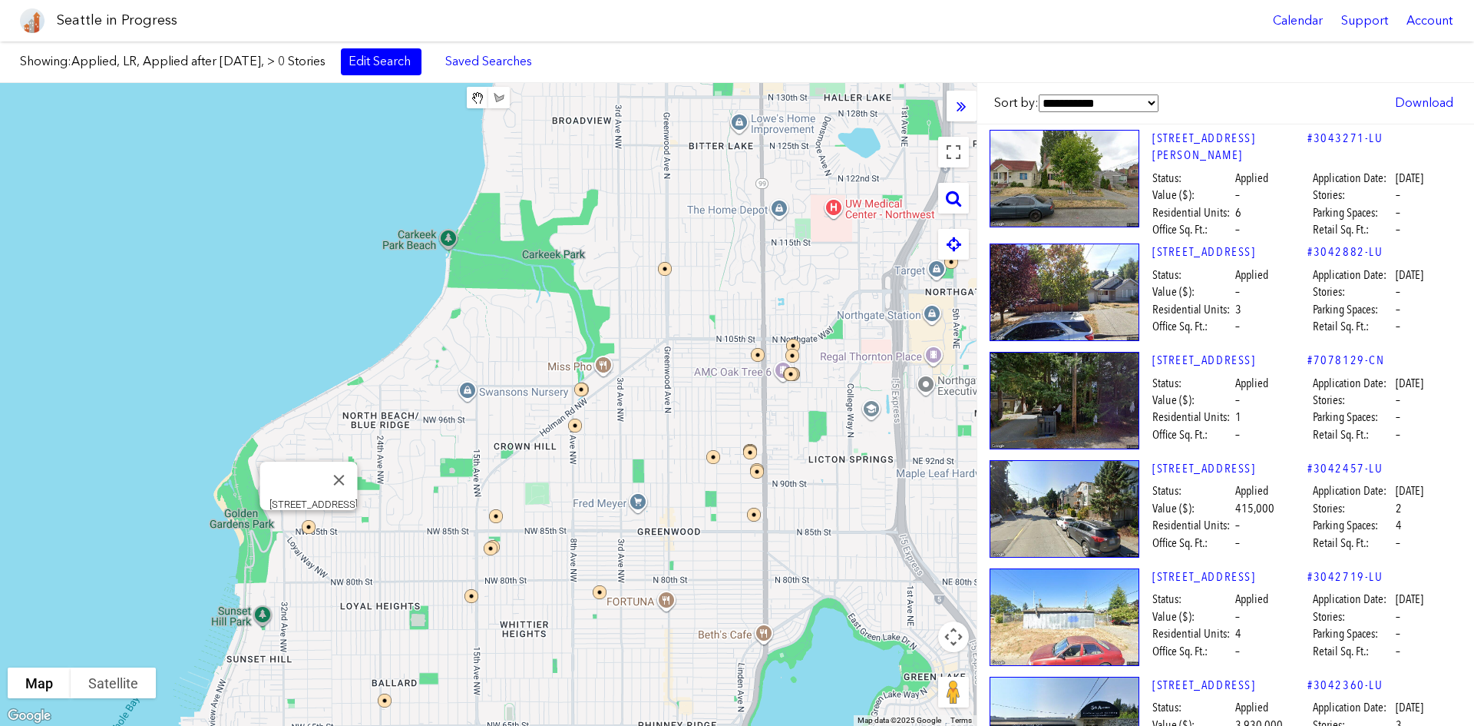
click at [310, 523] on img at bounding box center [319, 537] width 46 height 46
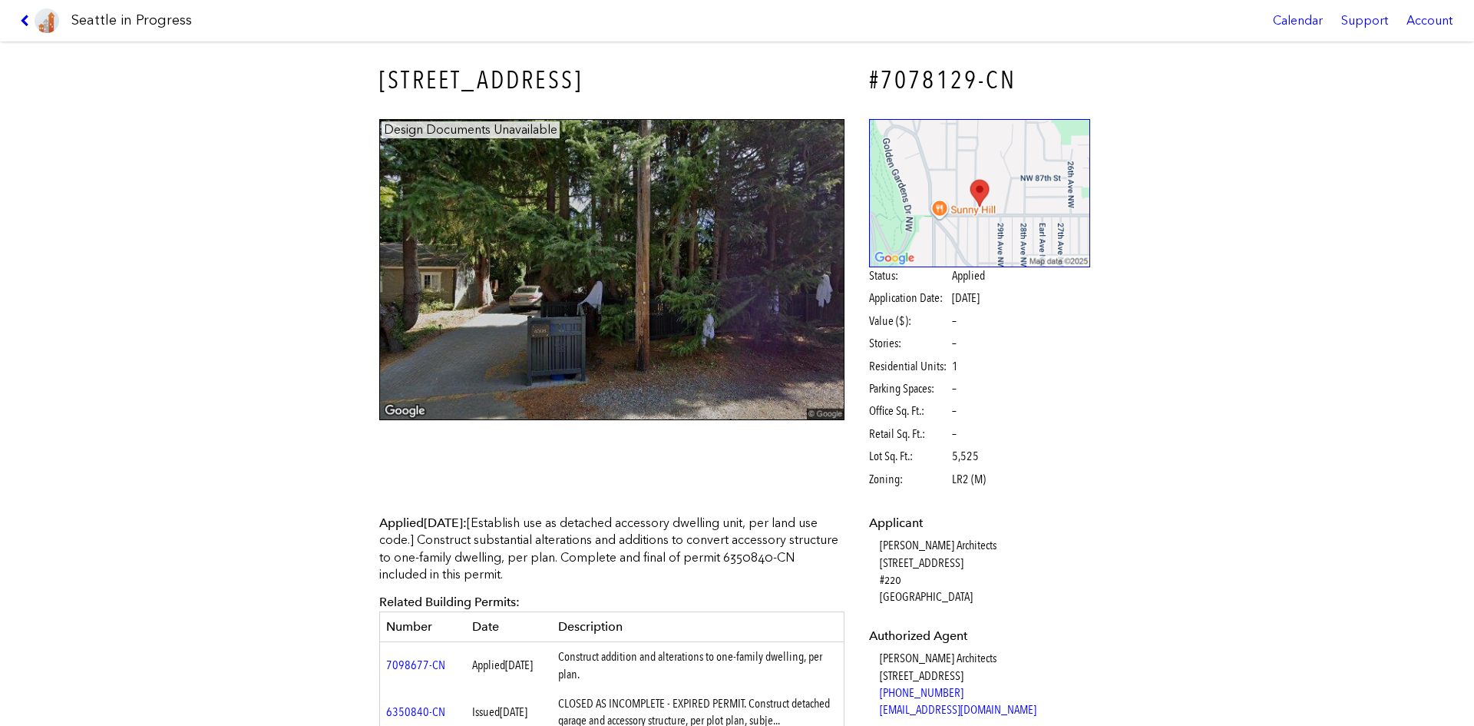
click at [24, 25] on icon at bounding box center [27, 21] width 15 height 12
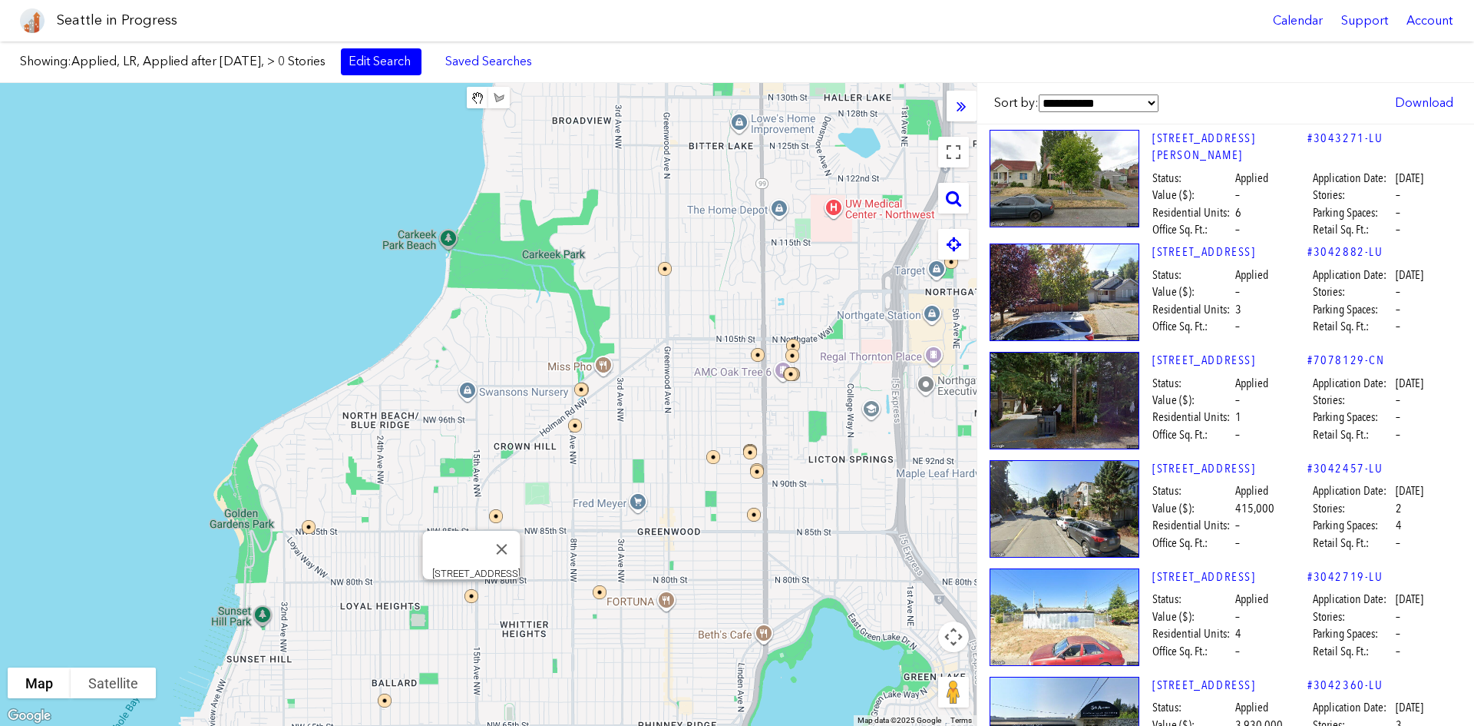
click at [475, 544] on img at bounding box center [481, 606] width 46 height 46
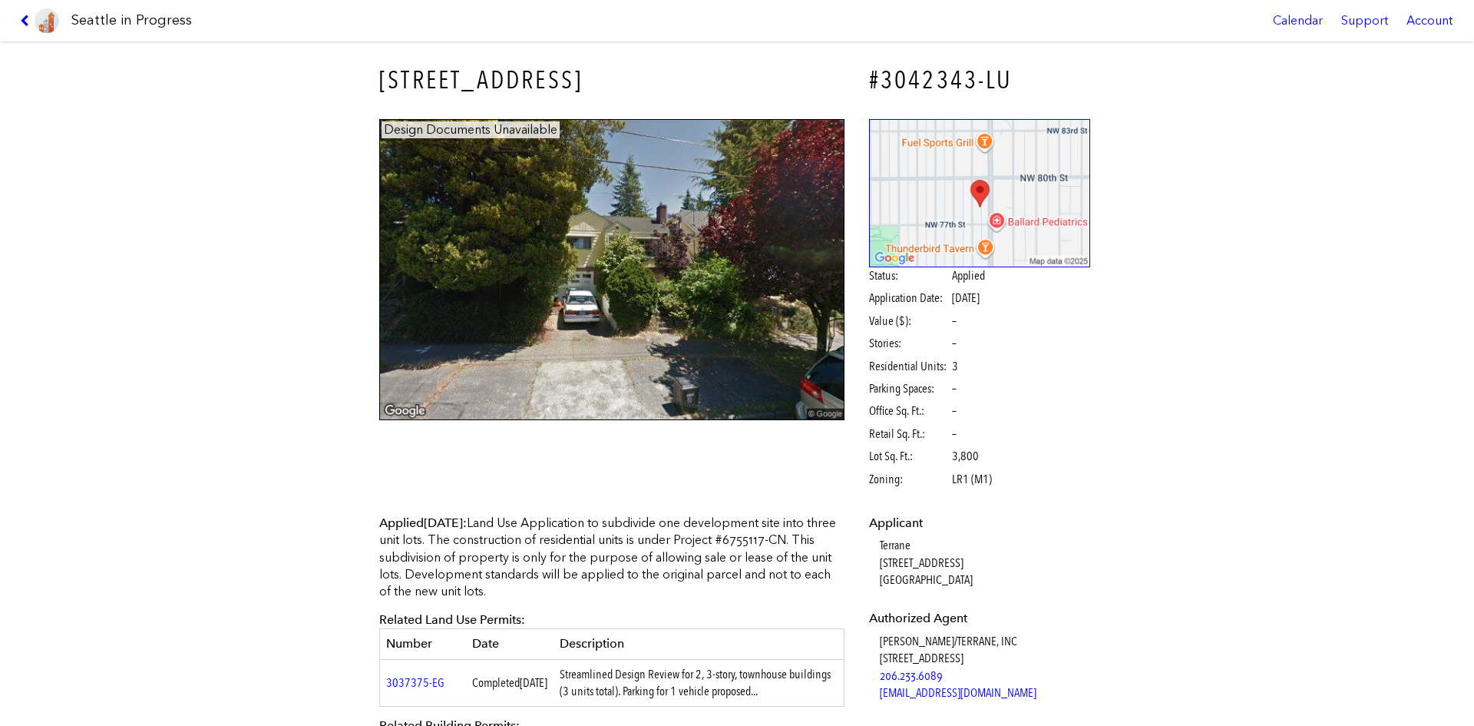
click at [27, 13] on link at bounding box center [39, 20] width 51 height 41
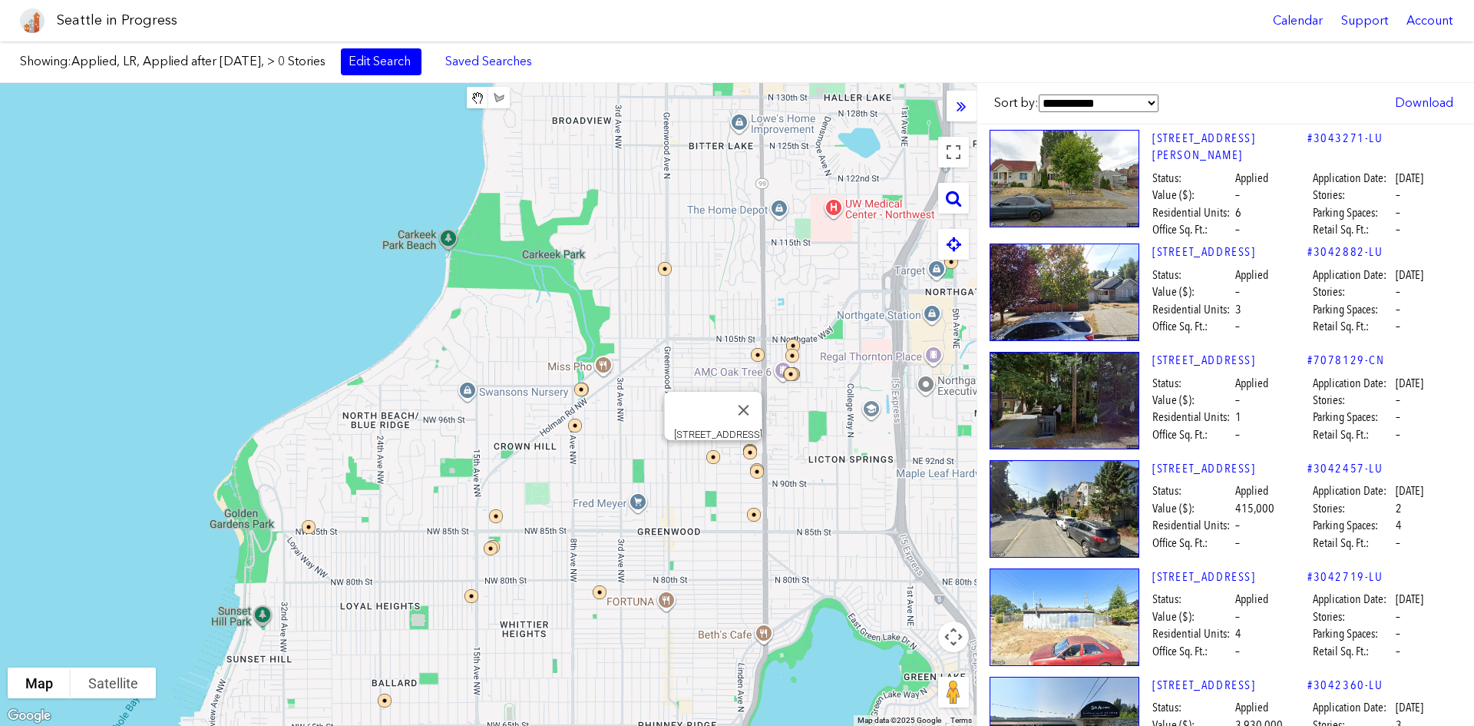
click at [716, 455] on img at bounding box center [723, 467] width 46 height 46
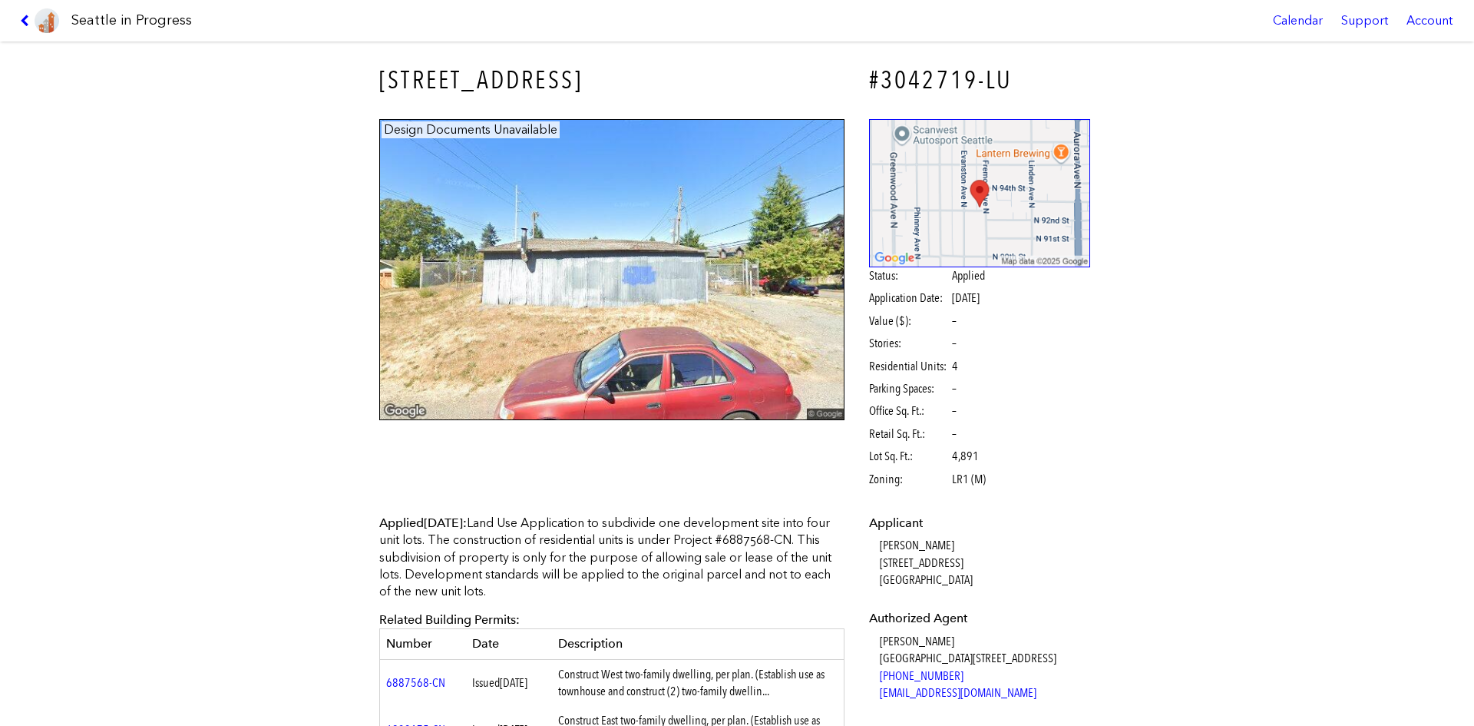
click at [22, 10] on link at bounding box center [39, 20] width 51 height 41
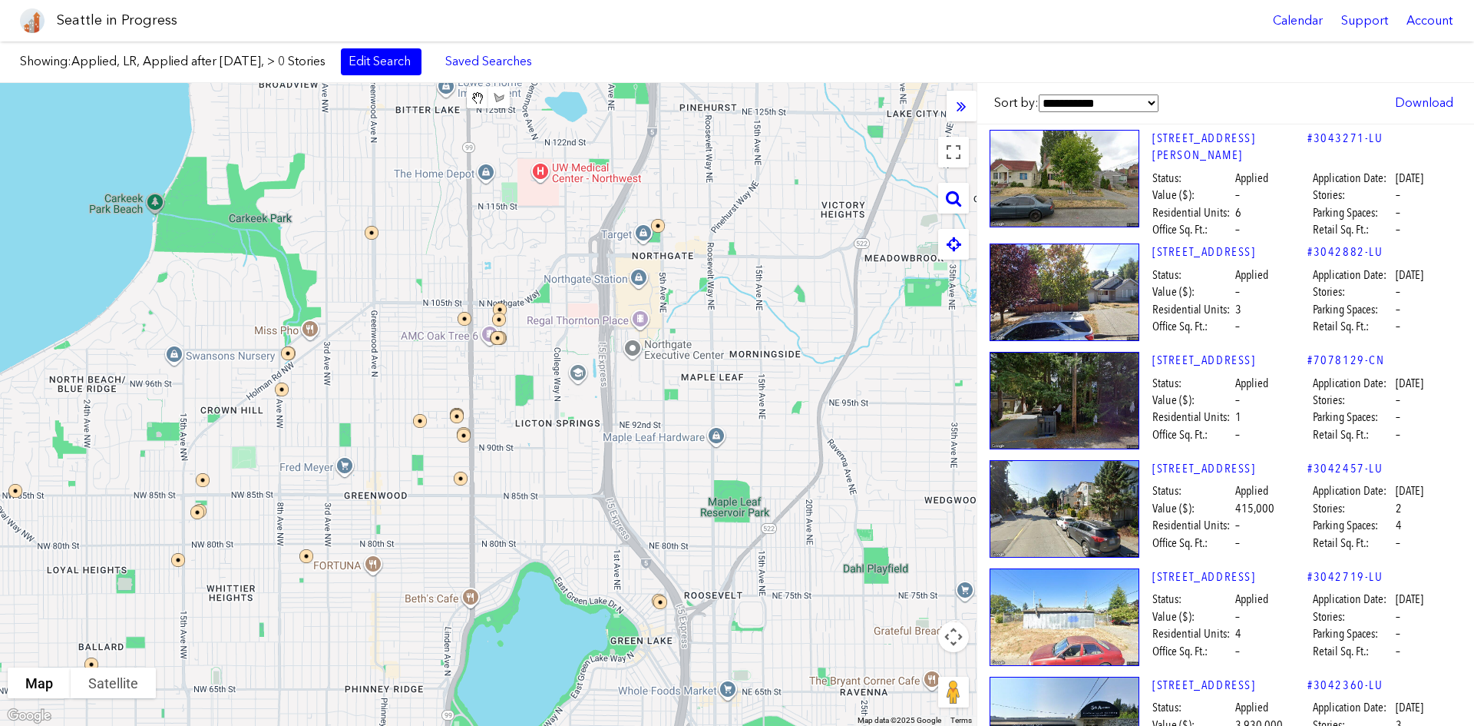
drag, startPoint x: 711, startPoint y: 362, endPoint x: 413, endPoint y: 326, distance: 300.1
click at [413, 326] on div at bounding box center [488, 404] width 977 height 643
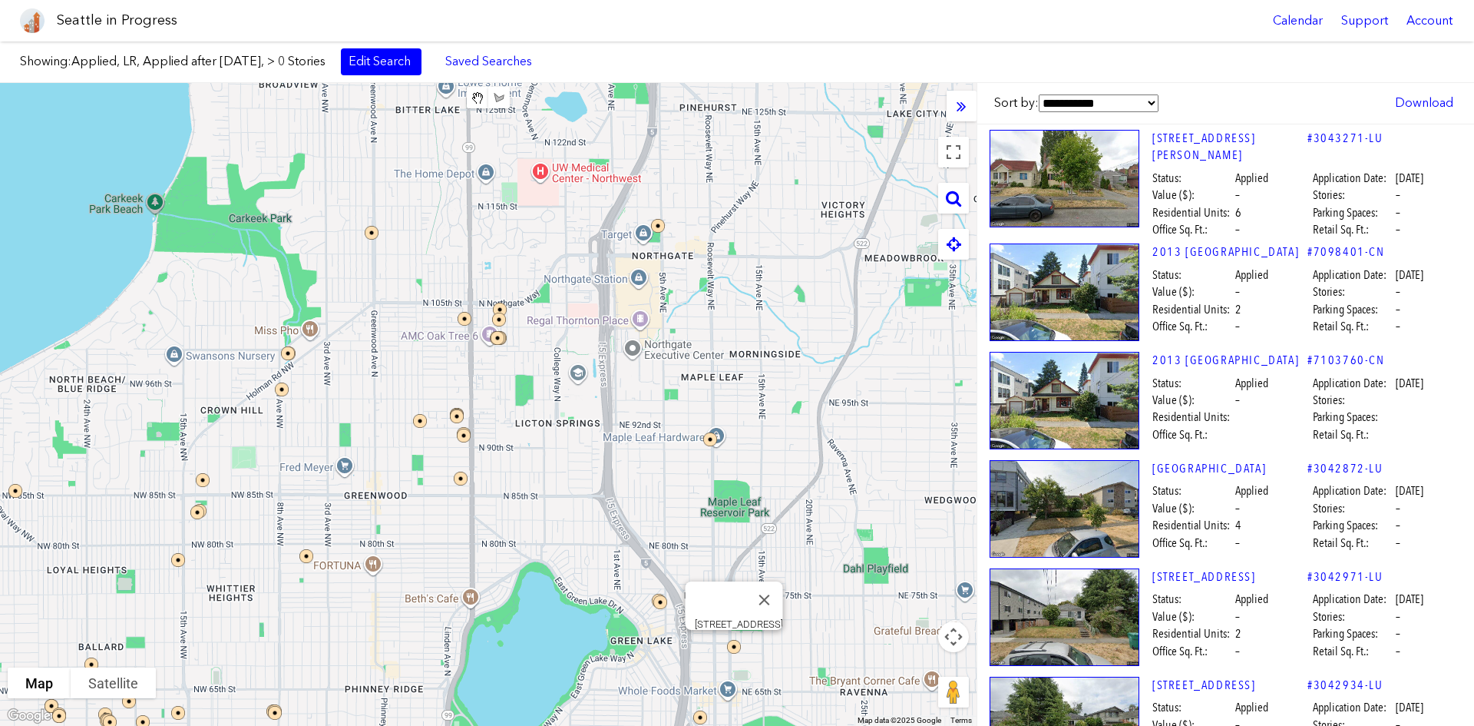
click at [738, 544] on img at bounding box center [744, 657] width 46 height 46
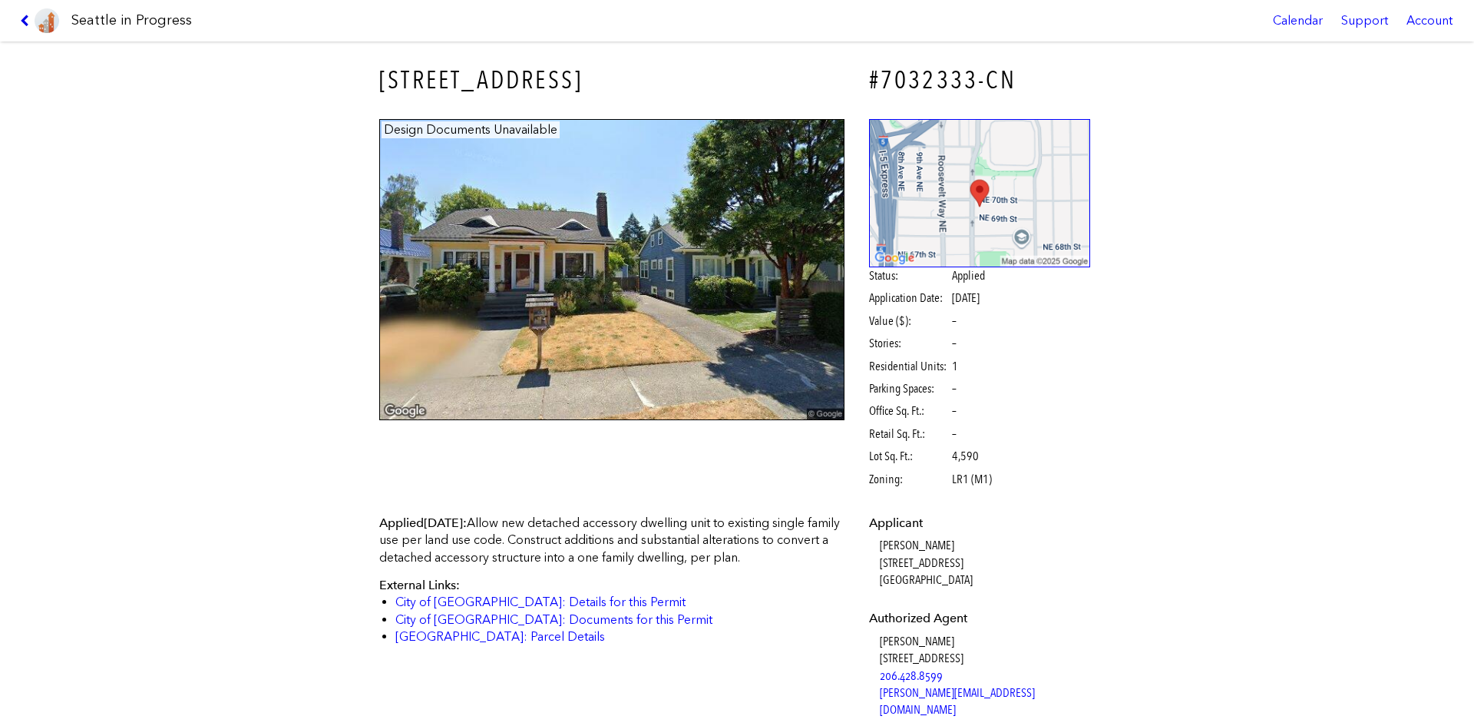
click at [23, 24] on icon at bounding box center [27, 21] width 15 height 12
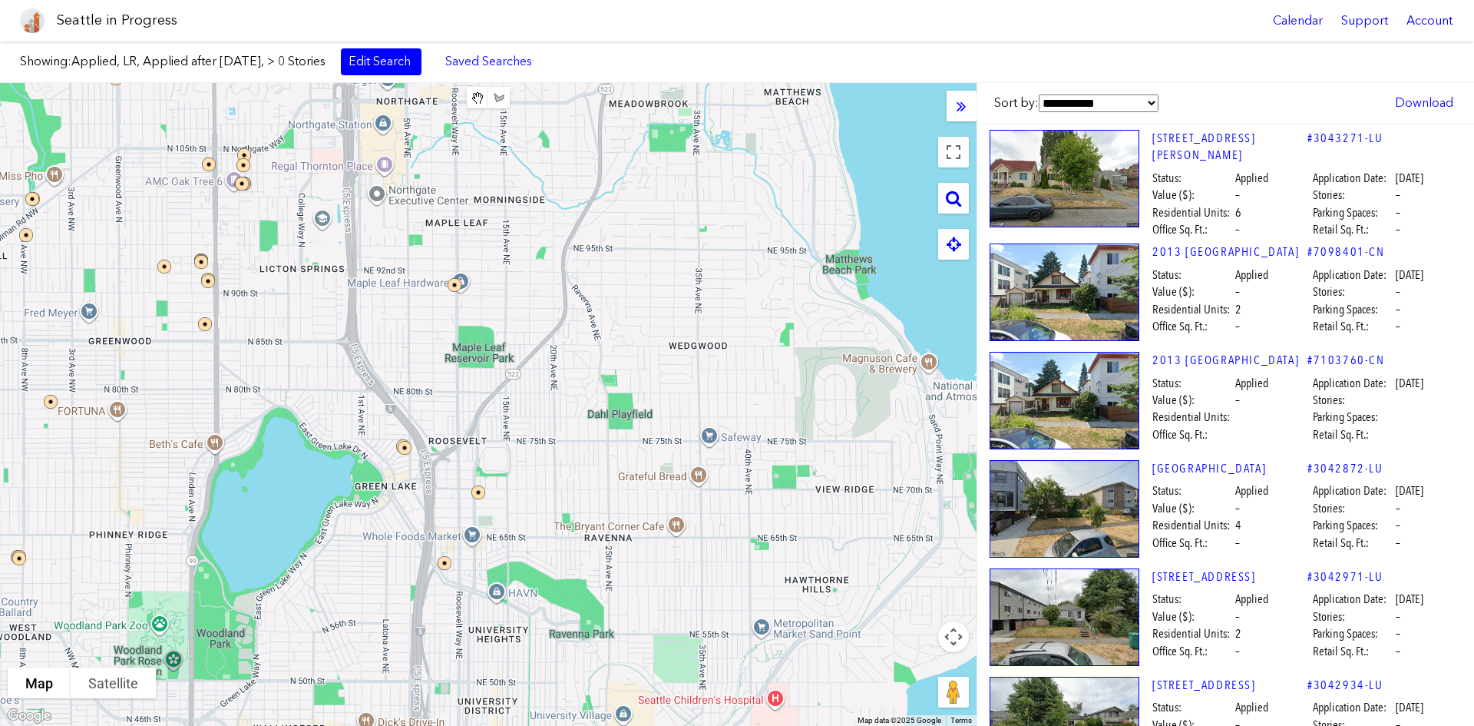
drag, startPoint x: 568, startPoint y: 427, endPoint x: 478, endPoint y: 359, distance: 112.4
click at [478, 359] on div at bounding box center [488, 404] width 977 height 643
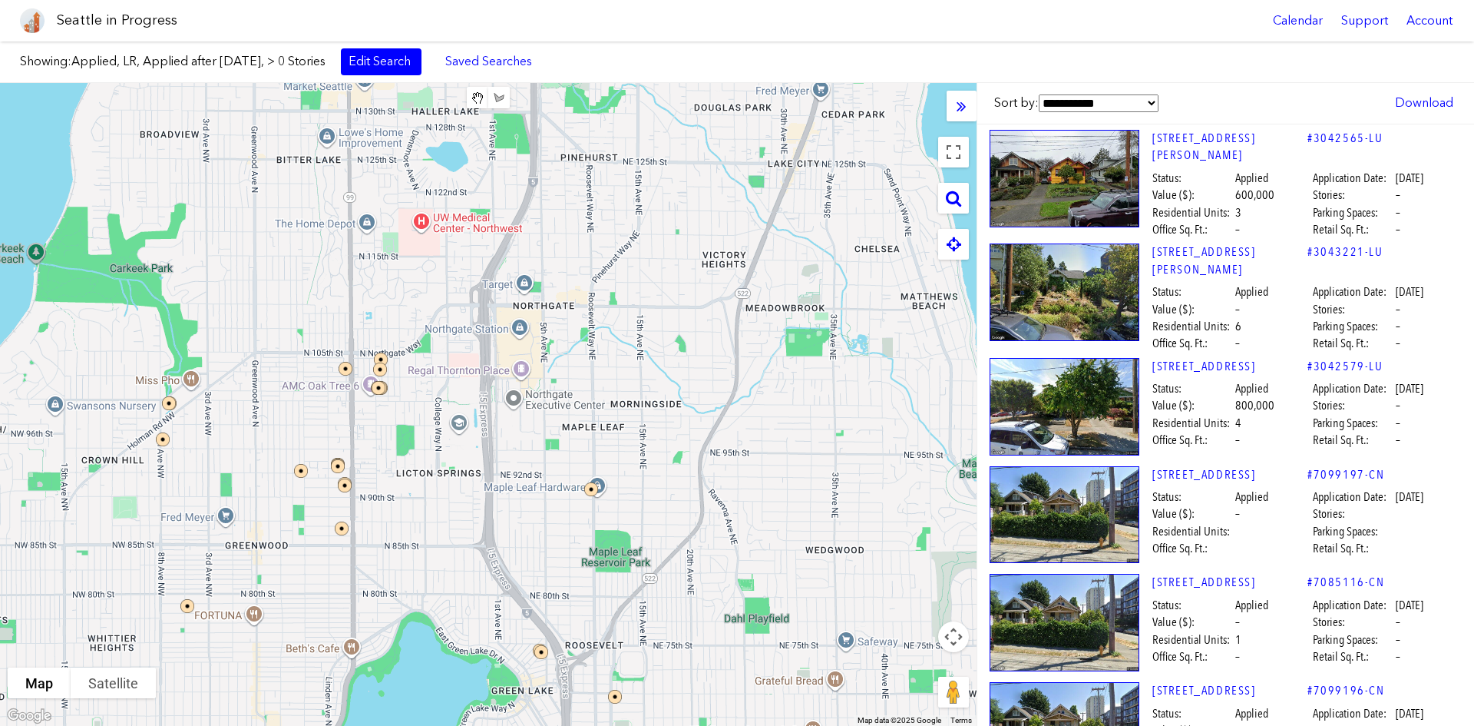
drag, startPoint x: 356, startPoint y: 202, endPoint x: 521, endPoint y: 458, distance: 304.8
click at [521, 458] on div at bounding box center [488, 404] width 977 height 643
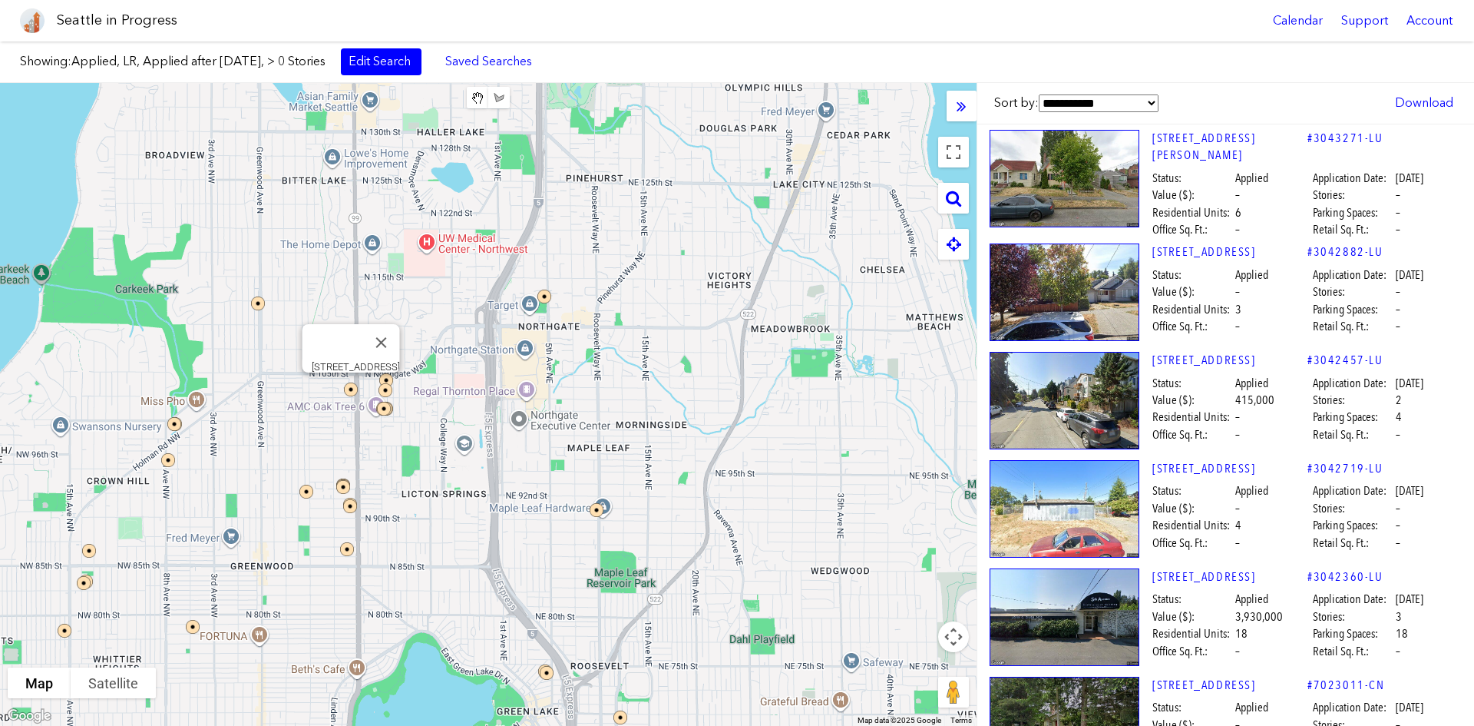
click at [350, 389] on img at bounding box center [361, 399] width 46 height 46
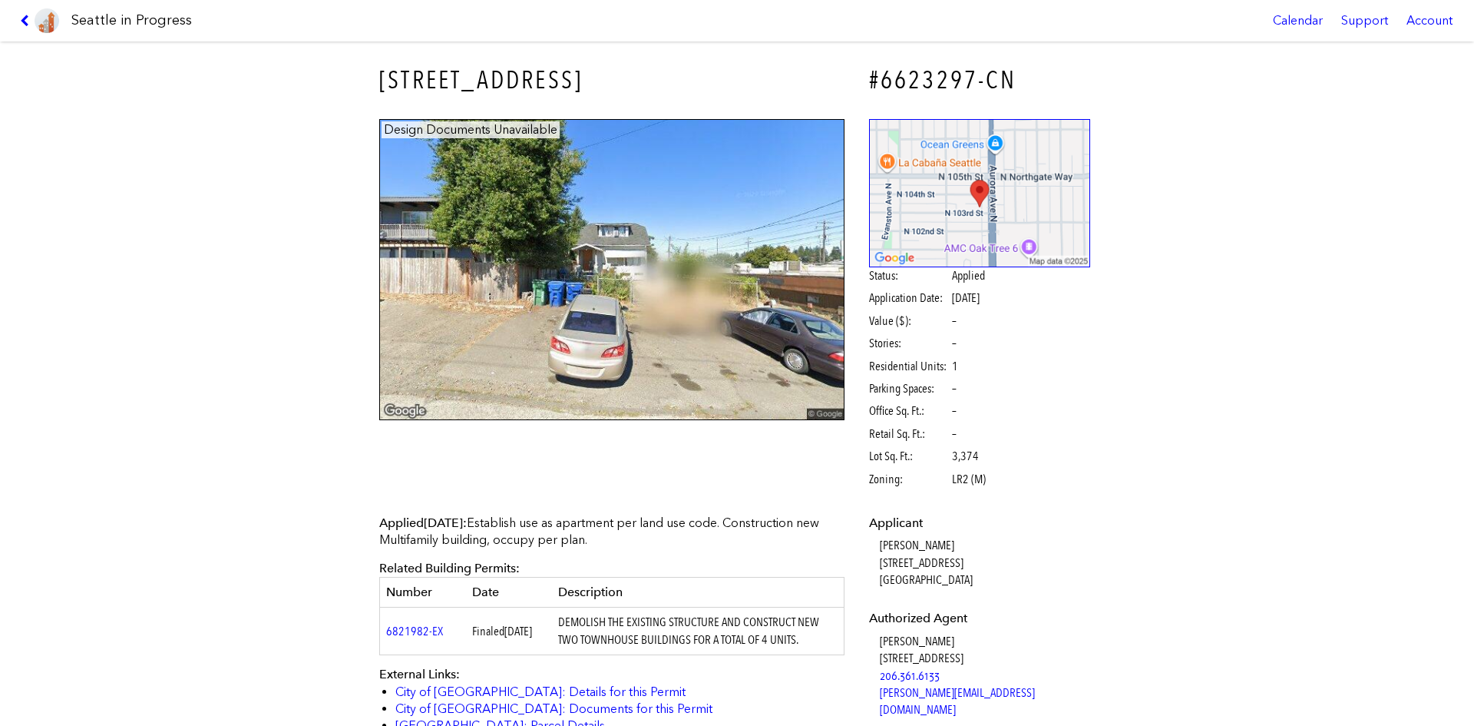
click at [27, 12] on link at bounding box center [39, 20] width 51 height 41
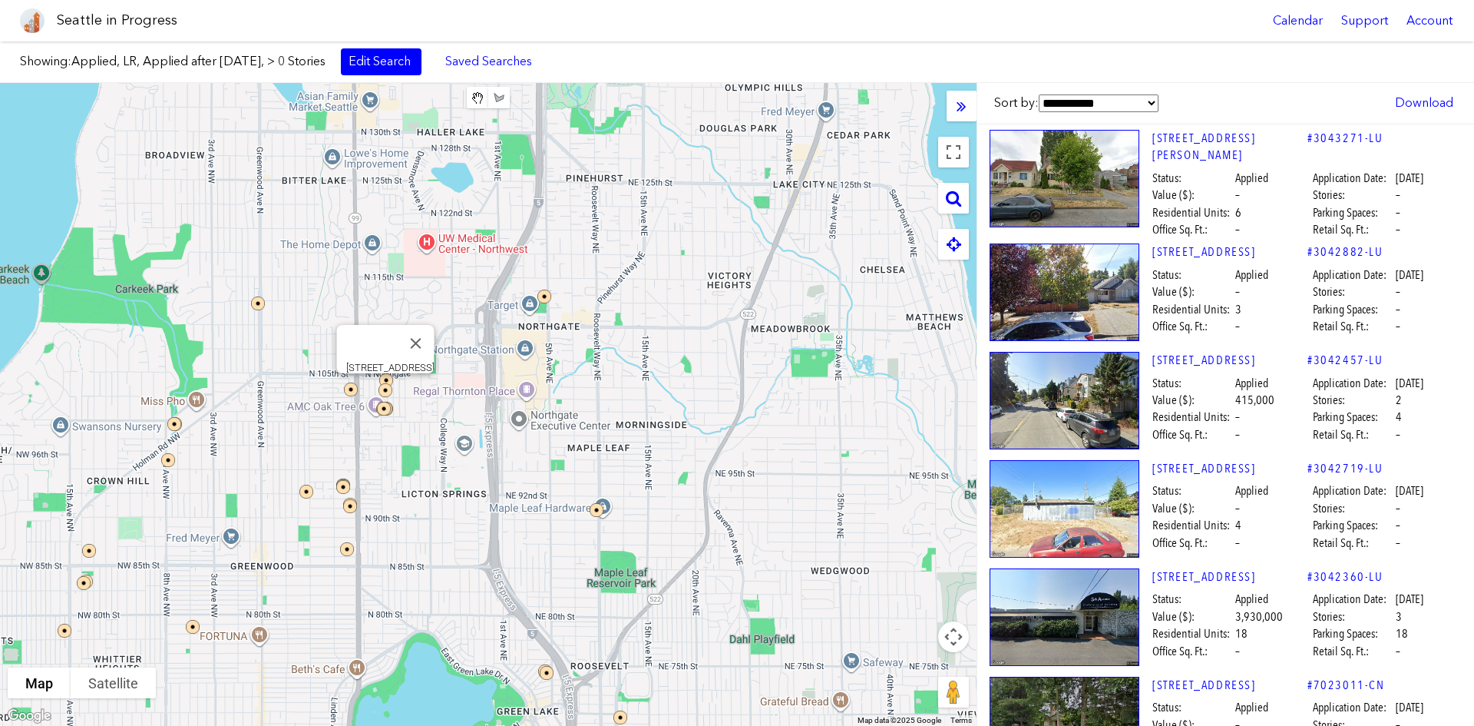
click at [383, 377] on img at bounding box center [395, 400] width 46 height 46
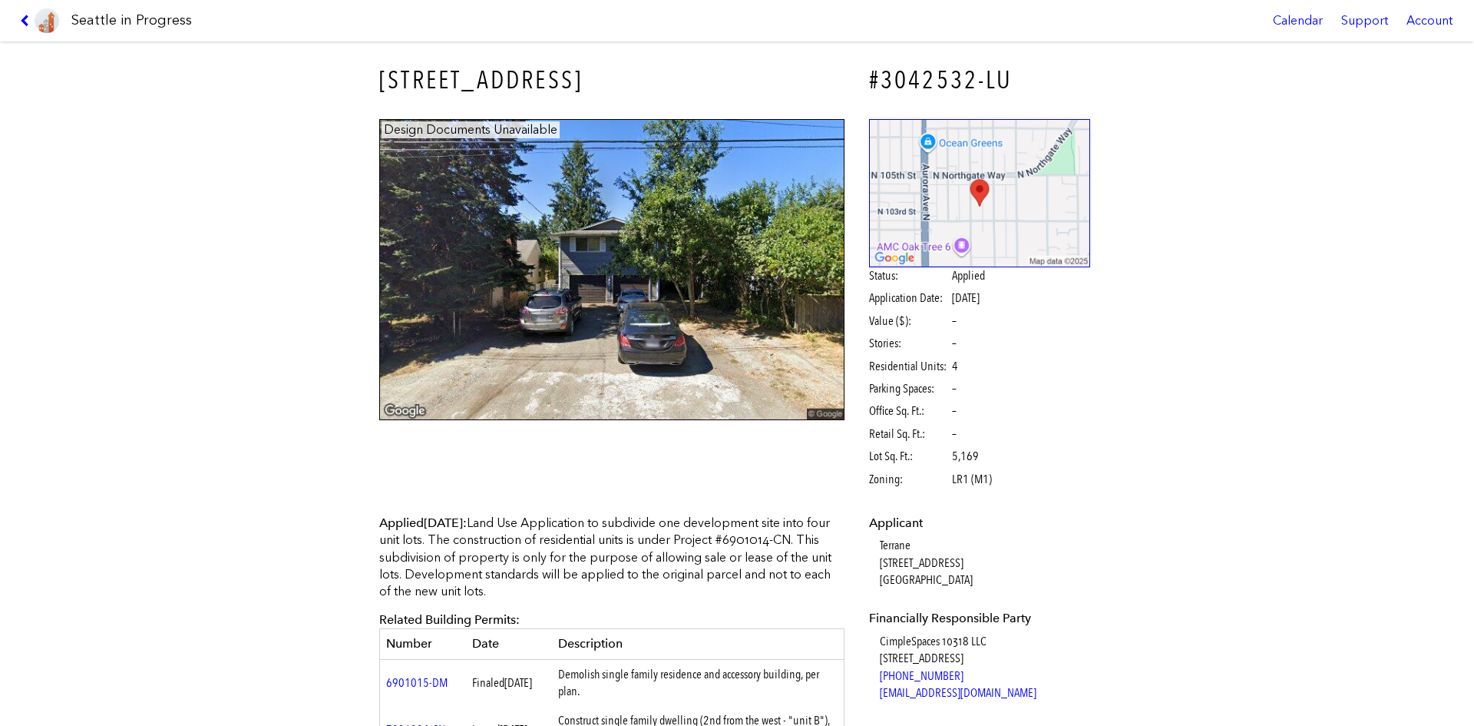
click at [35, 20] on img at bounding box center [47, 20] width 25 height 25
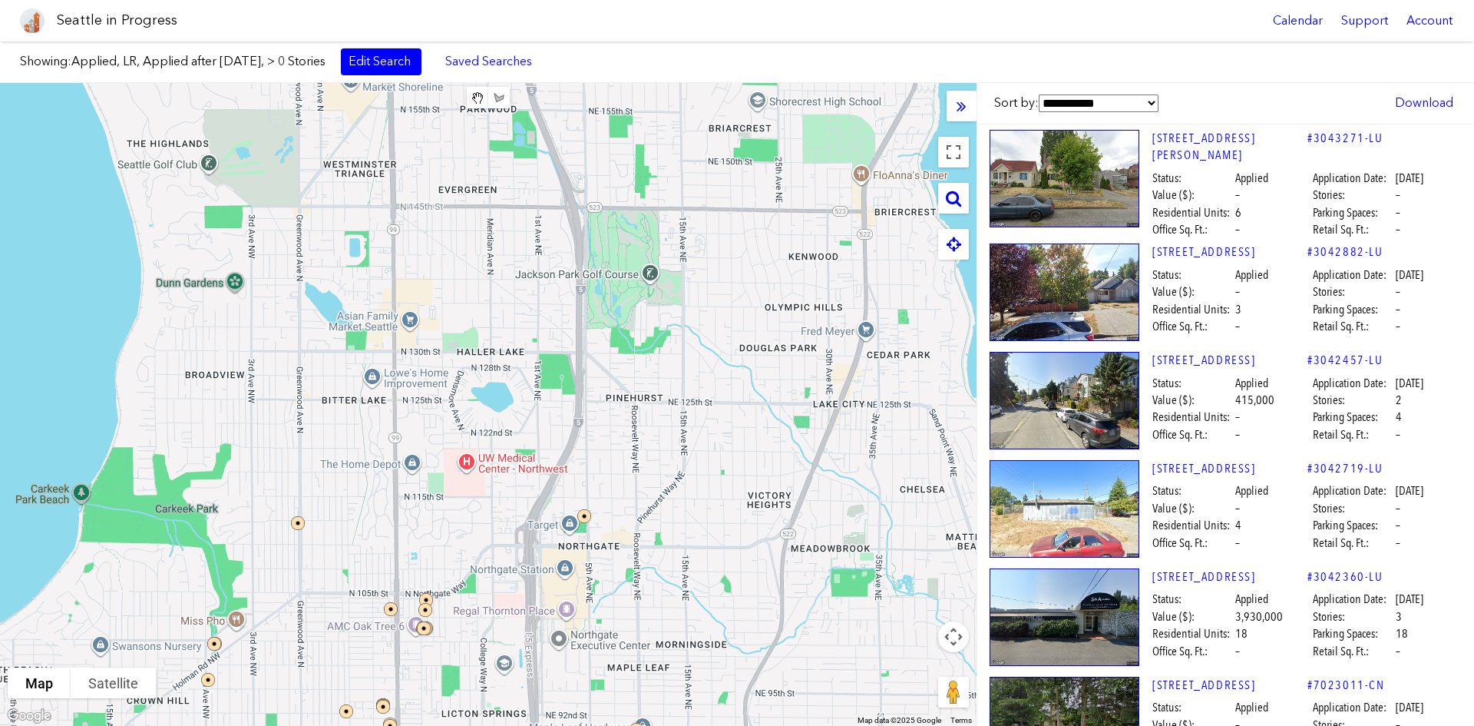
drag, startPoint x: 611, startPoint y: 428, endPoint x: 619, endPoint y: 455, distance: 28.7
click at [619, 455] on div at bounding box center [488, 404] width 977 height 643
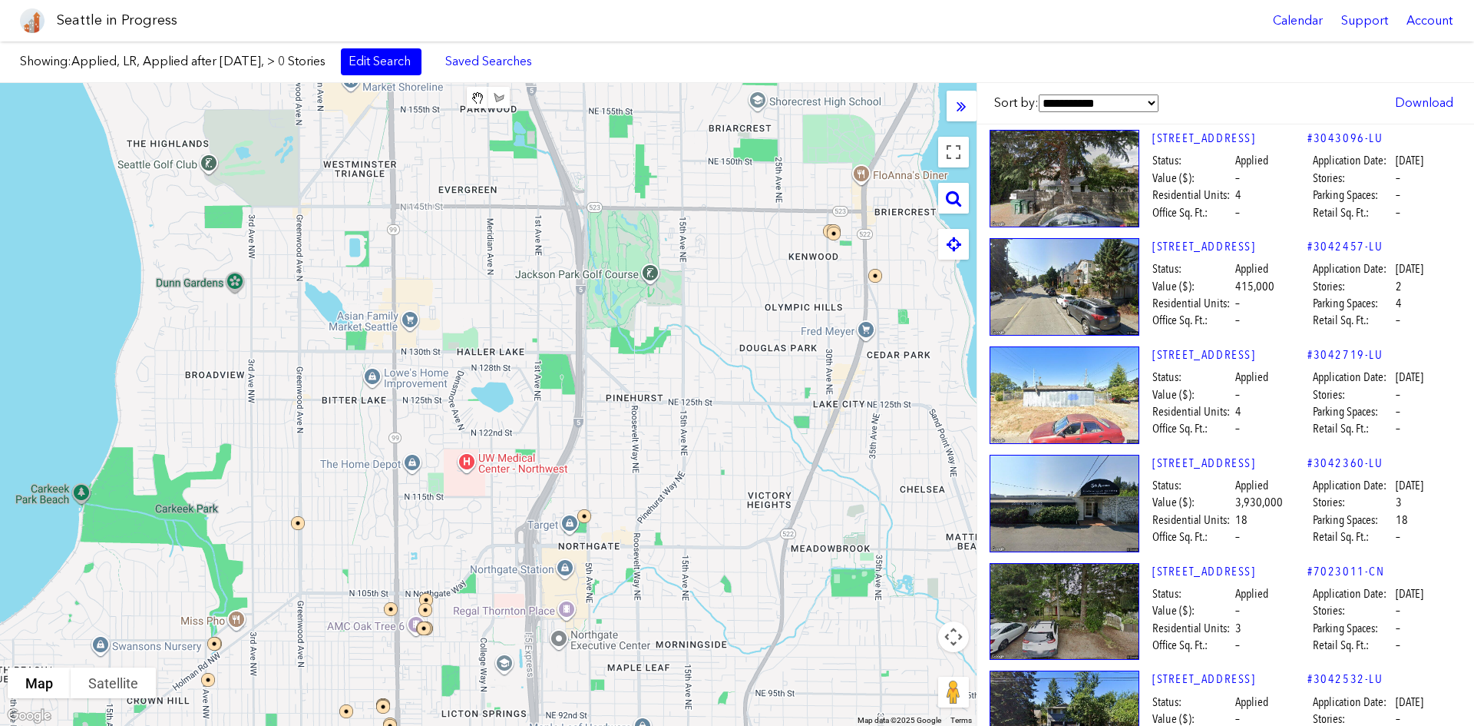
drag, startPoint x: 442, startPoint y: 494, endPoint x: 434, endPoint y: 335, distance: 159.2
click at [434, 335] on div at bounding box center [488, 404] width 977 height 643
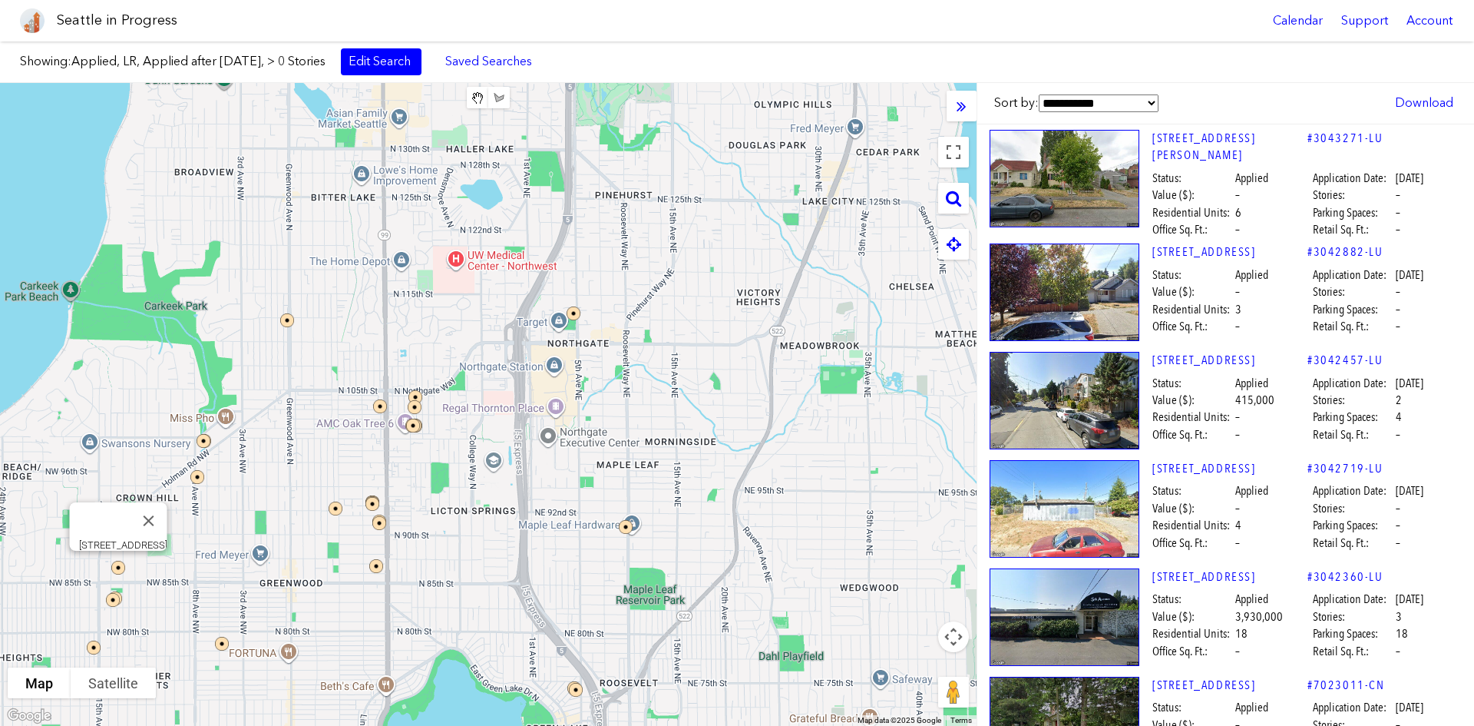
click at [114, 544] on img at bounding box center [128, 577] width 46 height 46
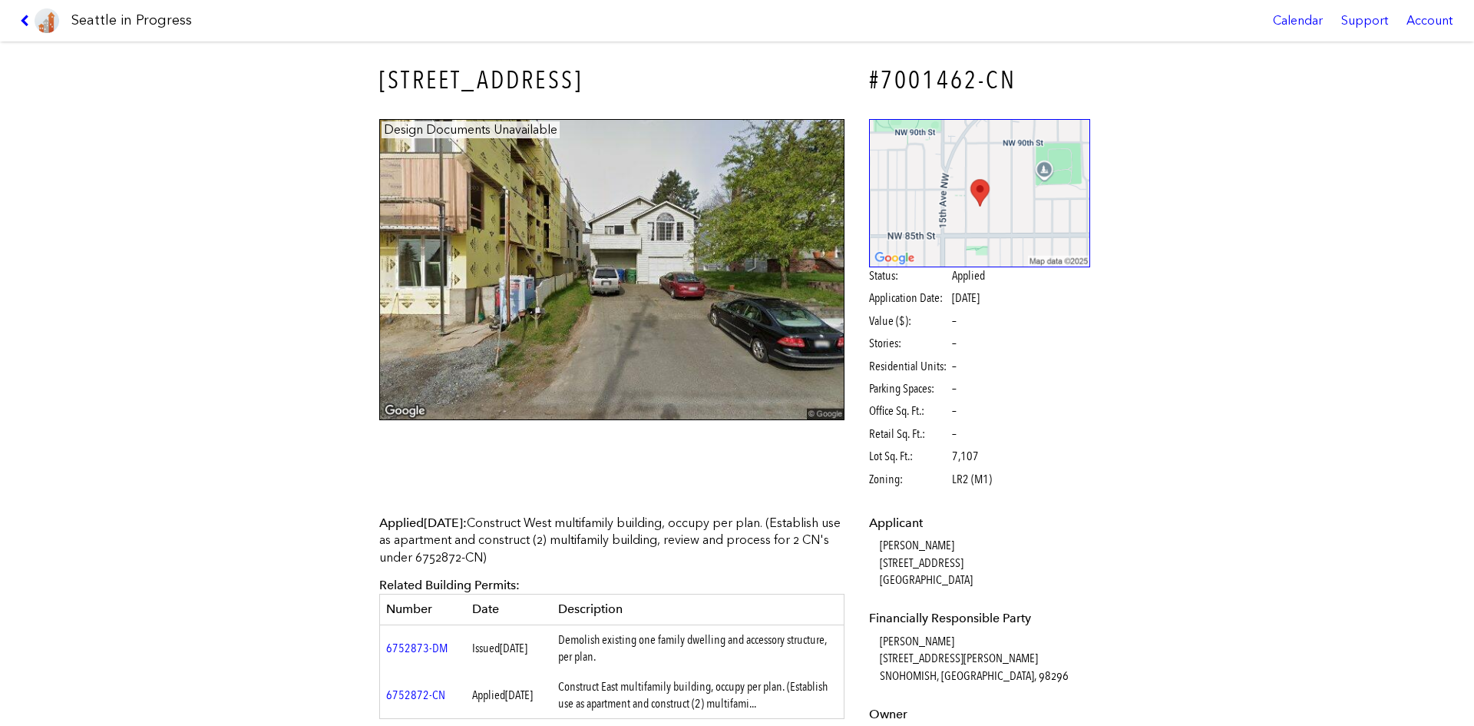
click at [22, 13] on link at bounding box center [39, 20] width 51 height 41
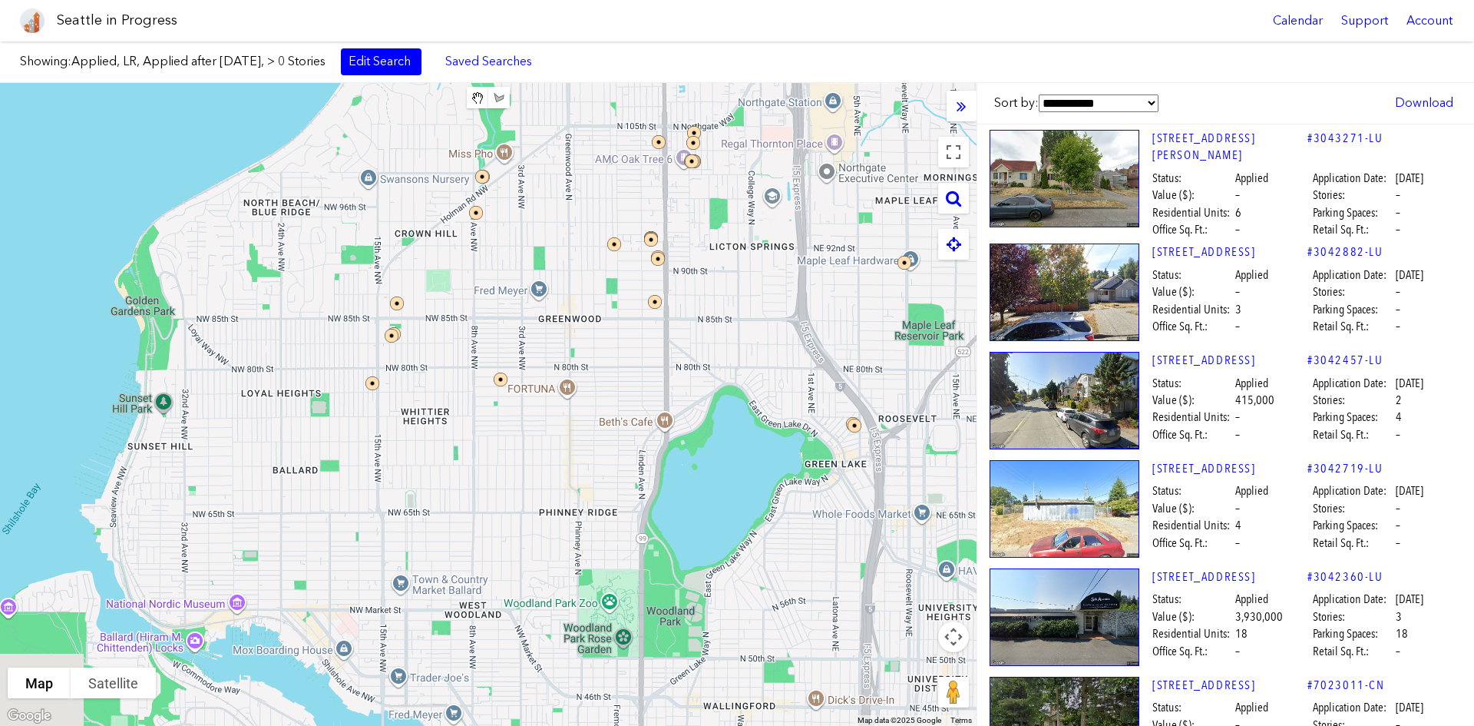
drag, startPoint x: 85, startPoint y: 483, endPoint x: 377, endPoint y: 200, distance: 406.2
click at [377, 200] on div at bounding box center [488, 404] width 977 height 643
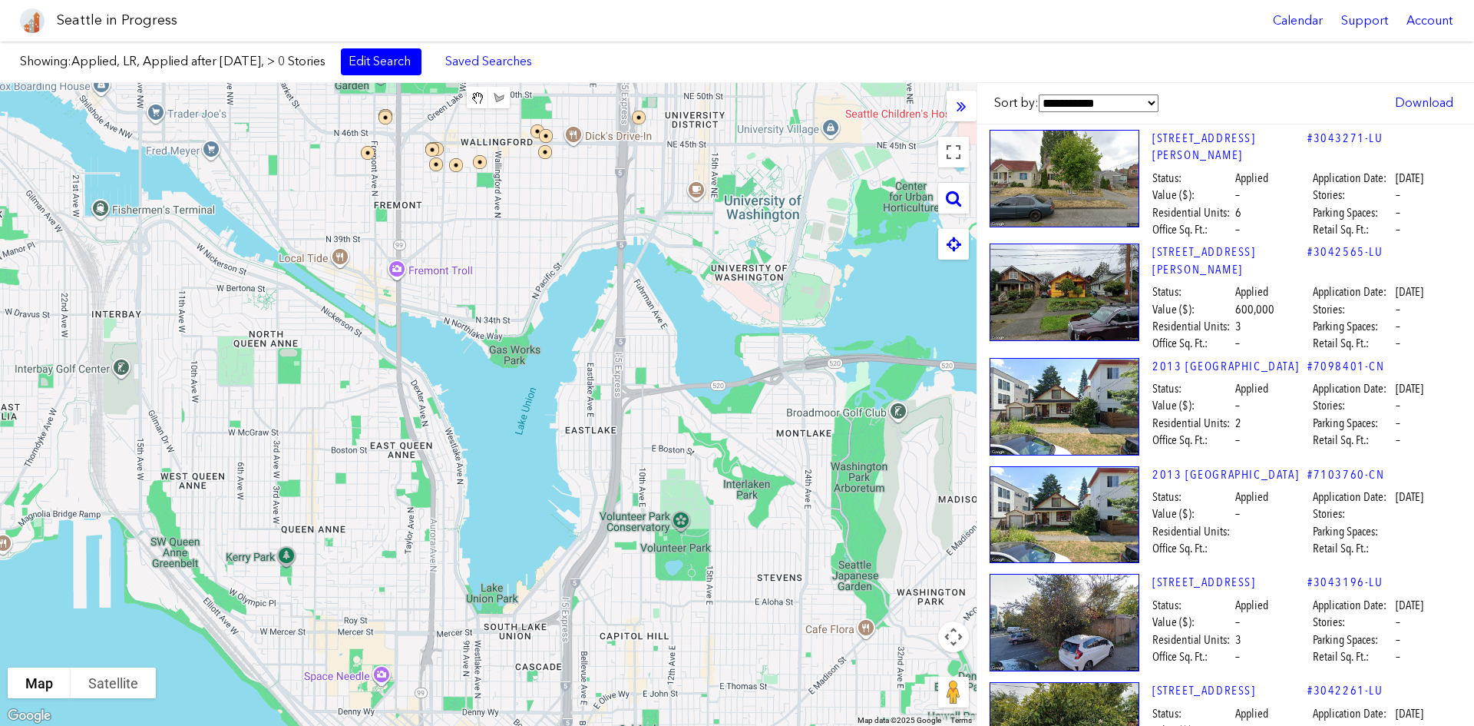
drag, startPoint x: 460, startPoint y: 465, endPoint x: 180, endPoint y: -67, distance: 600.8
click at [180, 0] on html "Seattle in Progress Calendar Support Account About [GEOGRAPHIC_DATA] in Progres…" at bounding box center [737, 363] width 1474 height 726
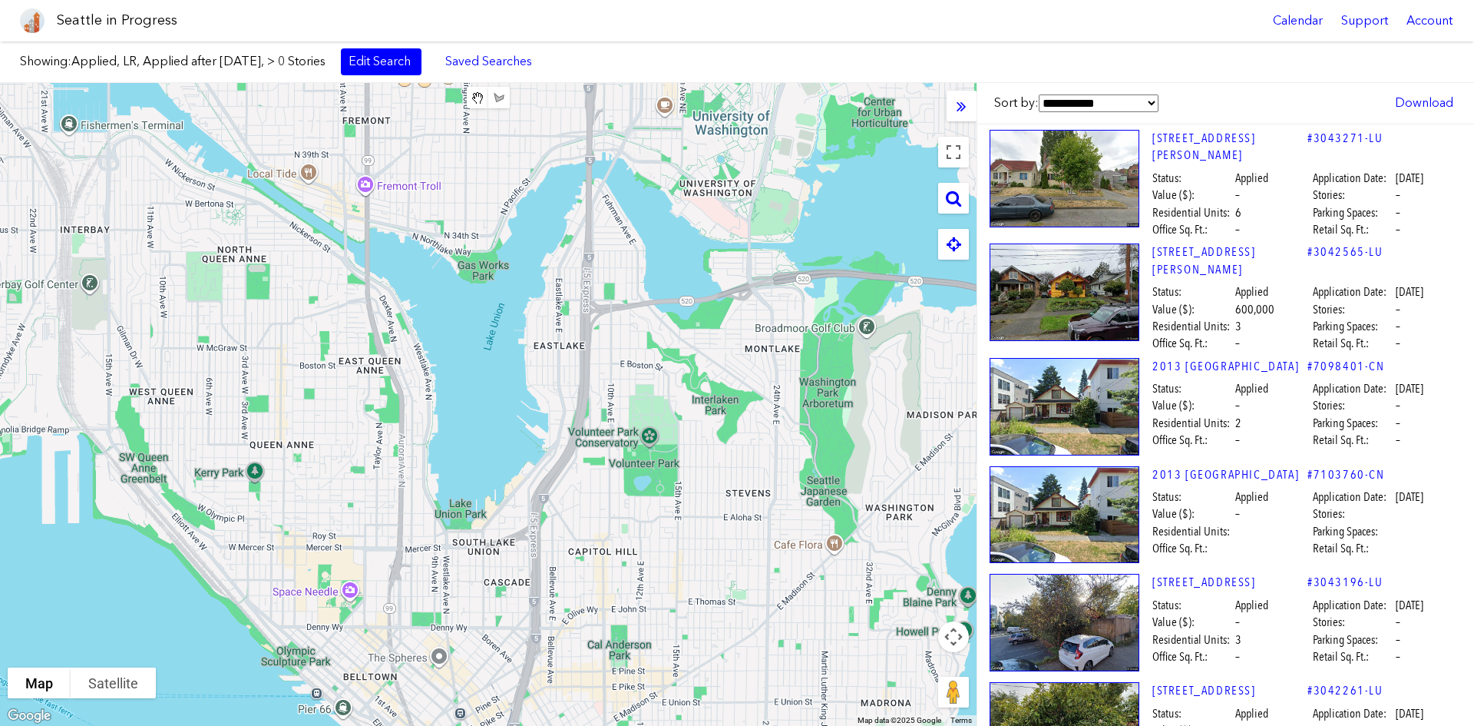
drag, startPoint x: 606, startPoint y: 421, endPoint x: 620, endPoint y: 118, distance: 302.9
click at [620, 118] on div at bounding box center [488, 404] width 977 height 643
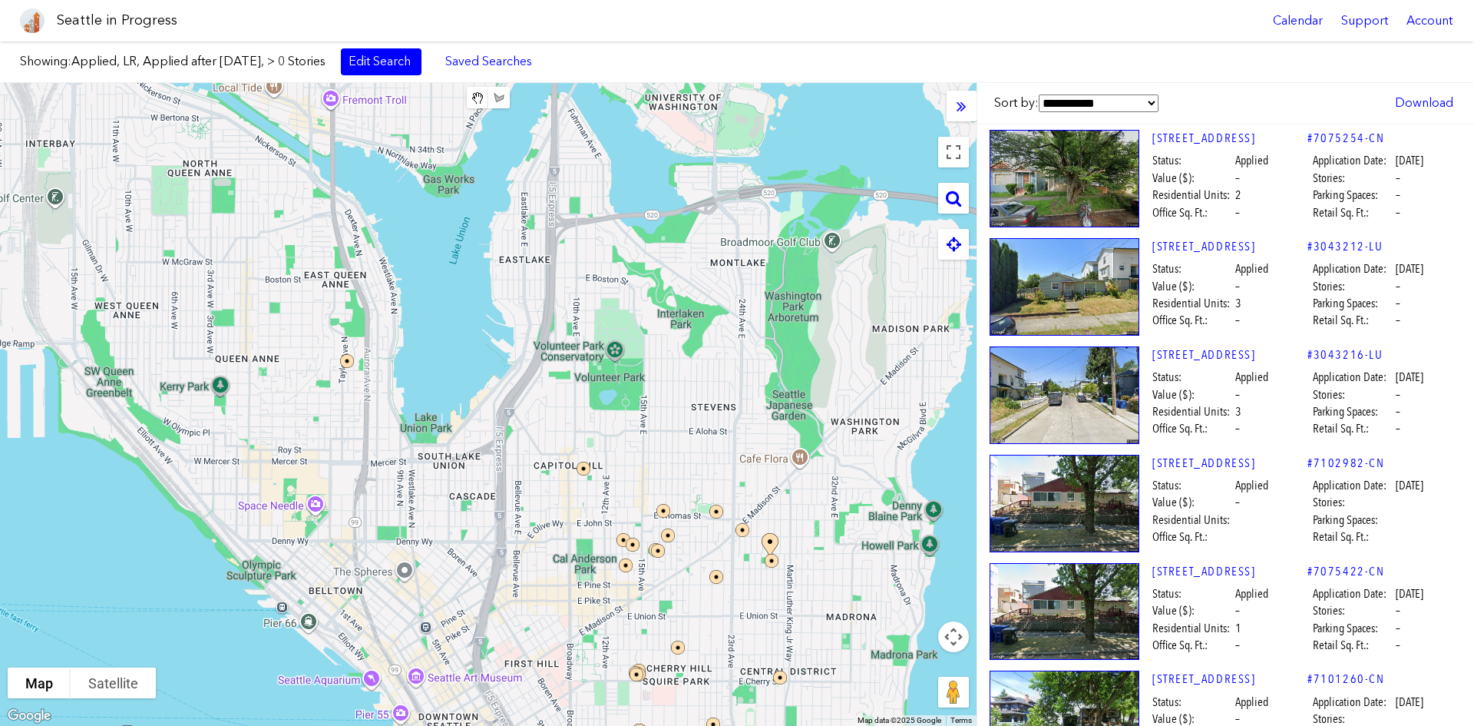
drag, startPoint x: 597, startPoint y: 397, endPoint x: 558, endPoint y: 581, distance: 187.8
click at [558, 544] on div at bounding box center [488, 404] width 977 height 643
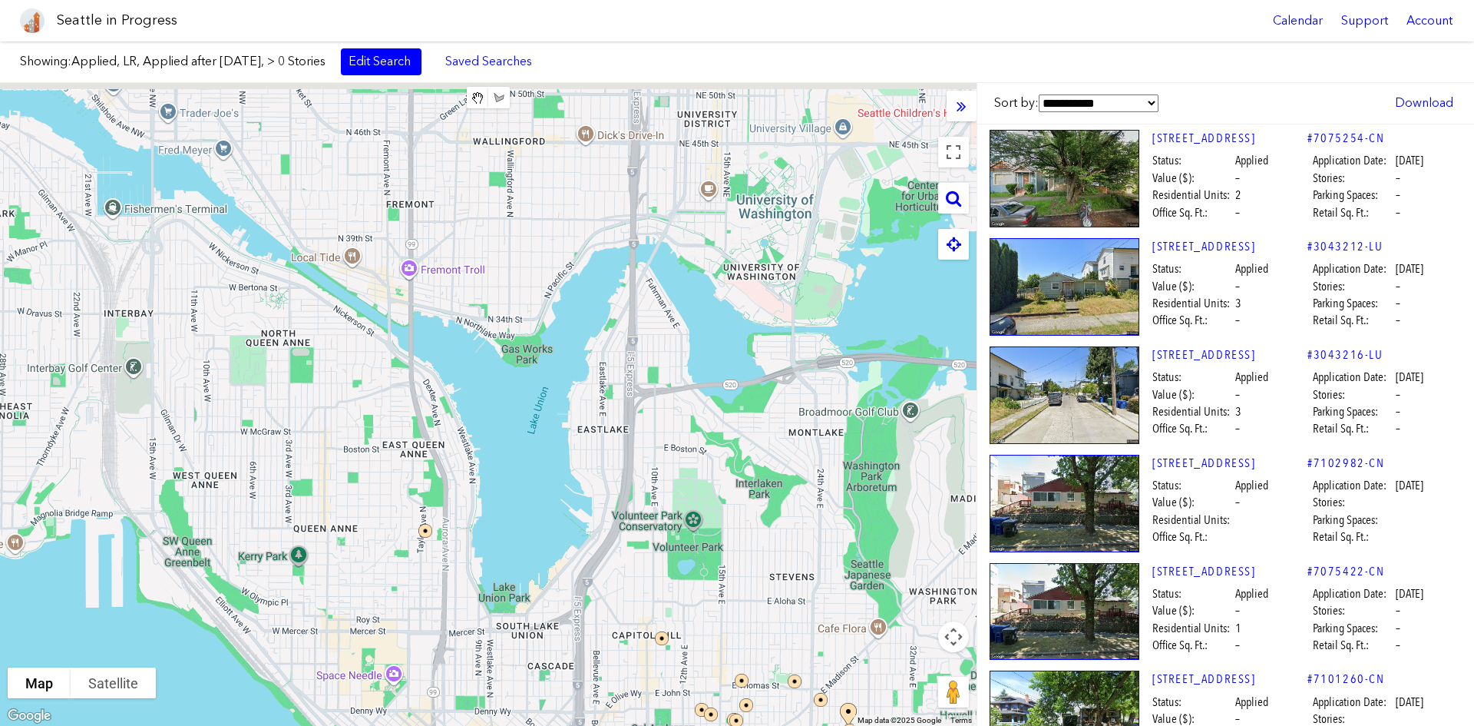
drag, startPoint x: 374, startPoint y: 336, endPoint x: 578, endPoint y: 620, distance: 349.9
click at [578, 544] on div at bounding box center [488, 404] width 977 height 643
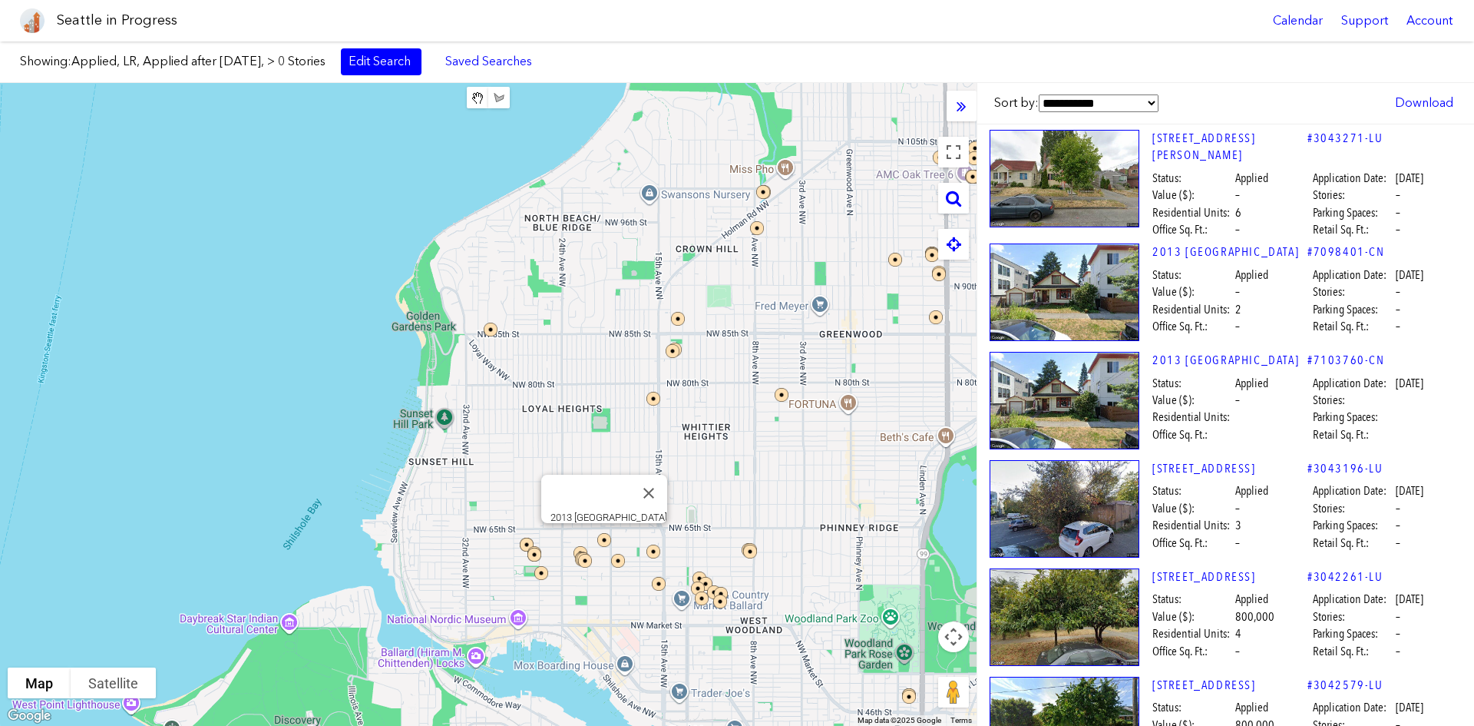
click at [601, 538] on img at bounding box center [614, 550] width 46 height 46
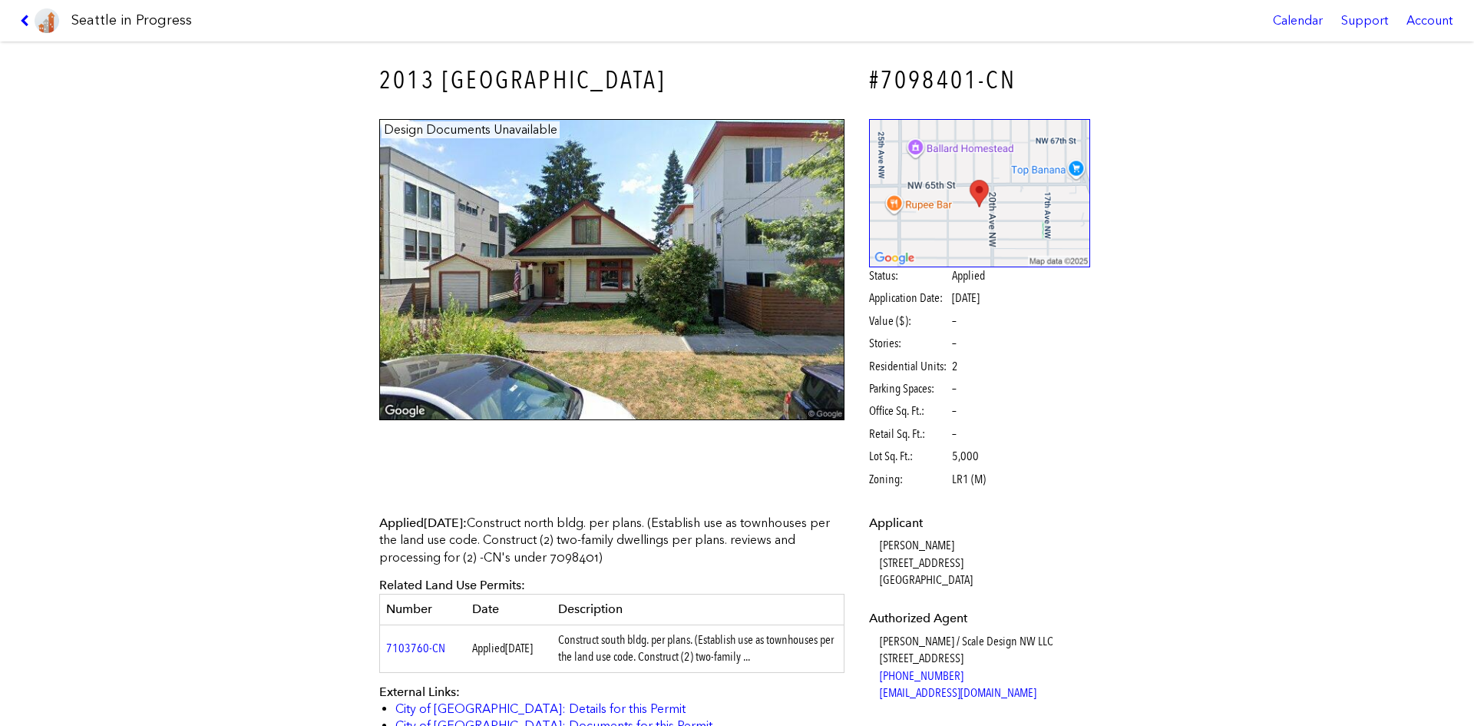
click at [26, 29] on link at bounding box center [39, 20] width 51 height 41
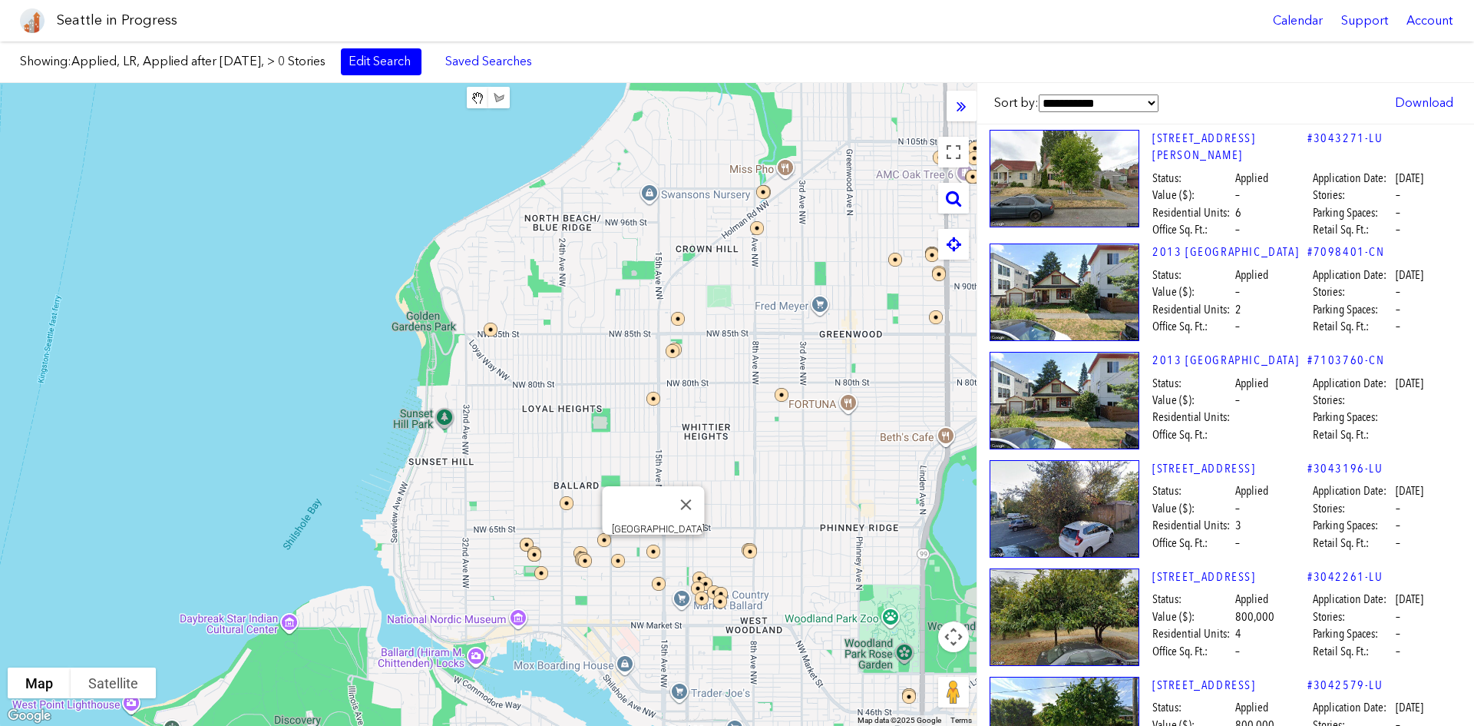
click at [651, 544] on img at bounding box center [663, 561] width 46 height 46
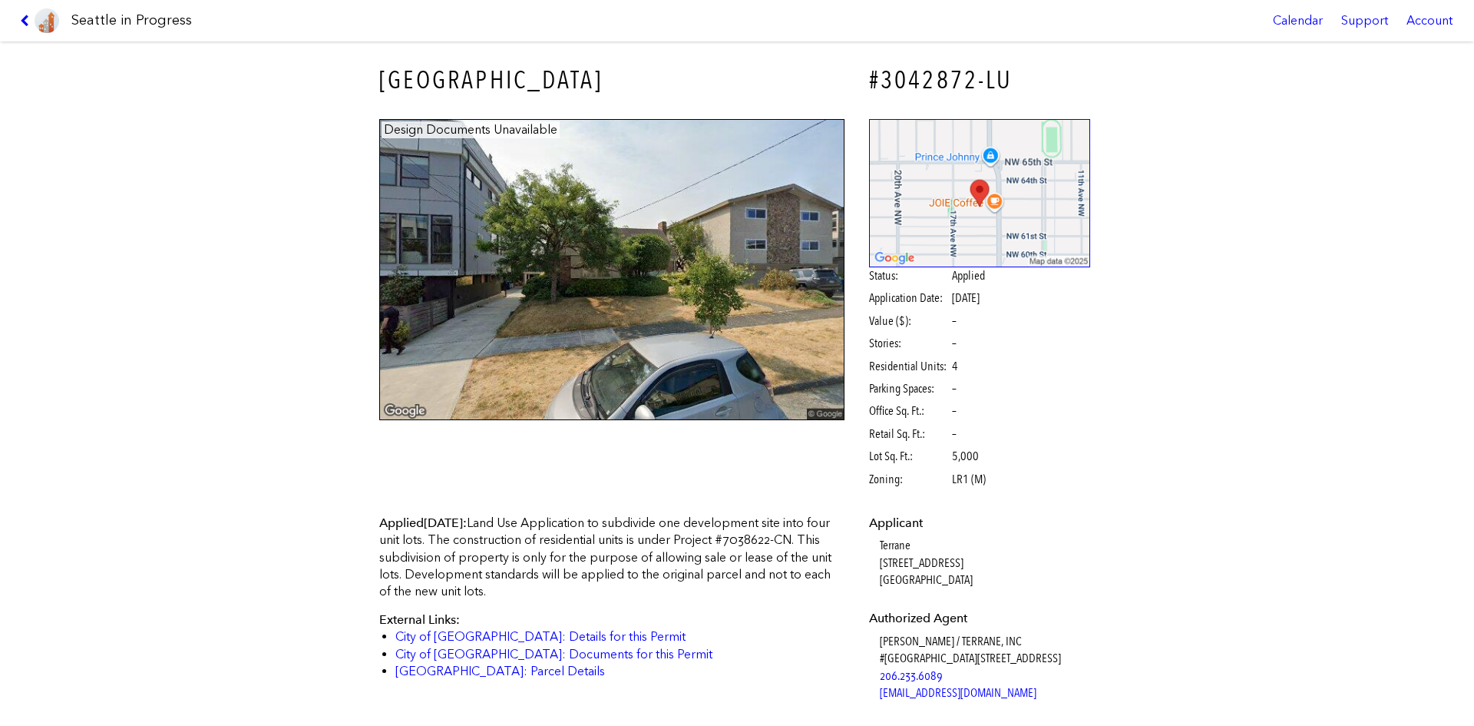
click at [18, 21] on link at bounding box center [39, 20] width 51 height 41
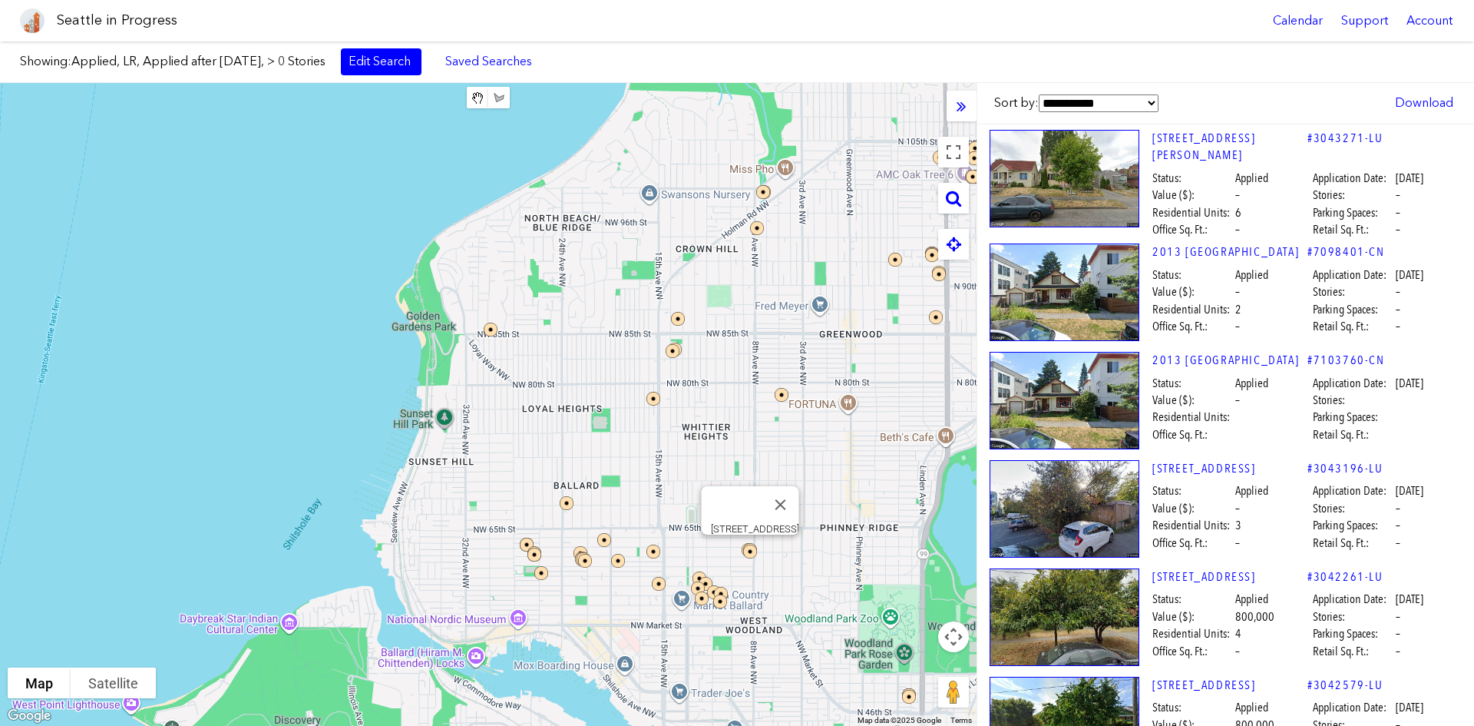
click at [748, 544] on img at bounding box center [760, 561] width 46 height 46
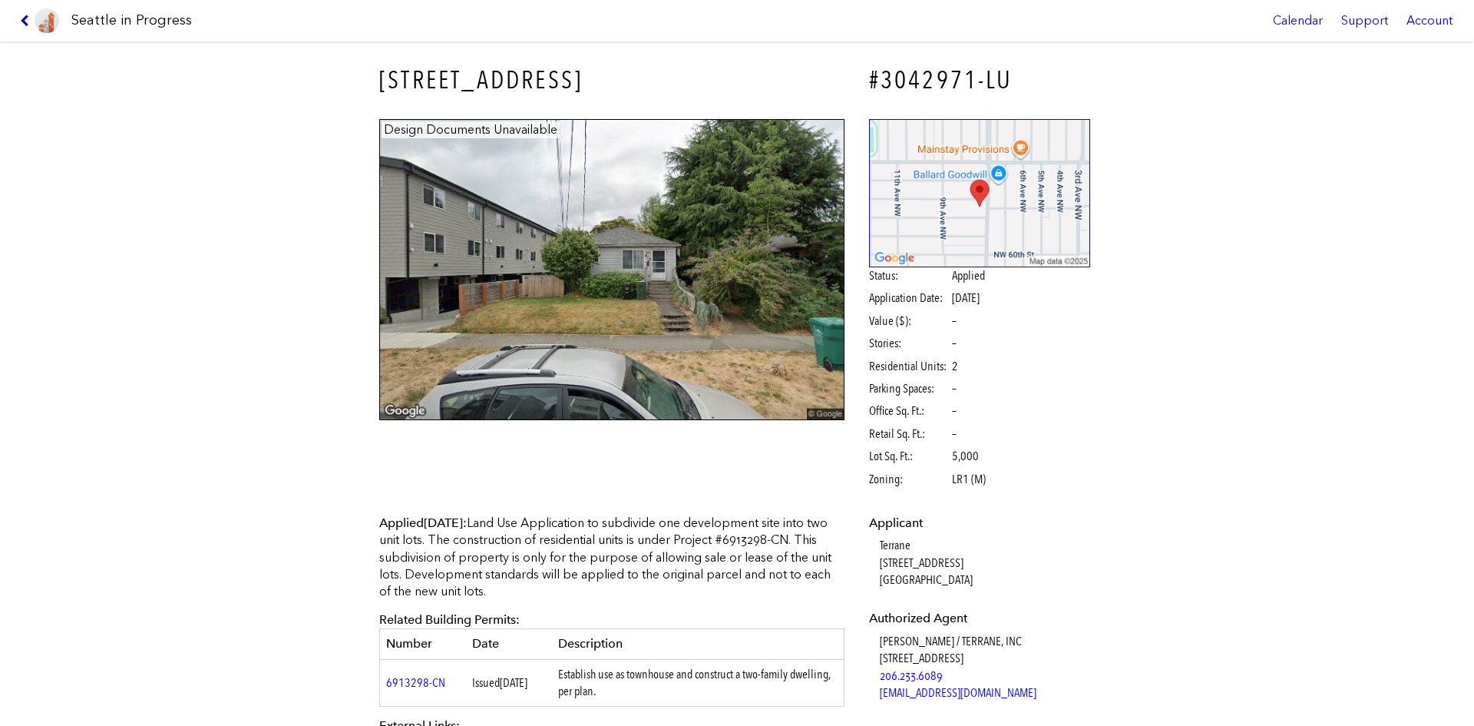
click at [28, 21] on icon at bounding box center [27, 21] width 15 height 12
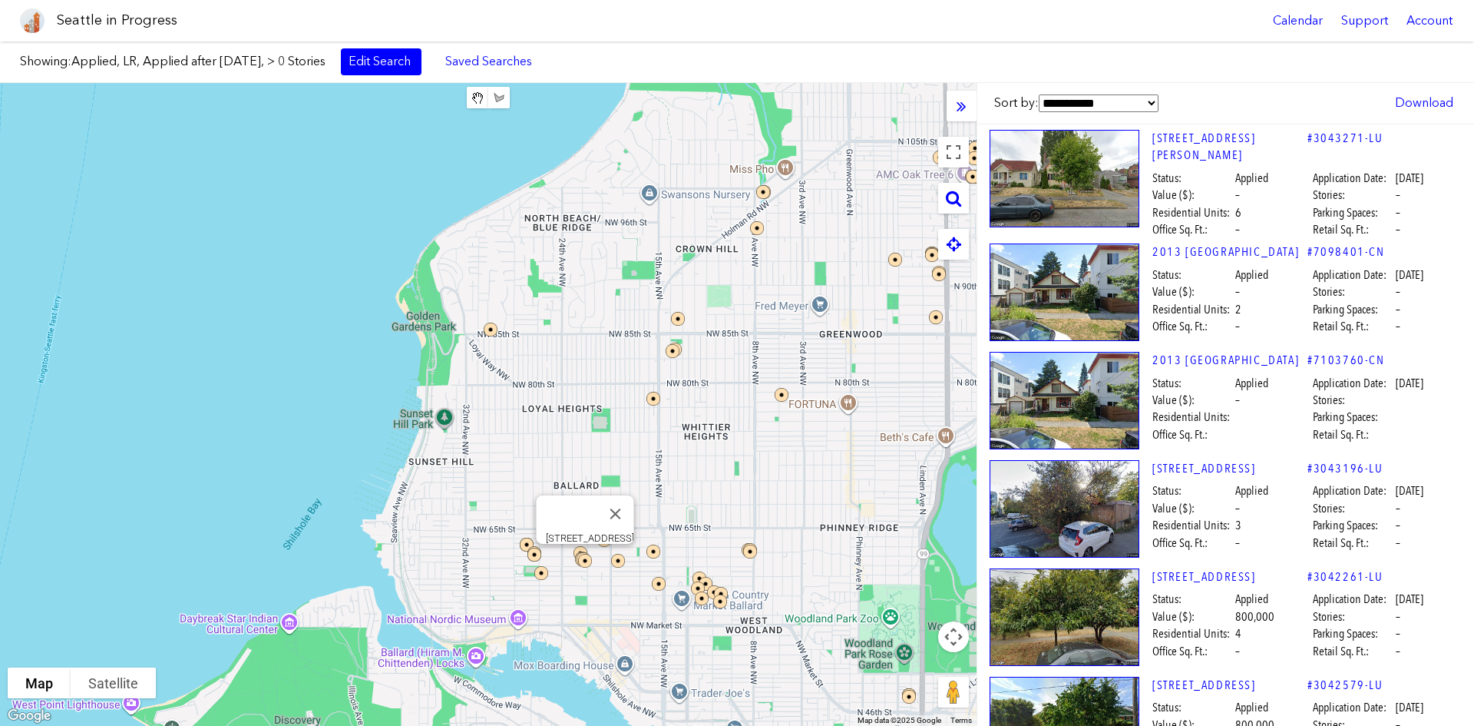
click at [617, 544] on img at bounding box center [595, 571] width 46 height 46
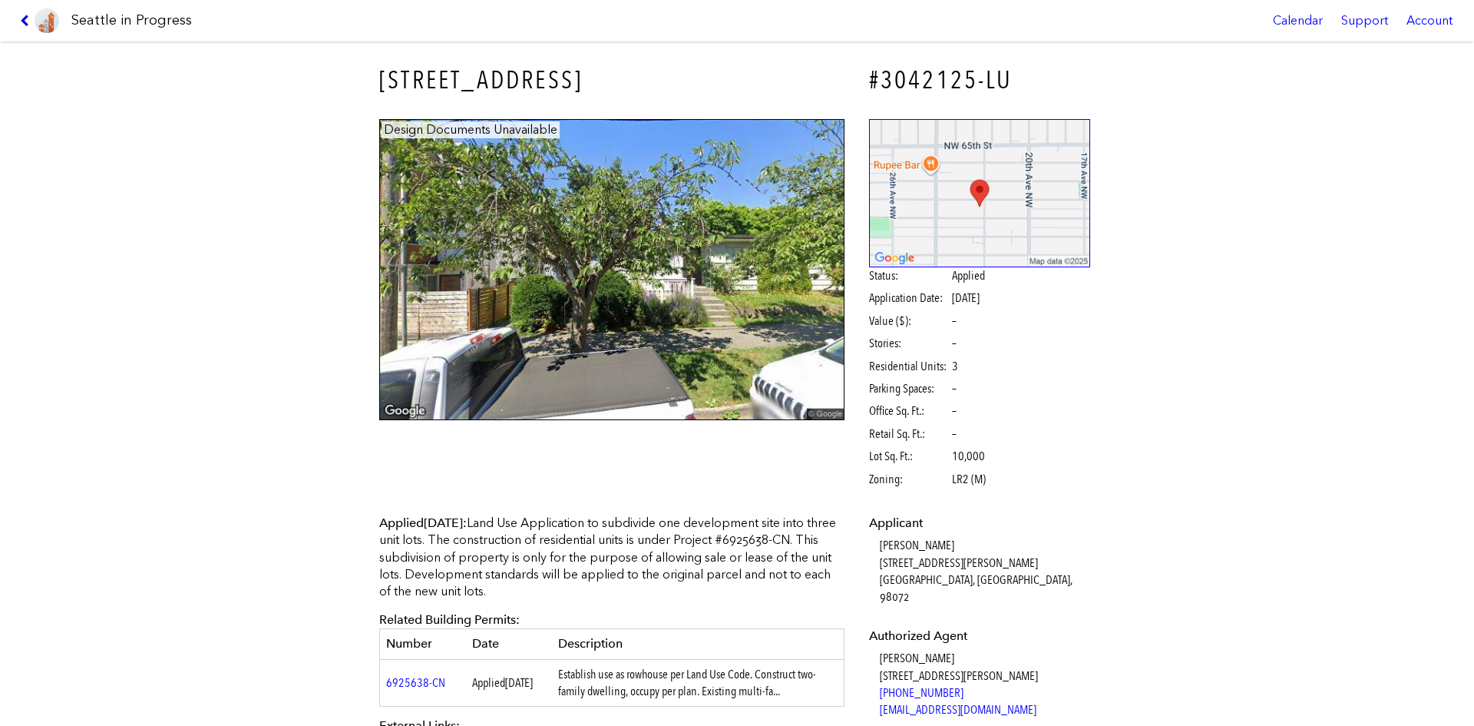
click at [31, 26] on icon at bounding box center [27, 21] width 15 height 12
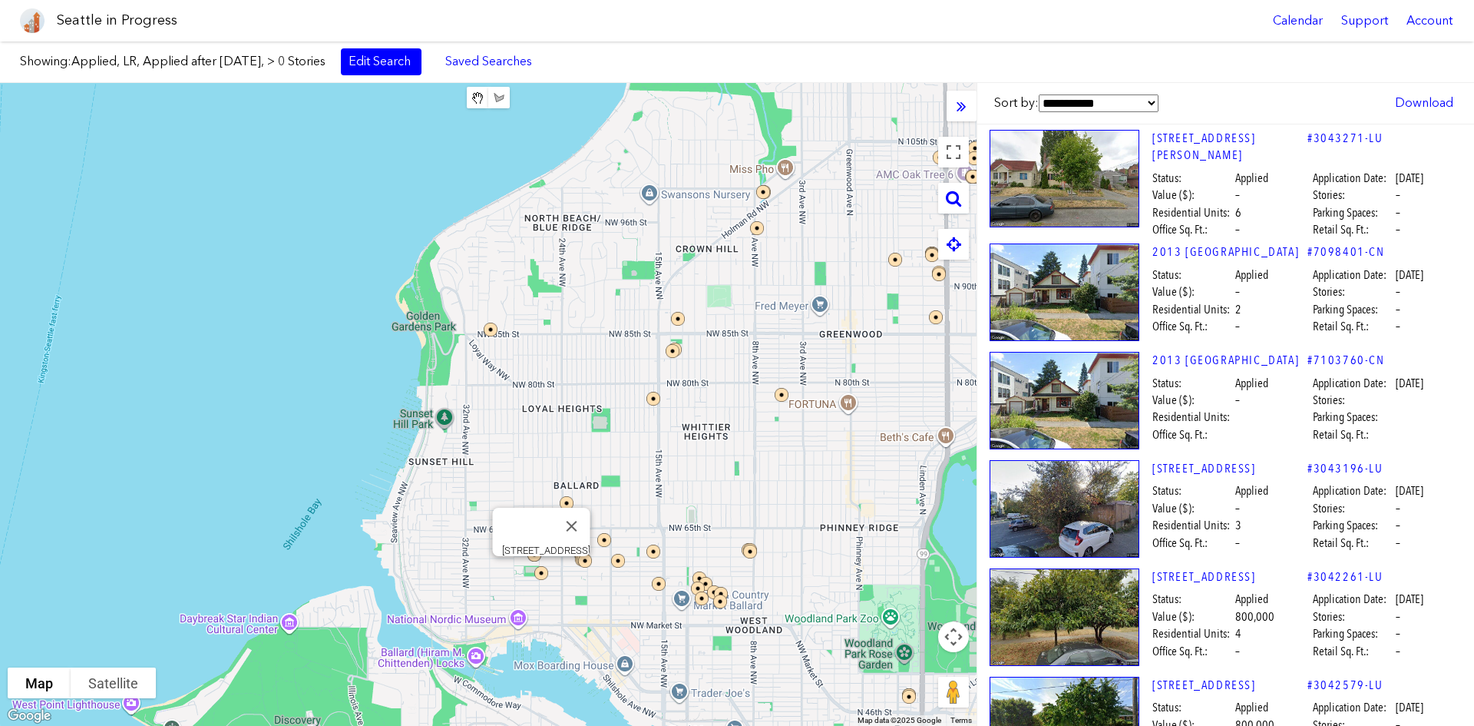
click at [541, 544] on img at bounding box center [551, 583] width 46 height 46
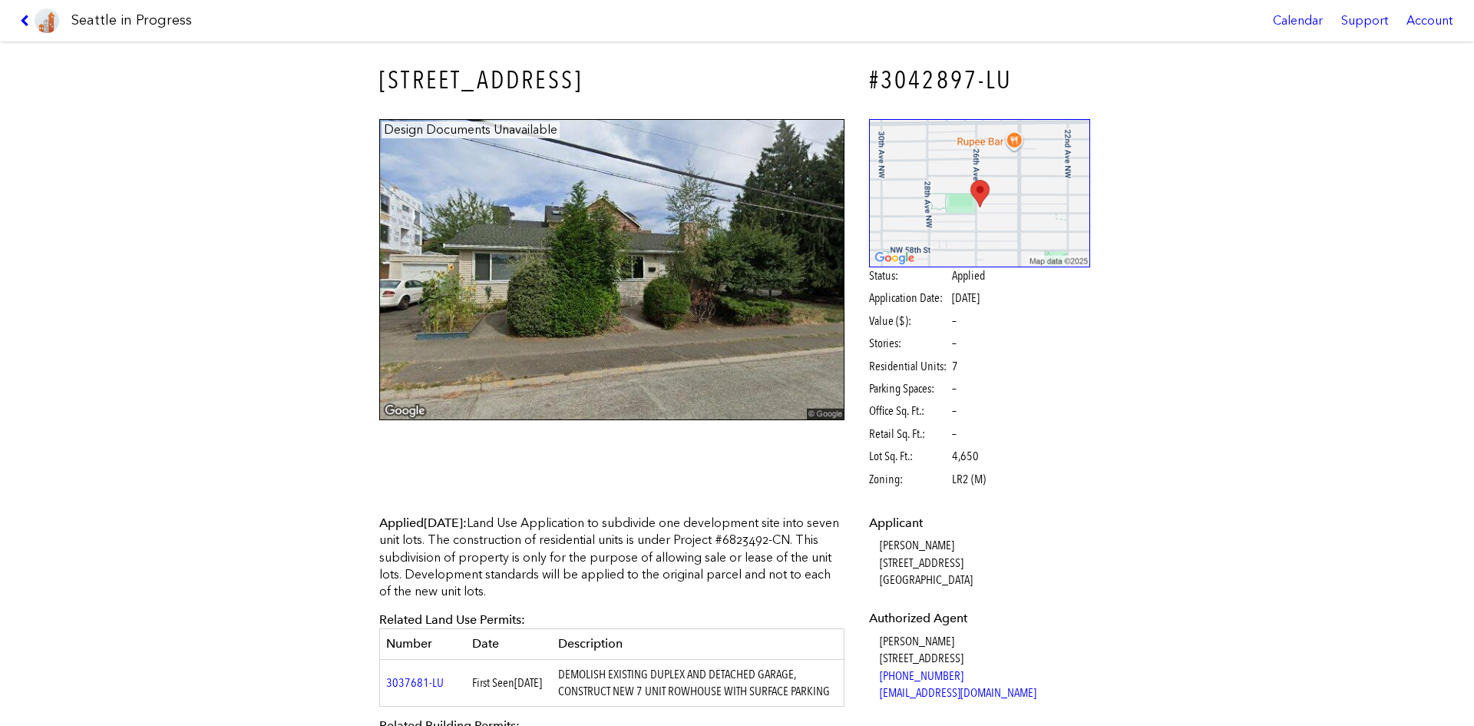
click at [12, 15] on div "Seattle in Progress Calendar Support Account" at bounding box center [737, 20] width 1474 height 41
click at [25, 19] on icon at bounding box center [27, 21] width 15 height 12
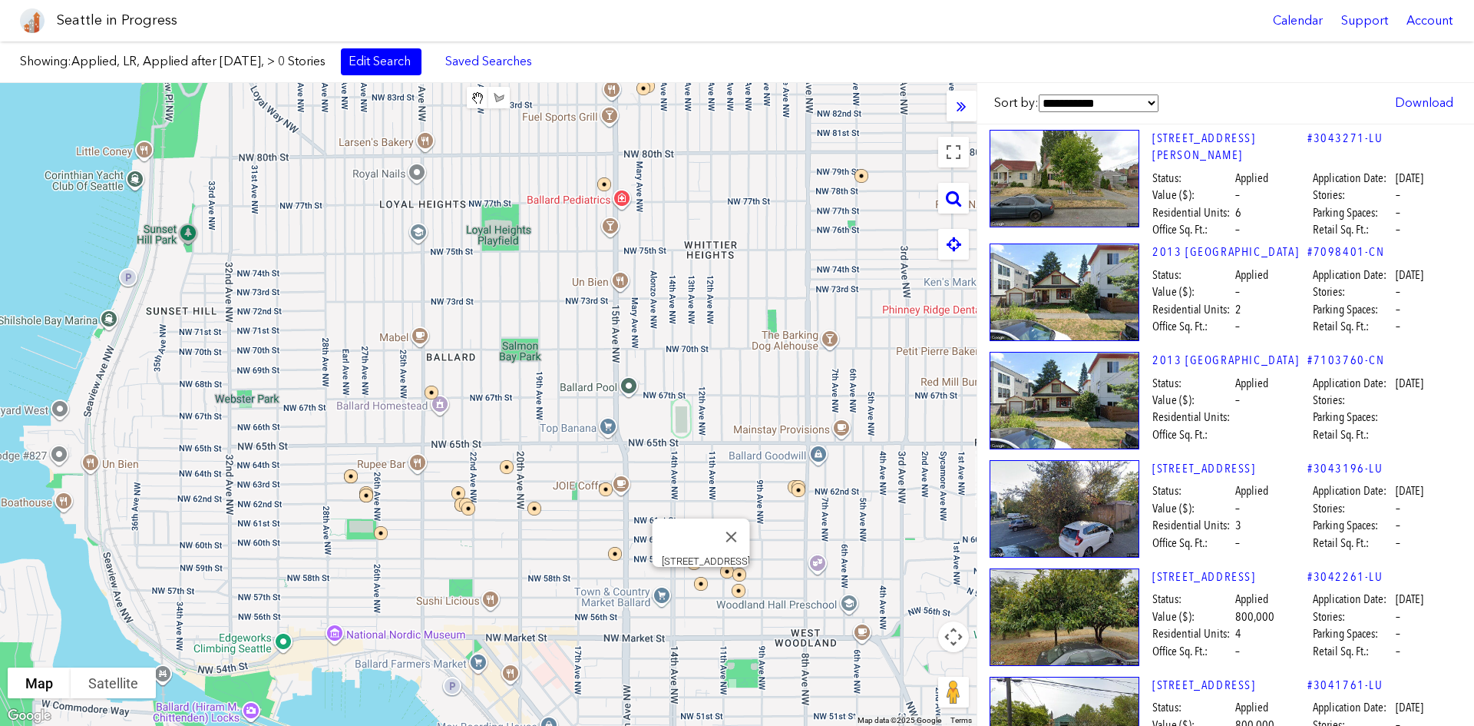
click at [703, 544] on img at bounding box center [711, 594] width 46 height 46
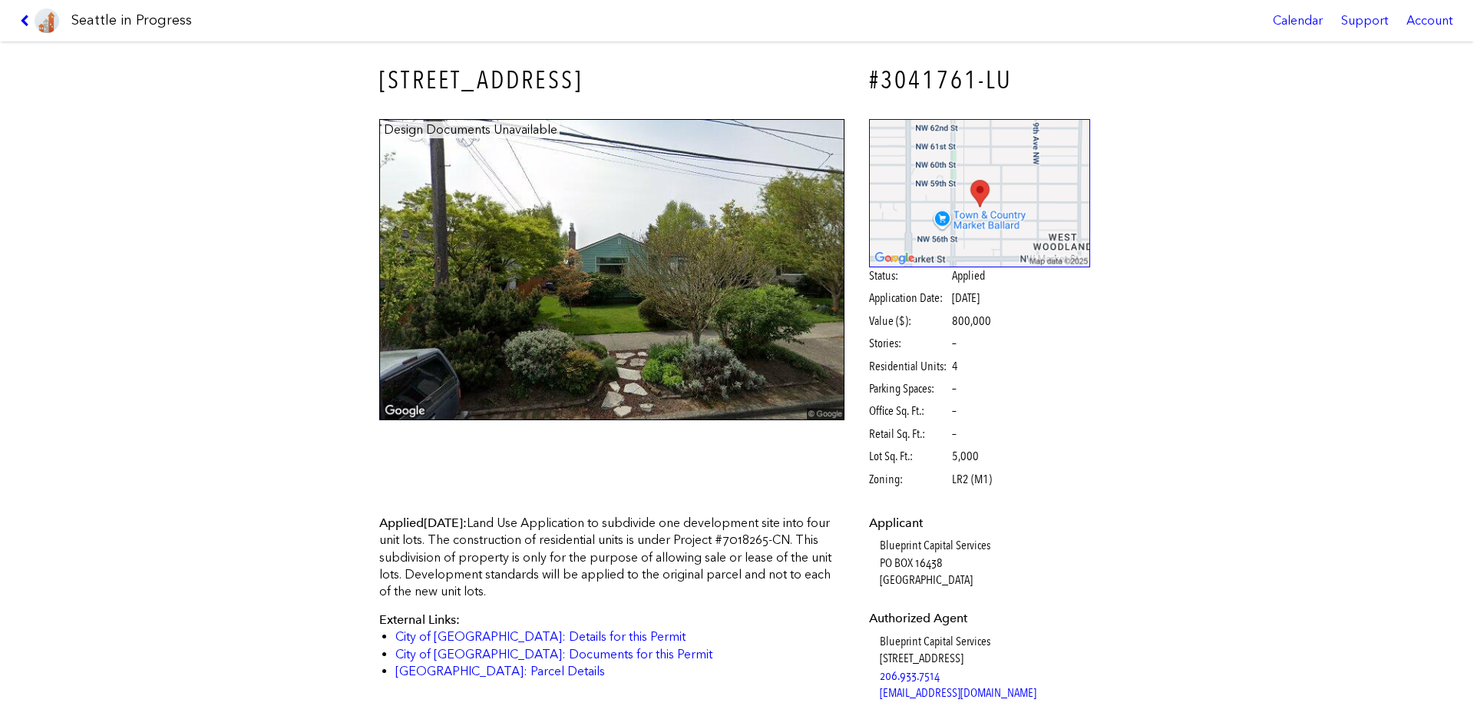
click at [35, 18] on img at bounding box center [47, 20] width 25 height 25
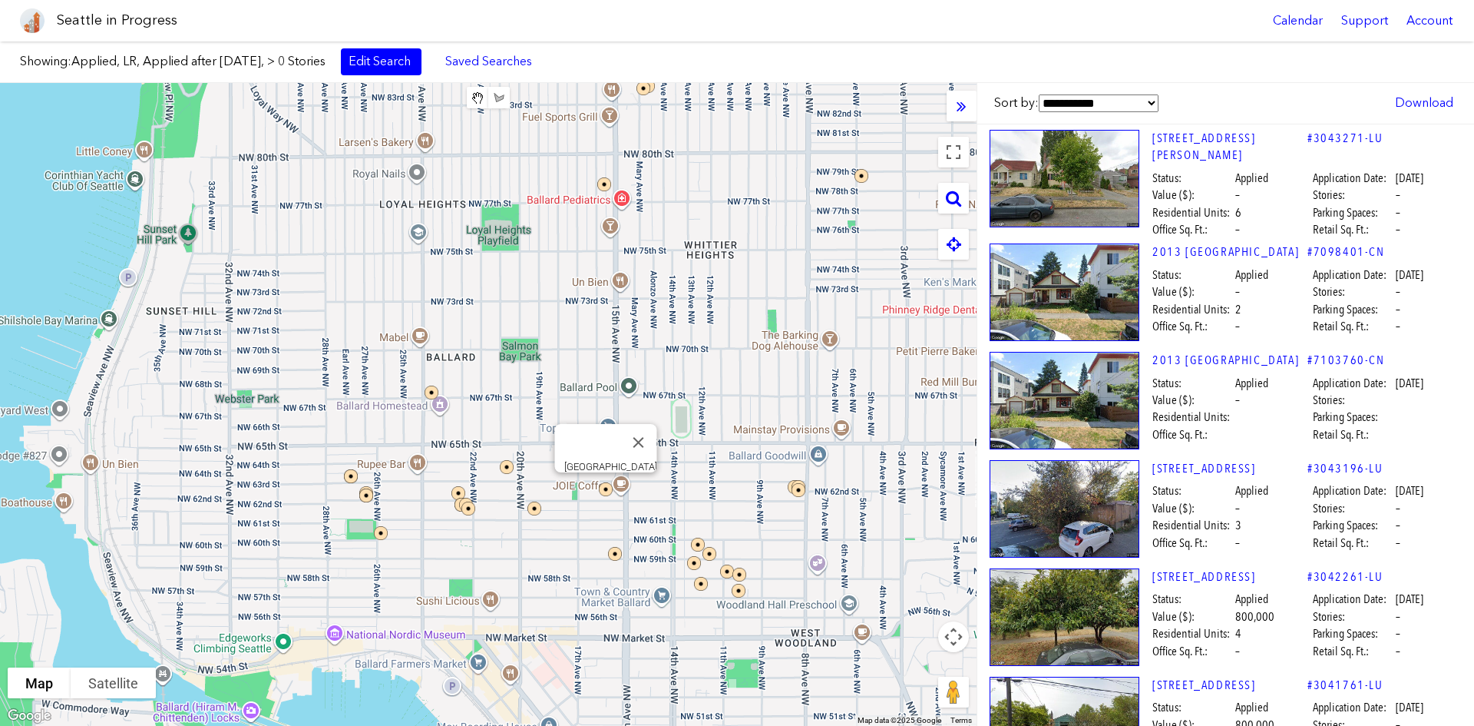
click at [602, 491] on img at bounding box center [616, 499] width 46 height 46
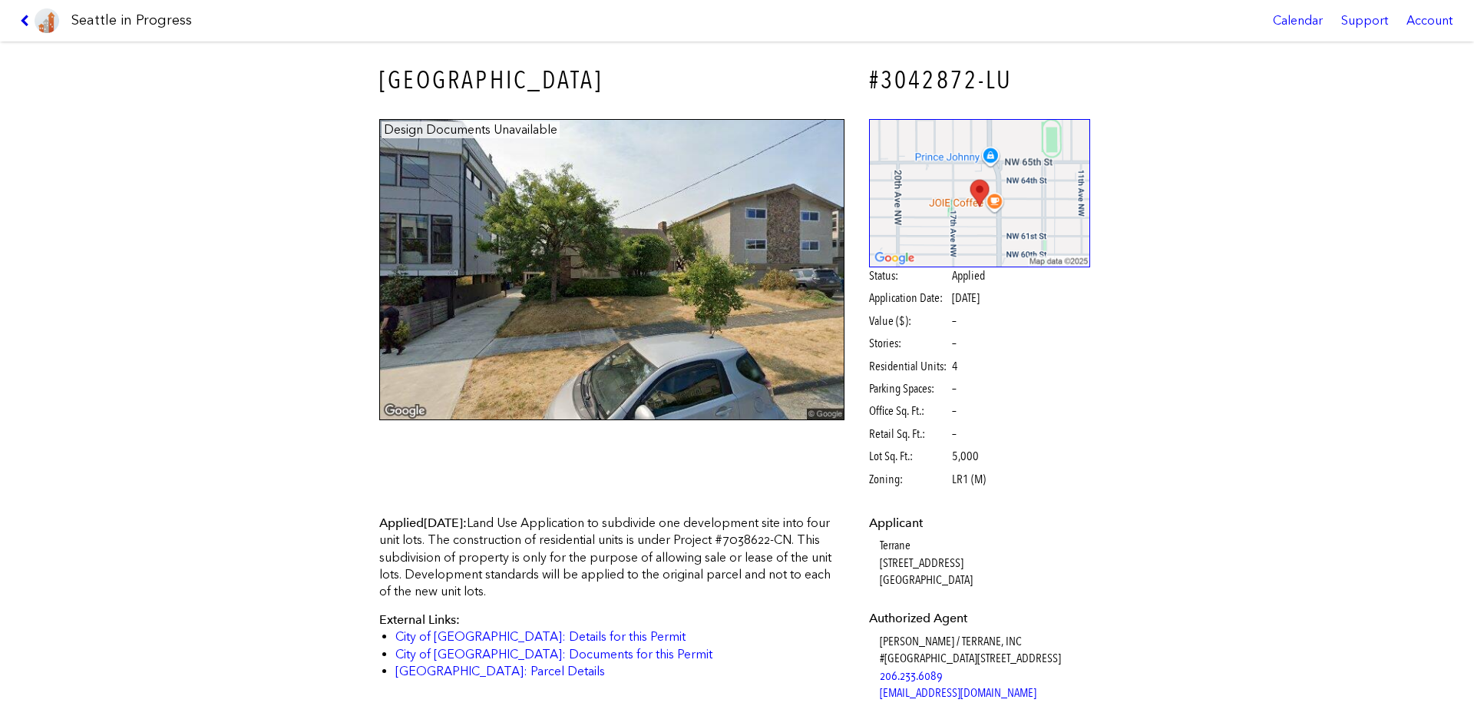
click at [31, 17] on icon at bounding box center [27, 21] width 15 height 12
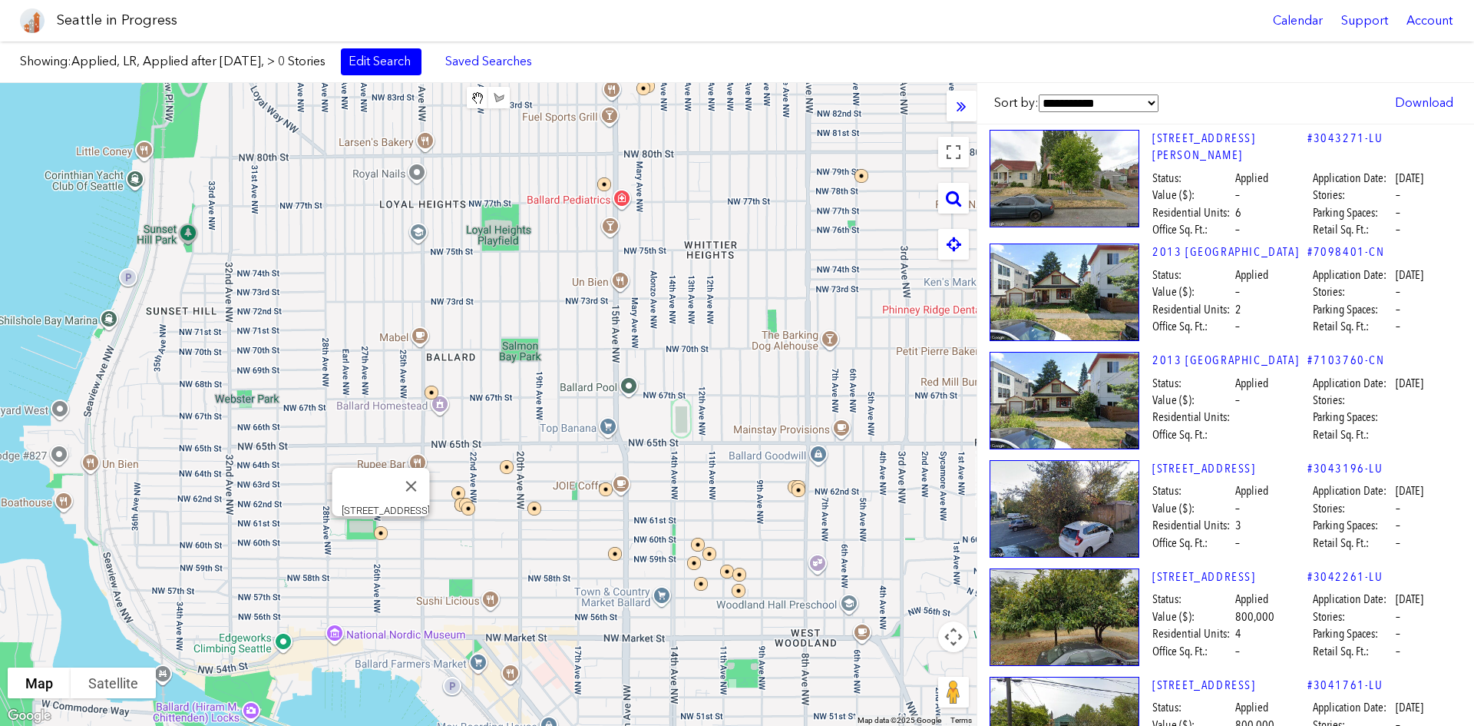
click at [377, 533] on img at bounding box center [391, 543] width 46 height 46
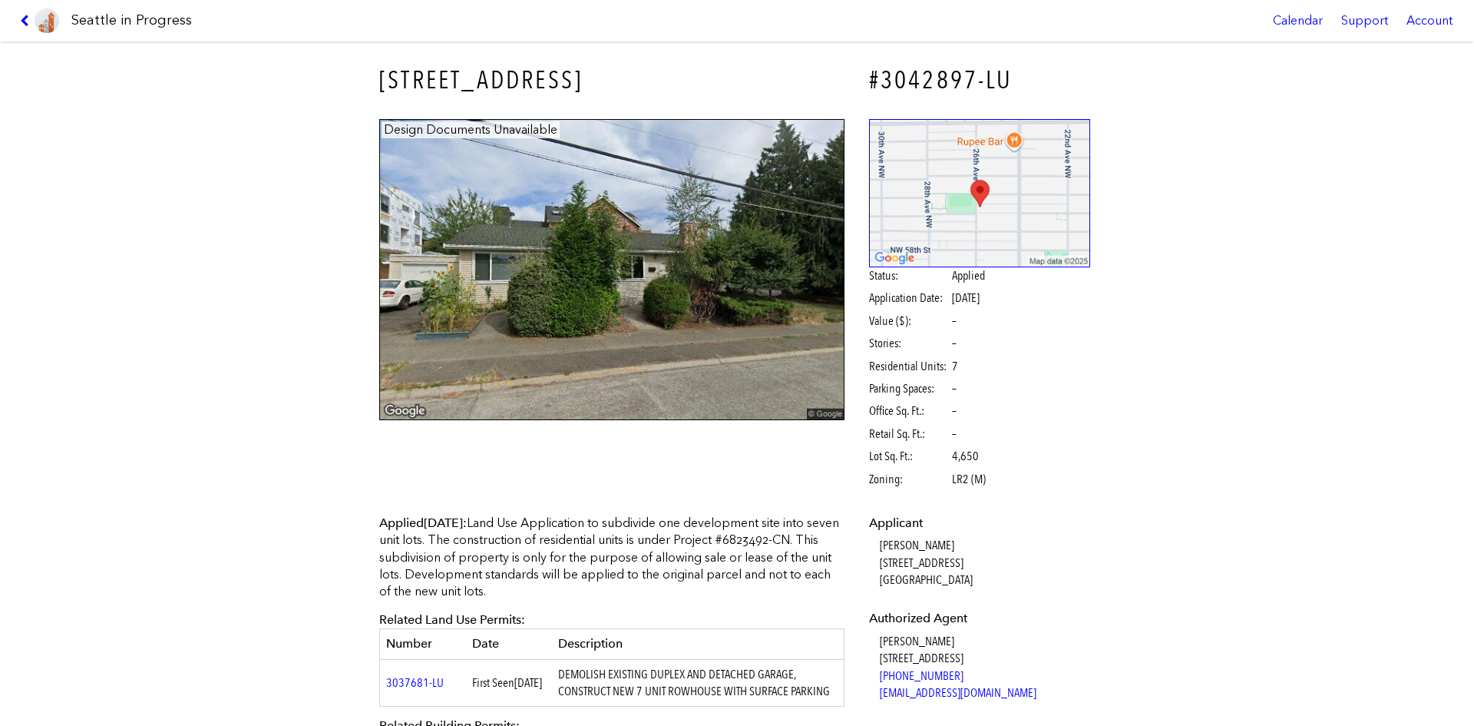
click at [18, 11] on link at bounding box center [39, 20] width 51 height 41
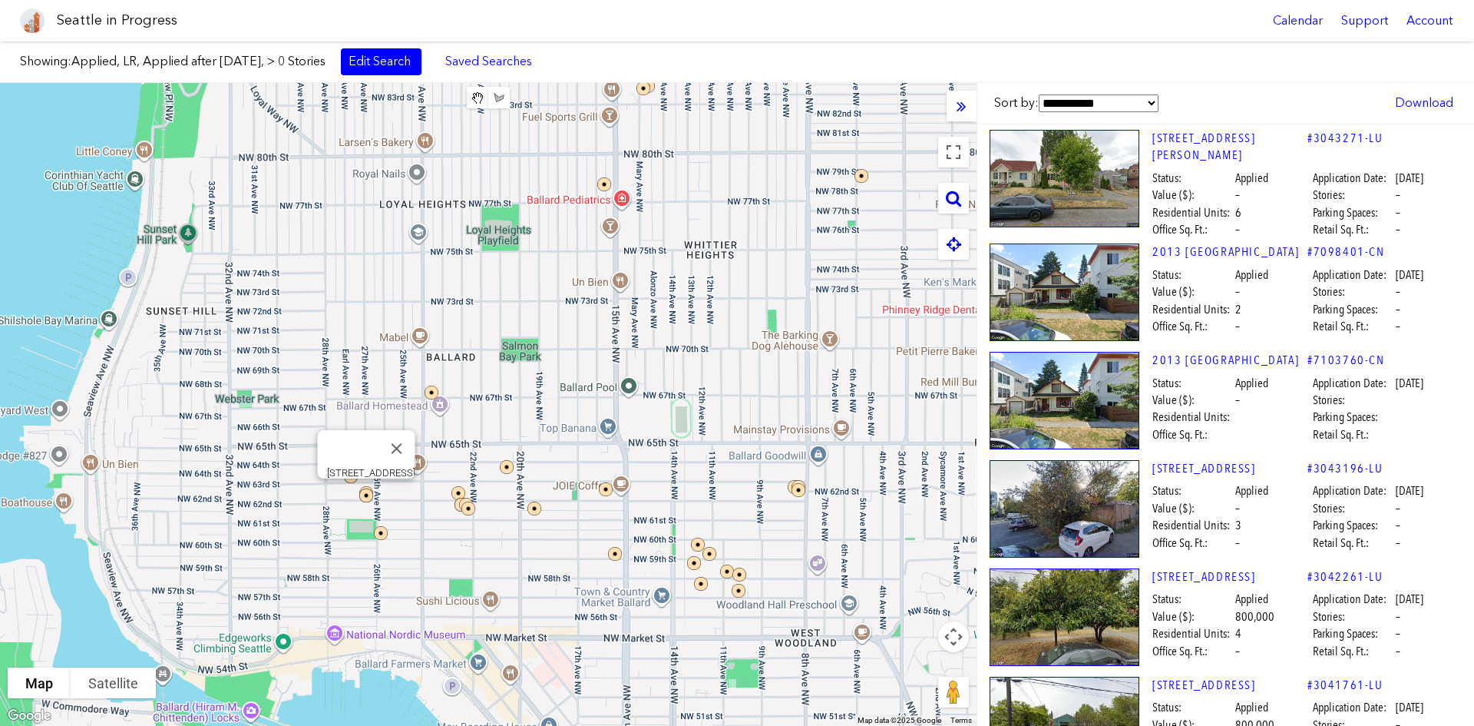
click at [366, 501] on img at bounding box center [376, 505] width 46 height 46
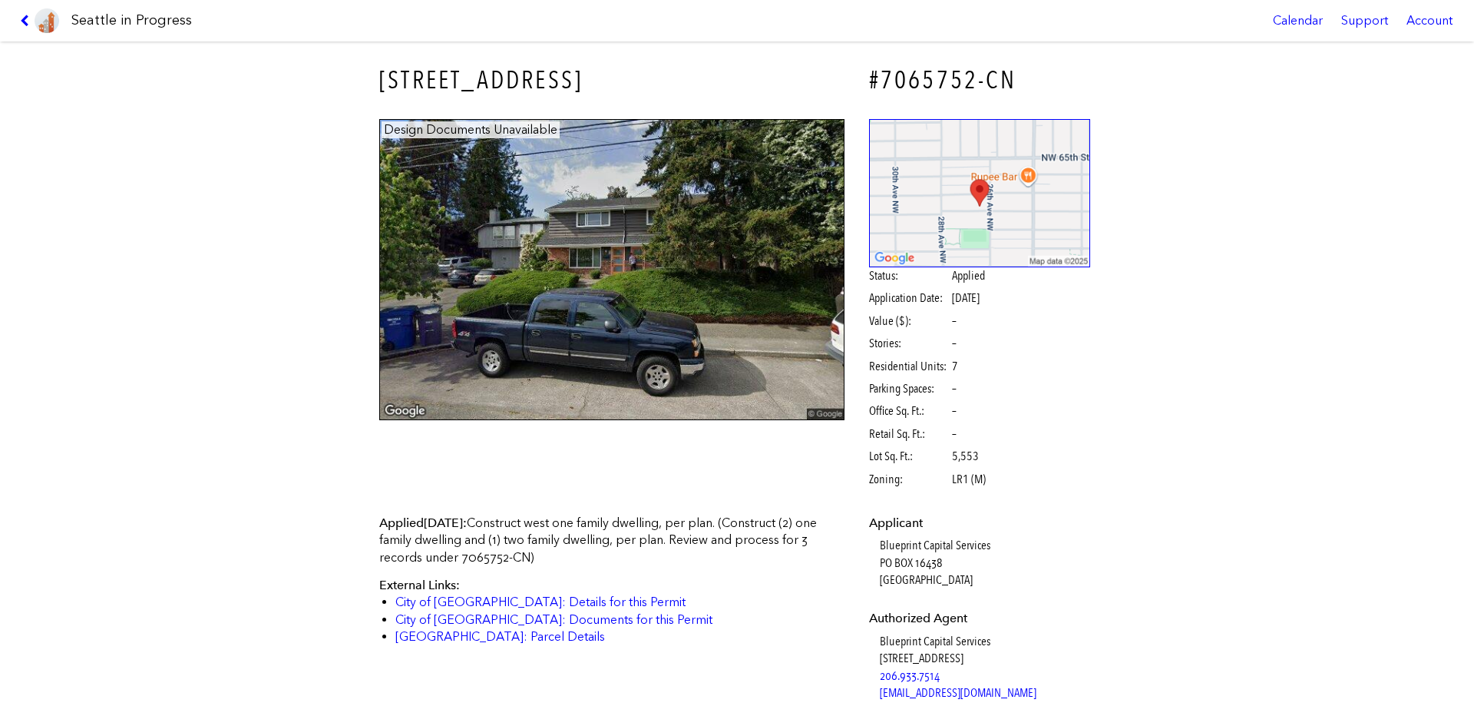
click at [22, 13] on link at bounding box center [39, 20] width 51 height 41
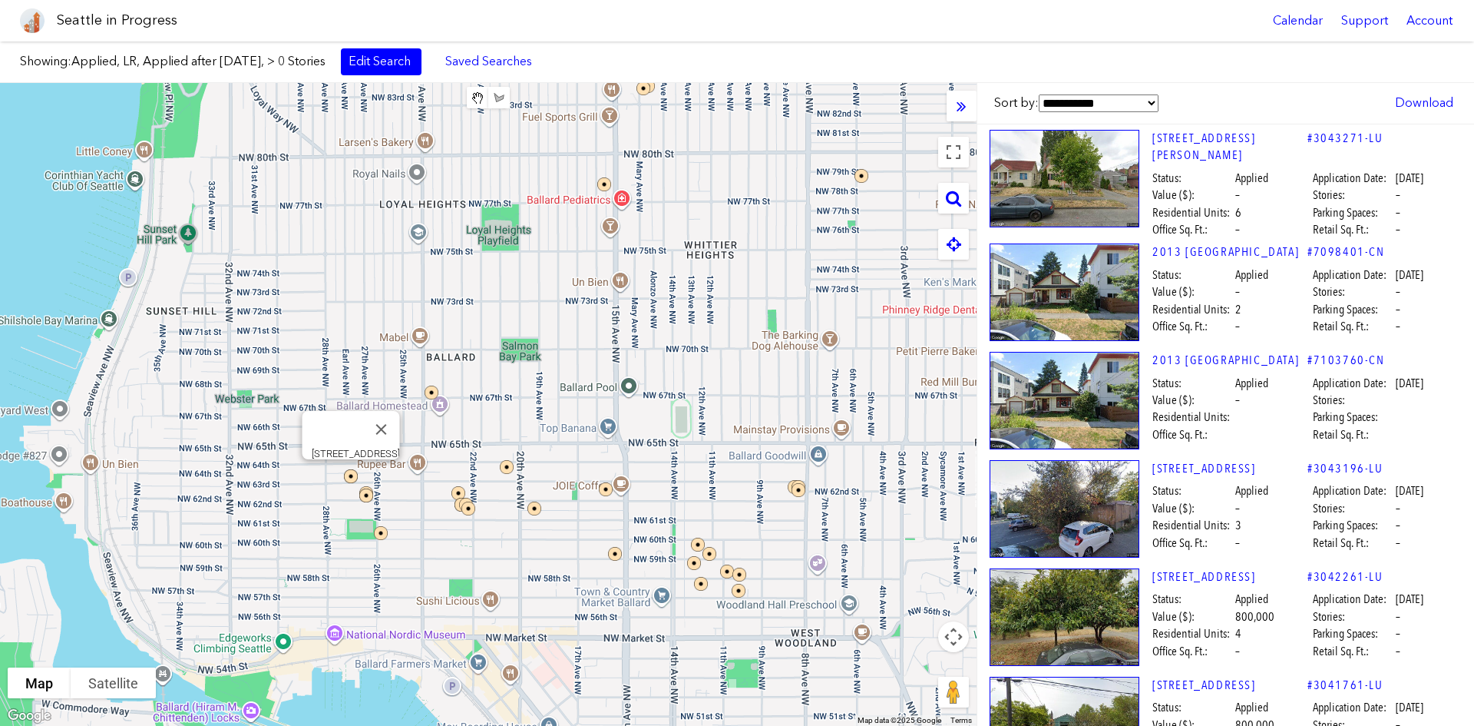
click at [350, 478] on img at bounding box center [361, 486] width 46 height 46
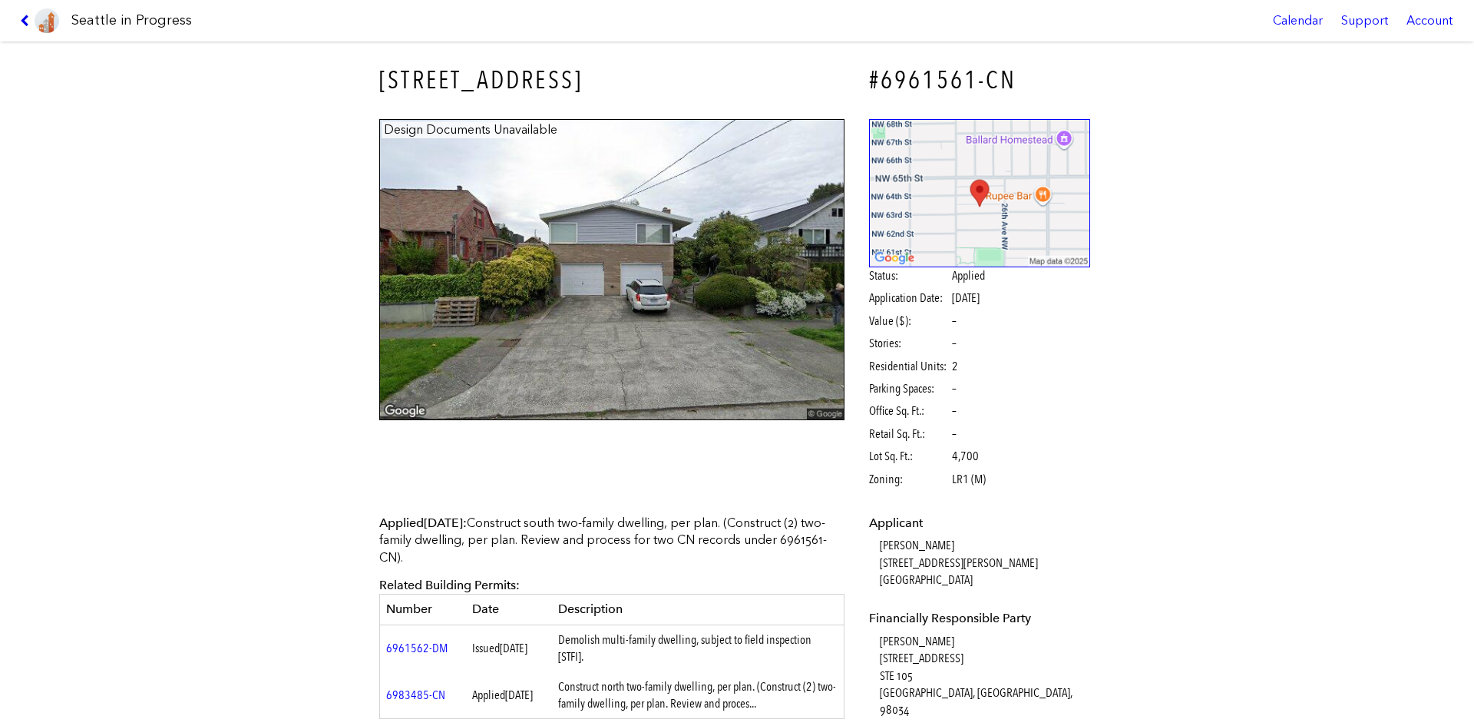
click at [28, 22] on icon at bounding box center [27, 21] width 15 height 12
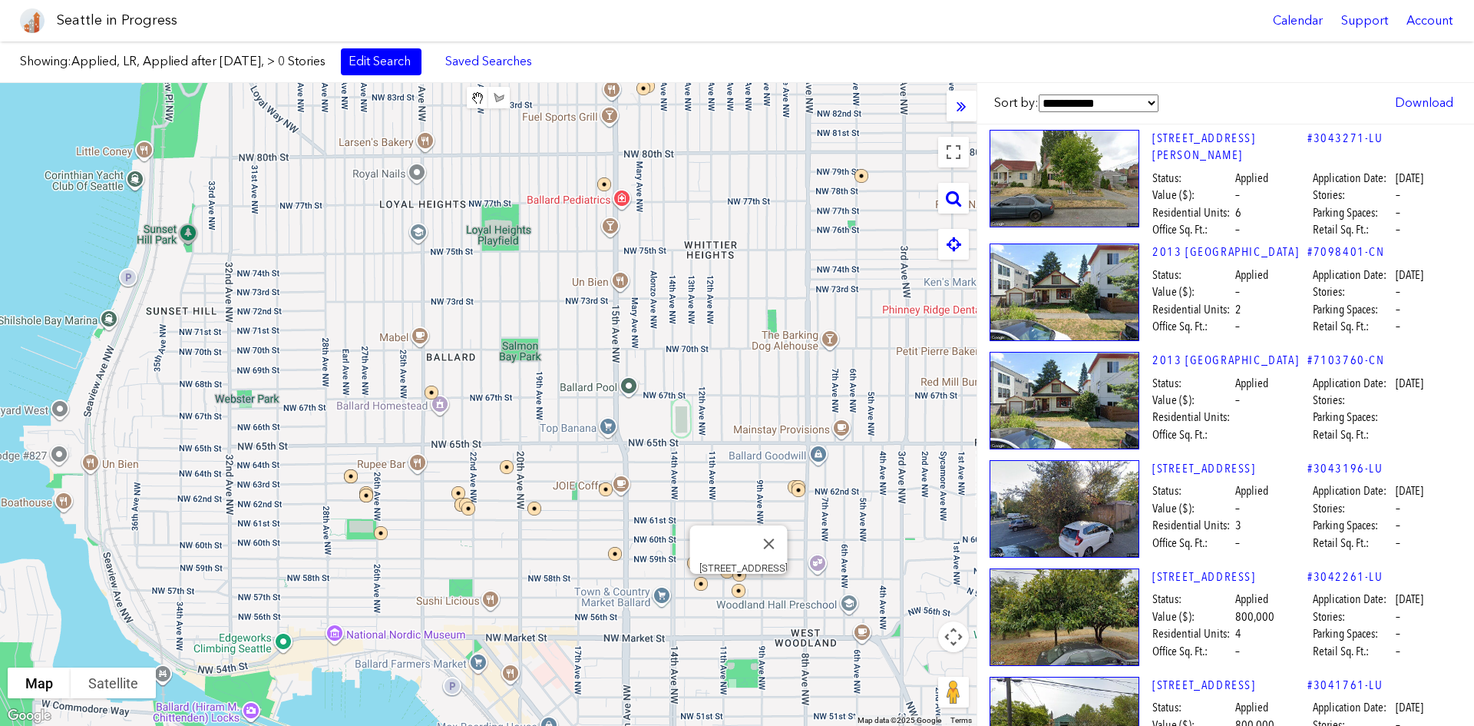
click at [738, 544] on img at bounding box center [749, 600] width 46 height 46
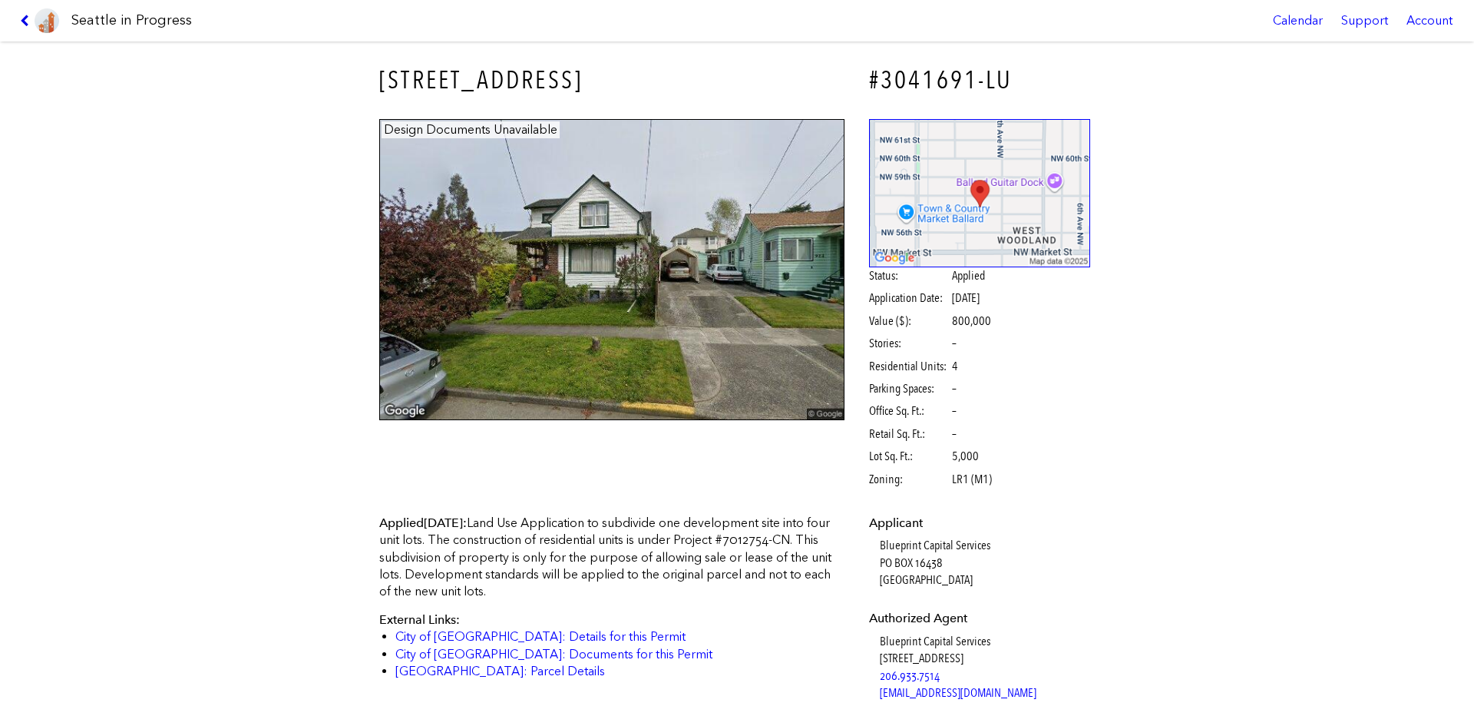
click at [23, 22] on icon at bounding box center [27, 21] width 15 height 12
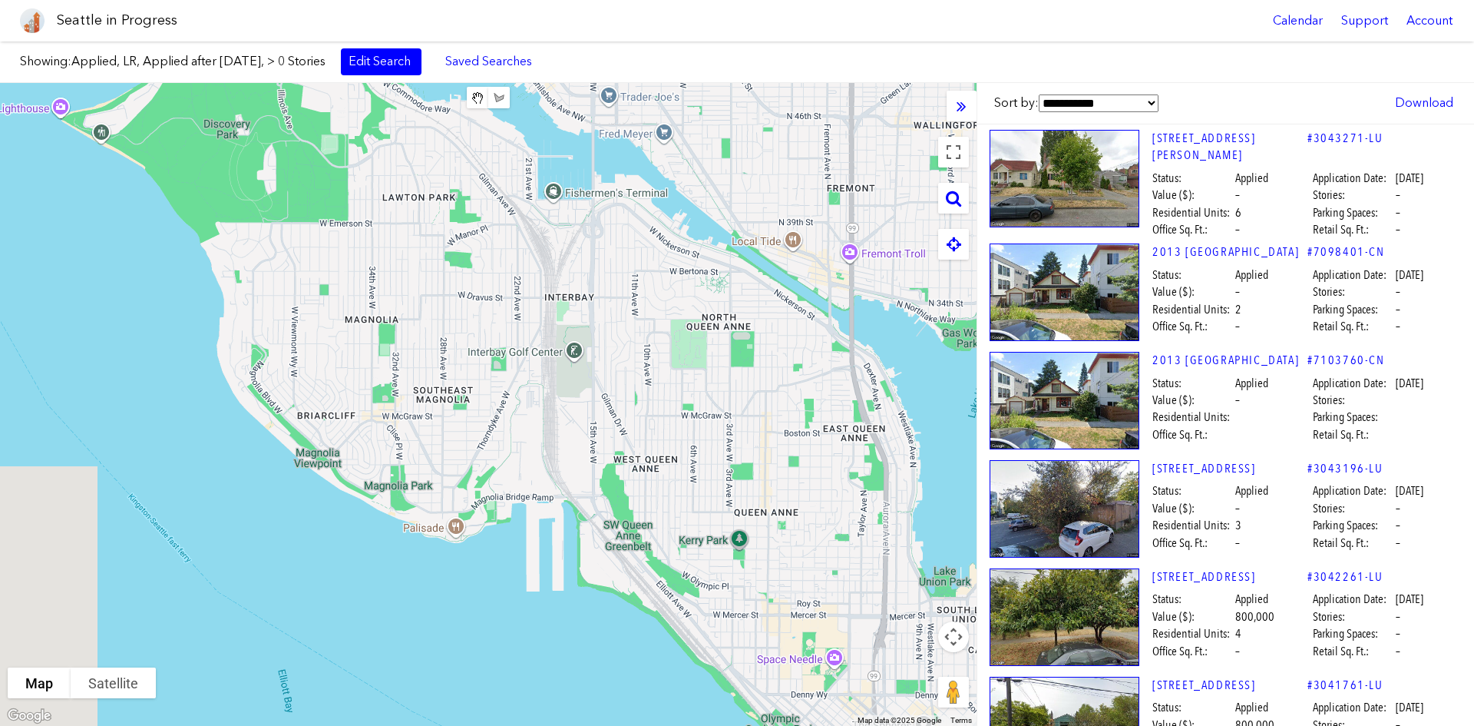
drag, startPoint x: 508, startPoint y: 493, endPoint x: 531, endPoint y: 41, distance: 452.9
click at [531, 30] on body "Seattle in Progress Calendar Support Account About [GEOGRAPHIC_DATA] in Progres…" at bounding box center [737, 363] width 1474 height 726
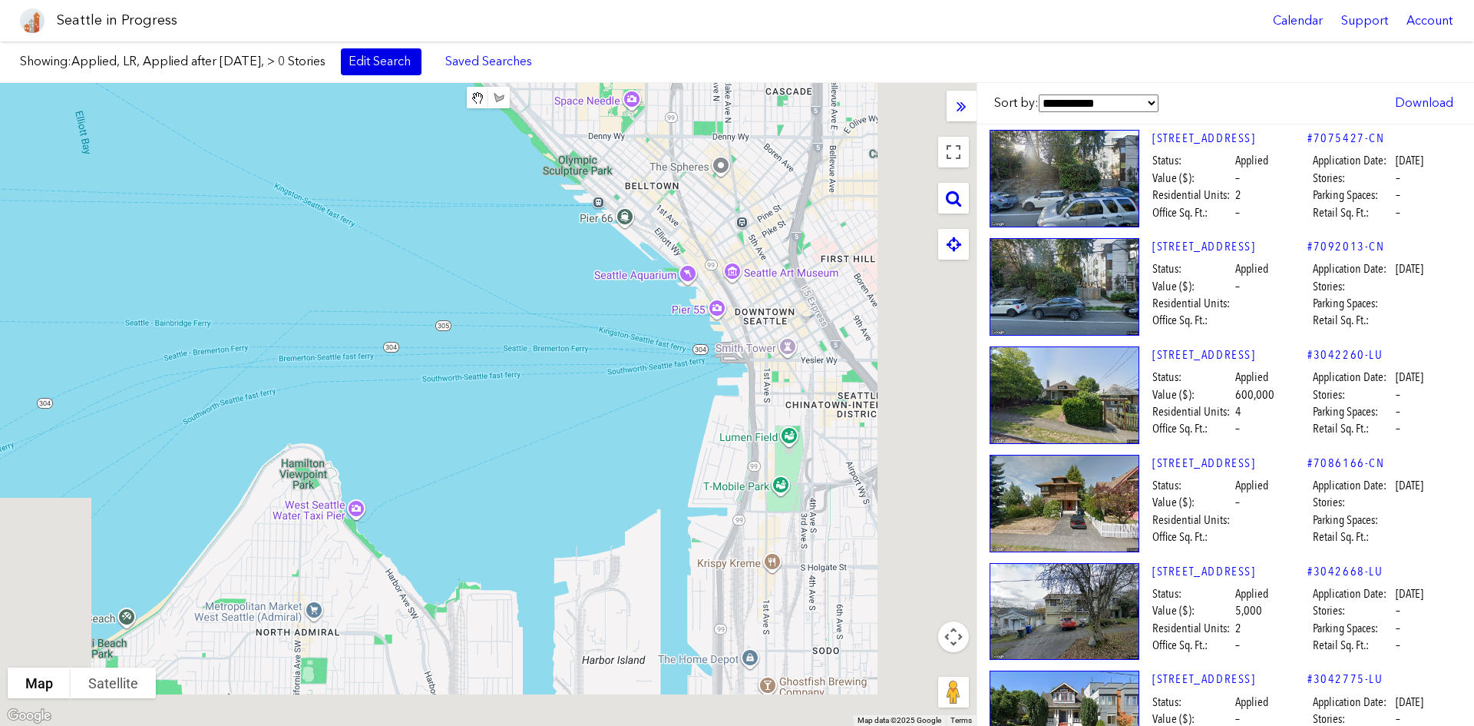
drag, startPoint x: 686, startPoint y: 324, endPoint x: 444, endPoint y: 67, distance: 353.1
click at [386, 0] on html "Seattle in Progress Calendar Support Account About [GEOGRAPHIC_DATA] in Progres…" at bounding box center [737, 363] width 1474 height 726
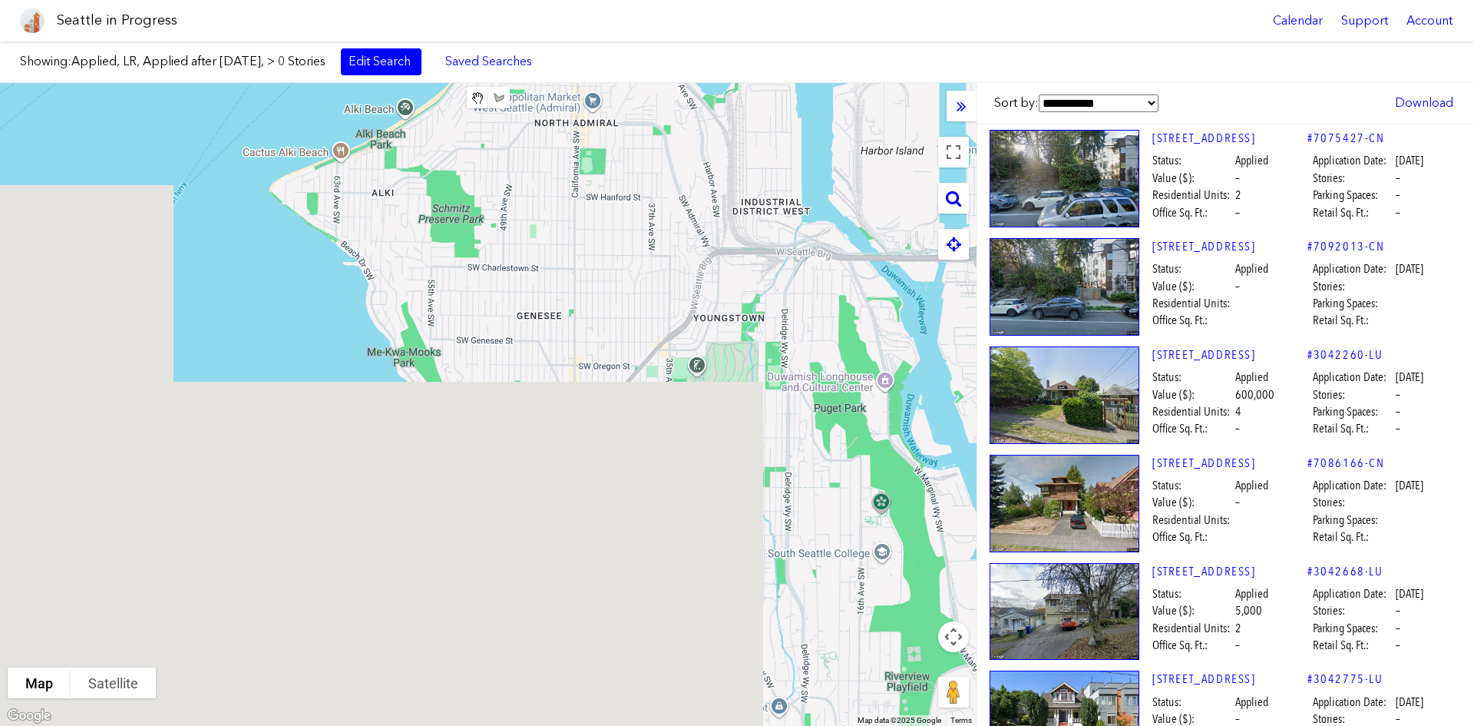
drag, startPoint x: 741, startPoint y: 381, endPoint x: 1131, endPoint y: 377, distance: 390.1
click at [1107, 377] on div "**********" at bounding box center [737, 404] width 1474 height 643
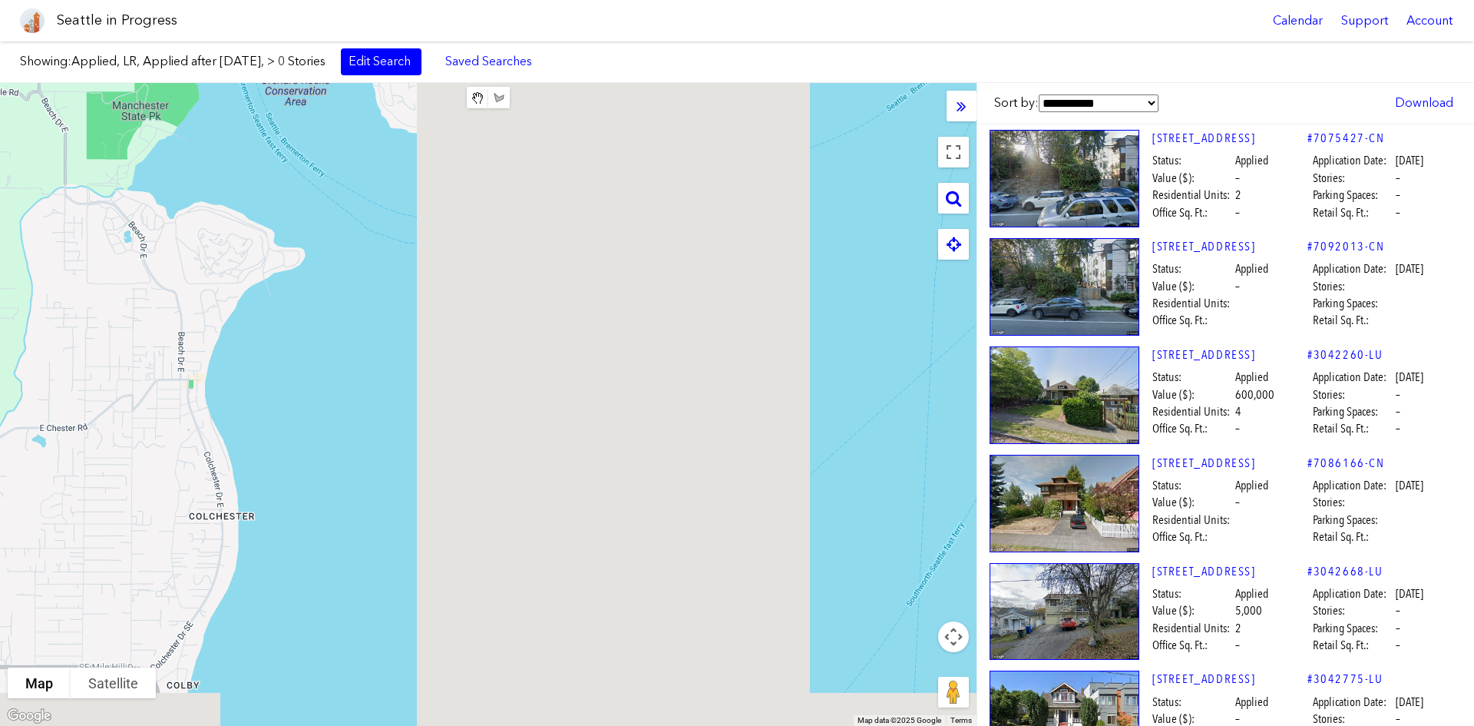
drag, startPoint x: 167, startPoint y: 233, endPoint x: 67, endPoint y: 232, distance: 99.8
click at [67, 232] on div "[STREET_ADDRESS]" at bounding box center [488, 404] width 977 height 643
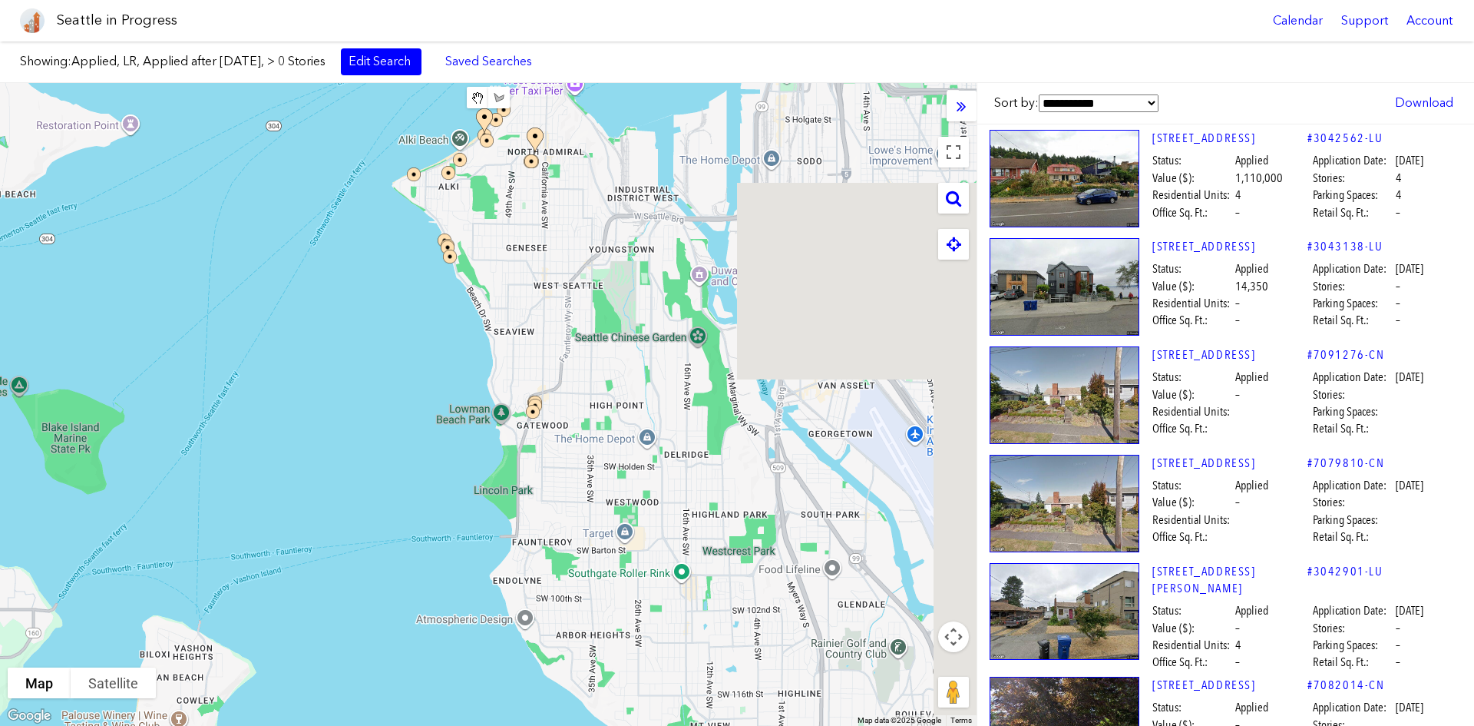
drag, startPoint x: 28, startPoint y: 337, endPoint x: 0, endPoint y: 337, distance: 27.6
click at [0, 337] on div at bounding box center [488, 404] width 977 height 643
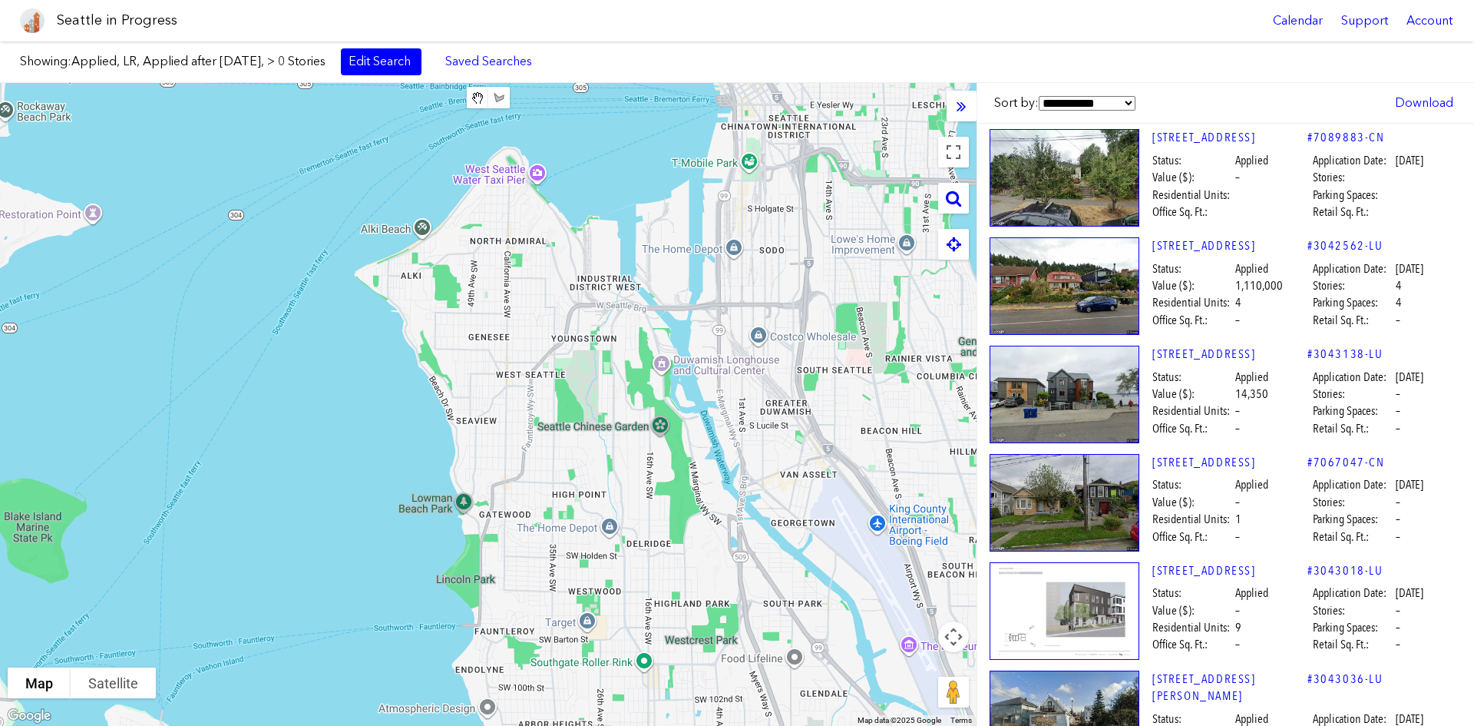
drag, startPoint x: 518, startPoint y: 257, endPoint x: 478, endPoint y: 369, distance: 118.0
click at [478, 369] on div at bounding box center [488, 404] width 977 height 643
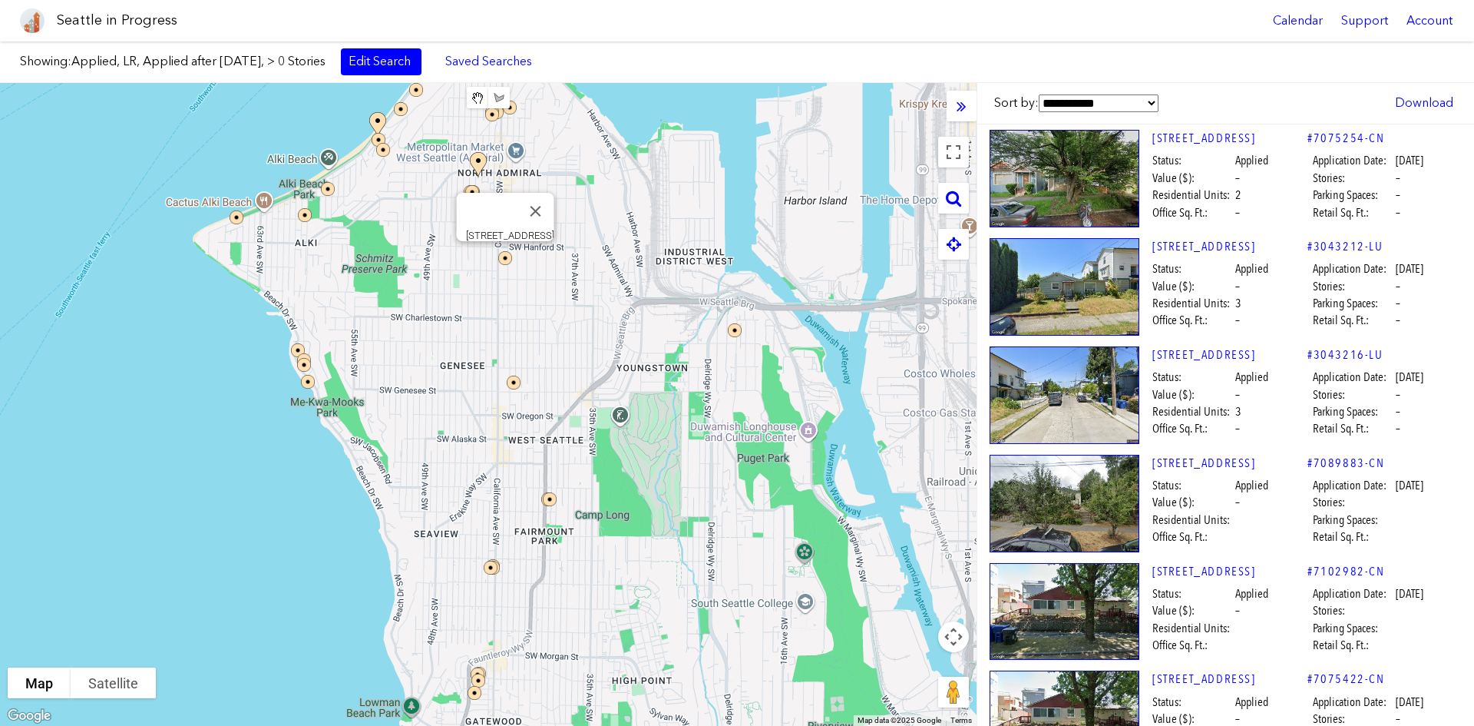
click at [503, 253] on img at bounding box center [515, 268] width 46 height 46
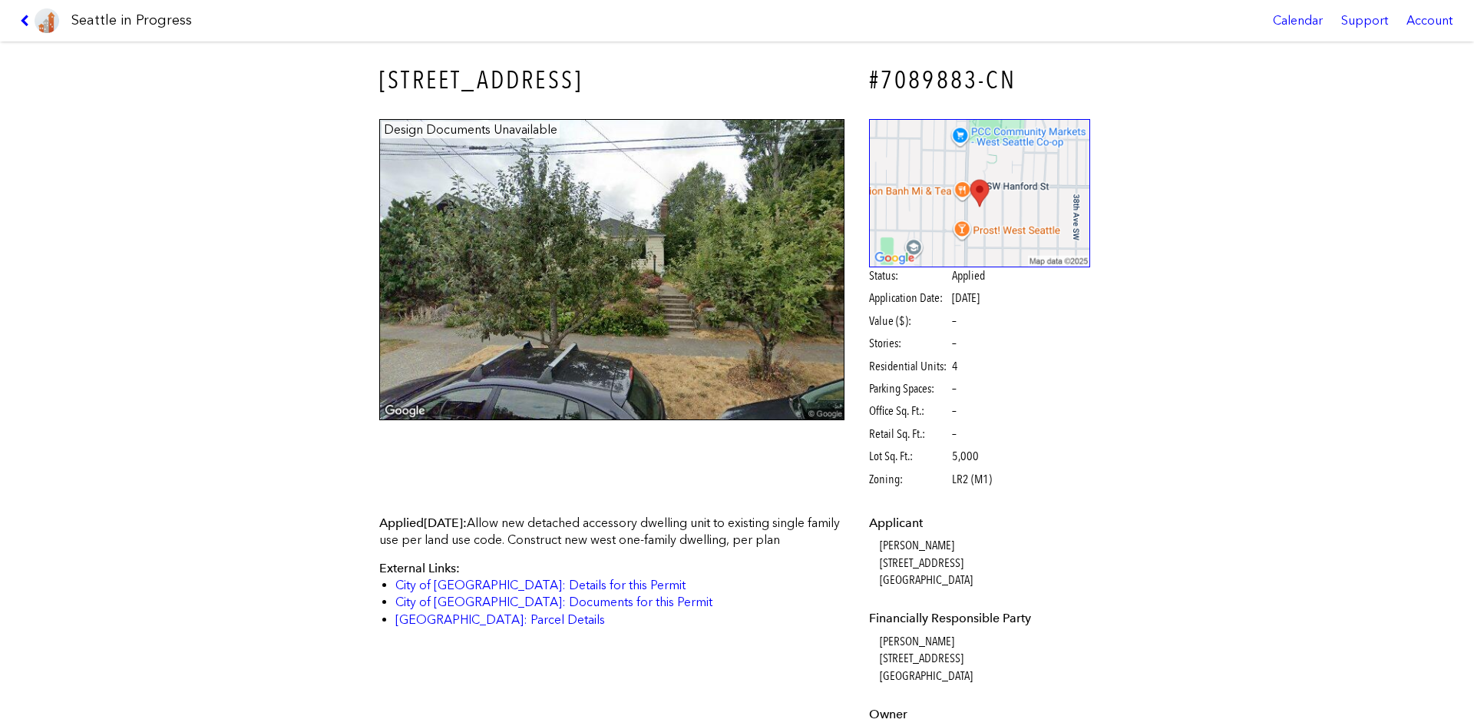
click at [37, 14] on img at bounding box center [47, 20] width 25 height 25
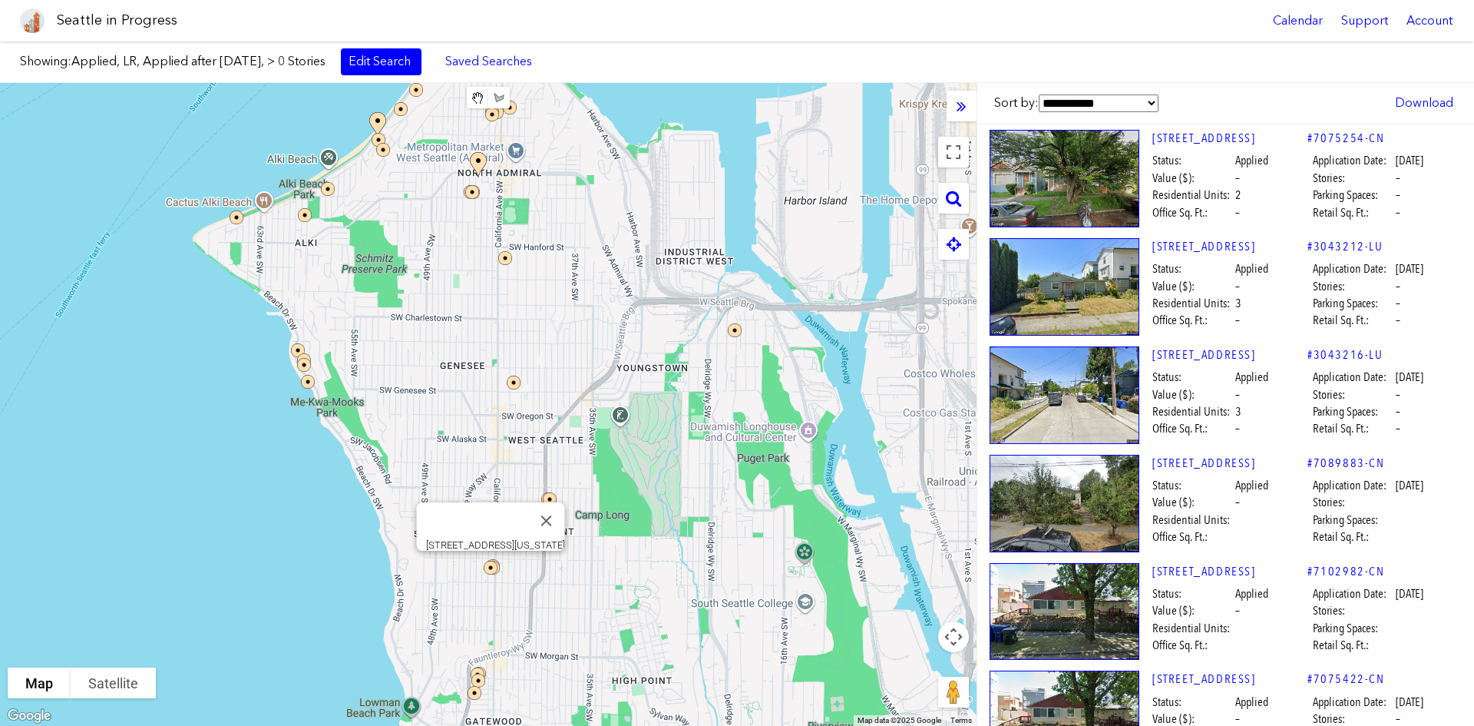
click at [493, 544] on img at bounding box center [501, 577] width 46 height 46
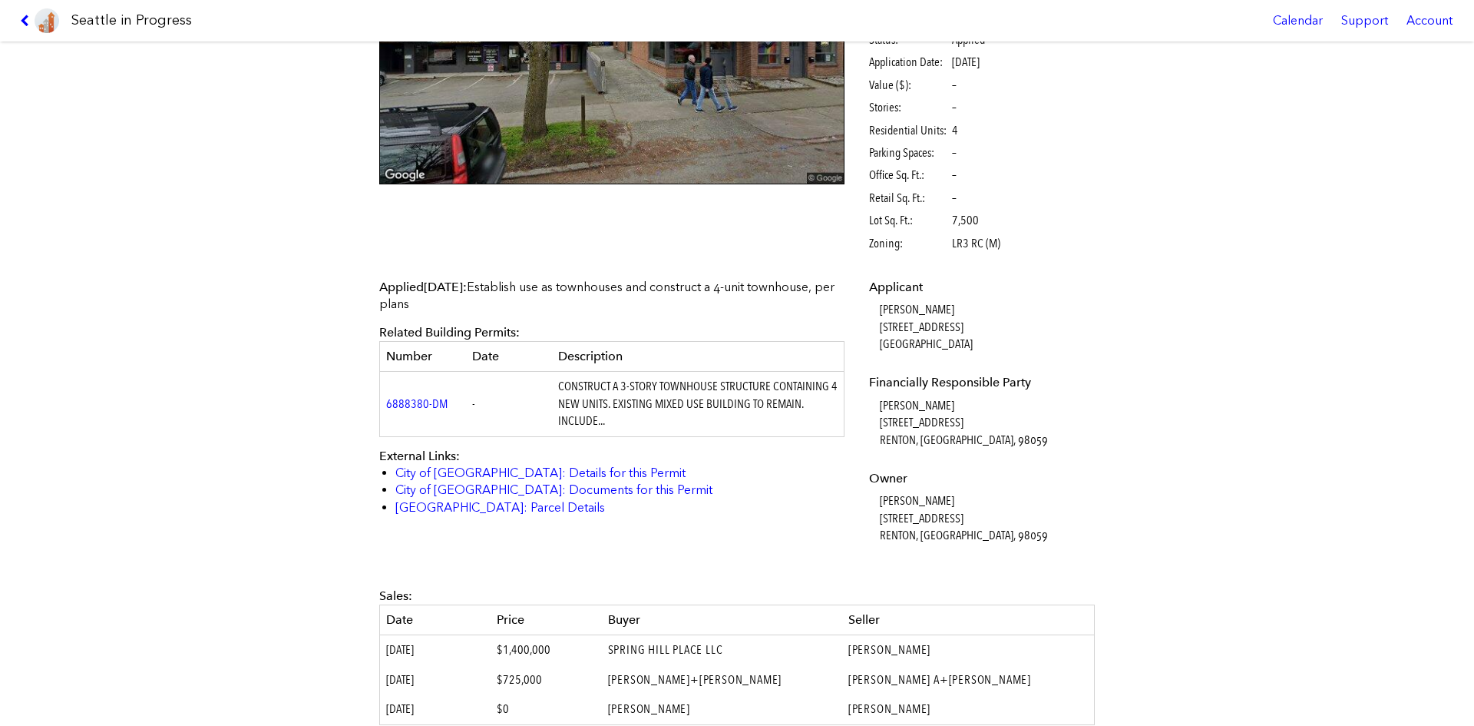
scroll to position [384, 0]
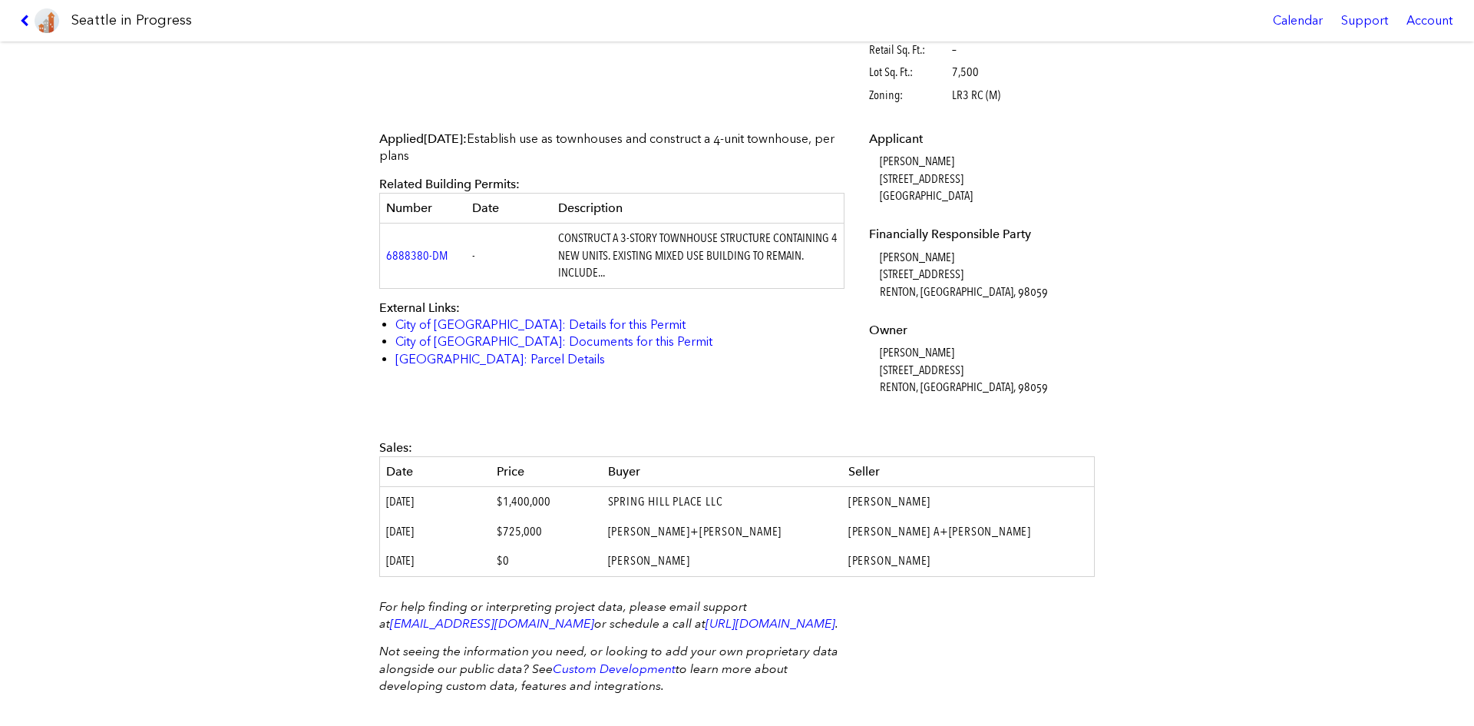
click at [1067, 293] on dd "[PERSON_NAME] [STREET_ADDRESS]" at bounding box center [985, 274] width 211 height 51
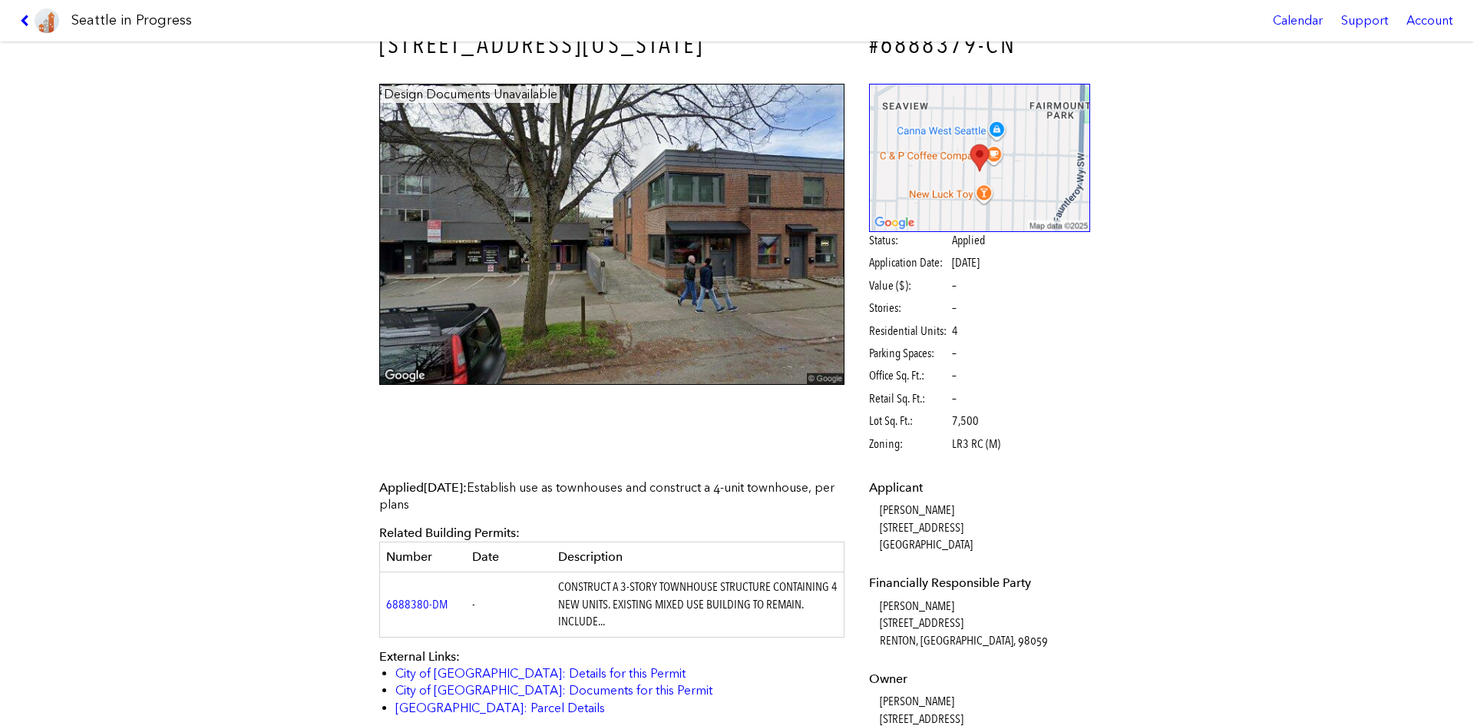
scroll to position [0, 0]
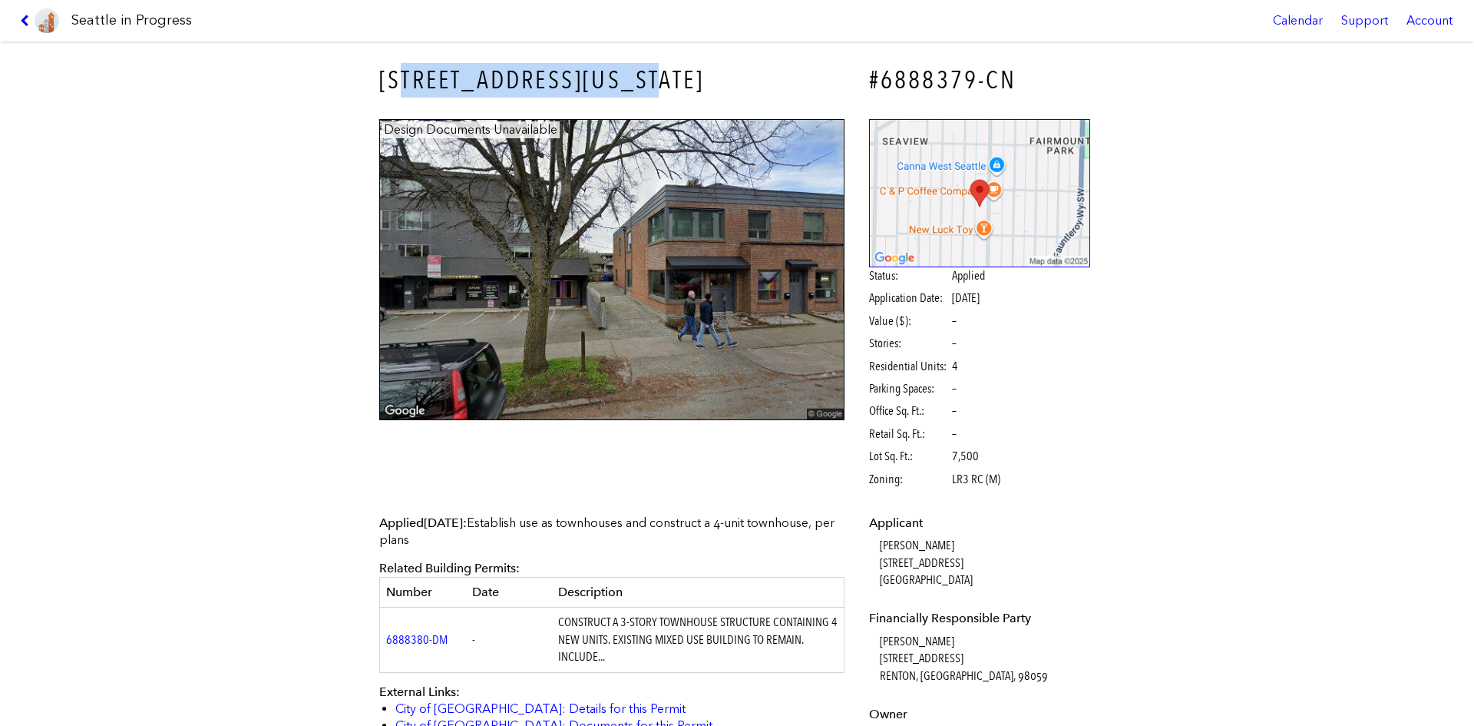
drag, startPoint x: 673, startPoint y: 88, endPoint x: 400, endPoint y: 74, distance: 273.8
click at [400, 74] on h3 "[STREET_ADDRESS][US_STATE]" at bounding box center [611, 80] width 465 height 35
drag, startPoint x: 105, startPoint y: 641, endPoint x: 238, endPoint y: 613, distance: 135.9
click at [105, 544] on div "[STREET_ADDRESS][US_STATE] #6888379-CN Design Documents Unavailable Status: App…" at bounding box center [737, 383] width 1474 height 684
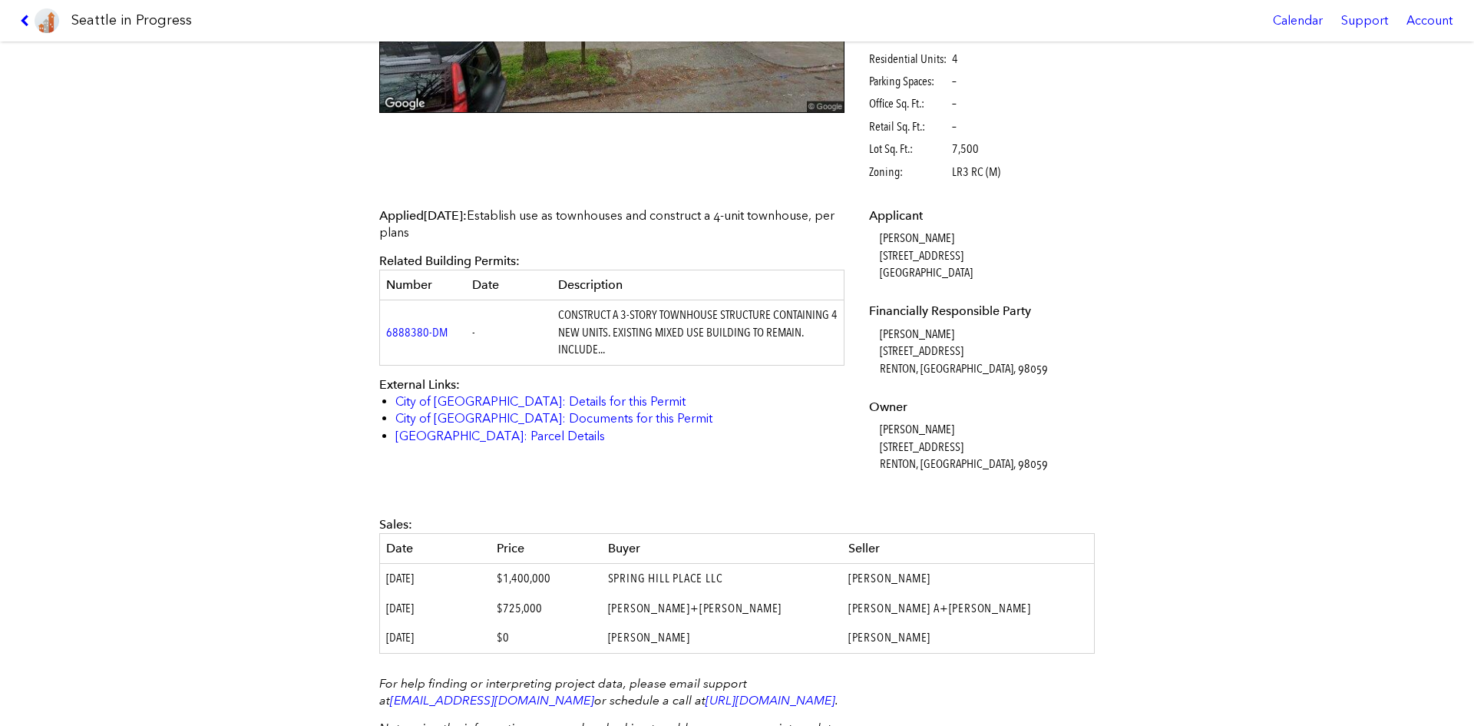
scroll to position [430, 0]
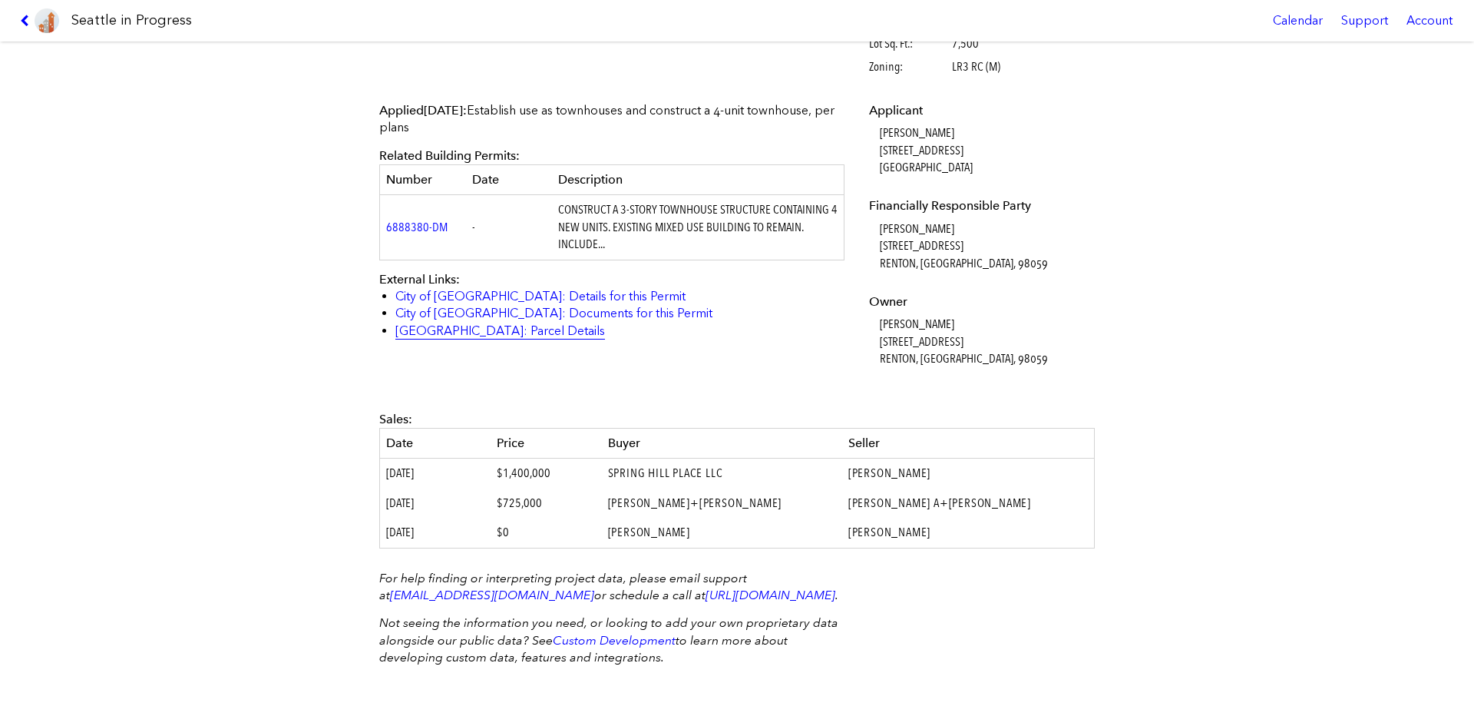
click at [472, 323] on link "[GEOGRAPHIC_DATA]: Parcel Details" at bounding box center [500, 330] width 210 height 15
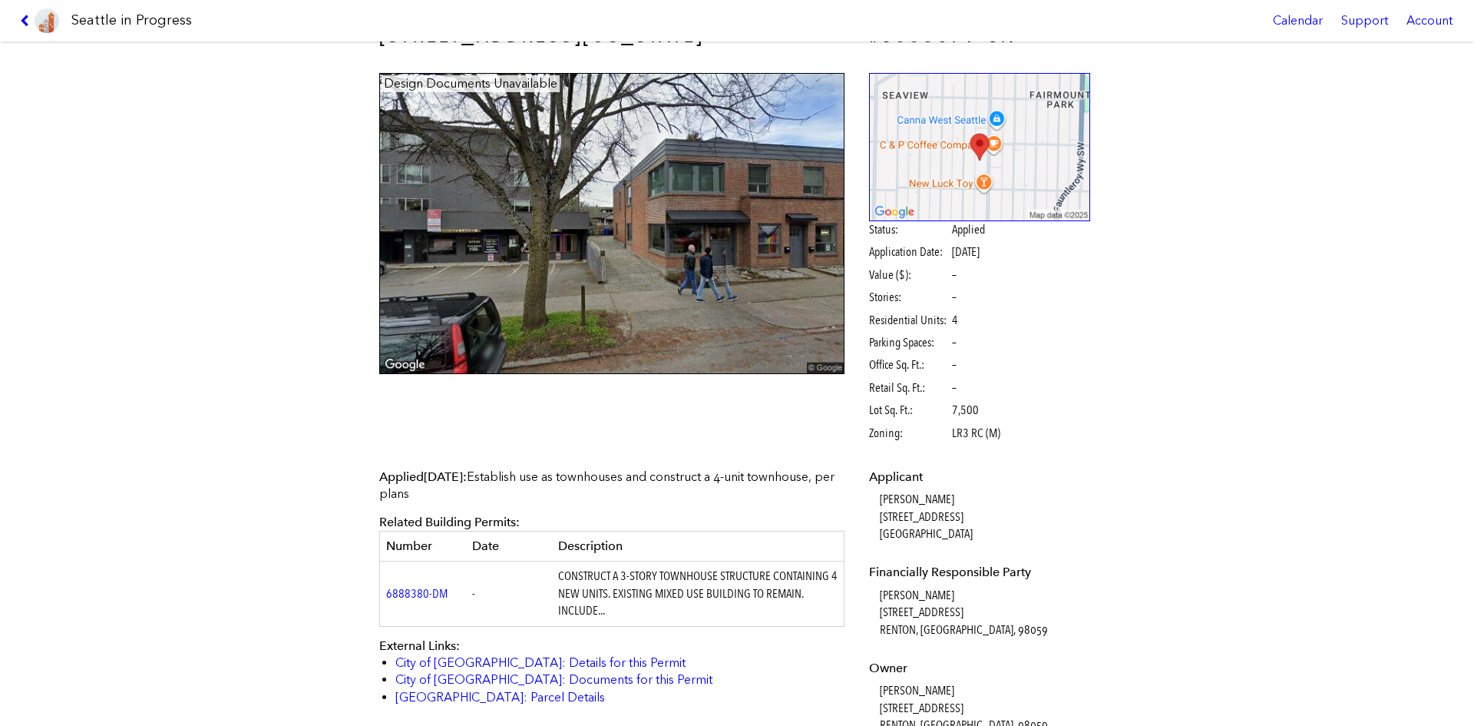
scroll to position [0, 0]
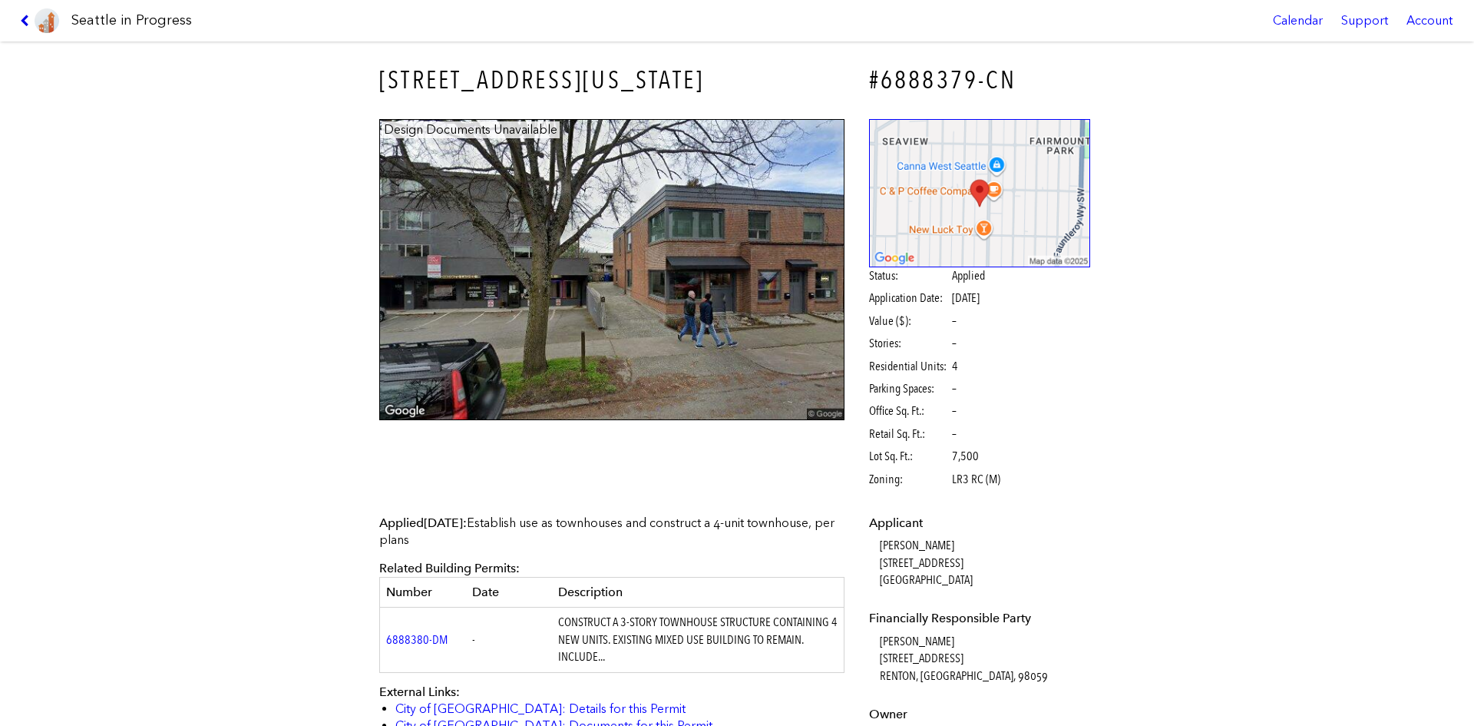
click at [22, 15] on icon at bounding box center [27, 21] width 15 height 12
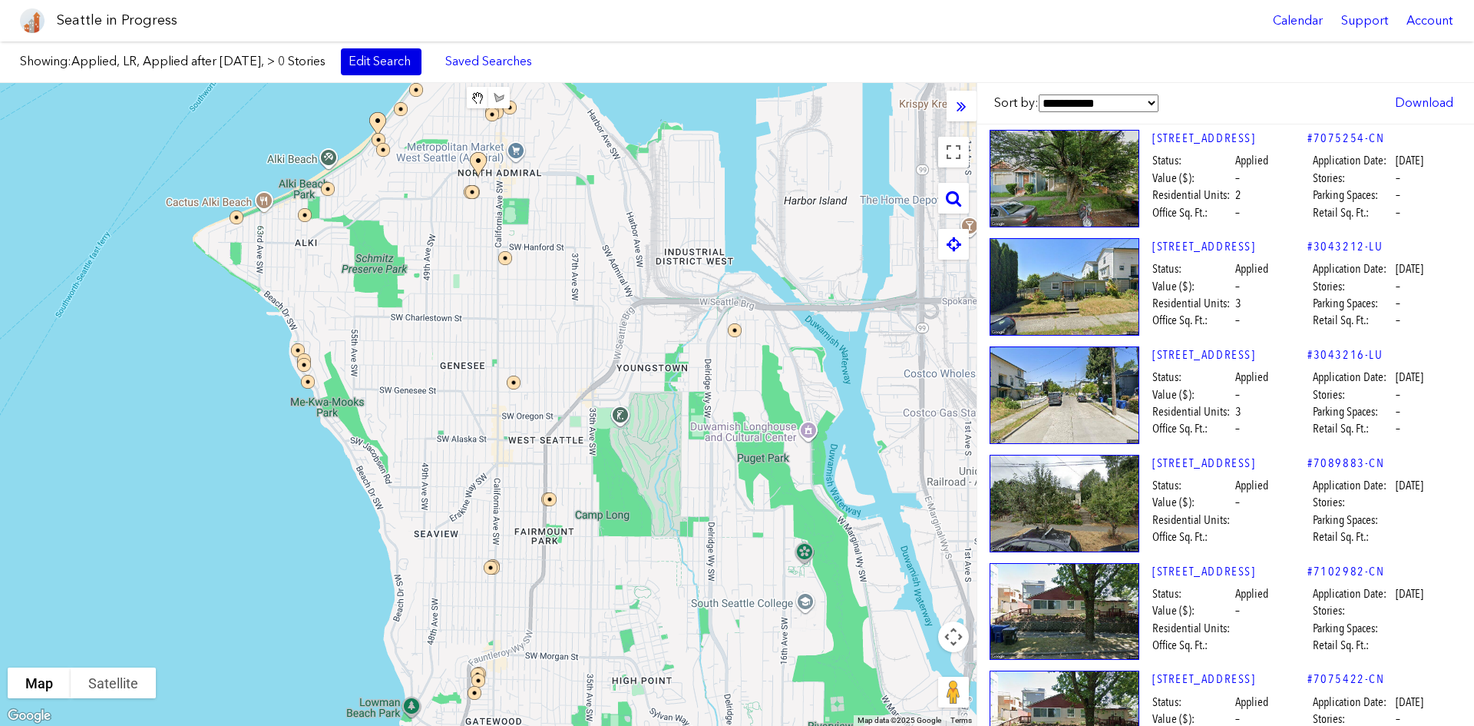
click at [412, 63] on link "Edit Search" at bounding box center [381, 61] width 81 height 26
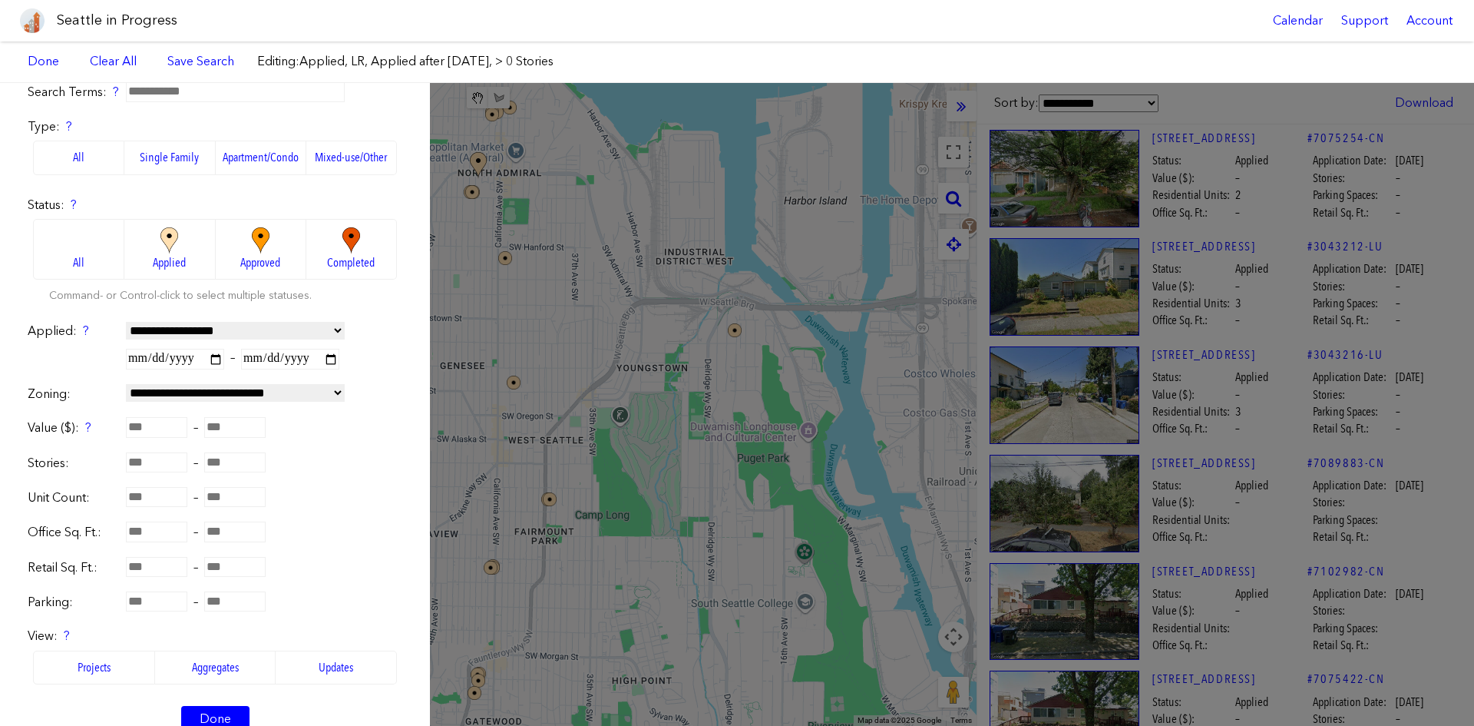
scroll to position [77, 0]
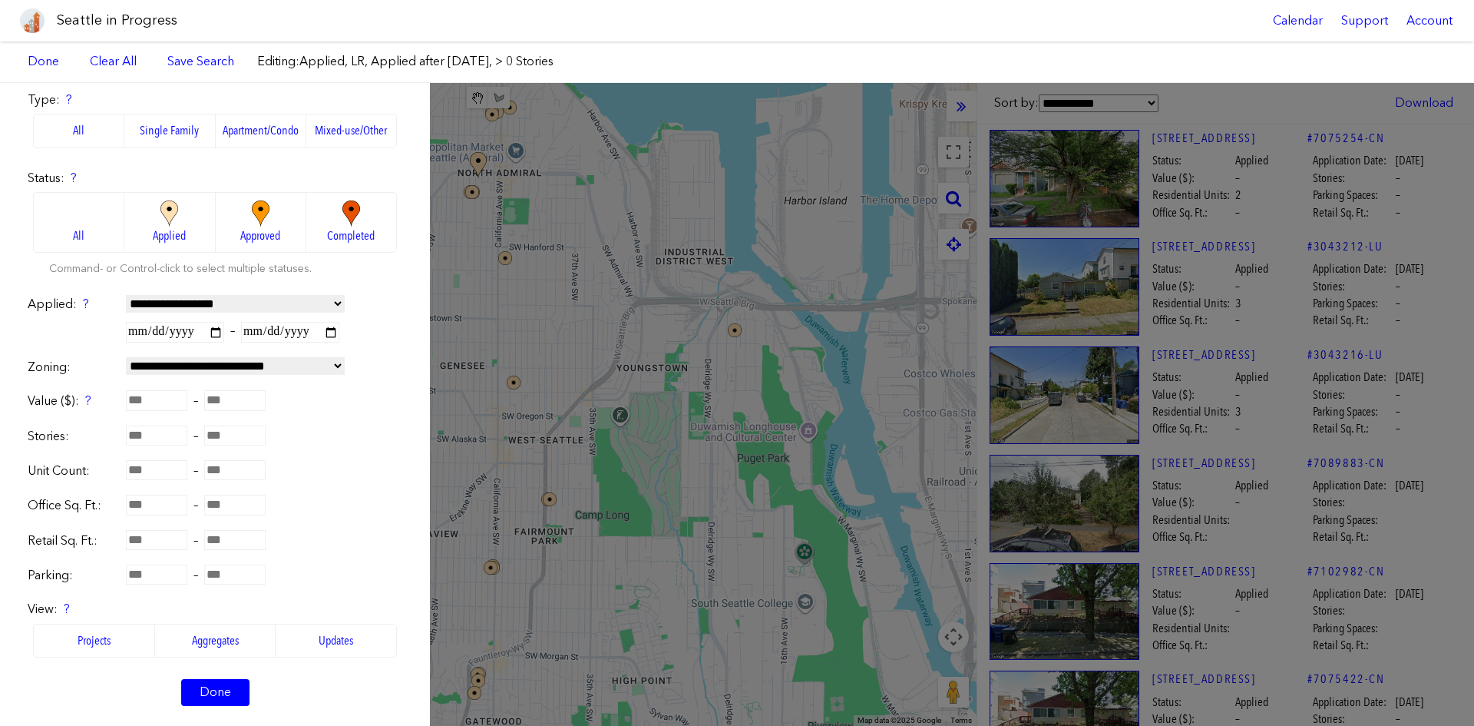
click at [138, 472] on input "number" at bounding box center [156, 470] width 61 height 20
type input "**"
click at [222, 544] on link "Done" at bounding box center [215, 692] width 68 height 26
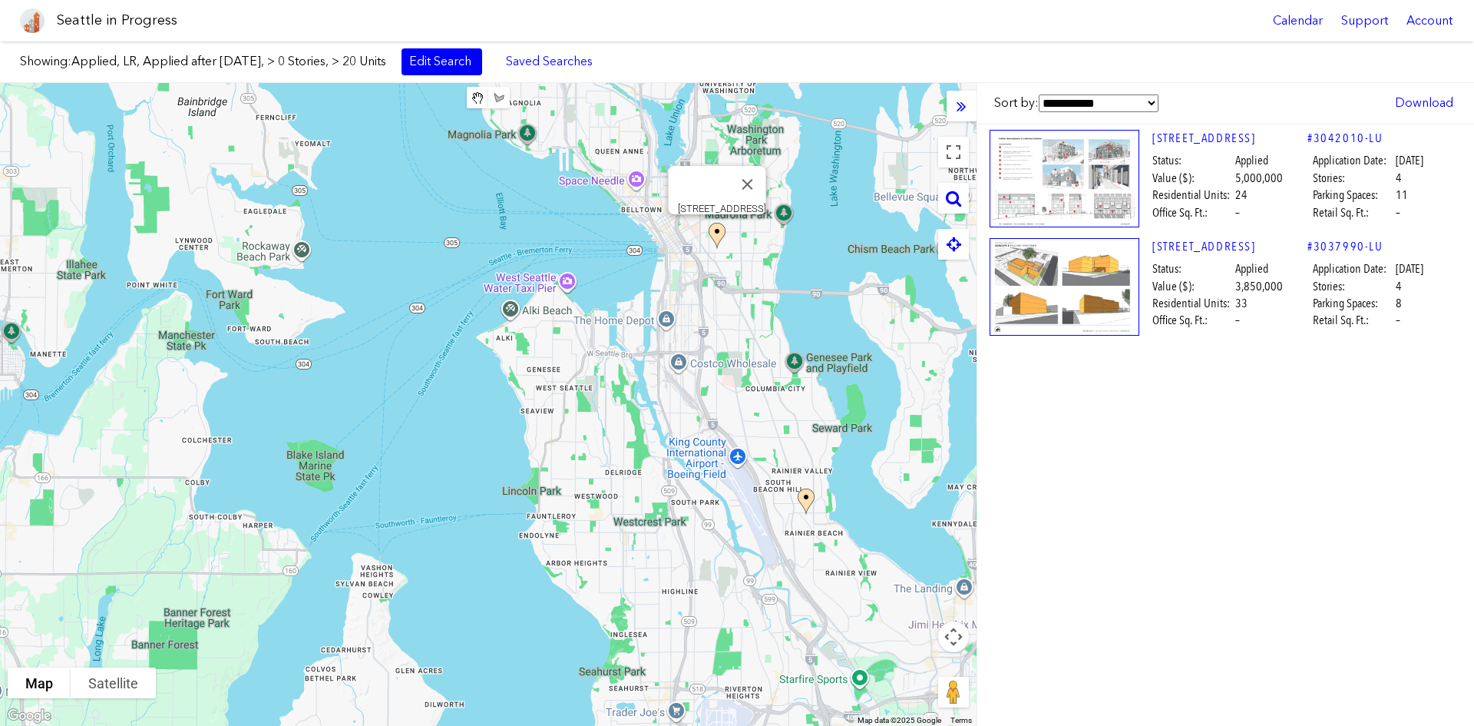
click at [715, 231] on img at bounding box center [726, 250] width 46 height 66
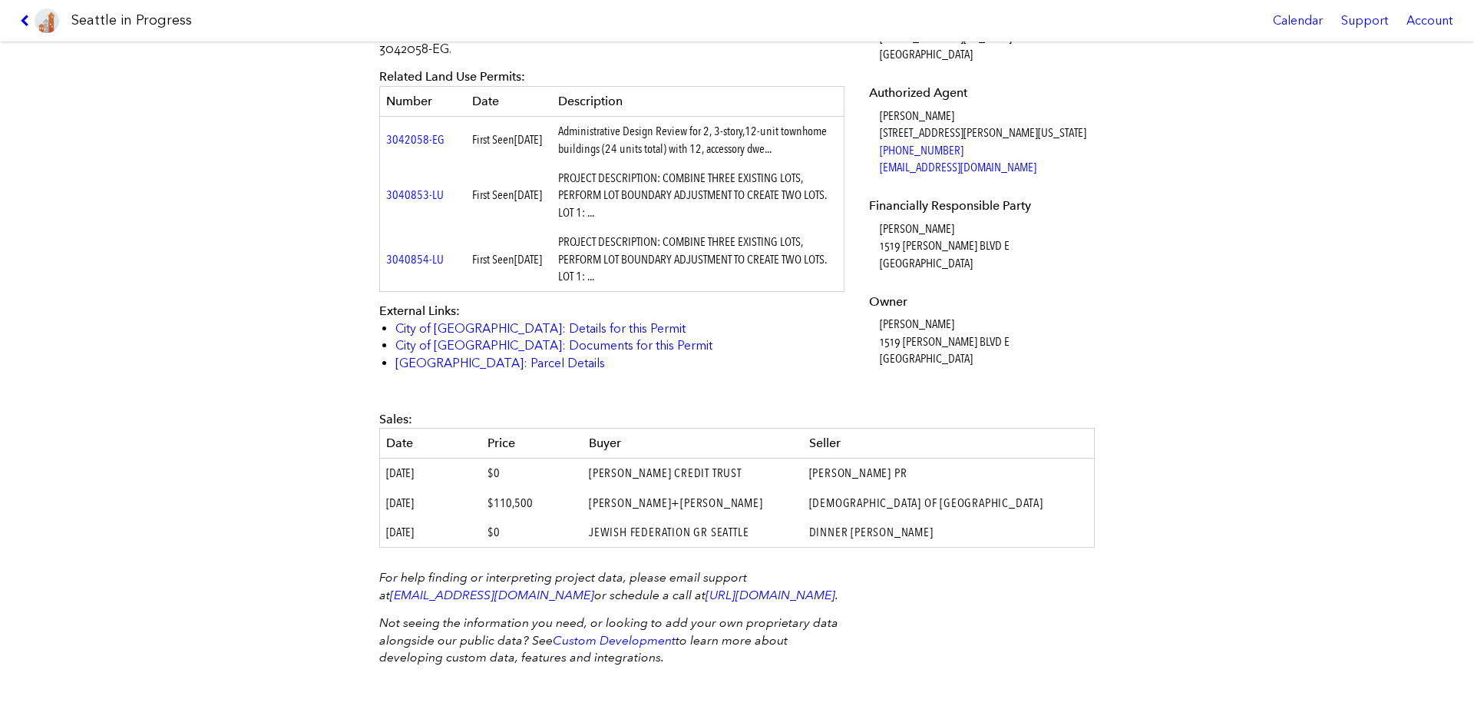
scroll to position [538, 0]
click at [22, 25] on icon at bounding box center [27, 21] width 15 height 12
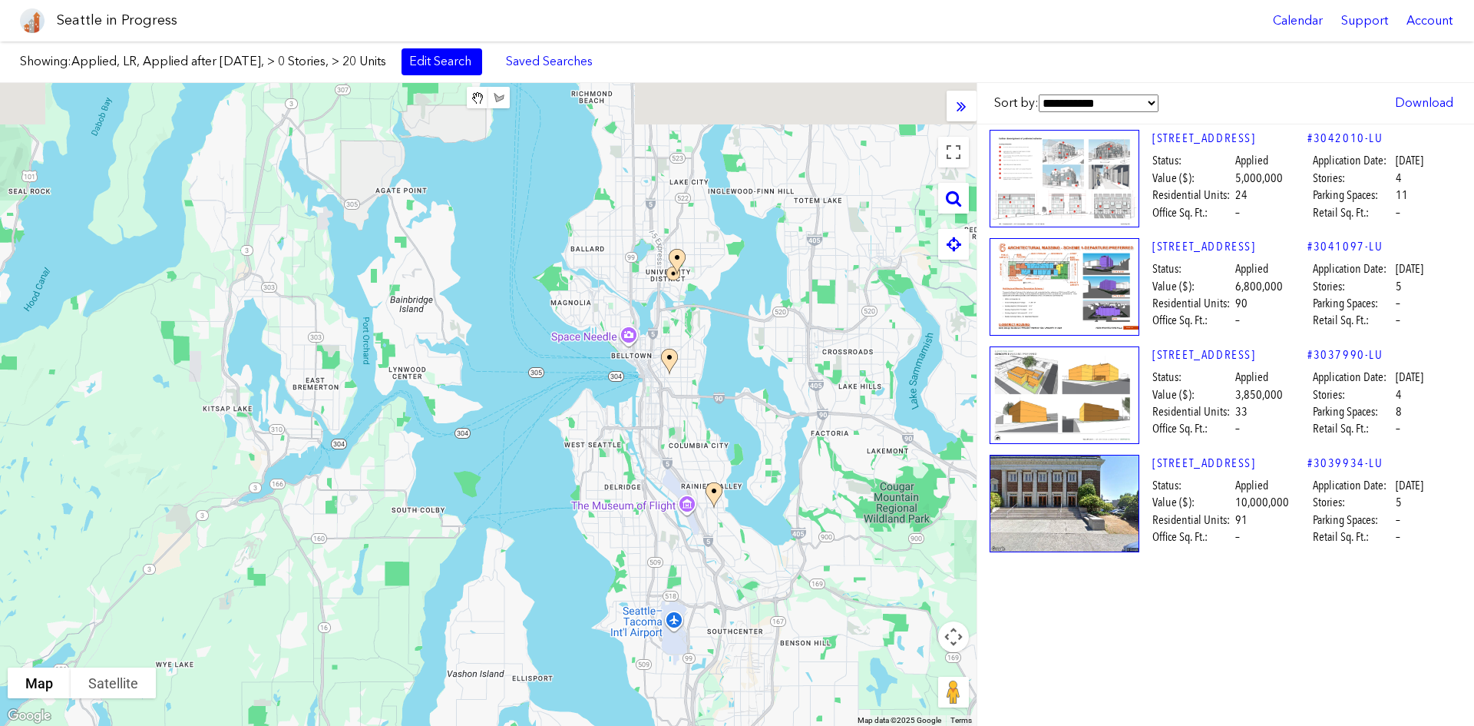
click at [630, 442] on div at bounding box center [488, 404] width 977 height 643
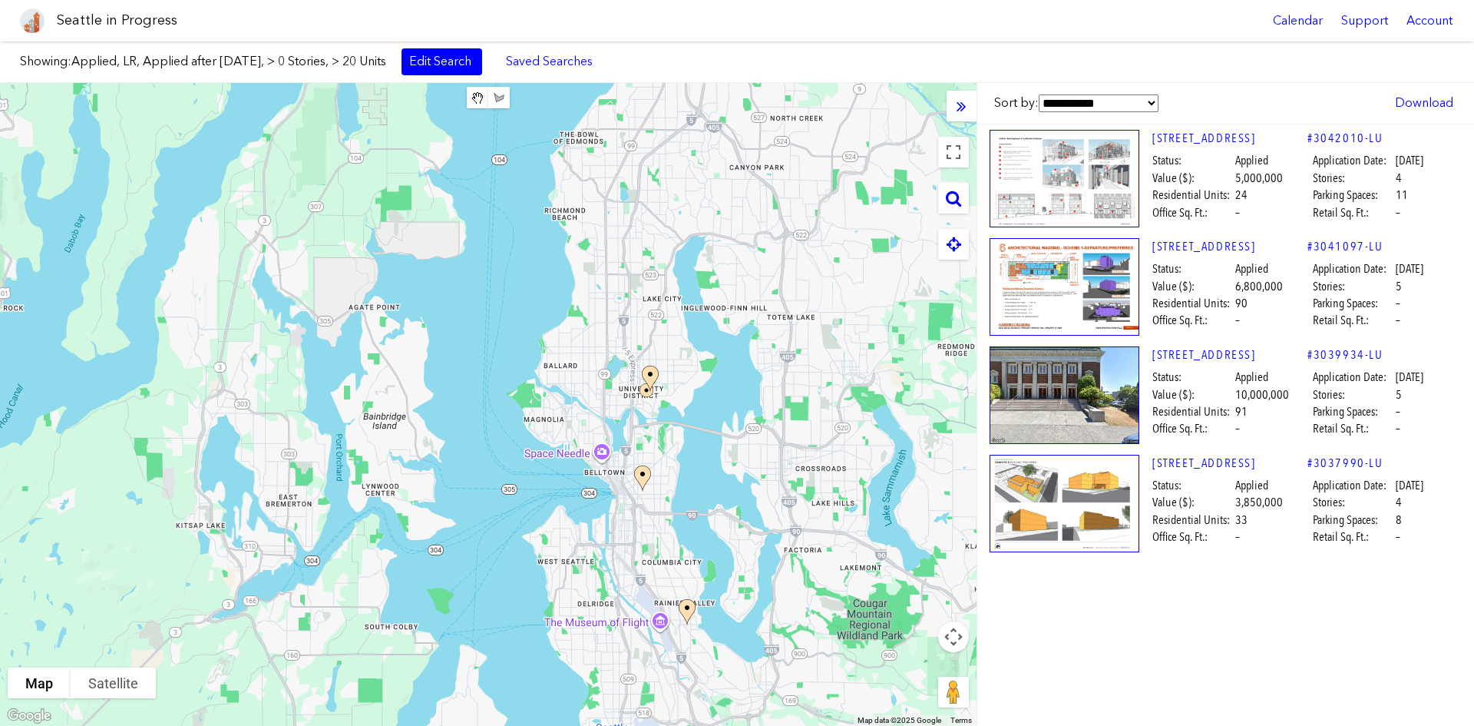
drag, startPoint x: 661, startPoint y: 419, endPoint x: 655, endPoint y: 435, distance: 18.0
click at [655, 437] on div at bounding box center [488, 404] width 977 height 643
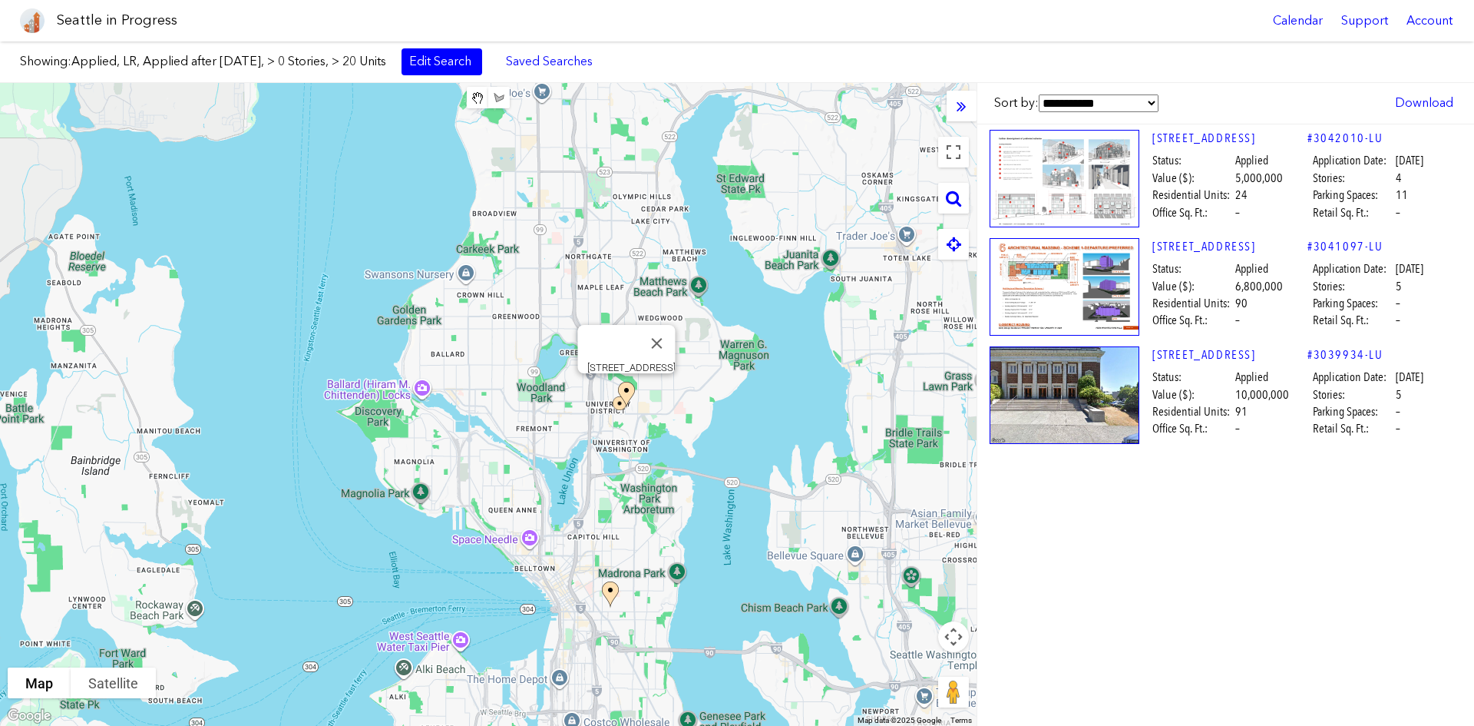
click at [628, 389] on img at bounding box center [635, 409] width 46 height 66
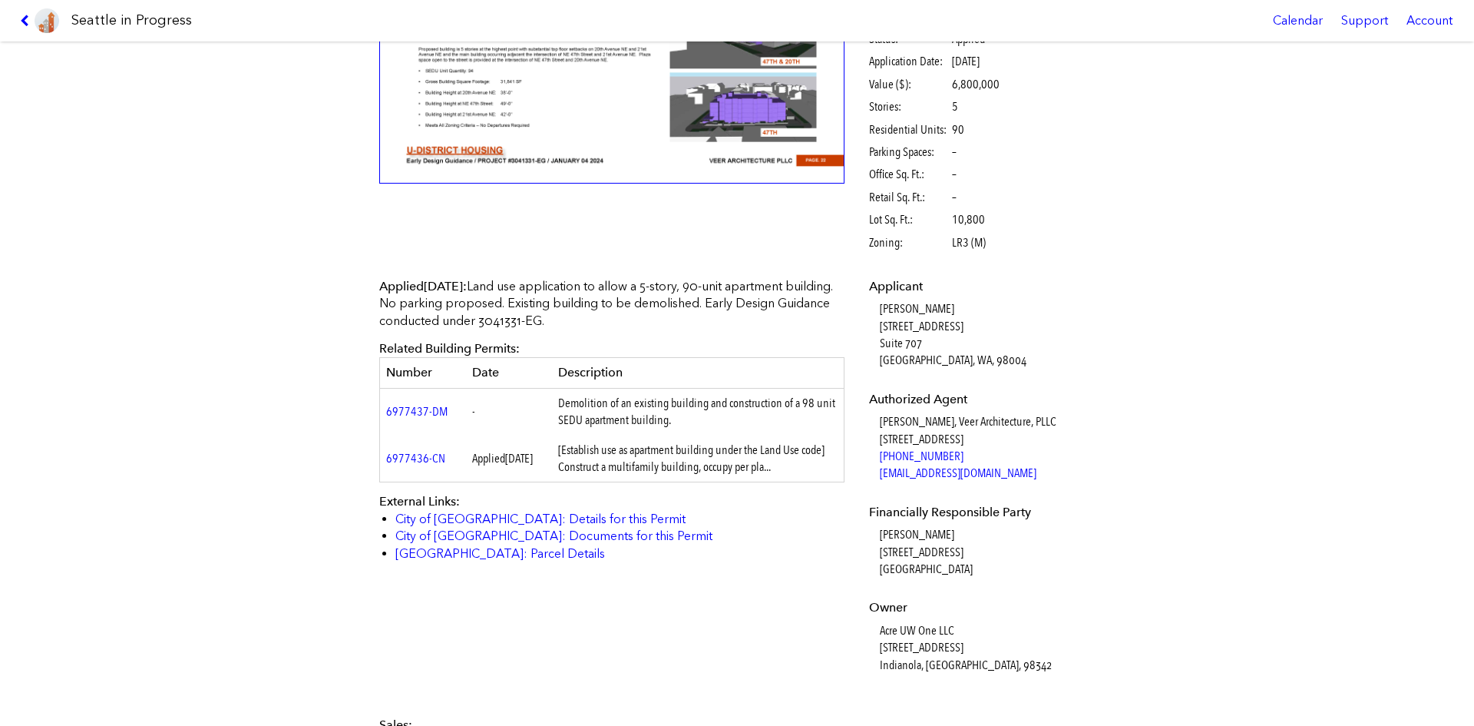
scroll to position [230, 0]
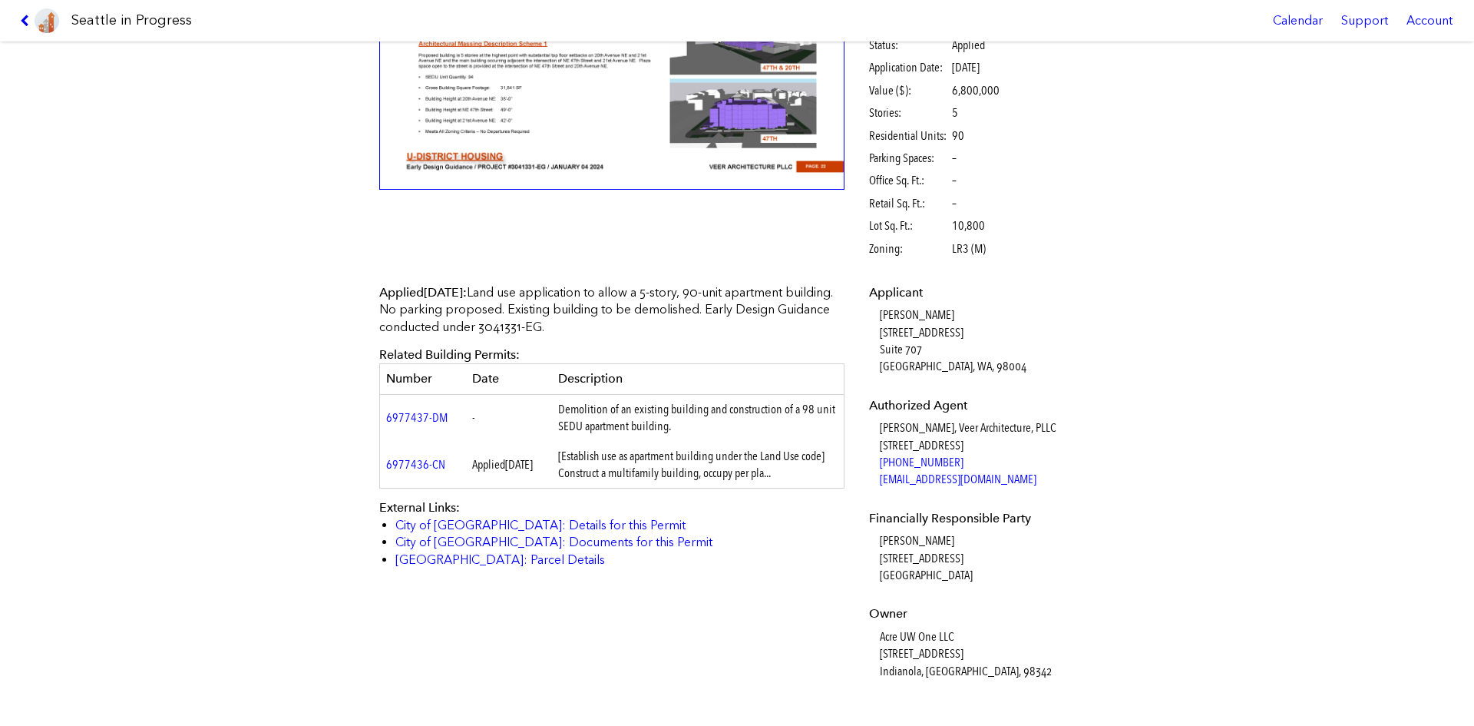
click at [25, 22] on icon at bounding box center [27, 21] width 15 height 12
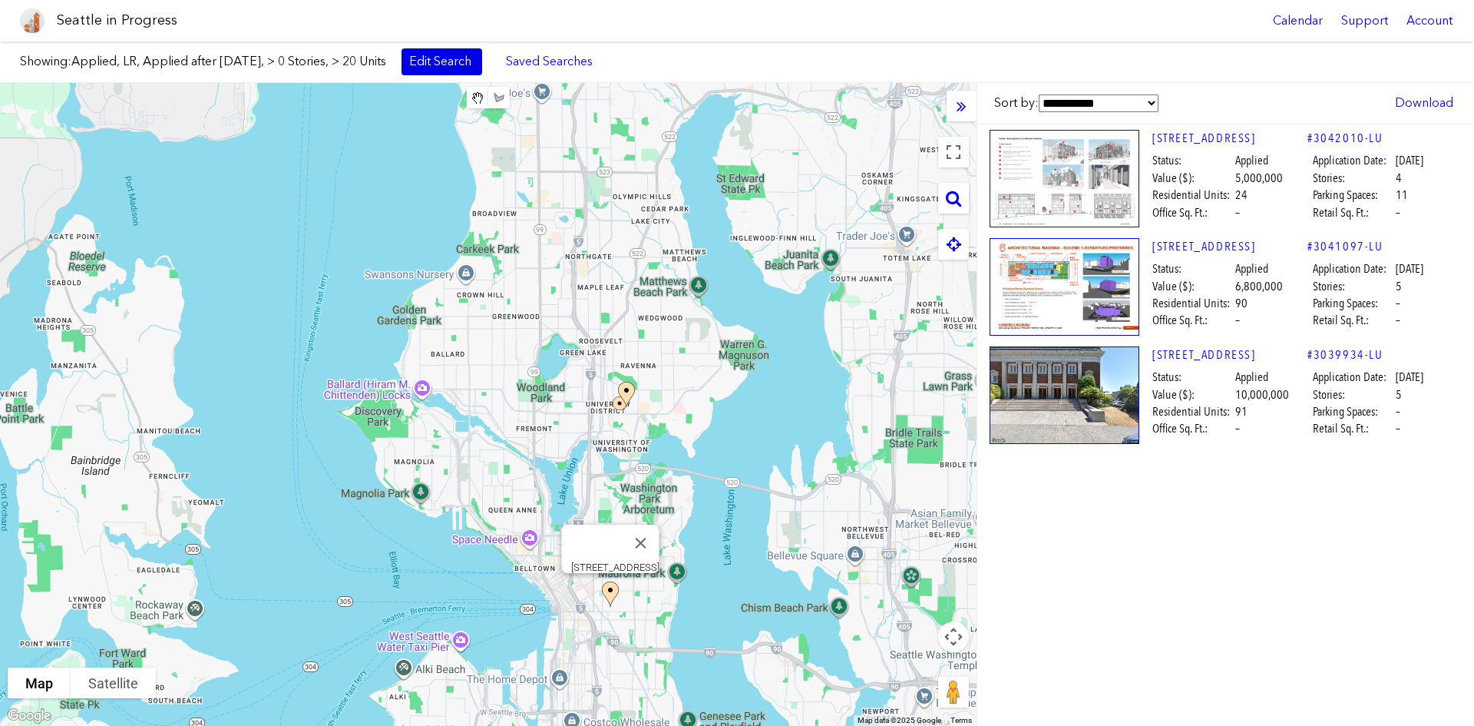
click at [459, 51] on link "Edit Search" at bounding box center [442, 61] width 81 height 26
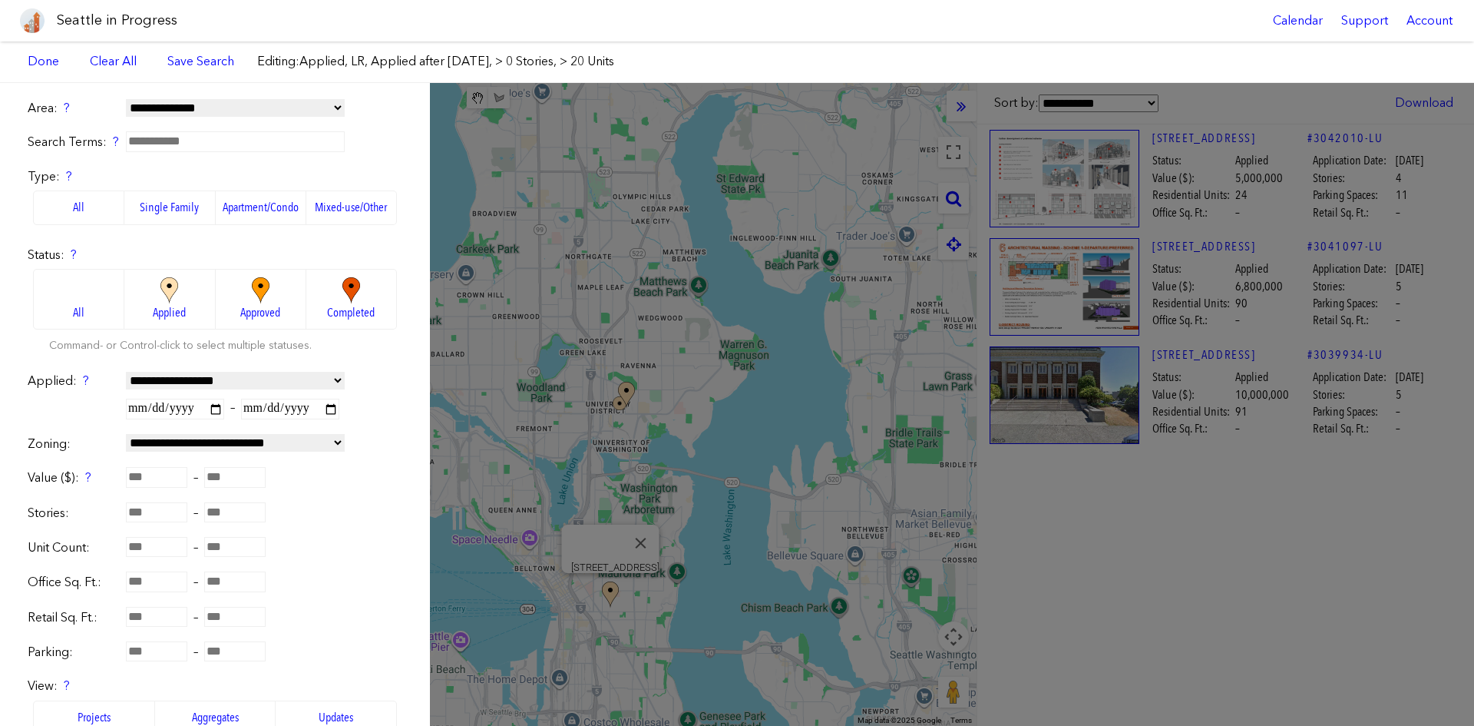
drag, startPoint x: 173, startPoint y: 541, endPoint x: 75, endPoint y: 538, distance: 97.6
click at [76, 539] on div "Unit Count: ** –" at bounding box center [215, 547] width 375 height 18
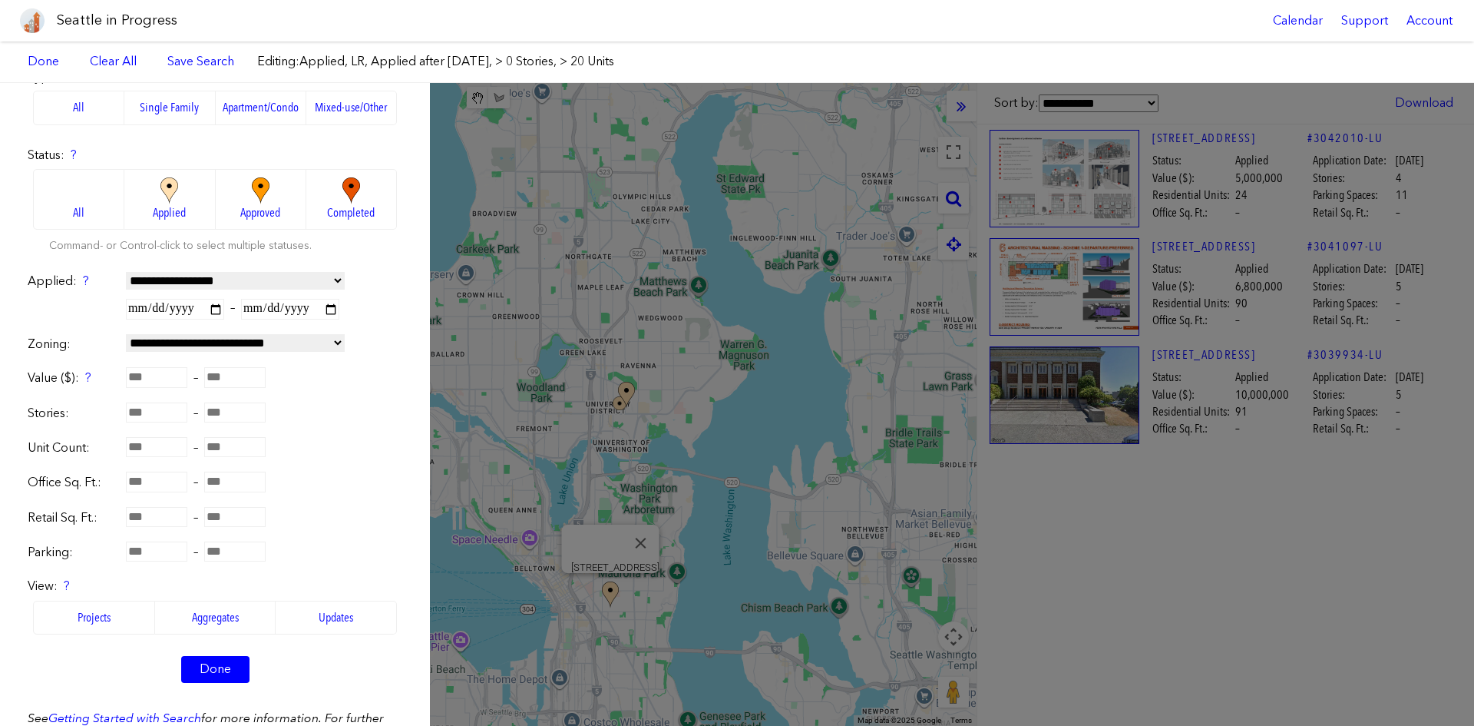
scroll to position [230, 0]
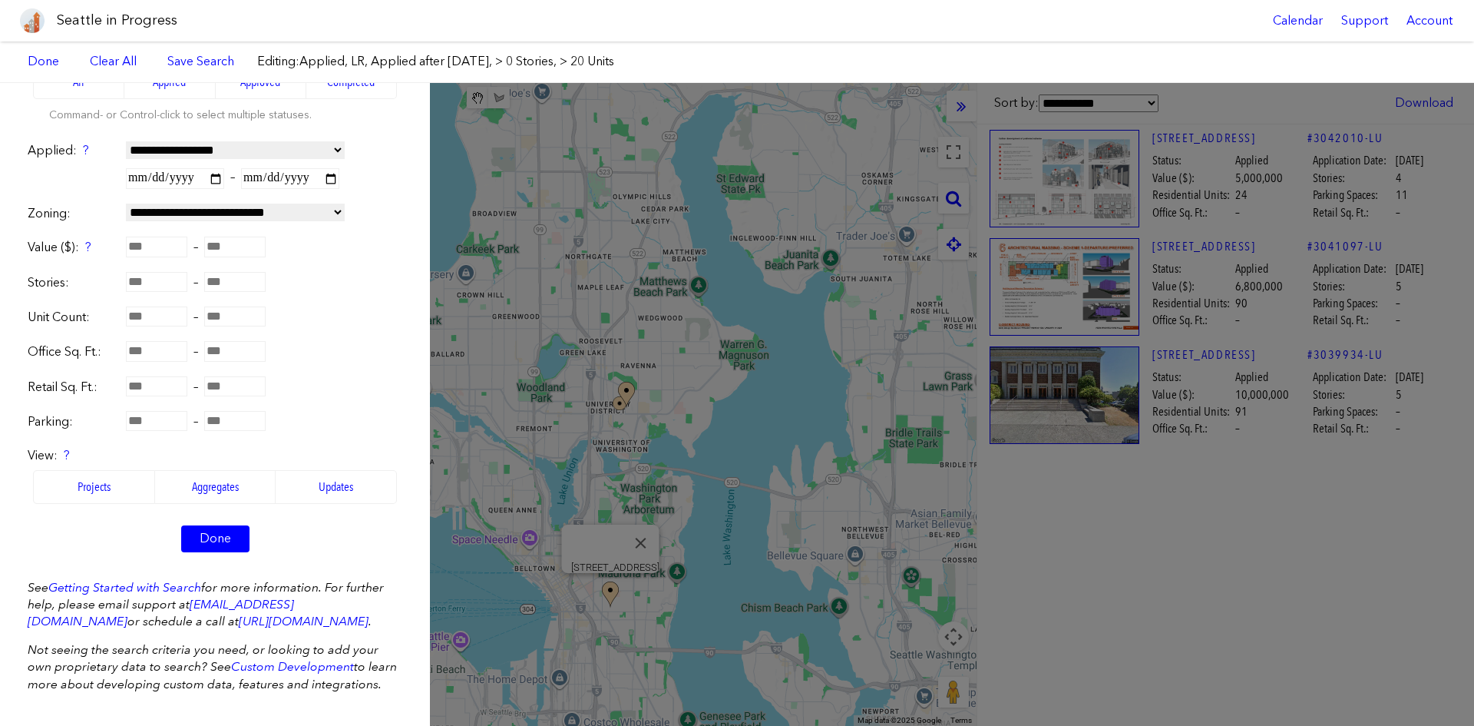
click at [211, 544] on form "**********" at bounding box center [215, 218] width 375 height 699
click at [212, 540] on link "Done" at bounding box center [215, 538] width 68 height 26
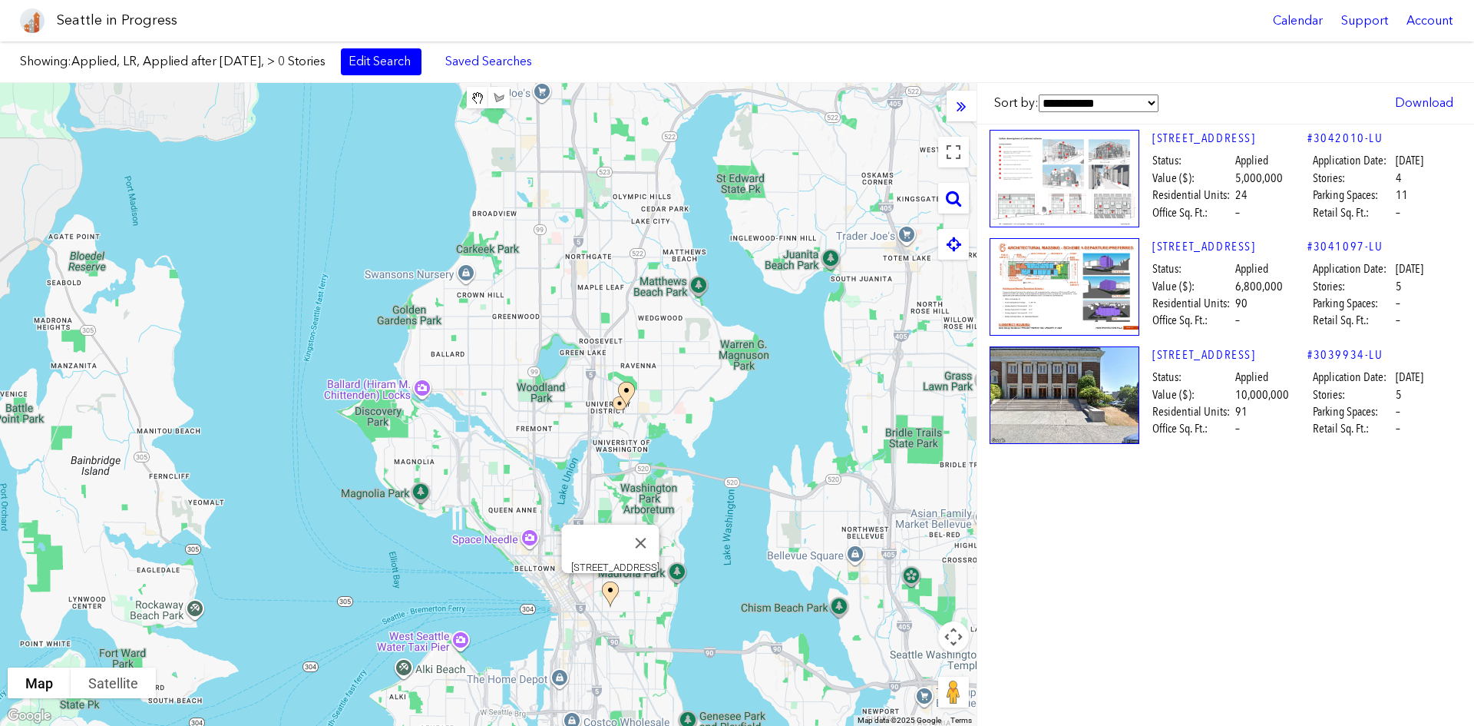
drag, startPoint x: 603, startPoint y: 529, endPoint x: 578, endPoint y: 214, distance: 315.8
click at [584, 213] on div "[STREET_ADDRESS]" at bounding box center [488, 404] width 977 height 643
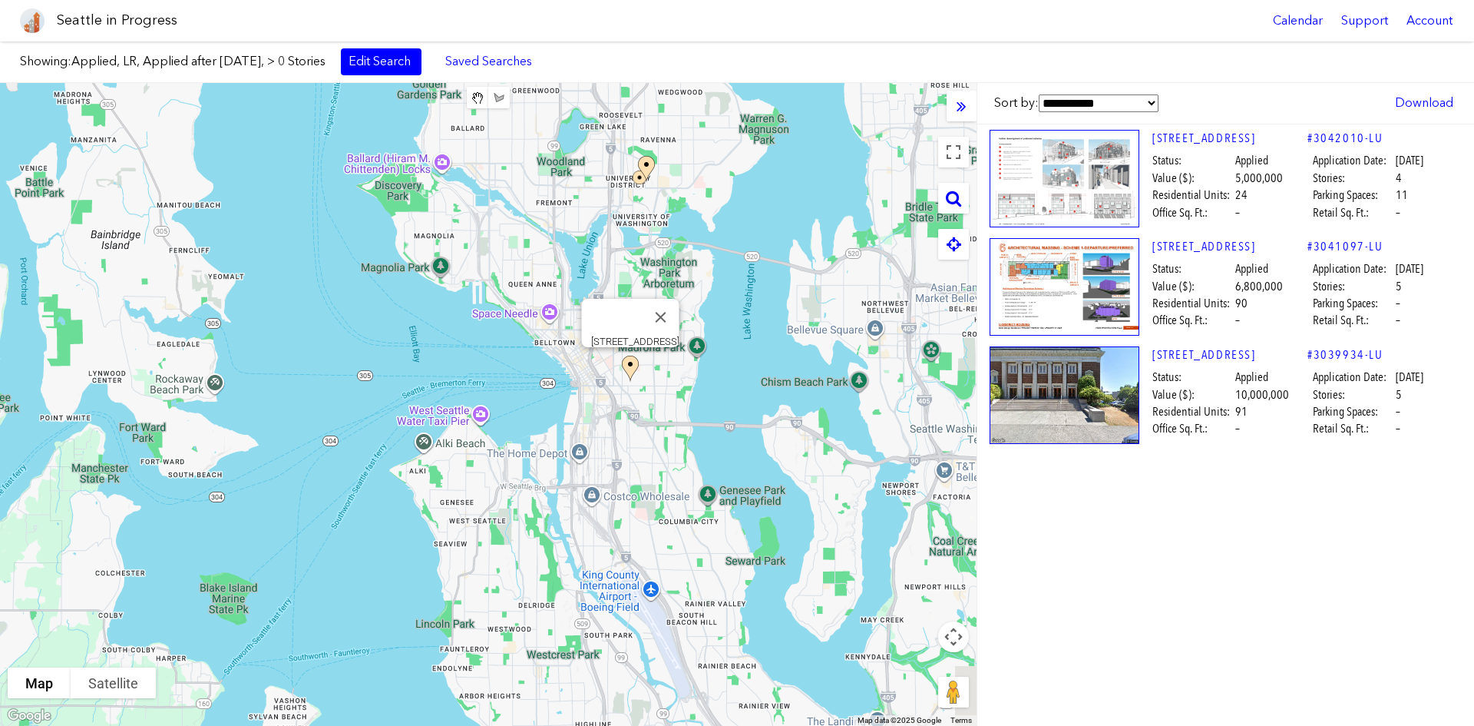
drag, startPoint x: 504, startPoint y: 427, endPoint x: 523, endPoint y: 208, distance: 219.7
click at [523, 208] on div "[STREET_ADDRESS]" at bounding box center [488, 404] width 977 height 643
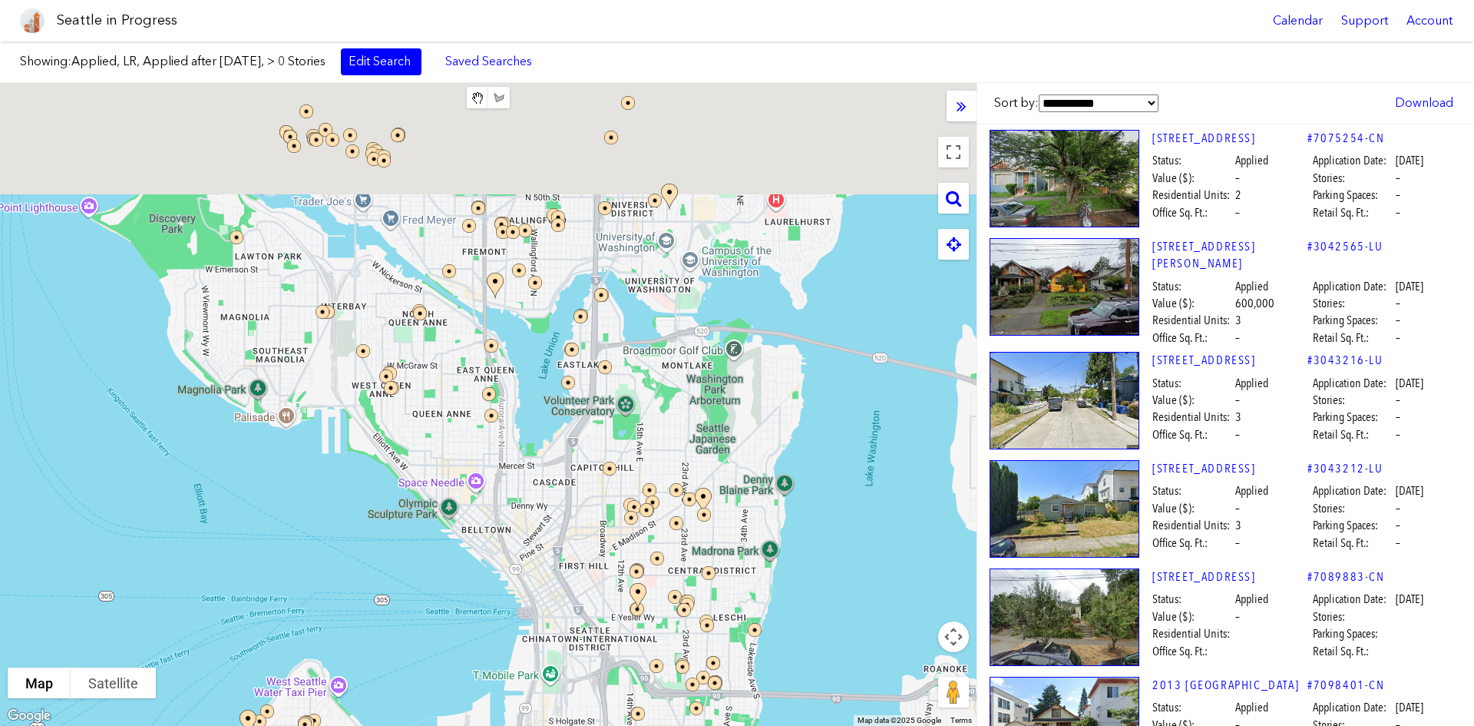
drag, startPoint x: 569, startPoint y: 440, endPoint x: 564, endPoint y: 485, distance: 45.5
click at [564, 485] on div at bounding box center [488, 404] width 977 height 643
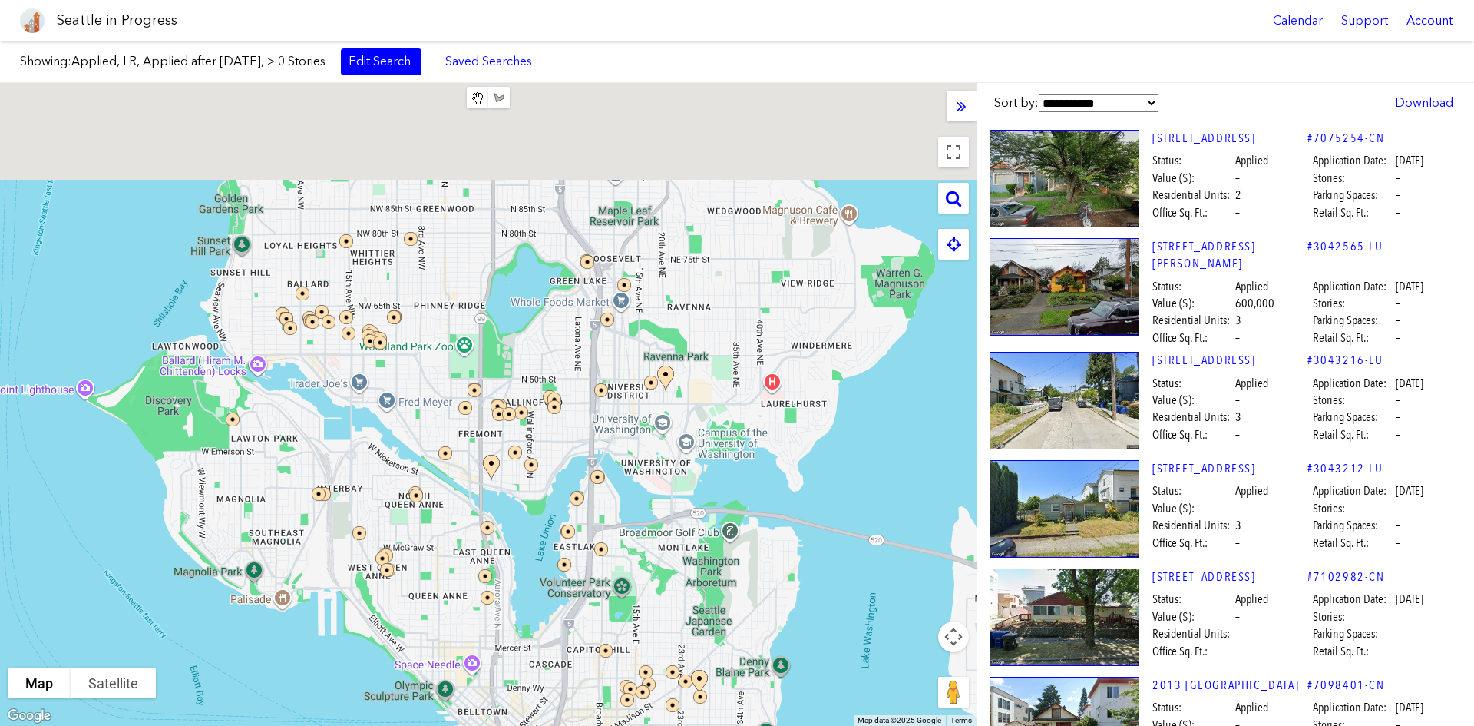
drag, startPoint x: 715, startPoint y: 206, endPoint x: 715, endPoint y: 395, distance: 188.9
click at [715, 395] on div at bounding box center [488, 404] width 977 height 643
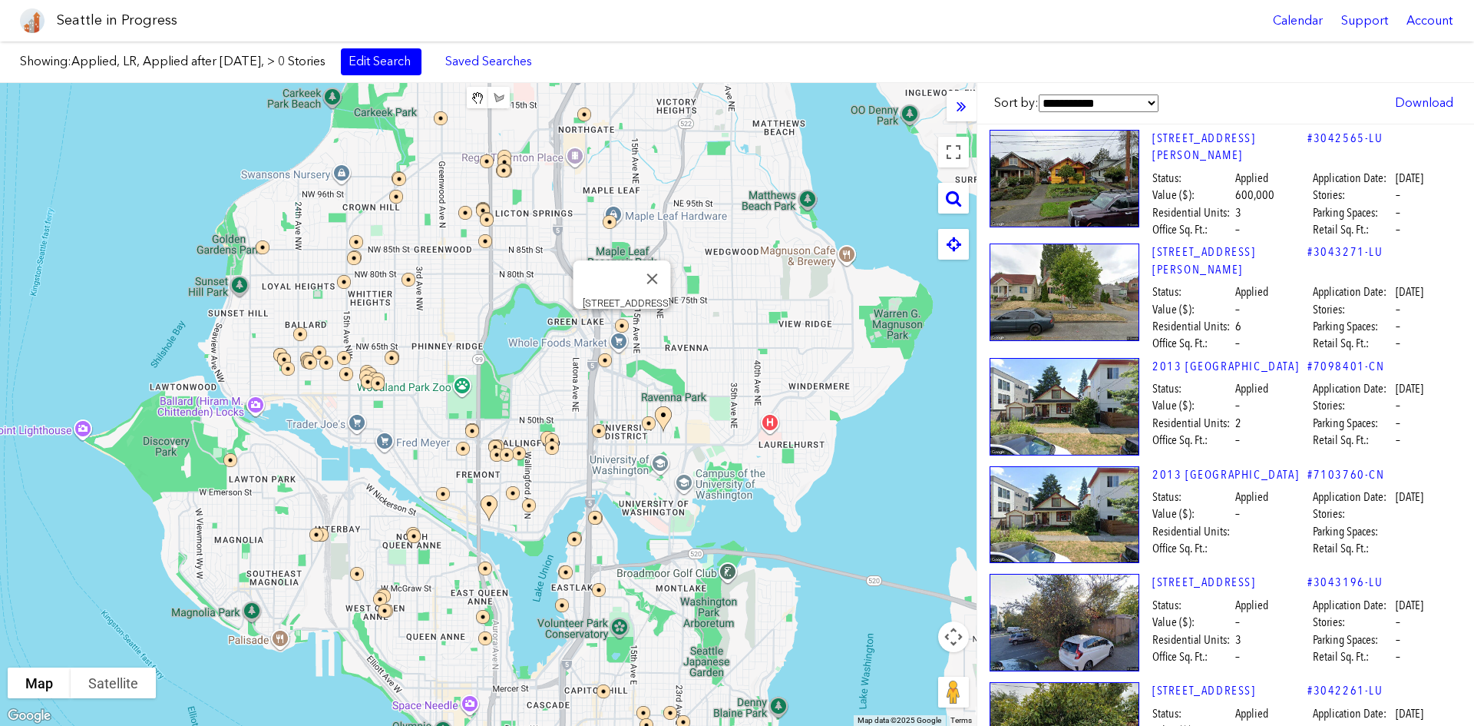
click at [622, 324] on img at bounding box center [632, 336] width 46 height 46
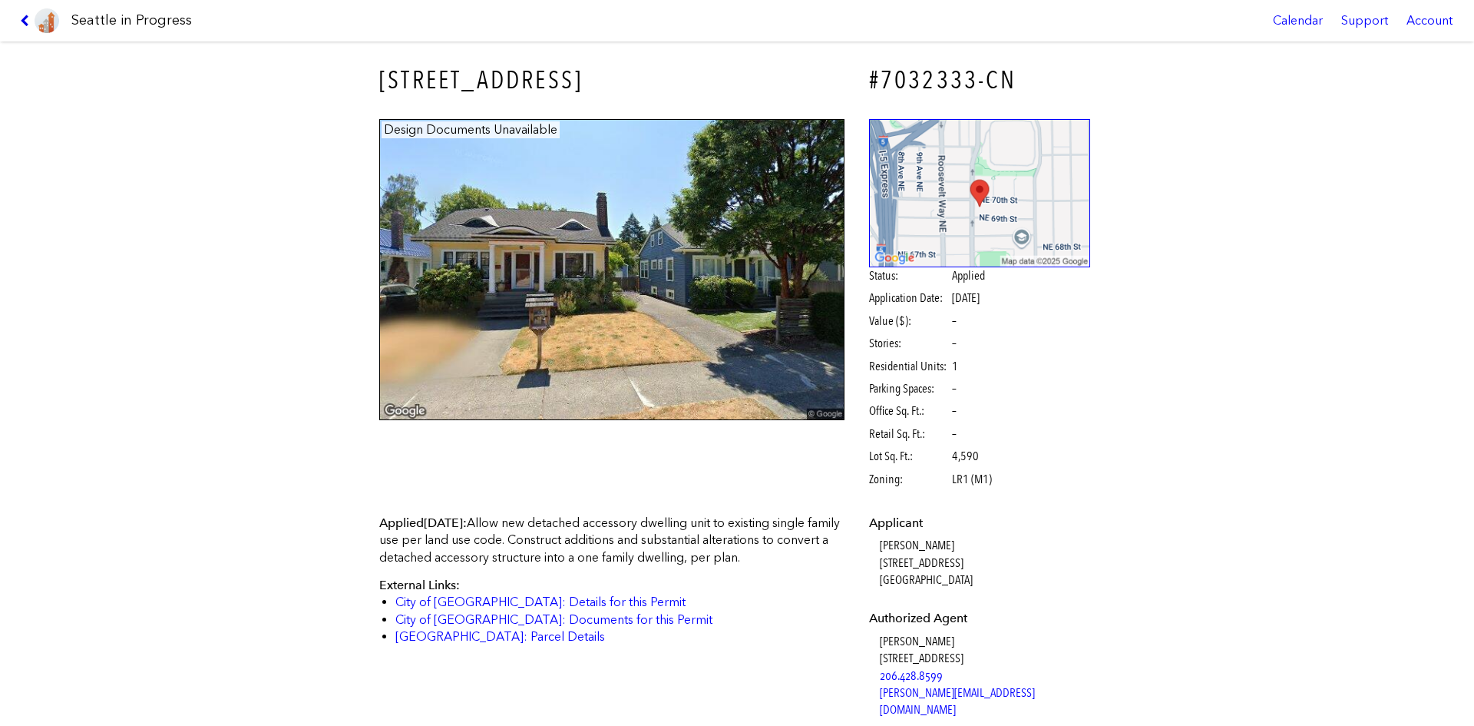
click at [33, 22] on icon at bounding box center [27, 21] width 15 height 12
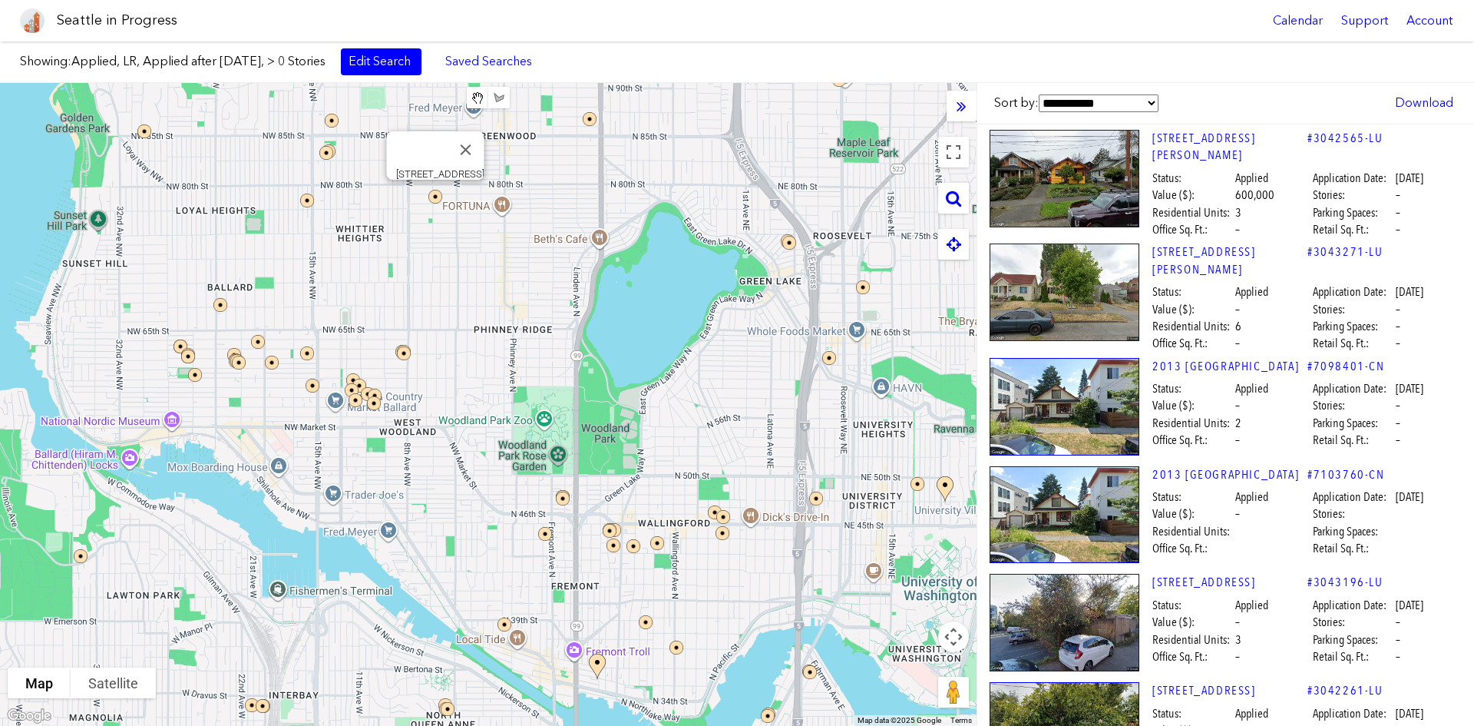
click at [437, 198] on img at bounding box center [445, 207] width 46 height 46
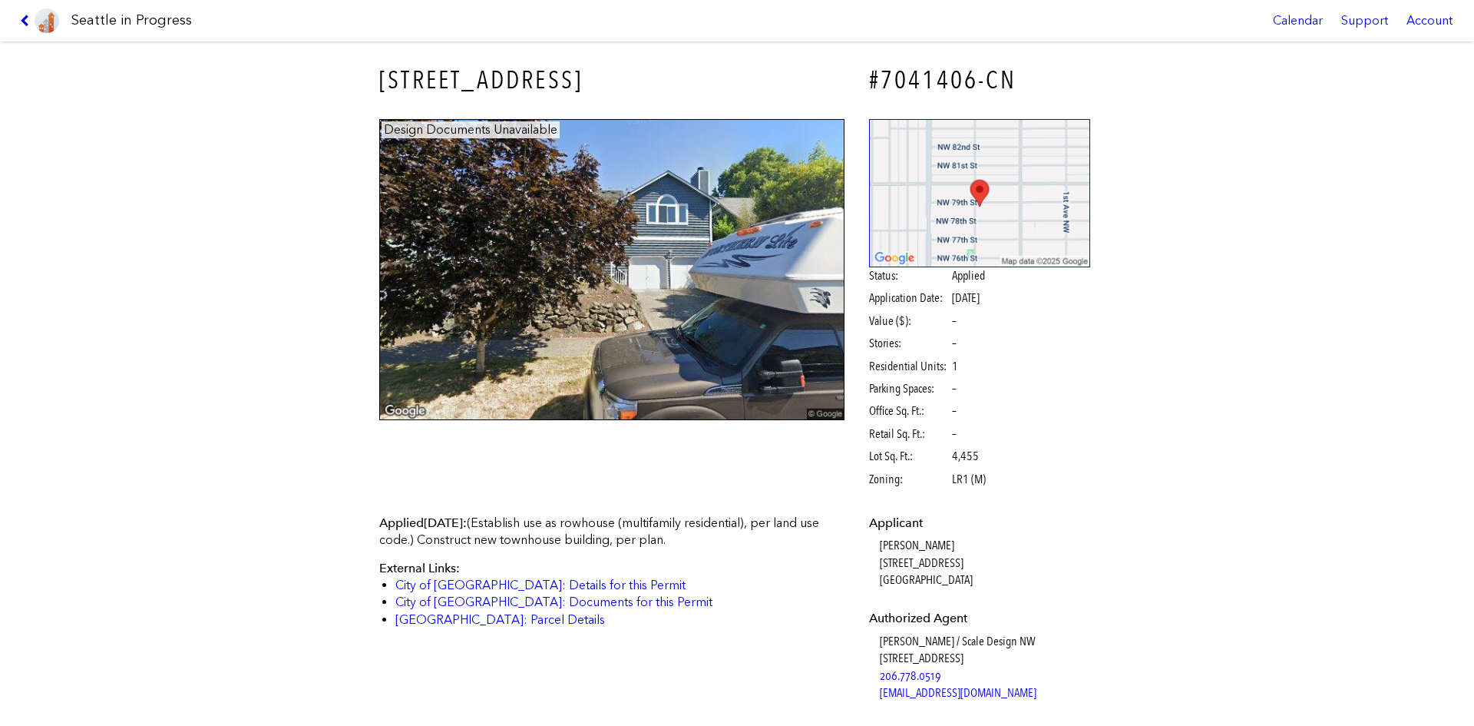
click at [24, 23] on icon at bounding box center [27, 21] width 15 height 12
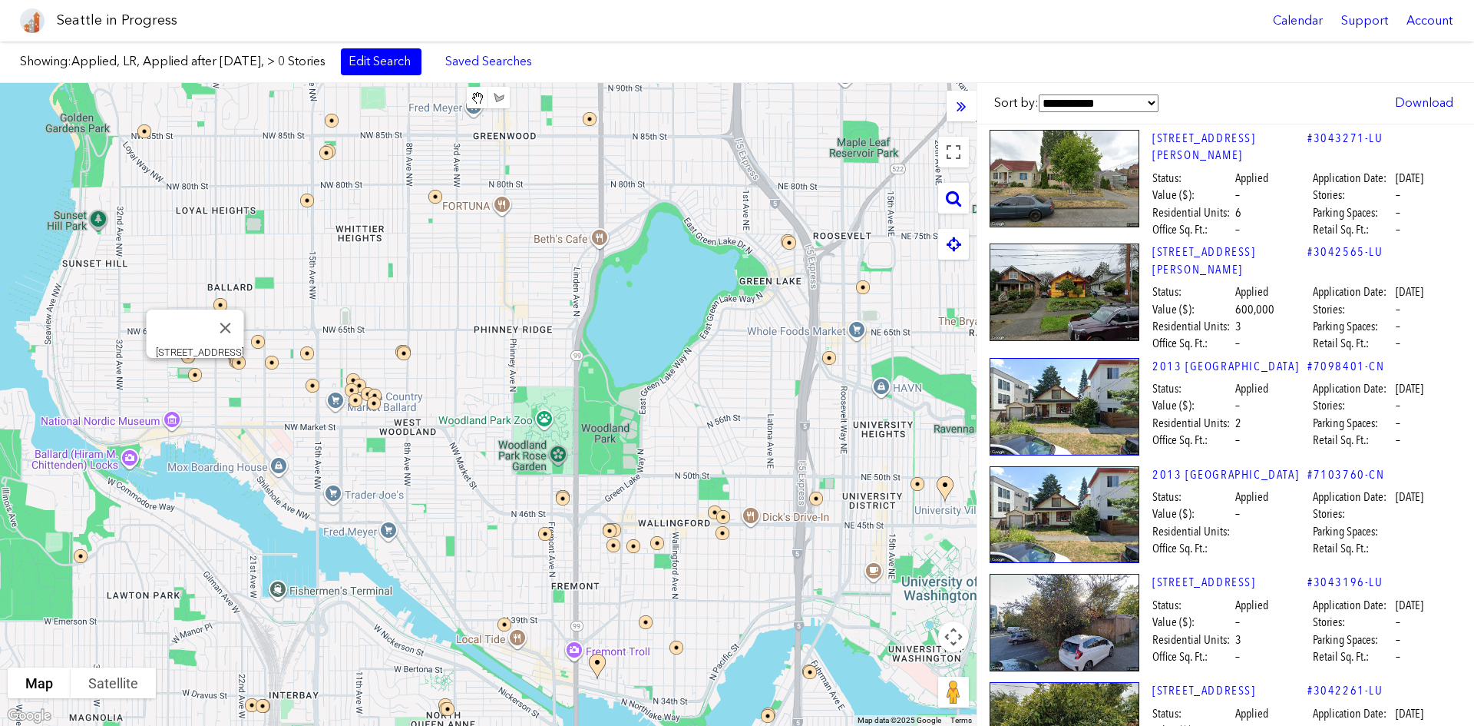
click at [193, 374] on img at bounding box center [205, 385] width 46 height 46
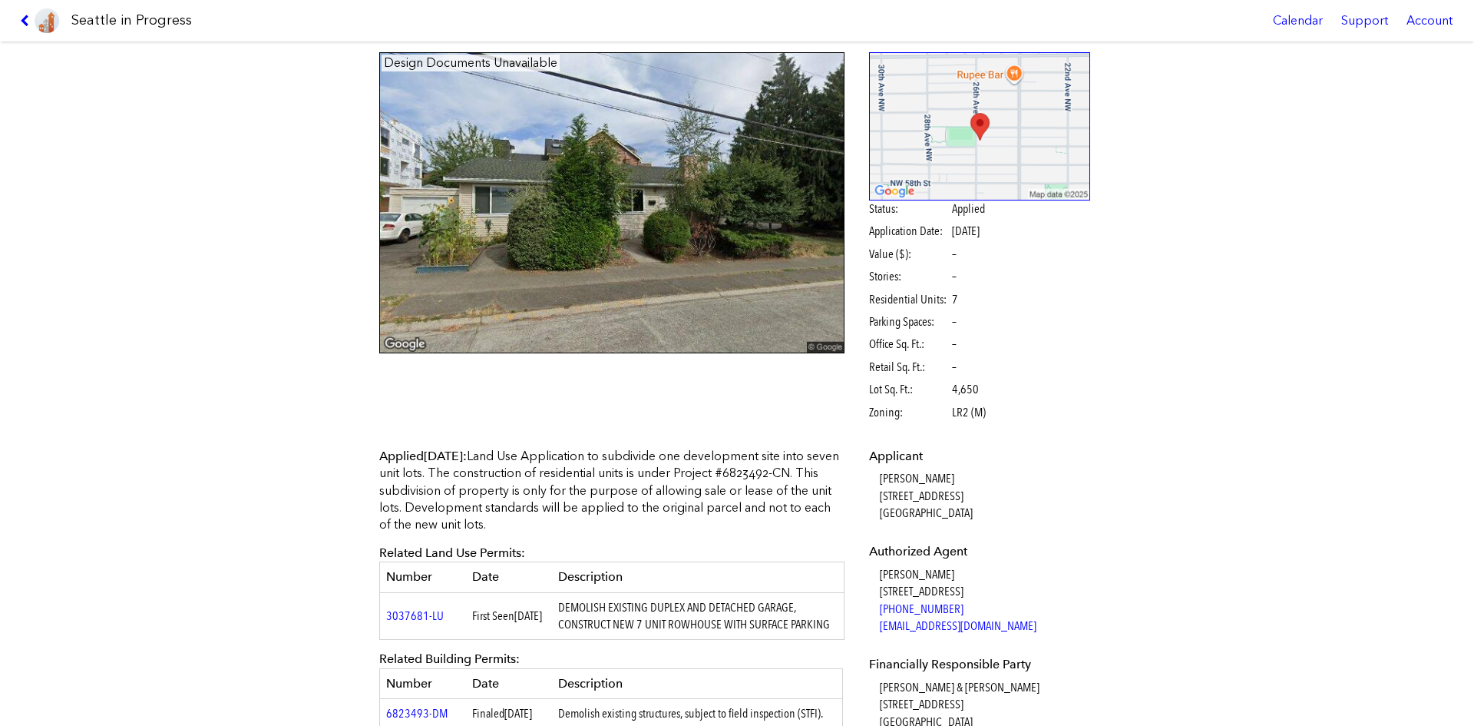
scroll to position [154, 0]
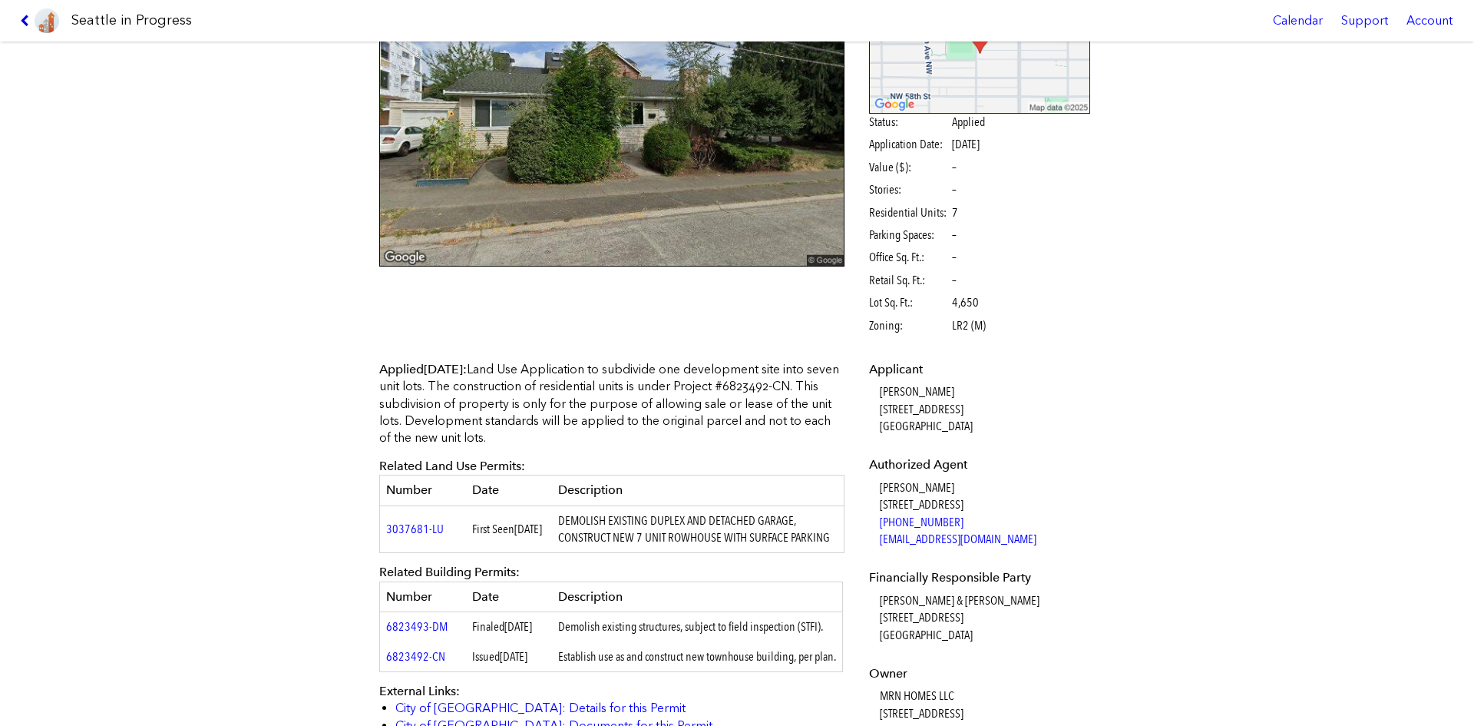
click at [25, 23] on icon at bounding box center [27, 21] width 15 height 12
